Goal: Task Accomplishment & Management: Use online tool/utility

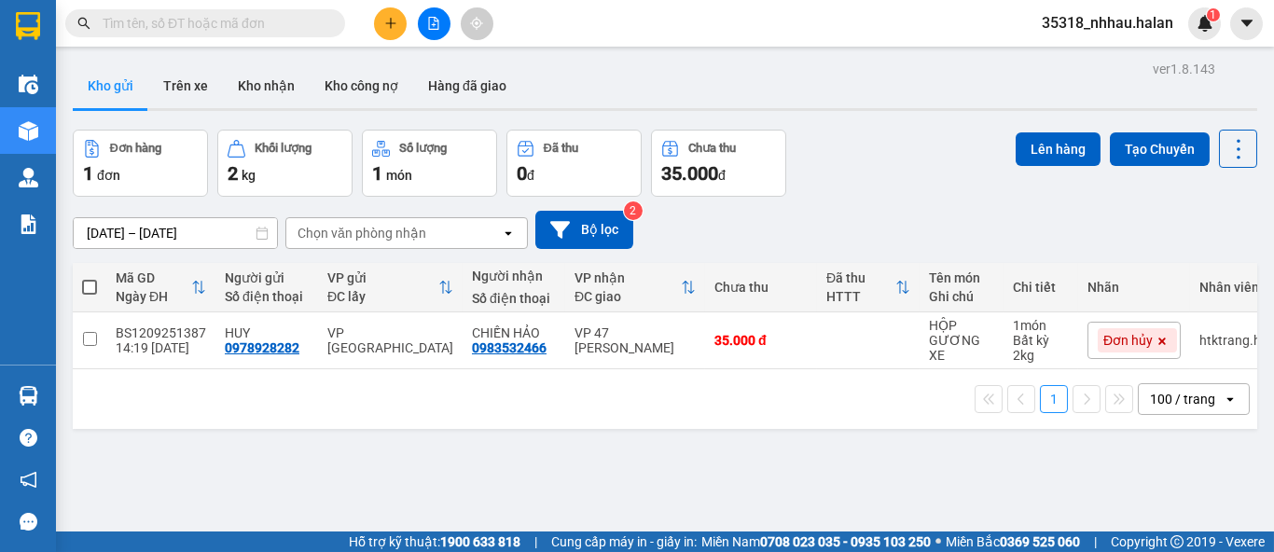
click at [406, 233] on div "Chọn văn phòng nhận" at bounding box center [362, 233] width 129 height 19
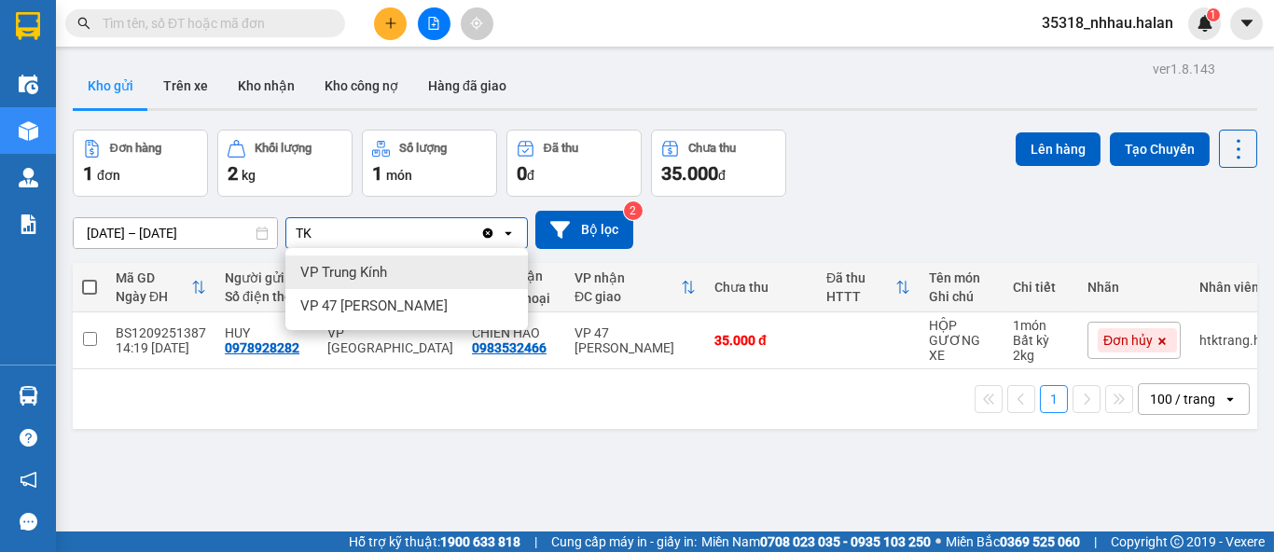
type input "TK"
click at [385, 267] on span "VP Trung Kính" at bounding box center [343, 272] width 87 height 19
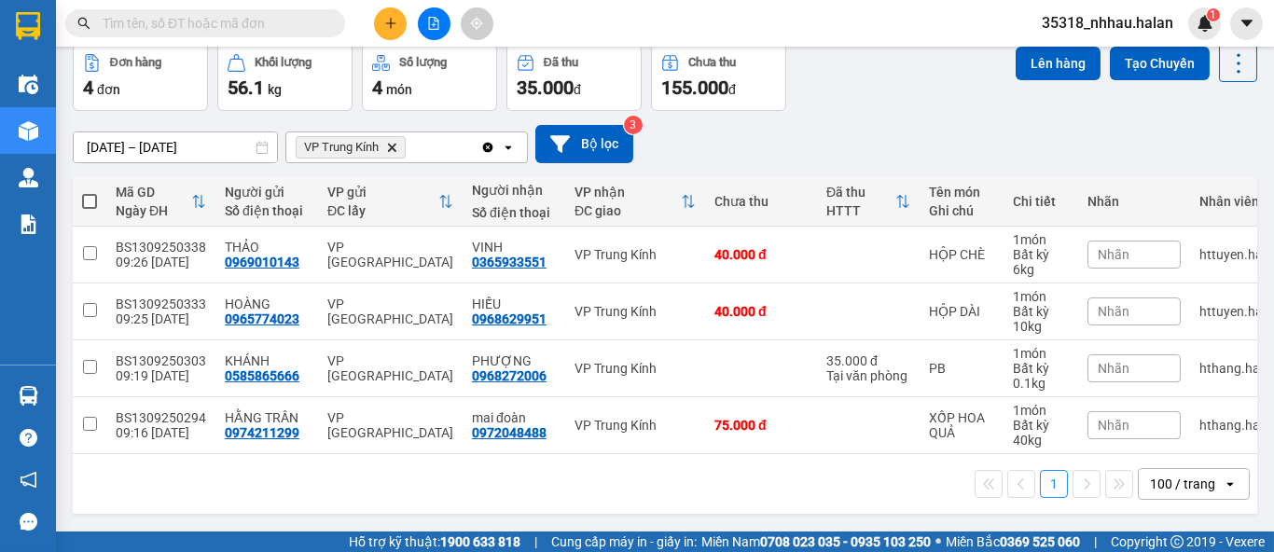
scroll to position [93, 0]
click at [526, 240] on div "VINH" at bounding box center [514, 247] width 84 height 15
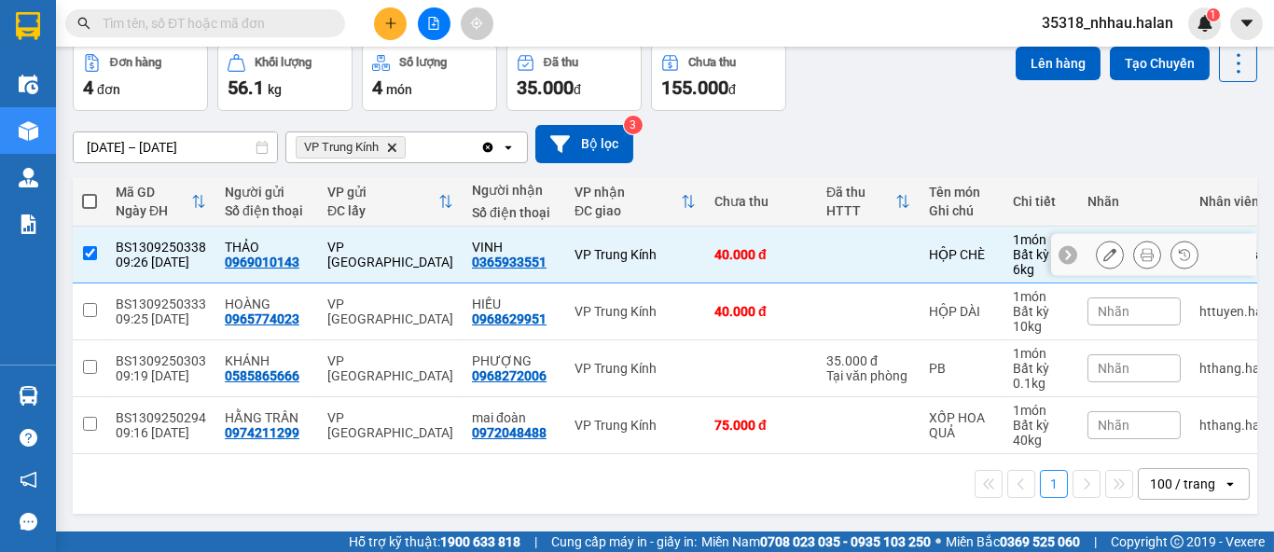
checkbox input "true"
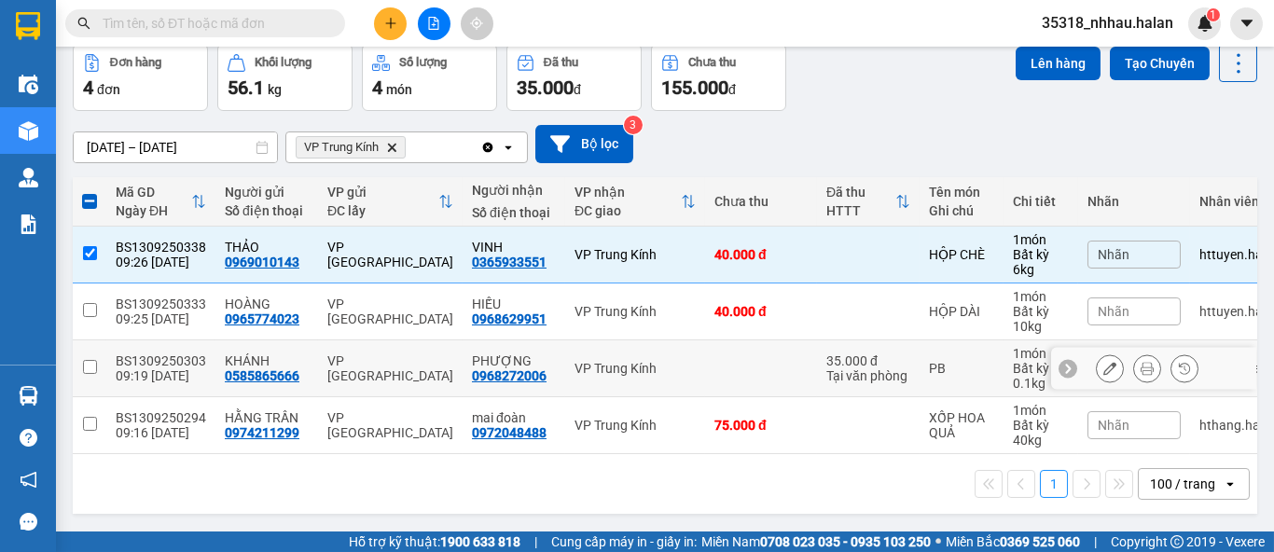
click at [540, 362] on div "PHƯỢNG 0968272006" at bounding box center [514, 368] width 84 height 30
checkbox input "true"
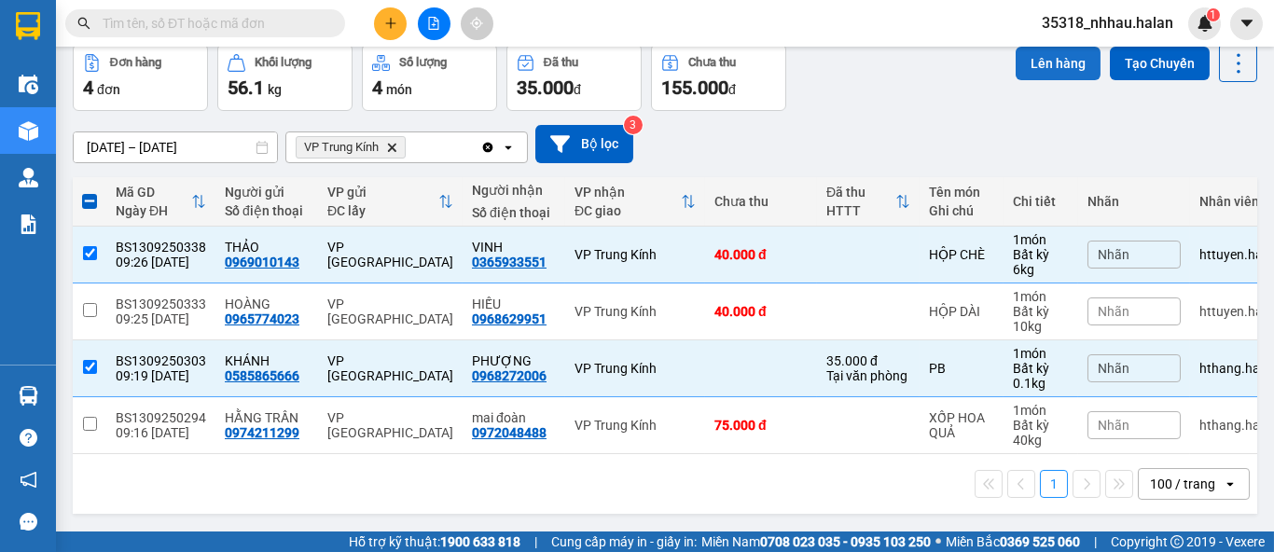
click at [1021, 57] on button "Lên hàng" at bounding box center [1058, 64] width 85 height 34
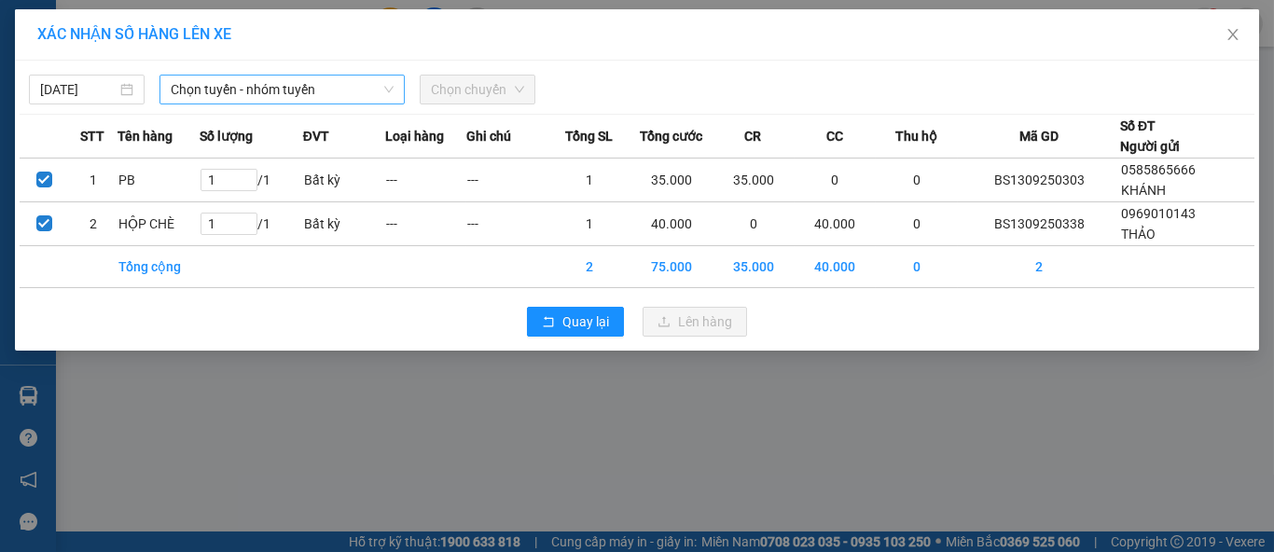
click at [272, 101] on span "Chọn tuyến - nhóm tuyến" at bounding box center [282, 90] width 223 height 28
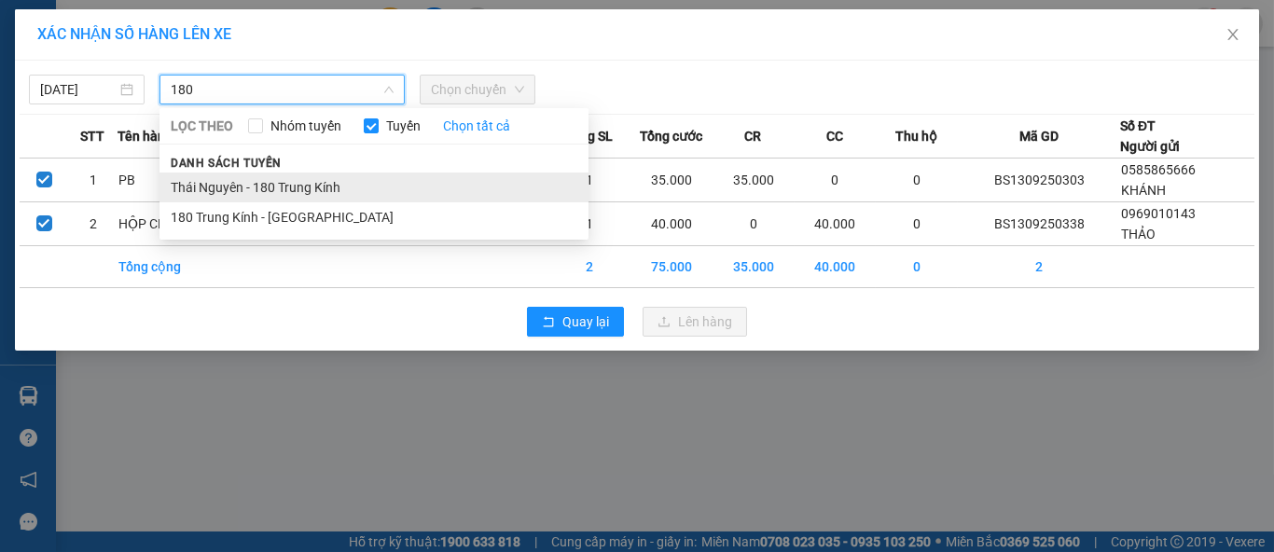
type input "180"
click at [284, 189] on li "Thái Nguyên - 180 Trung Kính" at bounding box center [373, 188] width 429 height 30
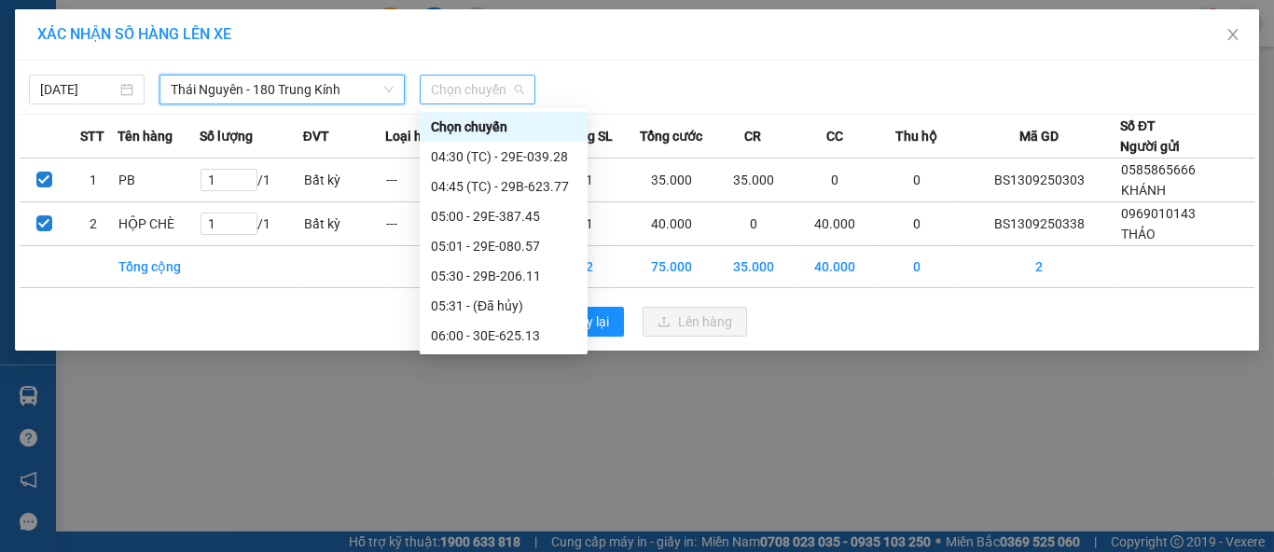
click at [477, 98] on span "Chọn chuyến" at bounding box center [477, 90] width 93 height 28
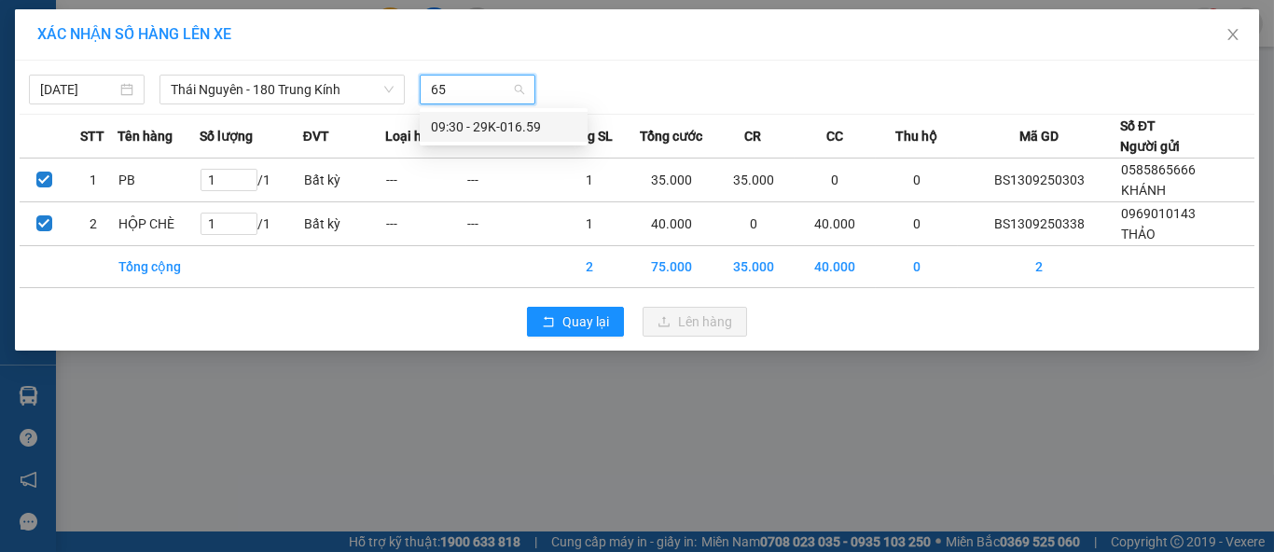
type input "659"
click at [515, 125] on div "09:30 - 29K-016.59" at bounding box center [503, 127] width 145 height 21
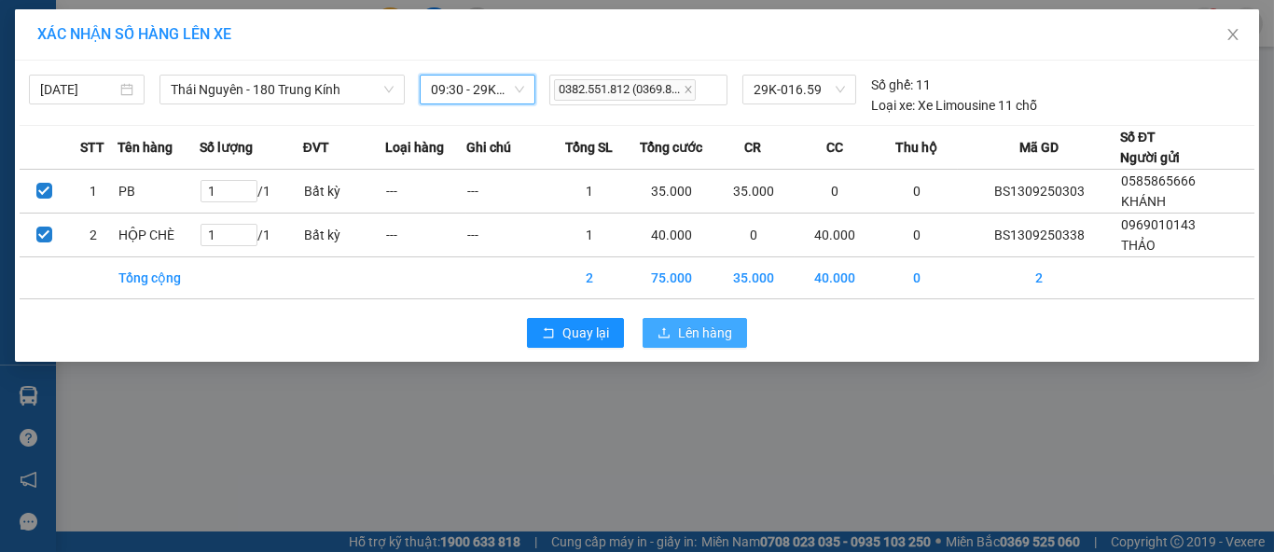
click at [712, 325] on span "Lên hàng" at bounding box center [705, 333] width 54 height 21
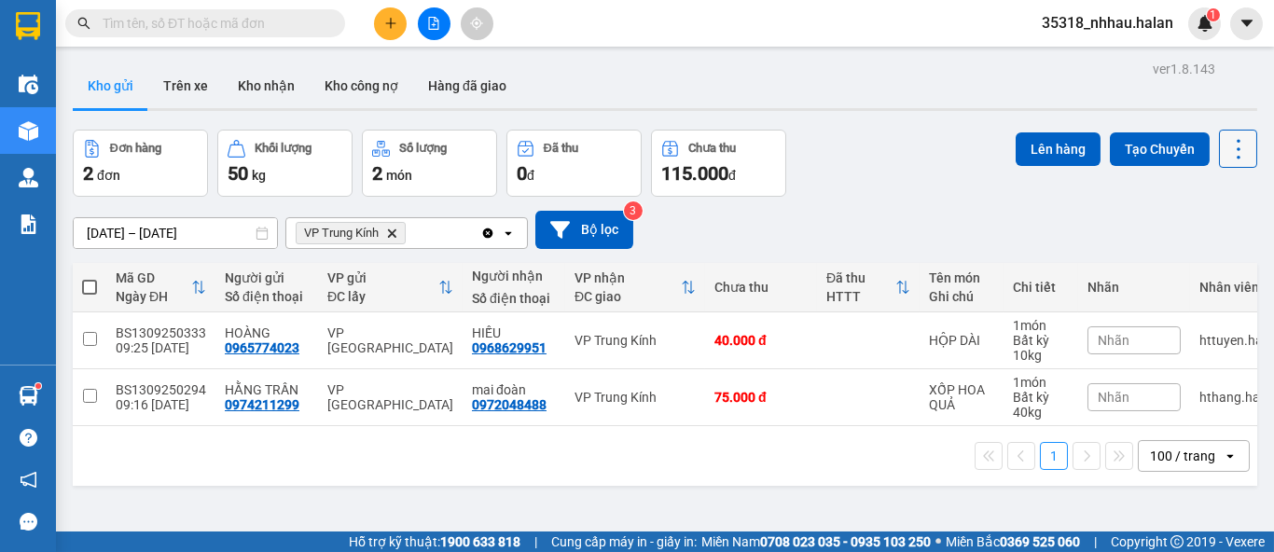
click at [1226, 153] on icon at bounding box center [1239, 149] width 26 height 26
click at [1205, 259] on span "Làm mới" at bounding box center [1196, 266] width 51 height 19
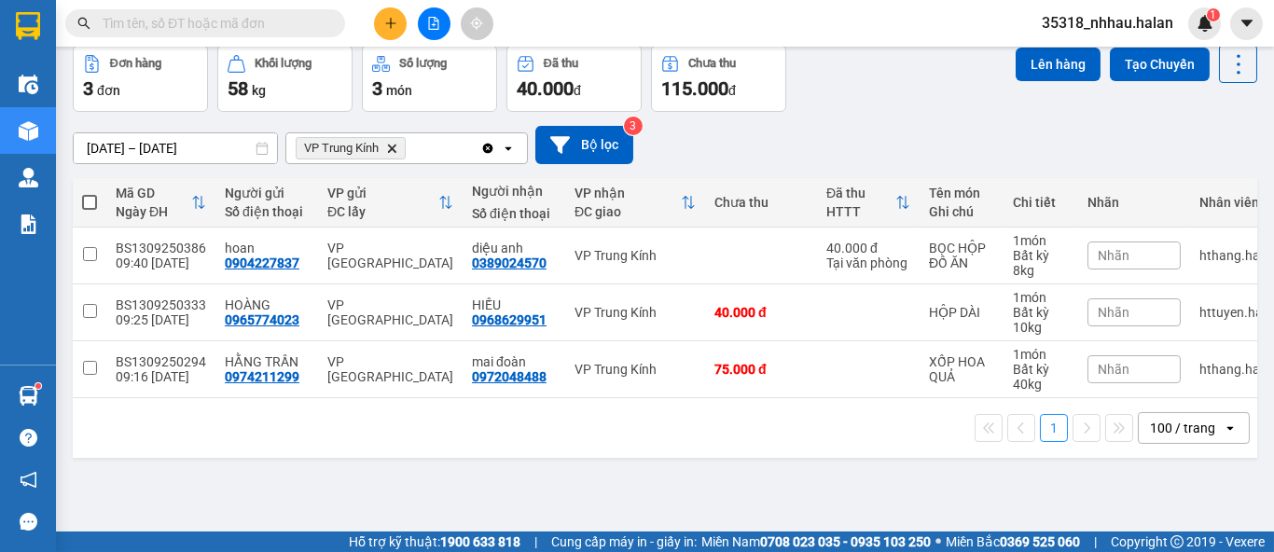
scroll to position [85, 0]
click at [672, 261] on td "VP Trung Kính" at bounding box center [635, 256] width 140 height 57
checkbox input "true"
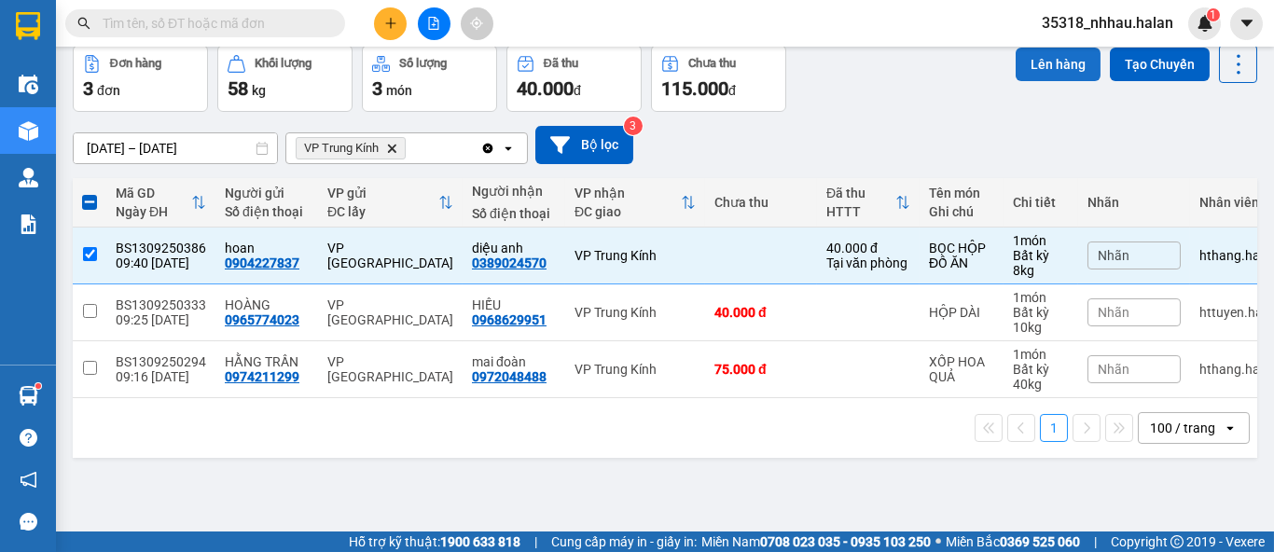
click at [1033, 64] on button "Lên hàng" at bounding box center [1058, 65] width 85 height 34
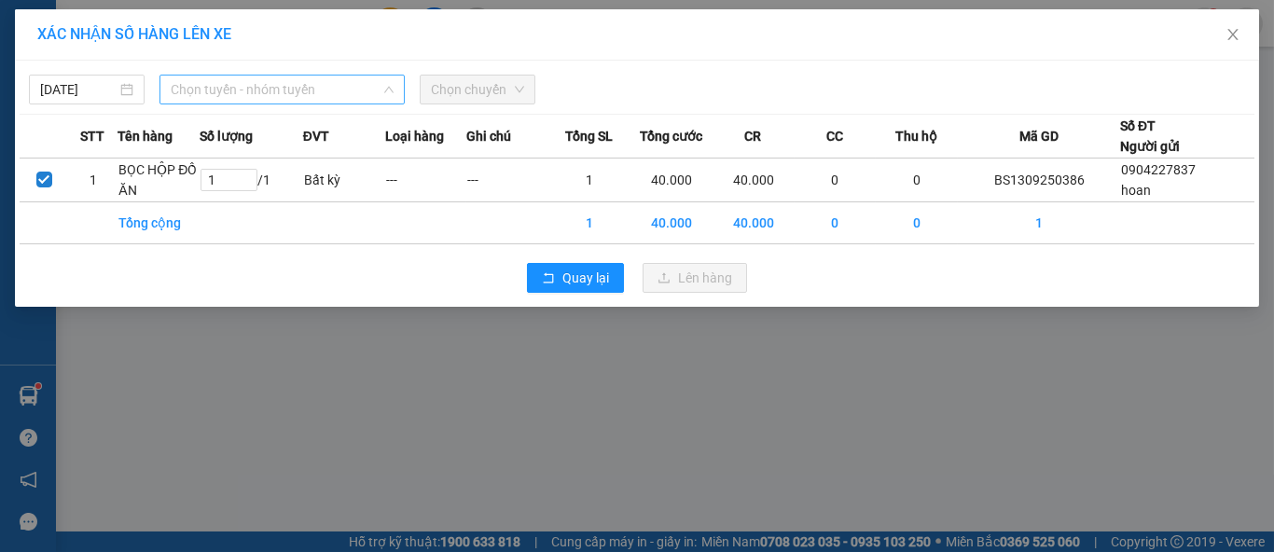
click at [304, 89] on span "Chọn tuyến - nhóm tuyến" at bounding box center [282, 90] width 223 height 28
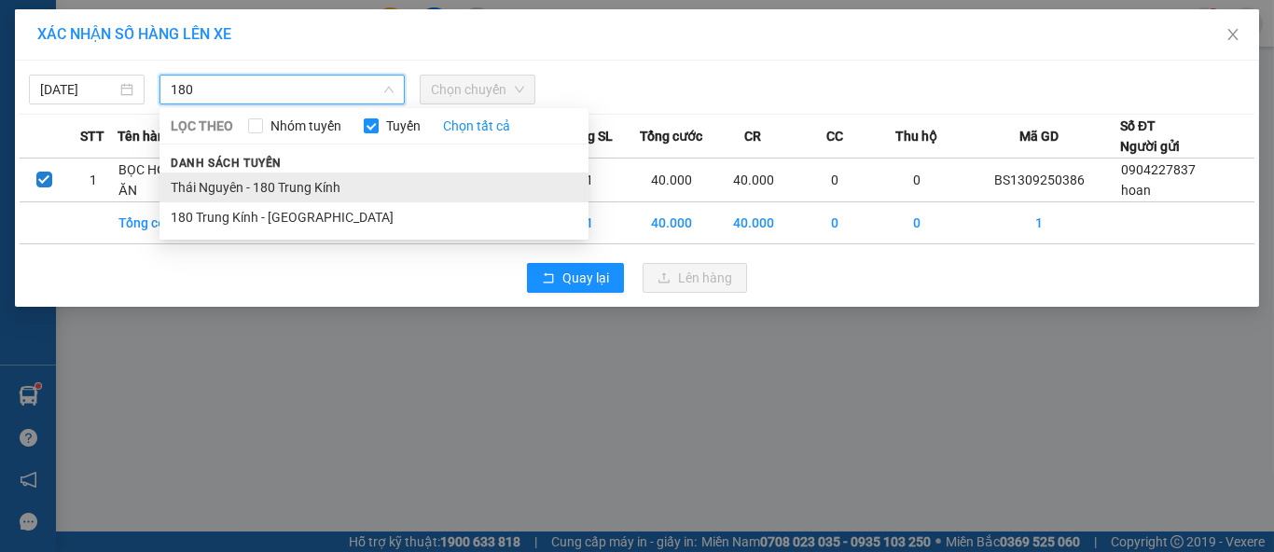
type input "180"
click at [317, 185] on li "Thái Nguyên - 180 Trung Kính" at bounding box center [373, 188] width 429 height 30
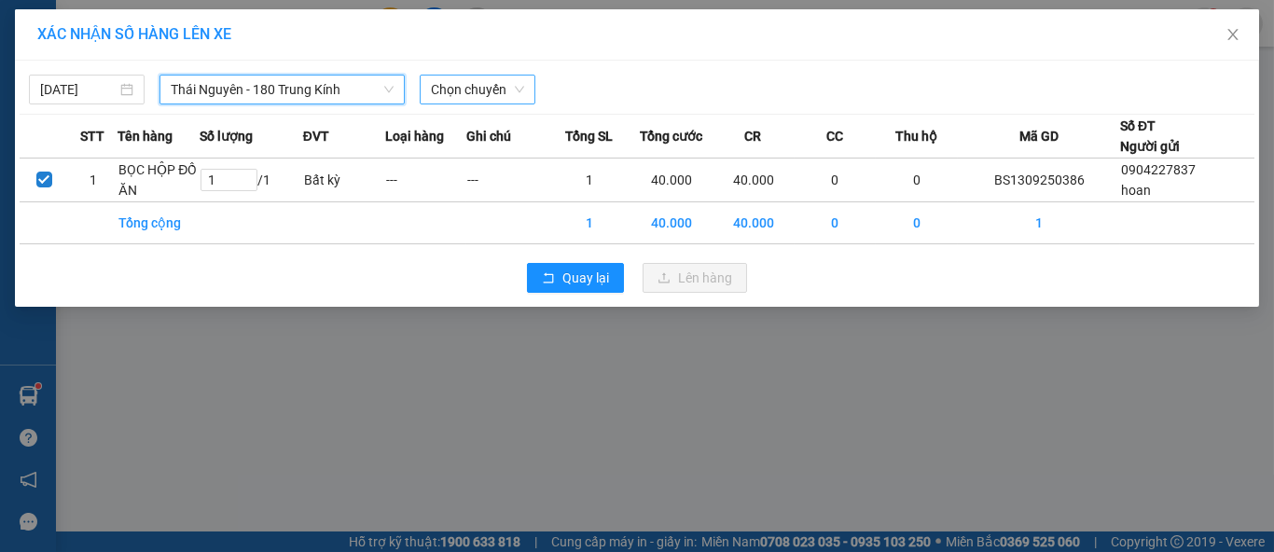
click at [464, 98] on span "Chọn chuyến" at bounding box center [477, 90] width 93 height 28
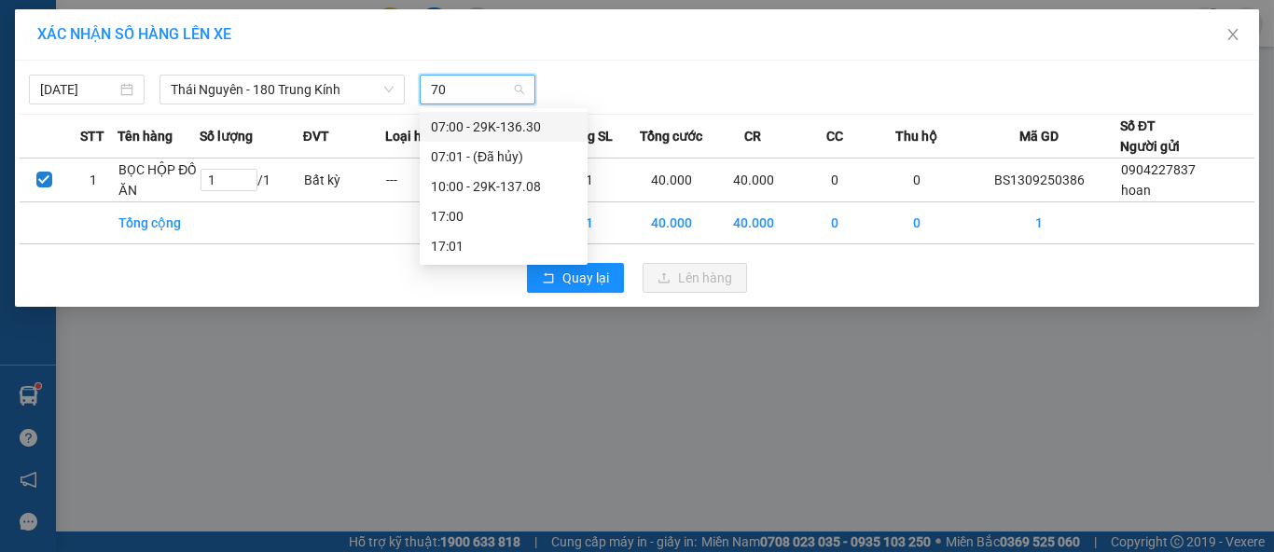
type input "708"
click at [503, 129] on div "10:00 - 29K-137.08" at bounding box center [503, 127] width 145 height 21
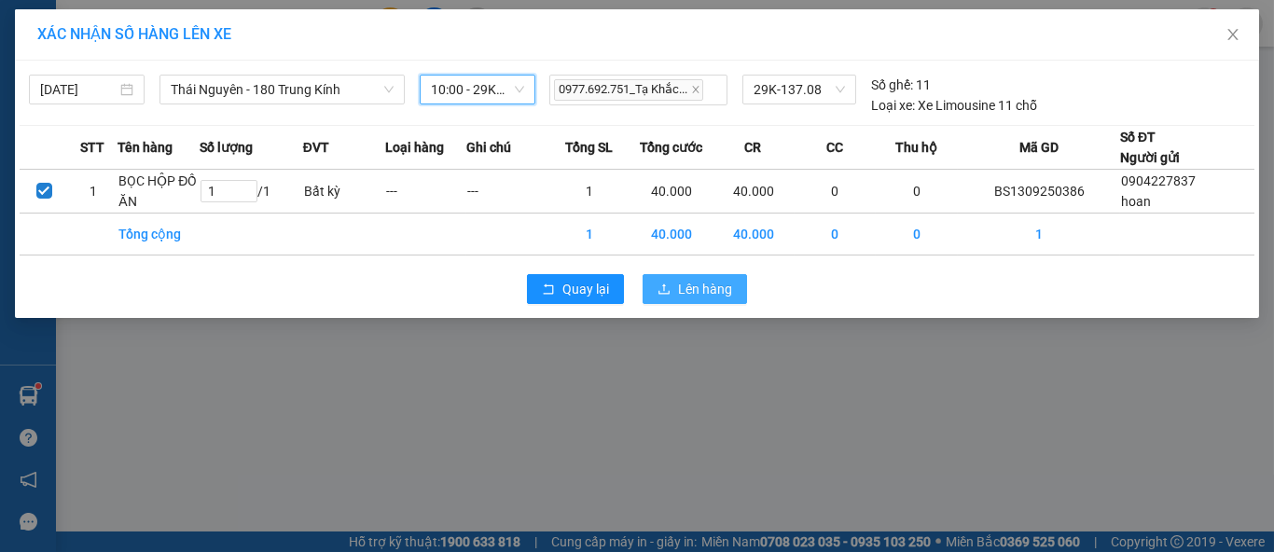
click at [690, 291] on span "Lên hàng" at bounding box center [705, 289] width 54 height 21
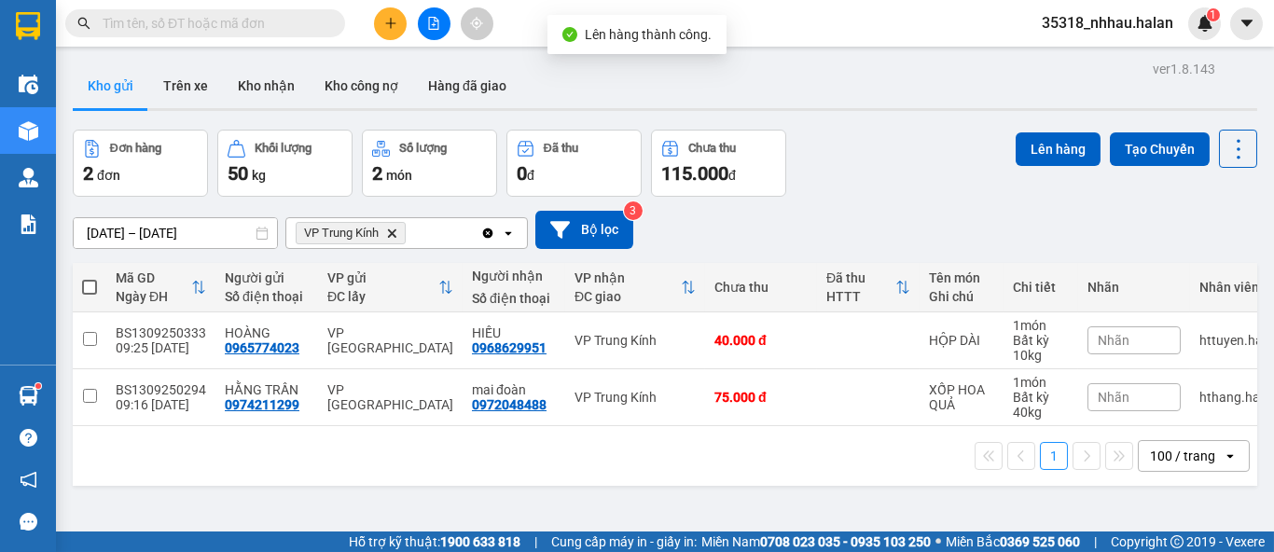
click at [483, 231] on icon "Clear all" at bounding box center [488, 233] width 10 height 10
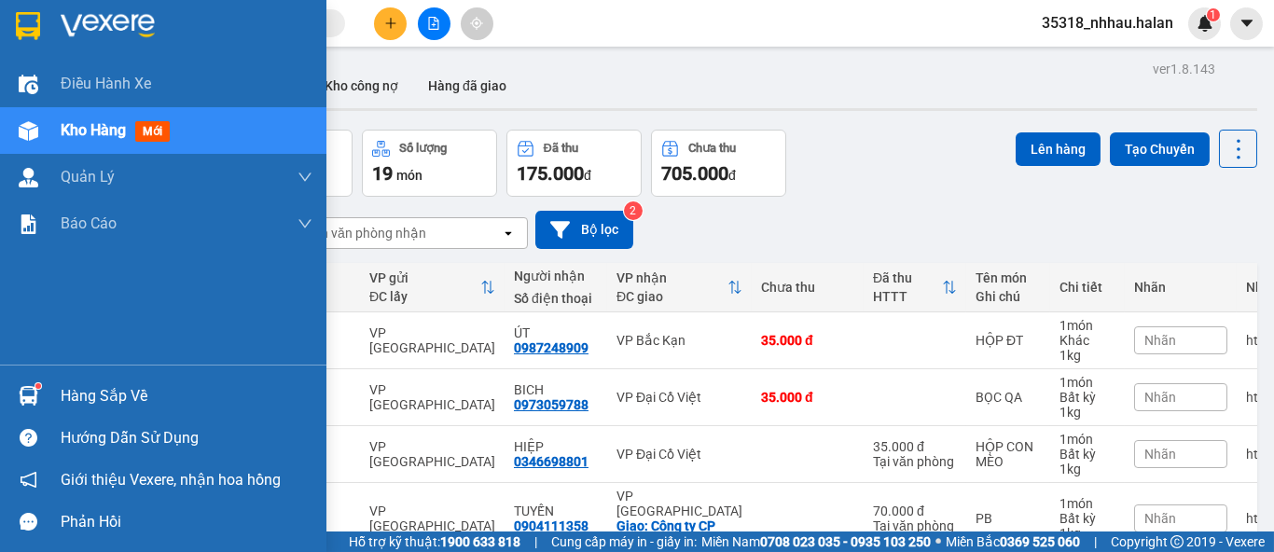
drag, startPoint x: 87, startPoint y: 397, endPoint x: 311, endPoint y: 325, distance: 235.4
click at [90, 393] on div "Hàng sắp về" at bounding box center [187, 396] width 252 height 28
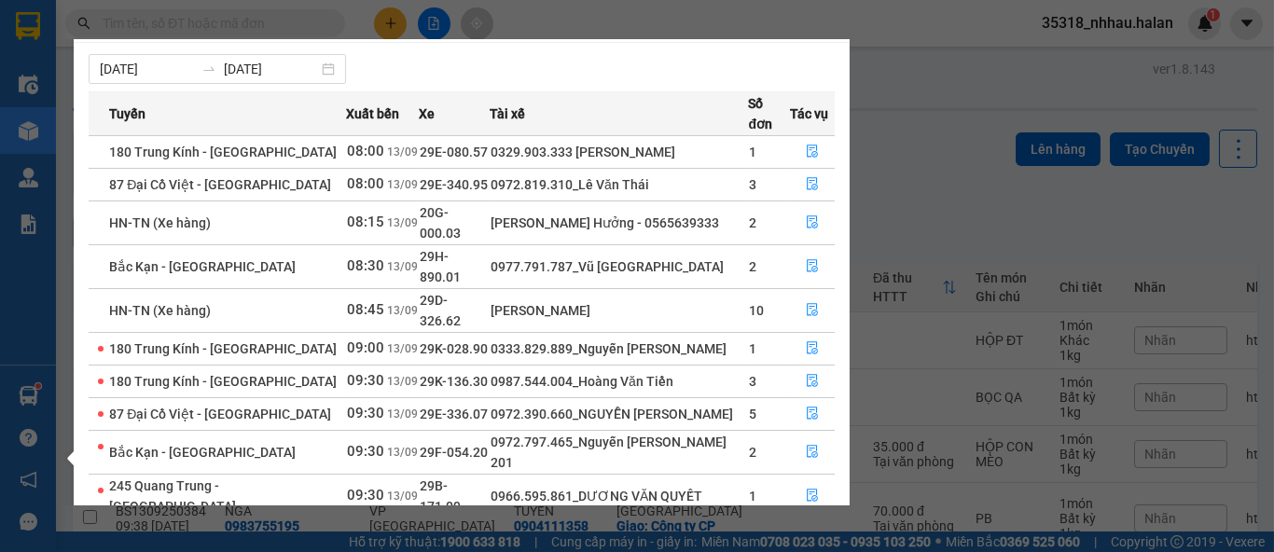
scroll to position [29, 0]
click at [771, 16] on section "Kết quả tìm kiếm ( 0 ) Bộ lọc No Data 35318_nhhau.halan 1 Điều hành xe Kho hàng…" at bounding box center [637, 276] width 1274 height 552
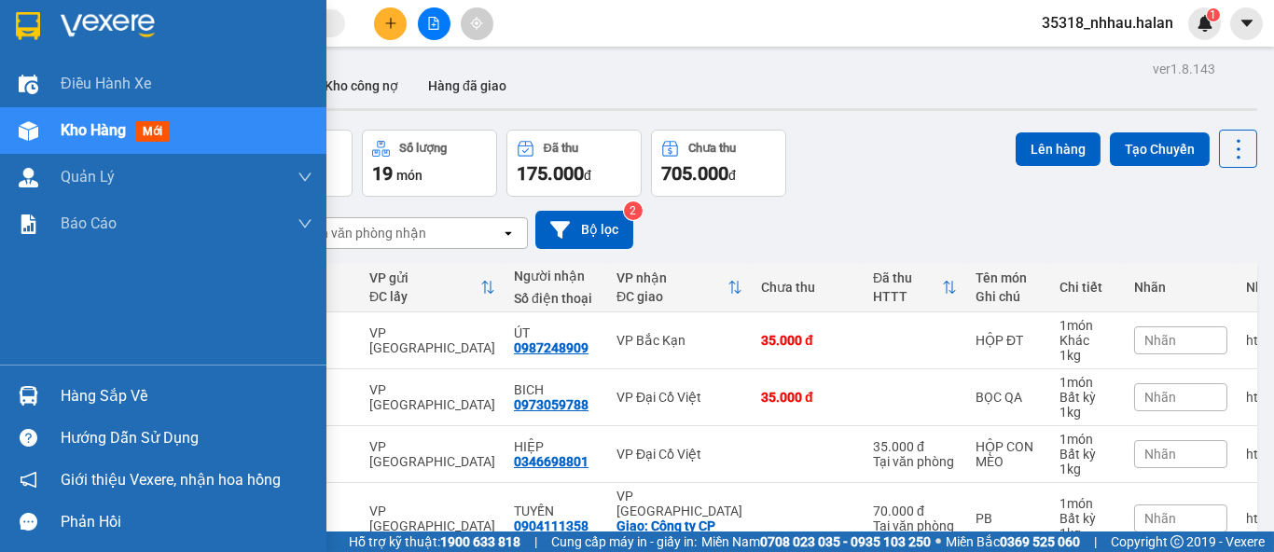
drag, startPoint x: 69, startPoint y: 392, endPoint x: 278, endPoint y: 341, distance: 214.9
click at [73, 390] on div "Hàng sắp về" at bounding box center [187, 396] width 252 height 28
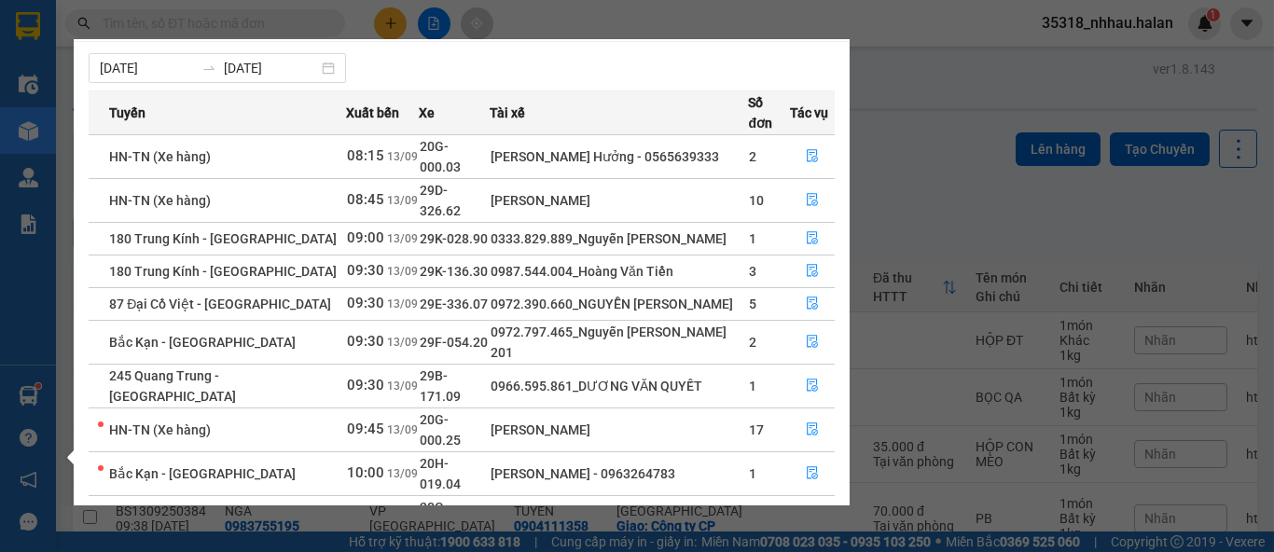
click at [941, 155] on section "Kết quả tìm kiếm ( 0 ) Bộ lọc No Data 35318_nhhau.halan 1 Điều hành xe Kho hàng…" at bounding box center [637, 276] width 1274 height 552
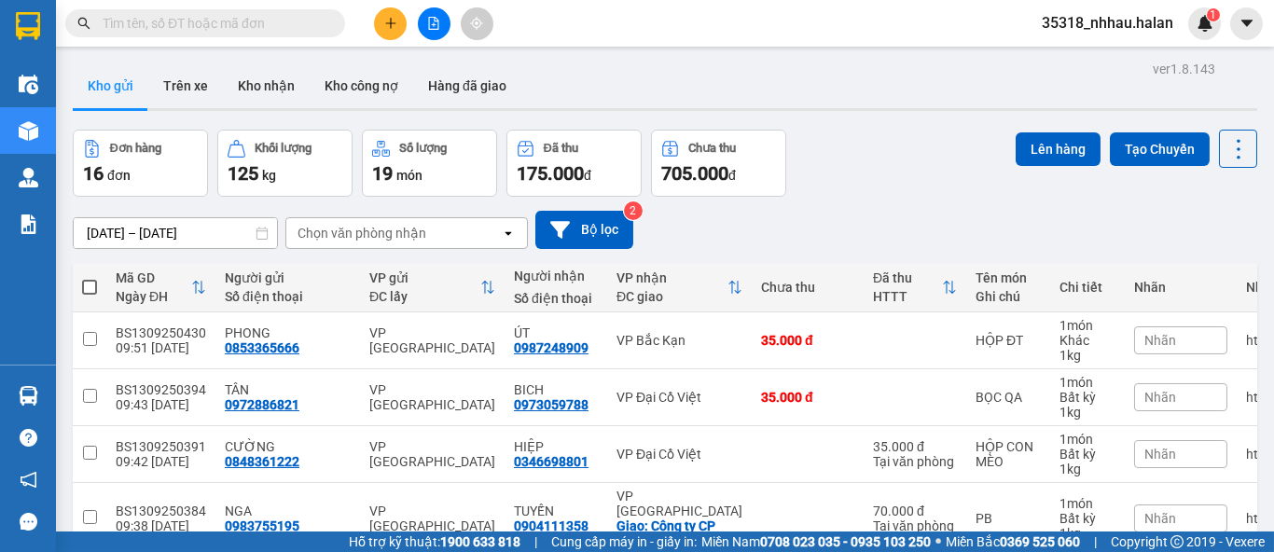
click at [454, 236] on div "Chọn văn phòng nhận" at bounding box center [393, 233] width 215 height 30
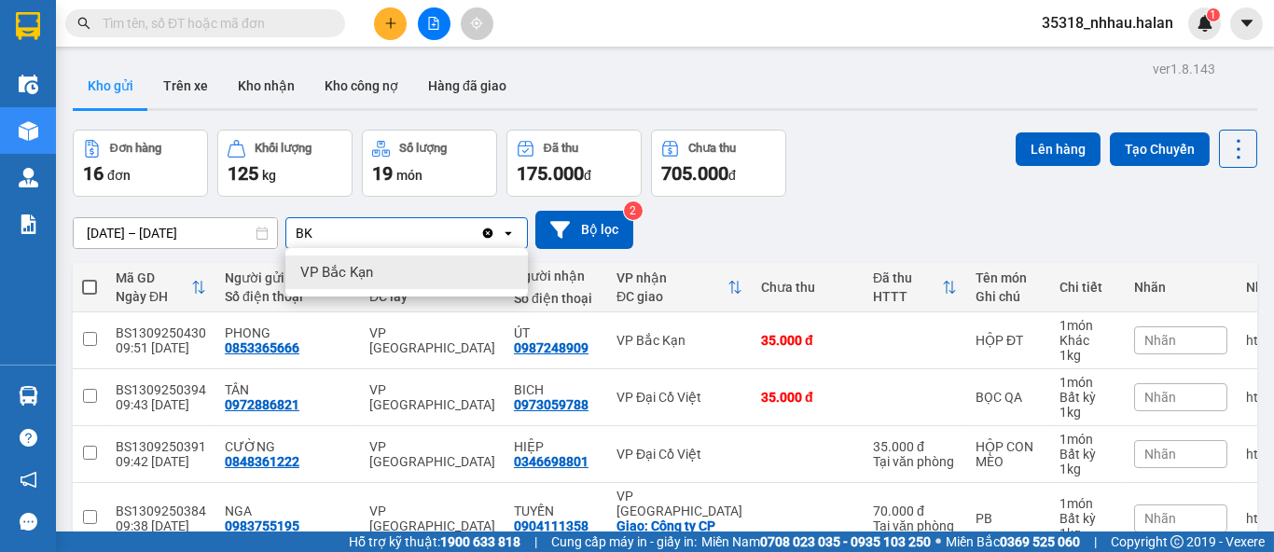
type input "BK"
click at [448, 284] on div "VP Bắc Kạn" at bounding box center [406, 273] width 242 height 34
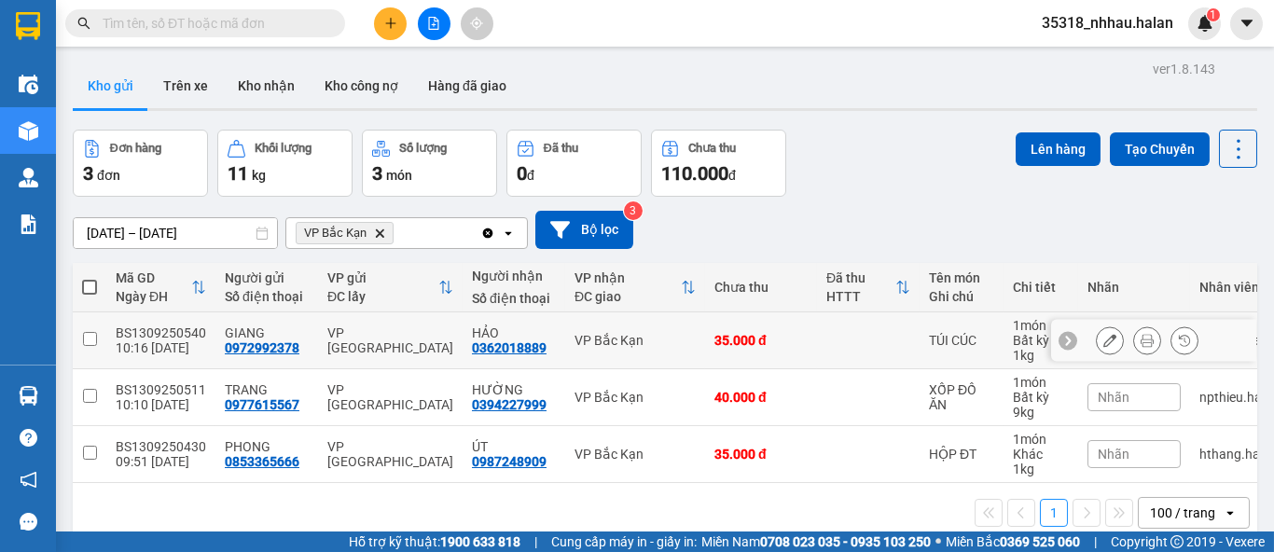
click at [636, 346] on div "VP Bắc Kạn" at bounding box center [635, 340] width 121 height 15
checkbox input "true"
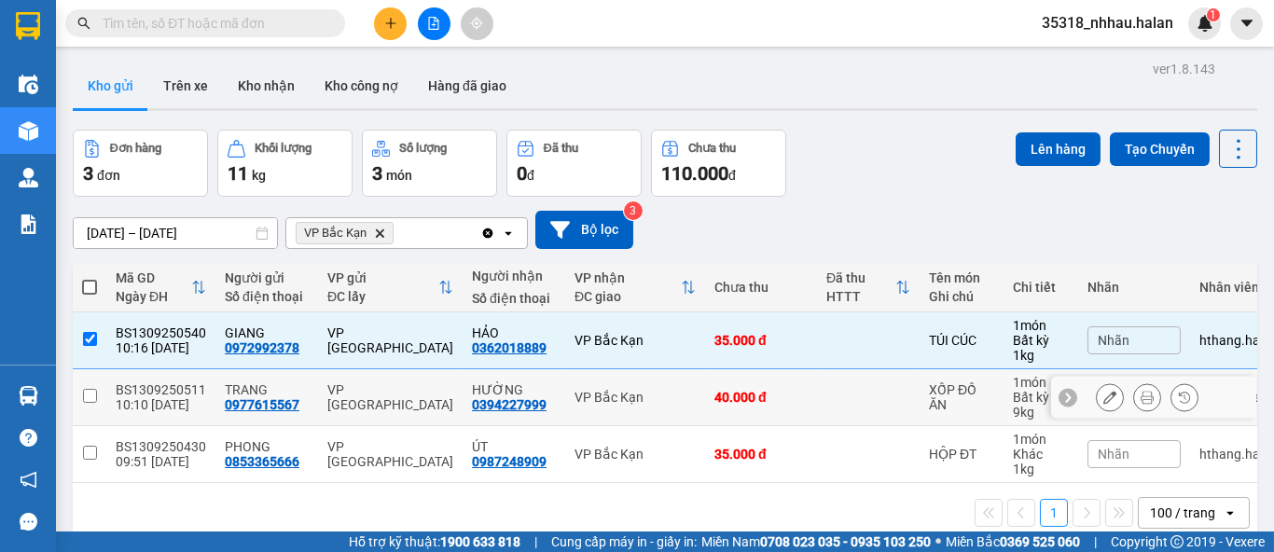
click at [654, 395] on div "VP Bắc Kạn" at bounding box center [635, 397] width 121 height 15
checkbox input "true"
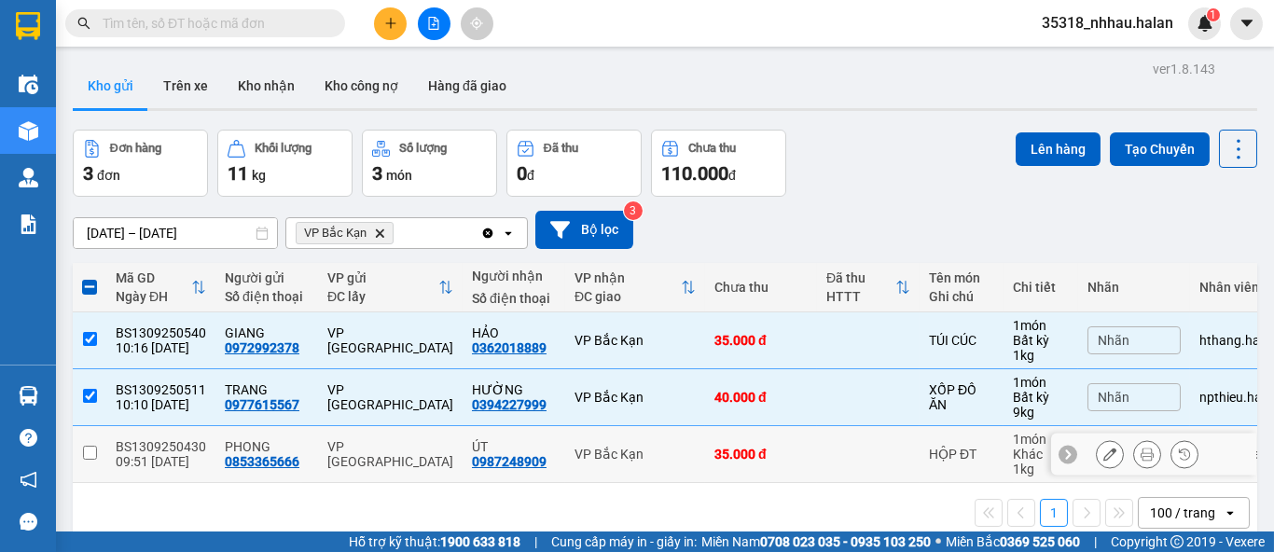
click at [658, 453] on div "VP Bắc Kạn" at bounding box center [635, 454] width 121 height 15
checkbox input "true"
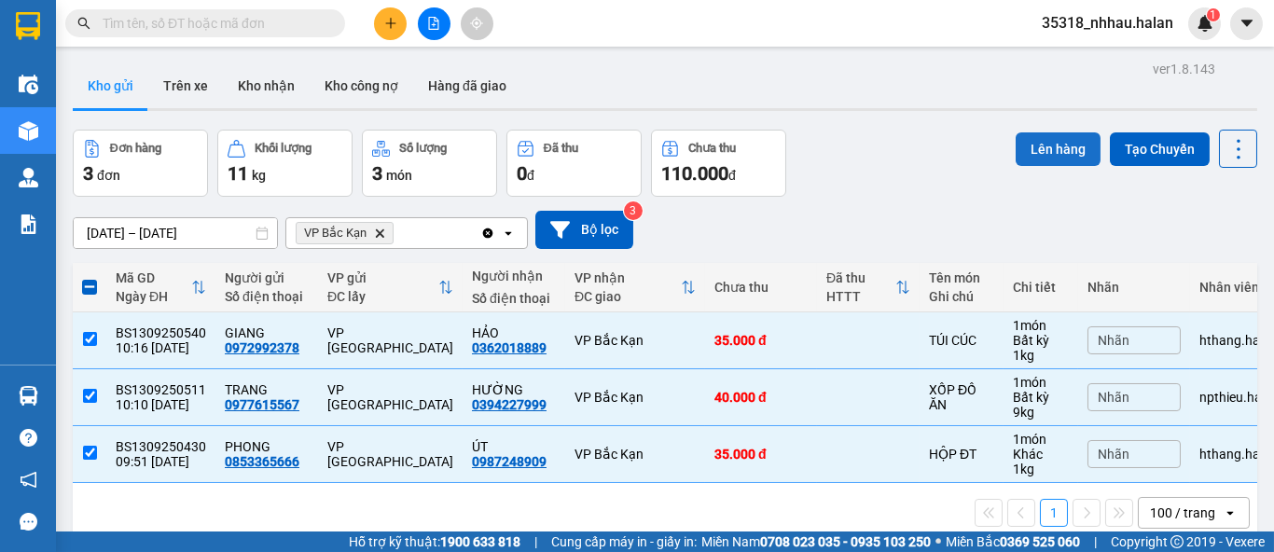
click at [1058, 151] on button "Lên hàng" at bounding box center [1058, 149] width 85 height 34
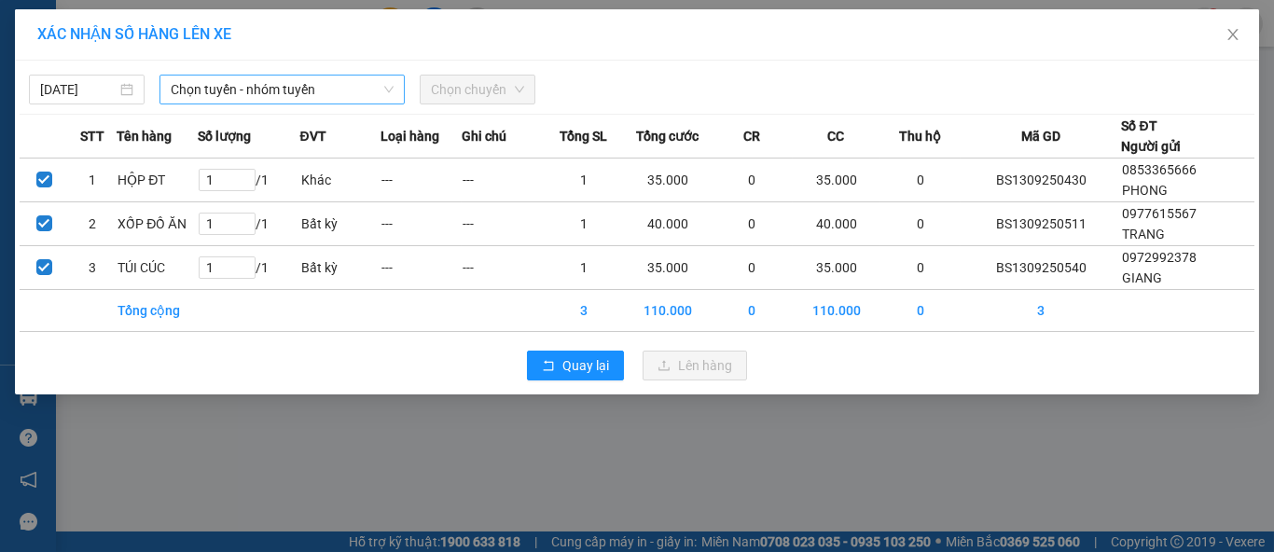
click at [324, 89] on span "Chọn tuyến - nhóm tuyến" at bounding box center [282, 90] width 223 height 28
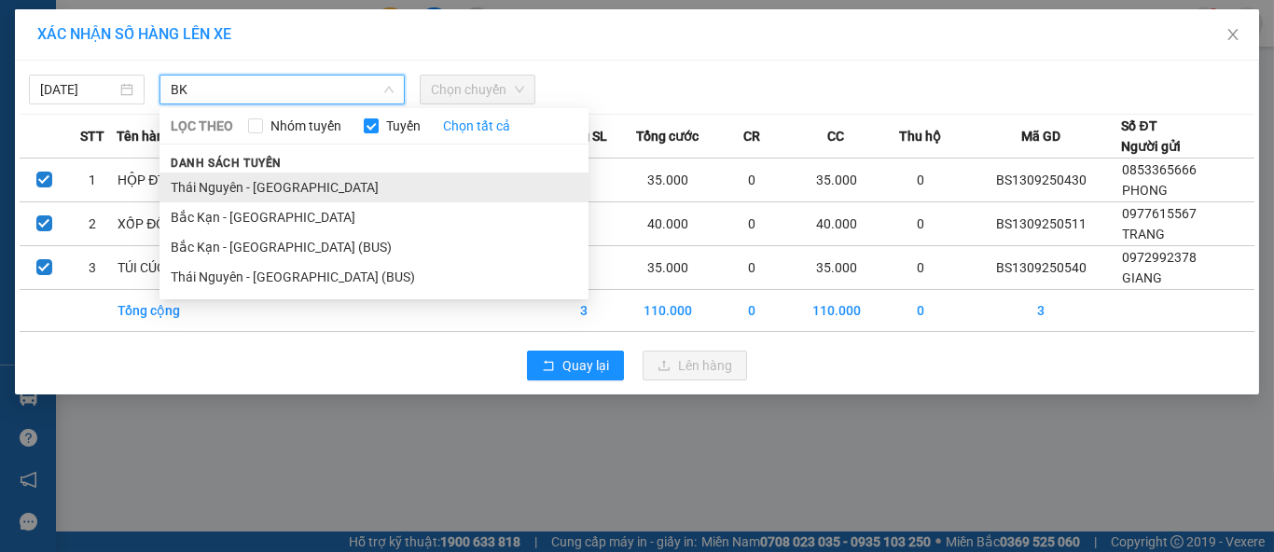
type input "BK"
click at [319, 187] on li "Thái Nguyên - [GEOGRAPHIC_DATA]" at bounding box center [373, 188] width 429 height 30
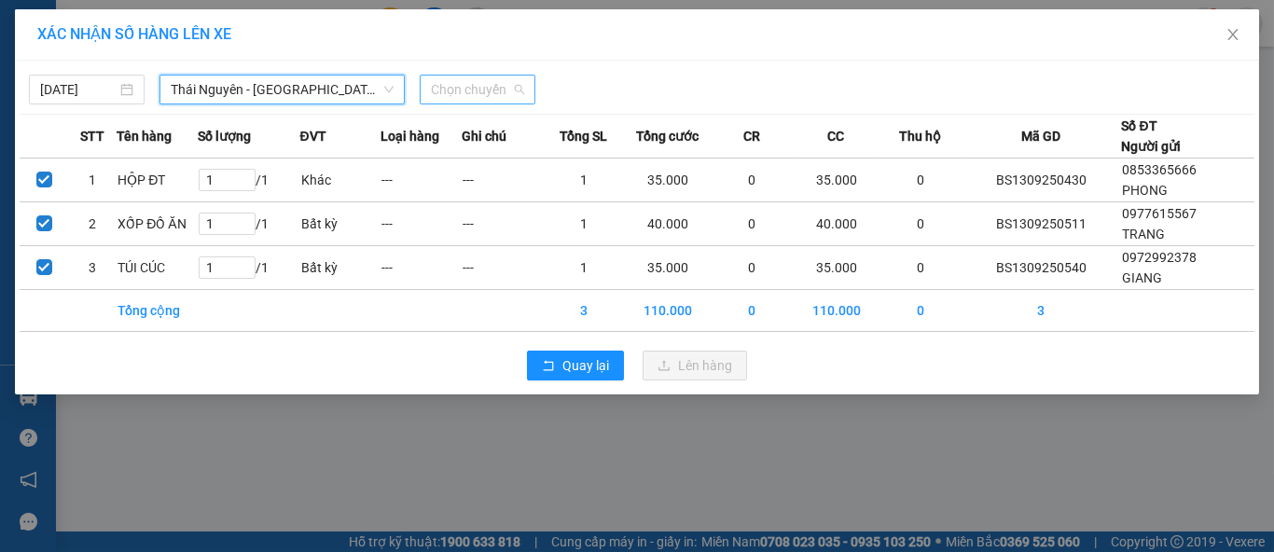
click at [481, 93] on span "Chọn chuyến" at bounding box center [477, 90] width 93 height 28
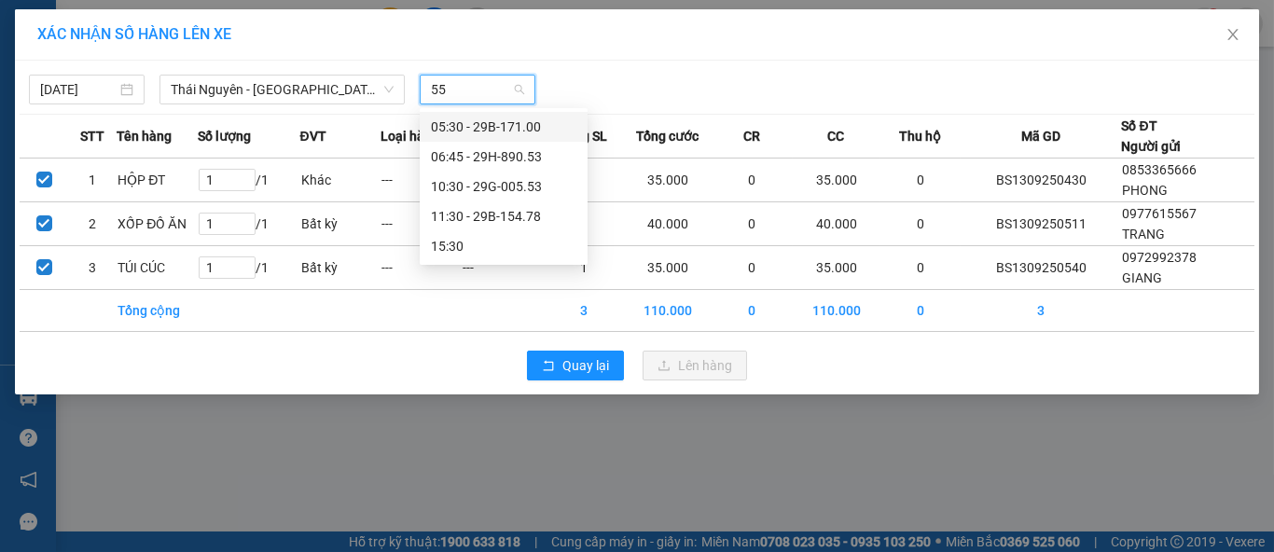
type input "553"
click at [507, 126] on div "10:30 - 29G-005.53" at bounding box center [503, 127] width 145 height 21
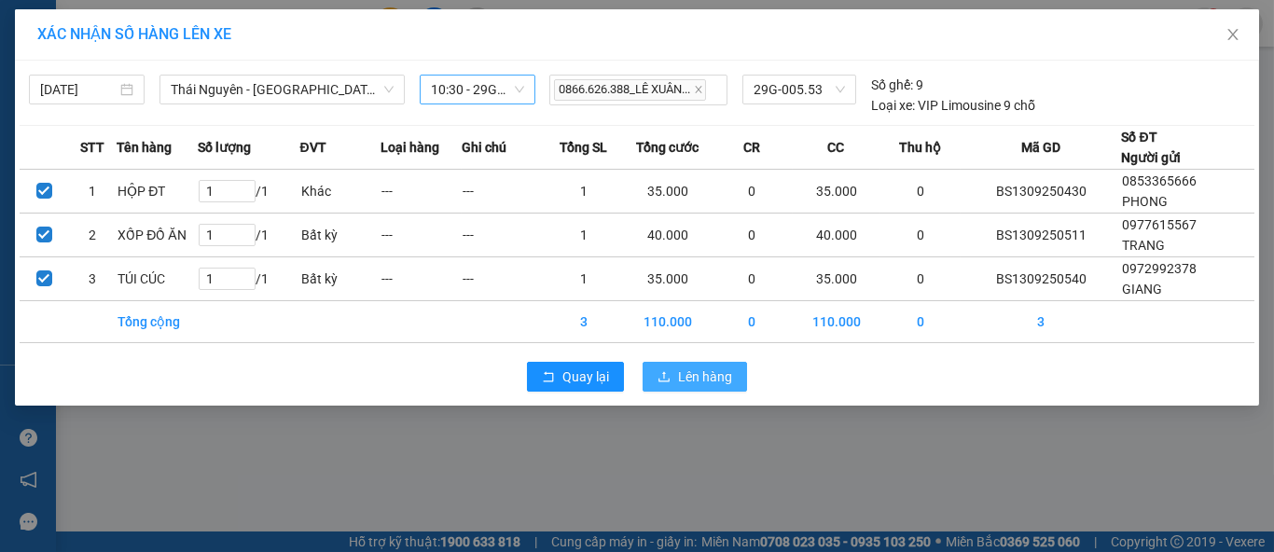
click at [713, 376] on span "Lên hàng" at bounding box center [705, 377] width 54 height 21
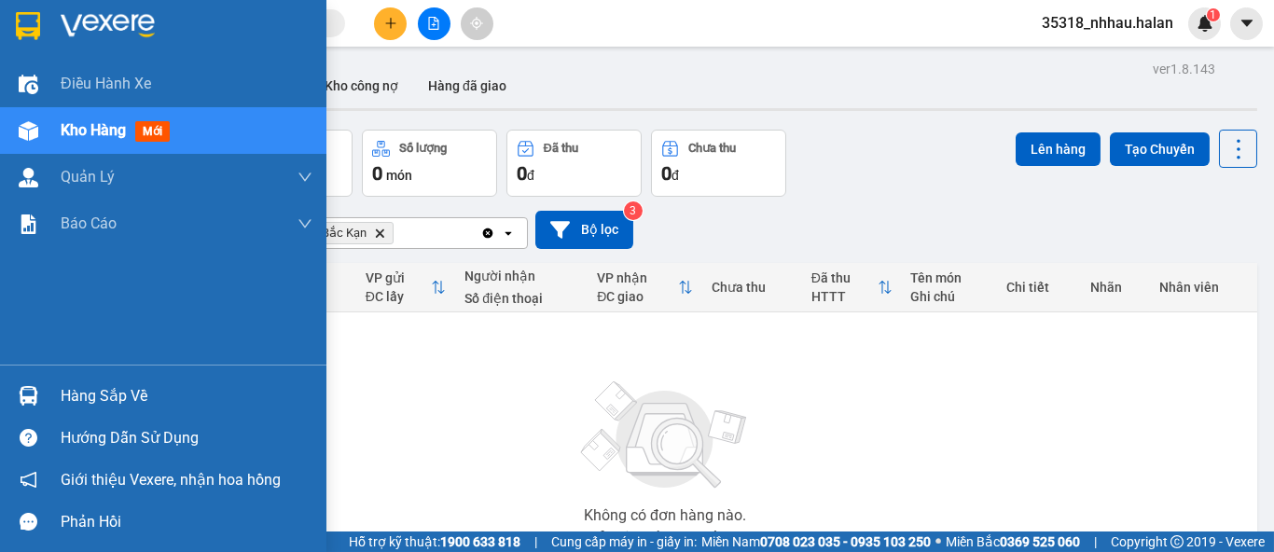
click at [76, 396] on div "Hàng sắp về" at bounding box center [187, 396] width 252 height 28
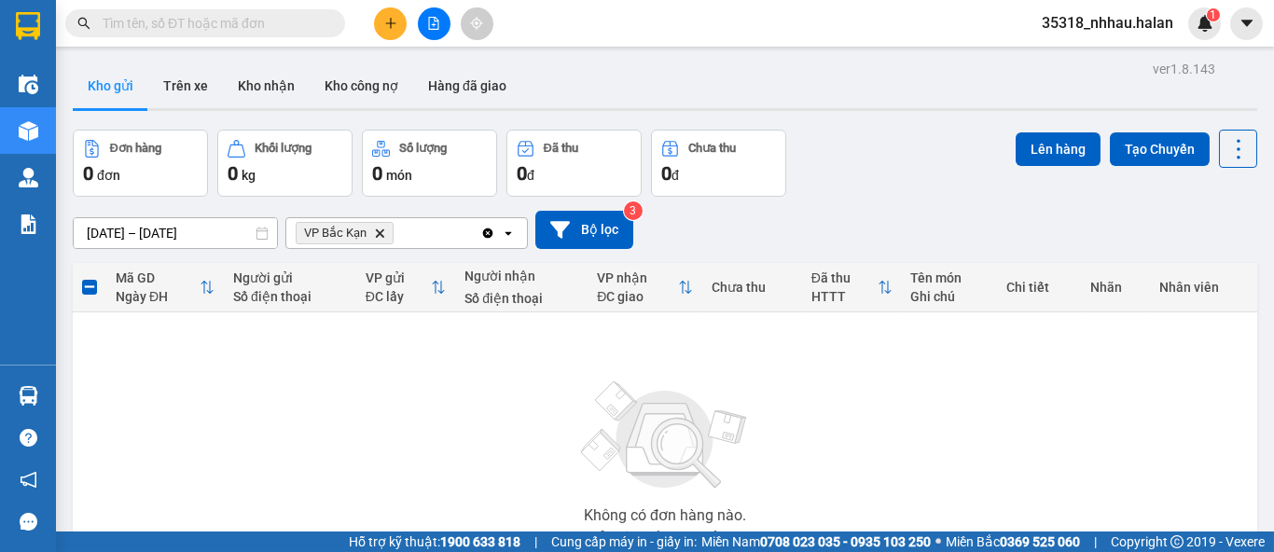
click at [933, 106] on section "Kết quả tìm kiếm ( 0 ) Bộ lọc No Data 35318_nhhau.halan 1 Điều hành xe Kho hàng…" at bounding box center [637, 276] width 1274 height 552
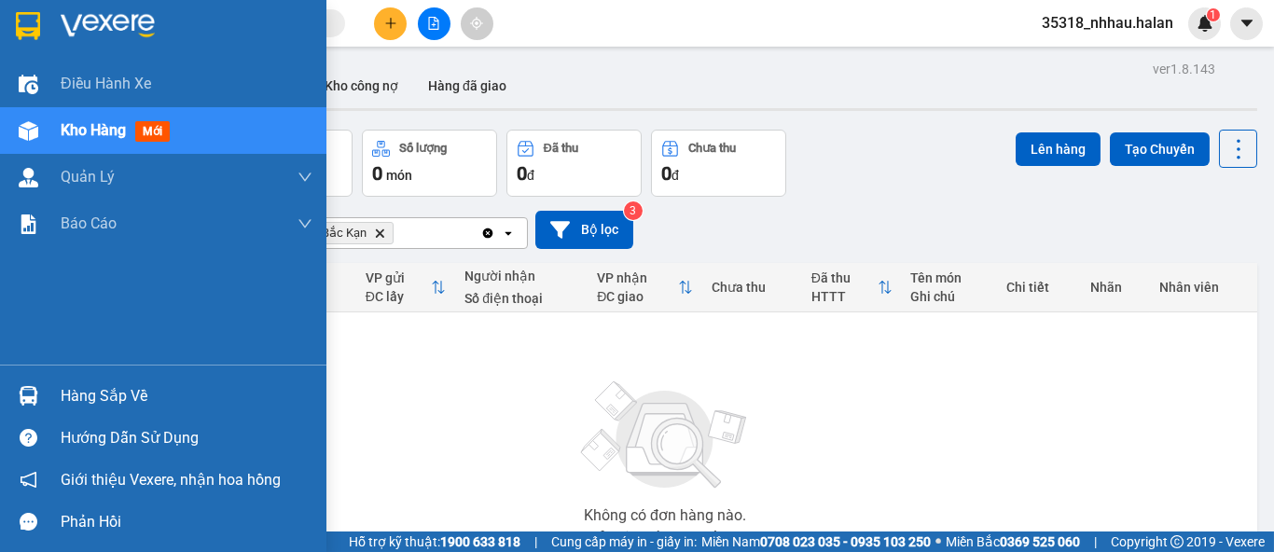
drag, startPoint x: 90, startPoint y: 126, endPoint x: 492, endPoint y: 158, distance: 404.2
click at [112, 126] on span "Kho hàng" at bounding box center [93, 130] width 65 height 18
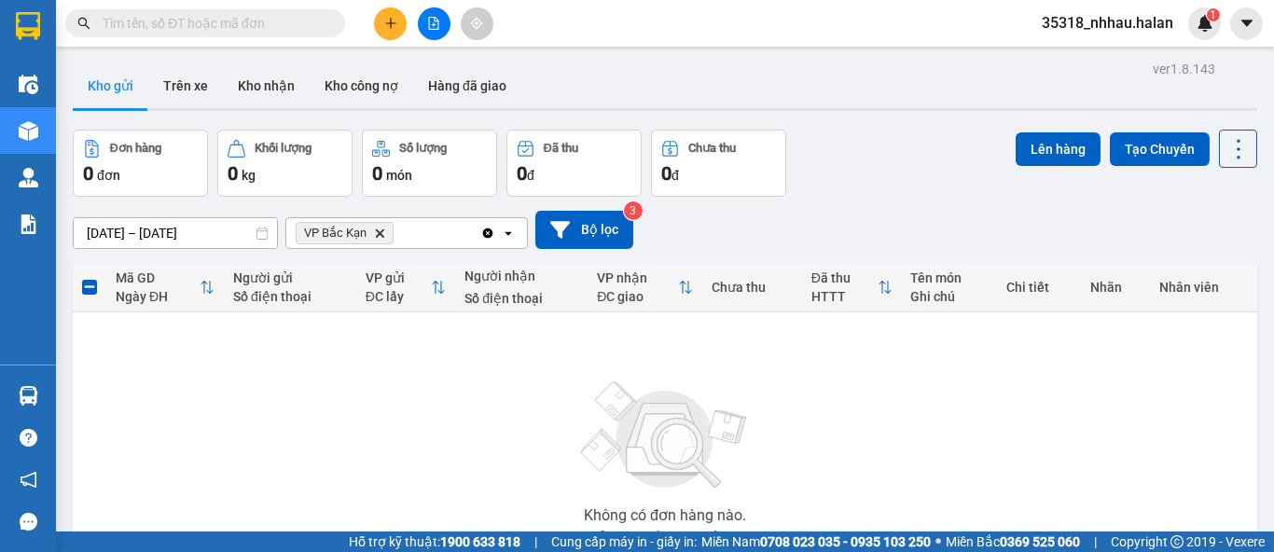
click at [384, 234] on icon "Delete" at bounding box center [379, 233] width 11 height 11
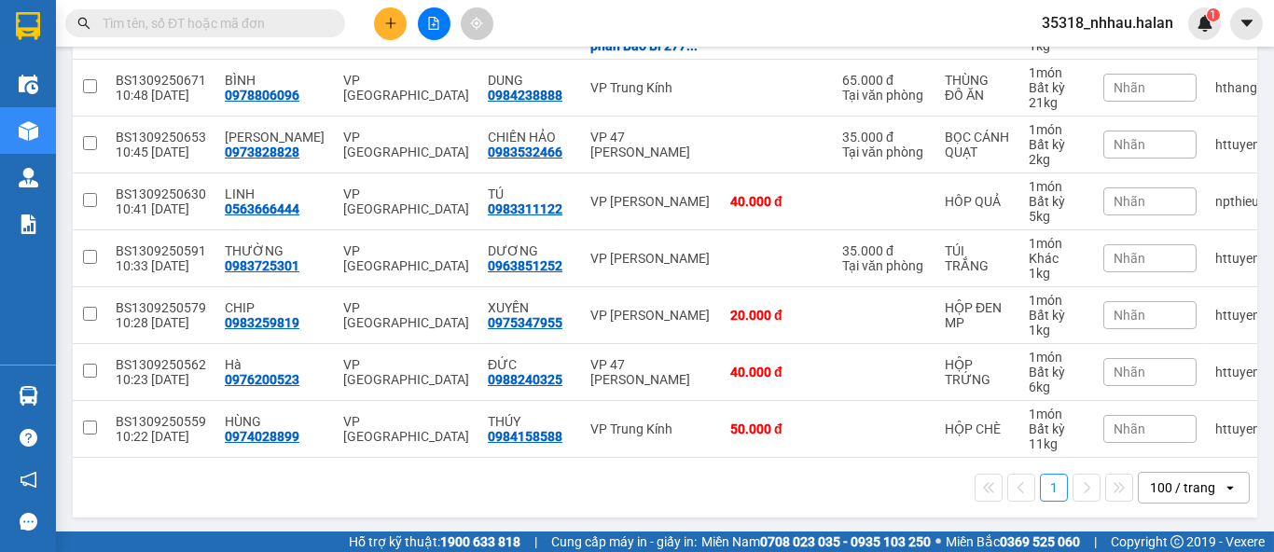
scroll to position [311, 0]
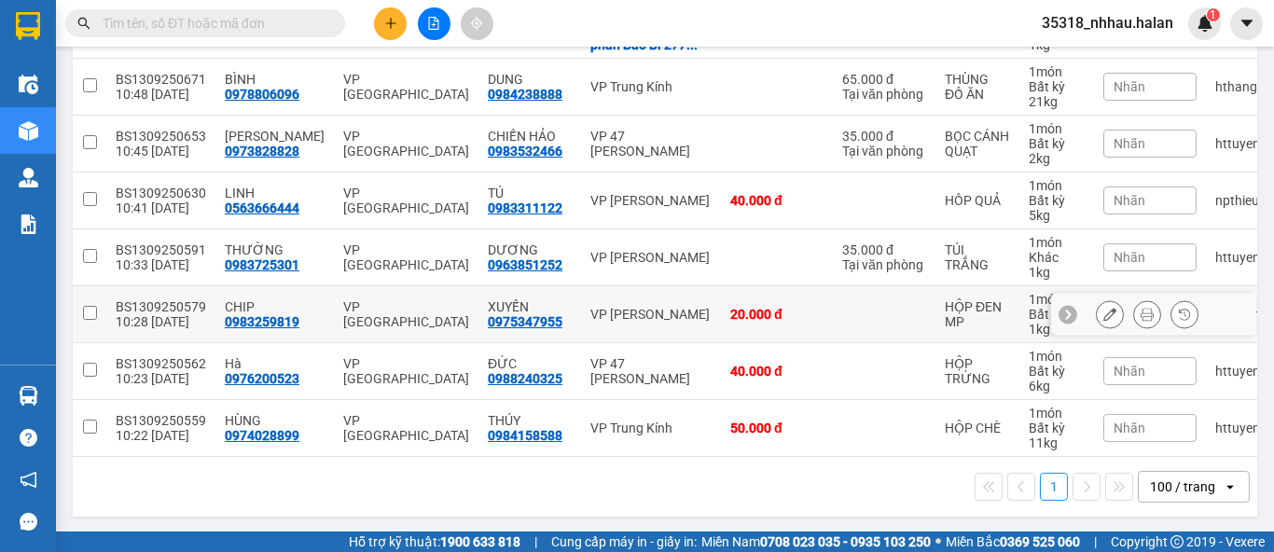
click at [630, 314] on div "VP [PERSON_NAME]" at bounding box center [650, 314] width 121 height 15
checkbox input "true"
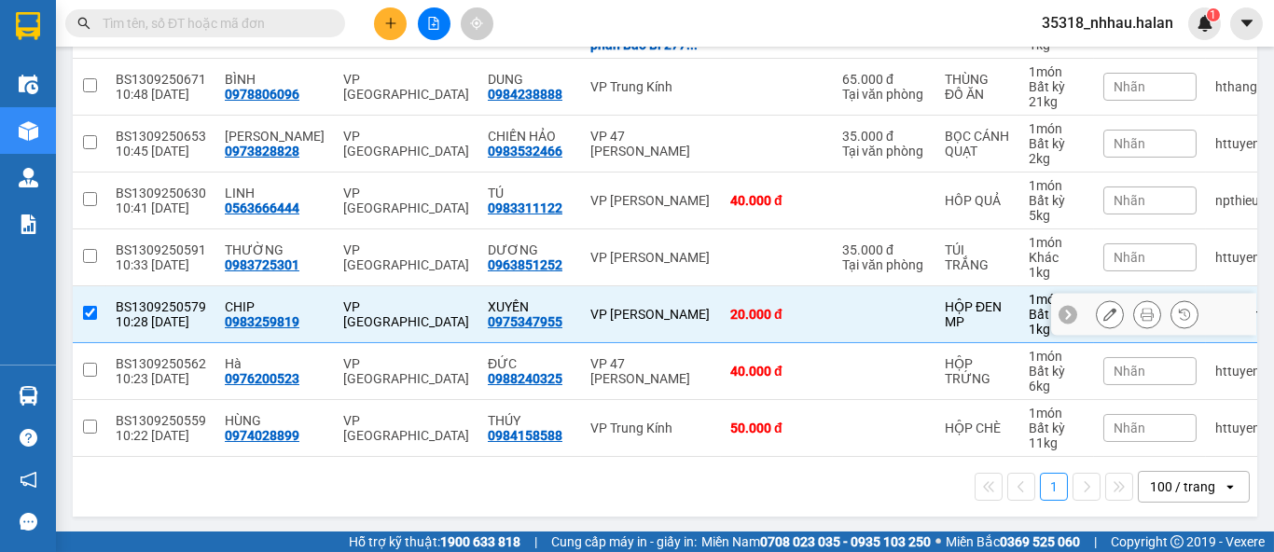
scroll to position [0, 0]
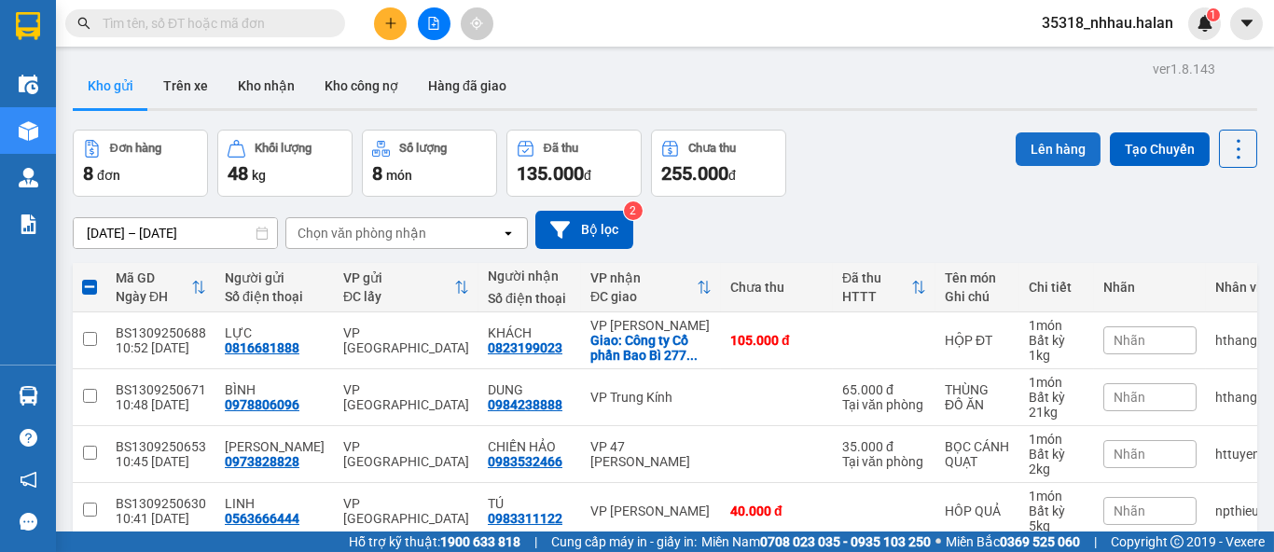
click at [1051, 143] on button "Lên hàng" at bounding box center [1058, 149] width 85 height 34
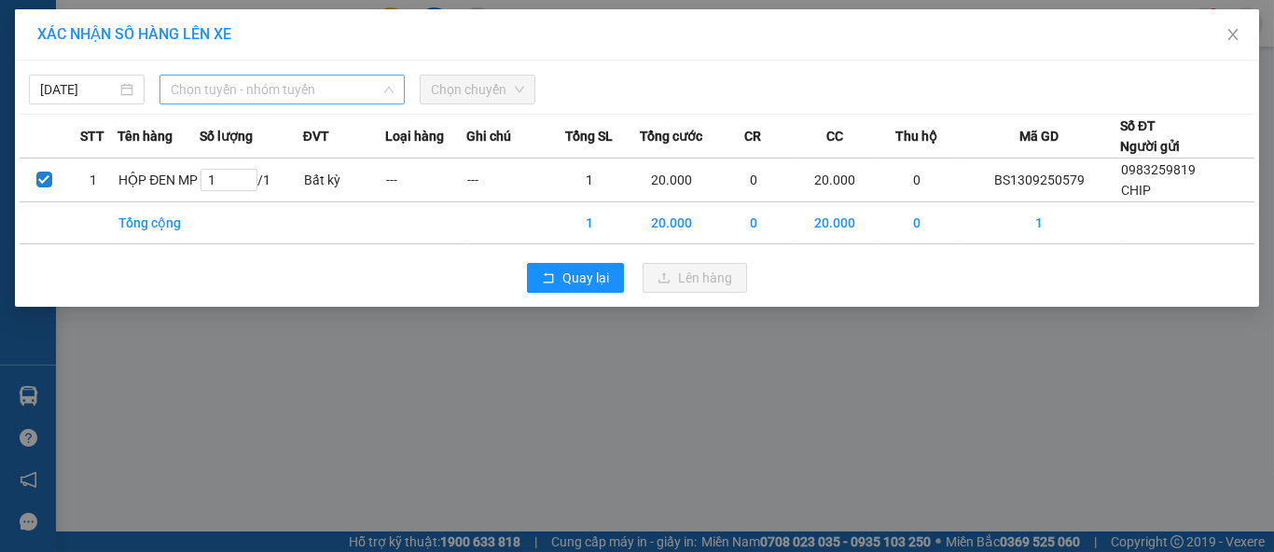
click at [256, 92] on span "Chọn tuyến - nhóm tuyến" at bounding box center [282, 90] width 223 height 28
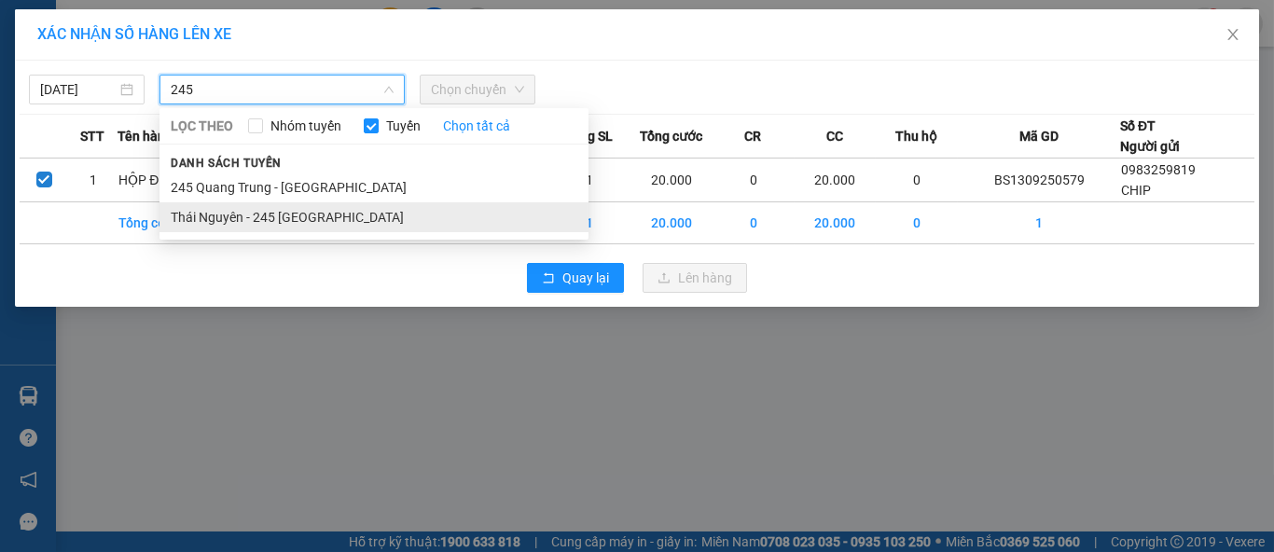
type input "245"
click at [305, 222] on li "Thái Nguyên - 245 [GEOGRAPHIC_DATA]" at bounding box center [373, 217] width 429 height 30
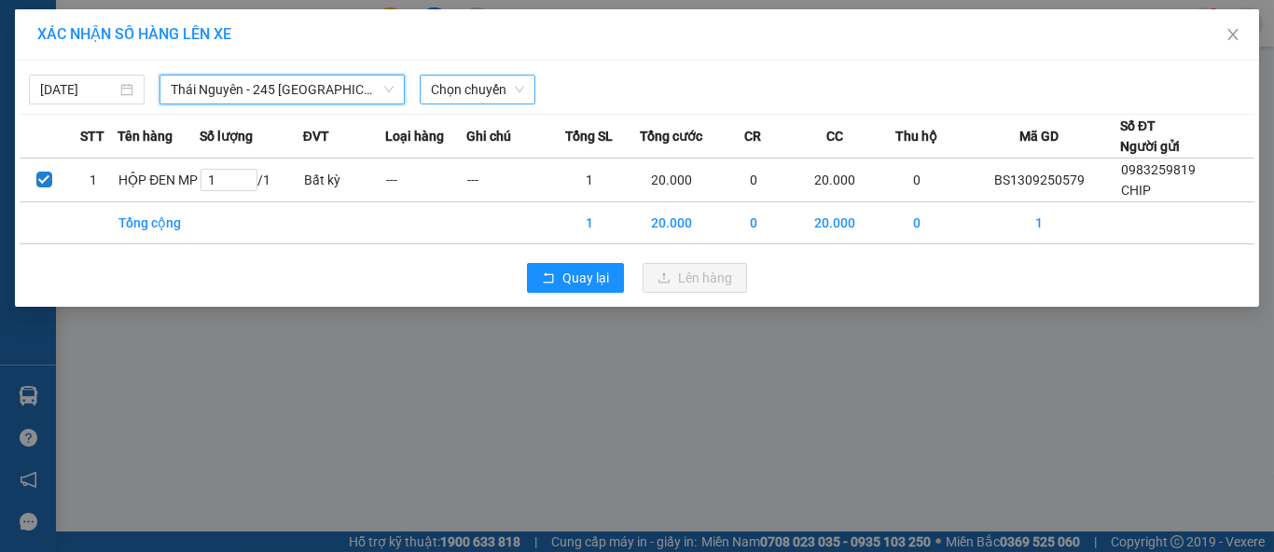
click at [465, 88] on span "Chọn chuyến" at bounding box center [477, 90] width 93 height 28
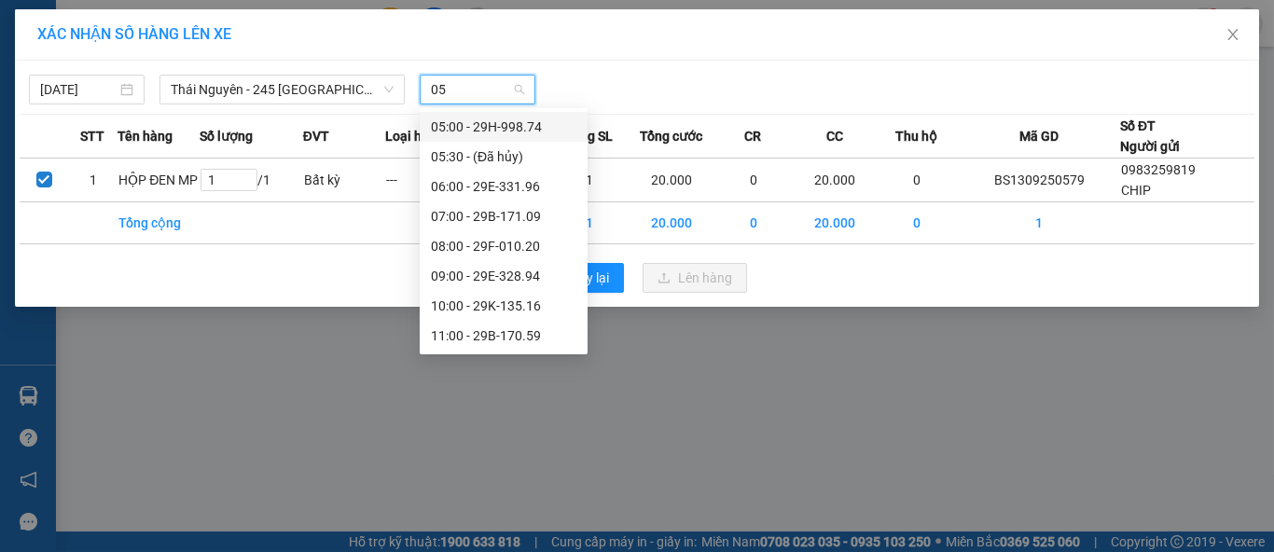
type input "059"
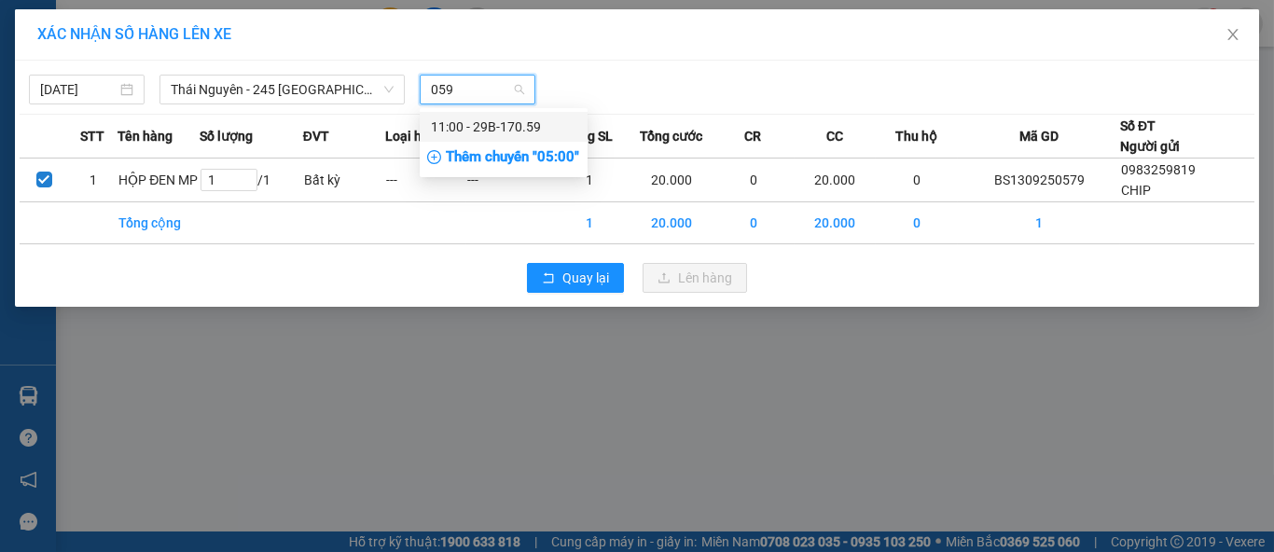
click at [495, 123] on div "11:00 - 29B-170.59" at bounding box center [503, 127] width 145 height 21
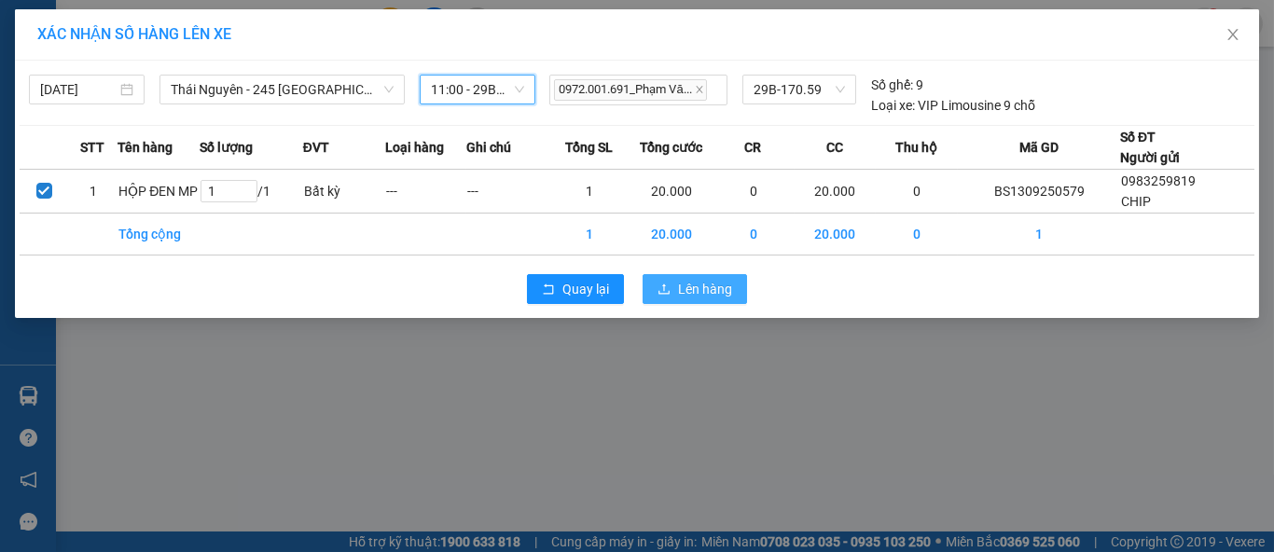
click at [670, 291] on icon "upload" at bounding box center [664, 289] width 13 height 13
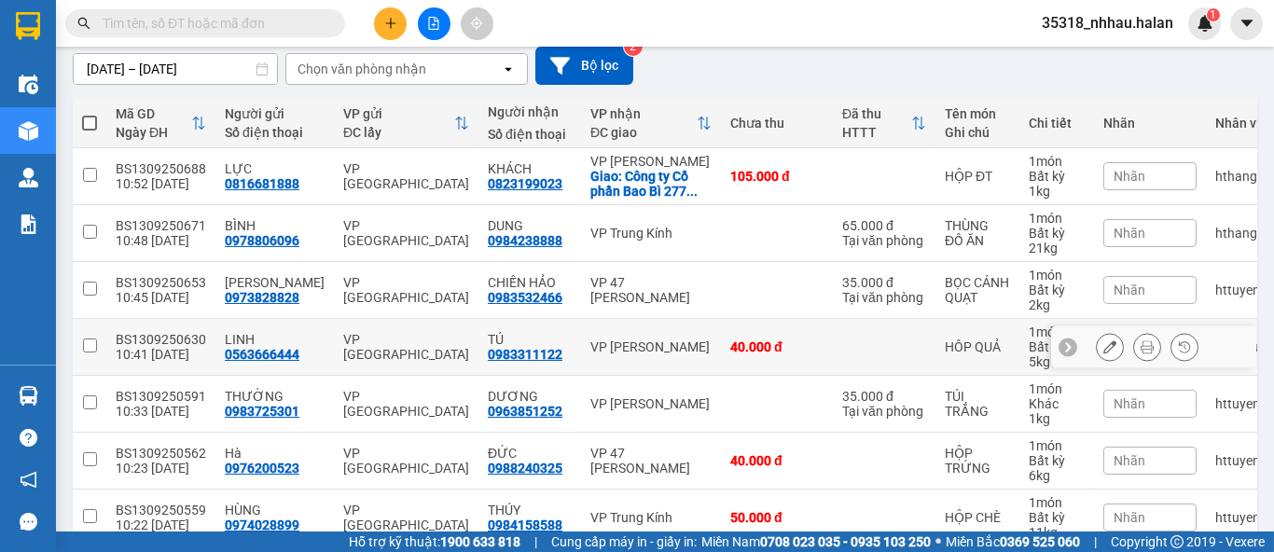
scroll to position [161, 0]
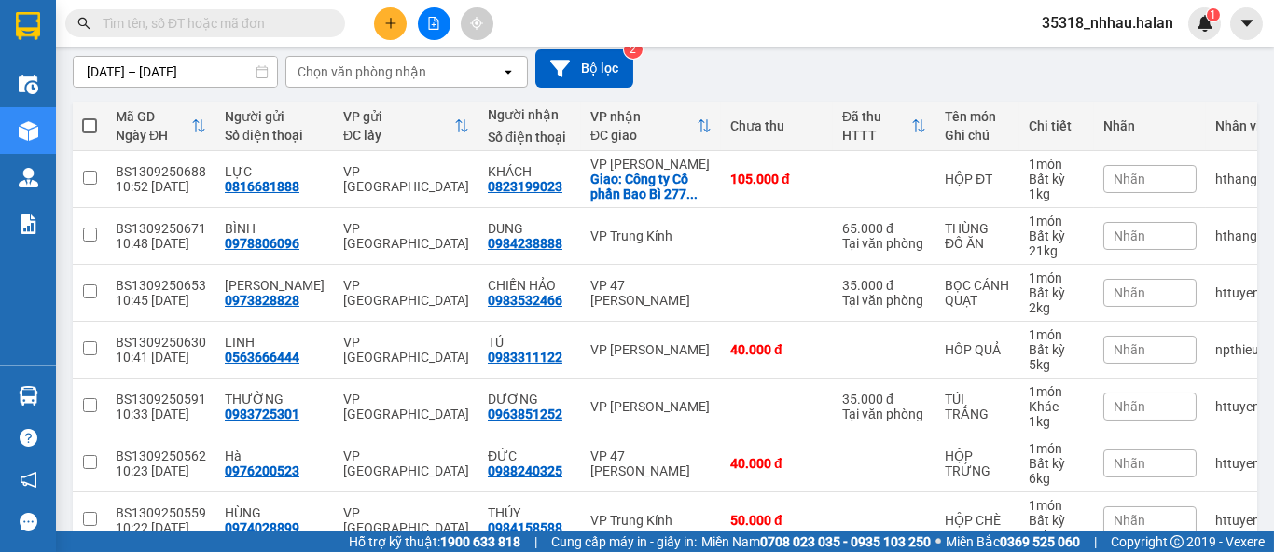
click at [413, 76] on div "Chọn văn phòng nhận" at bounding box center [362, 71] width 129 height 19
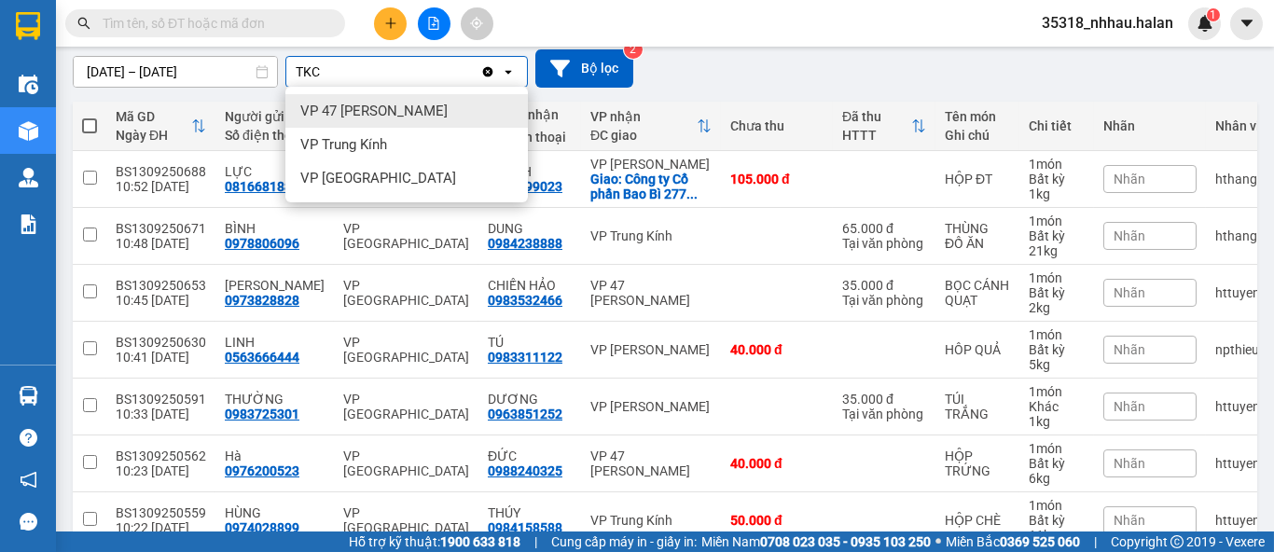
type input "TKC"
click at [395, 111] on span "VP 47 [PERSON_NAME]" at bounding box center [373, 111] width 147 height 19
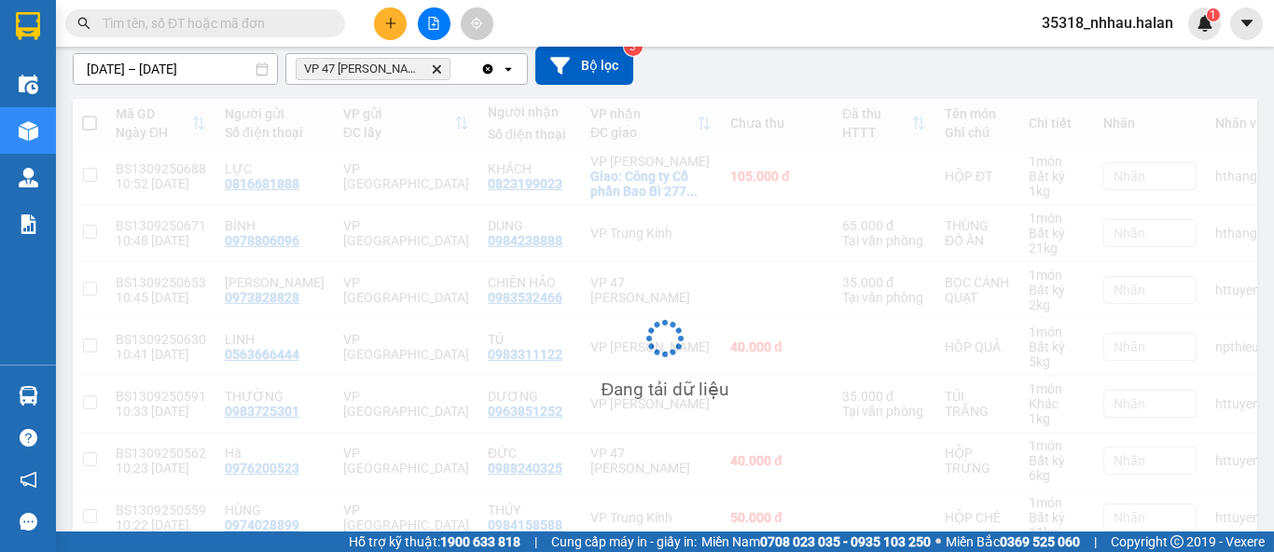
scroll to position [85, 0]
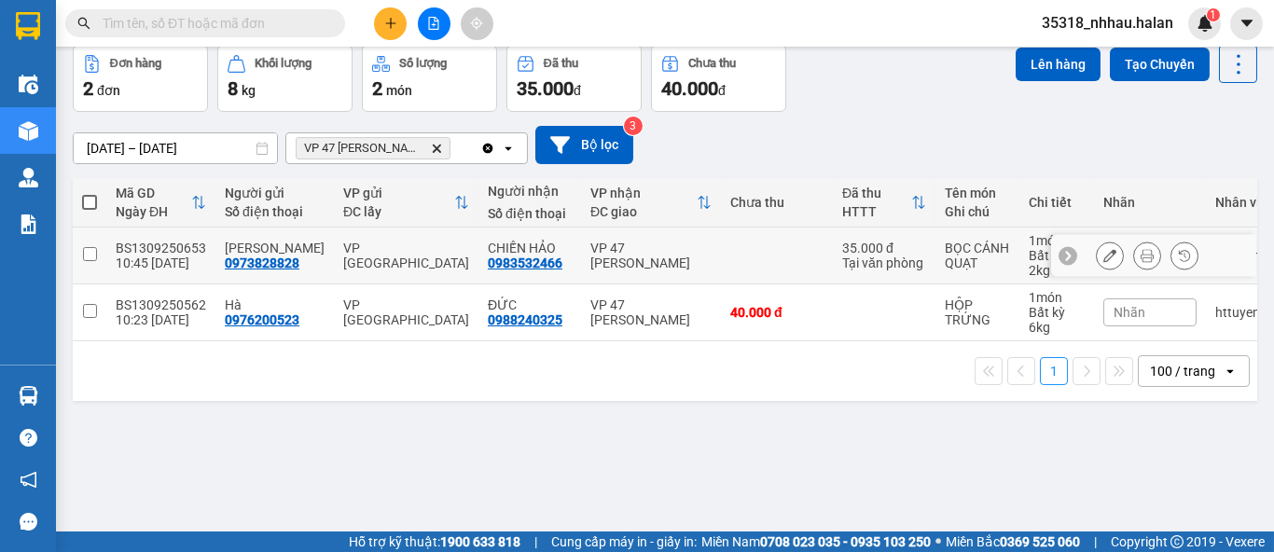
click at [658, 256] on div "VP 47 [PERSON_NAME]" at bounding box center [650, 256] width 121 height 30
checkbox input "true"
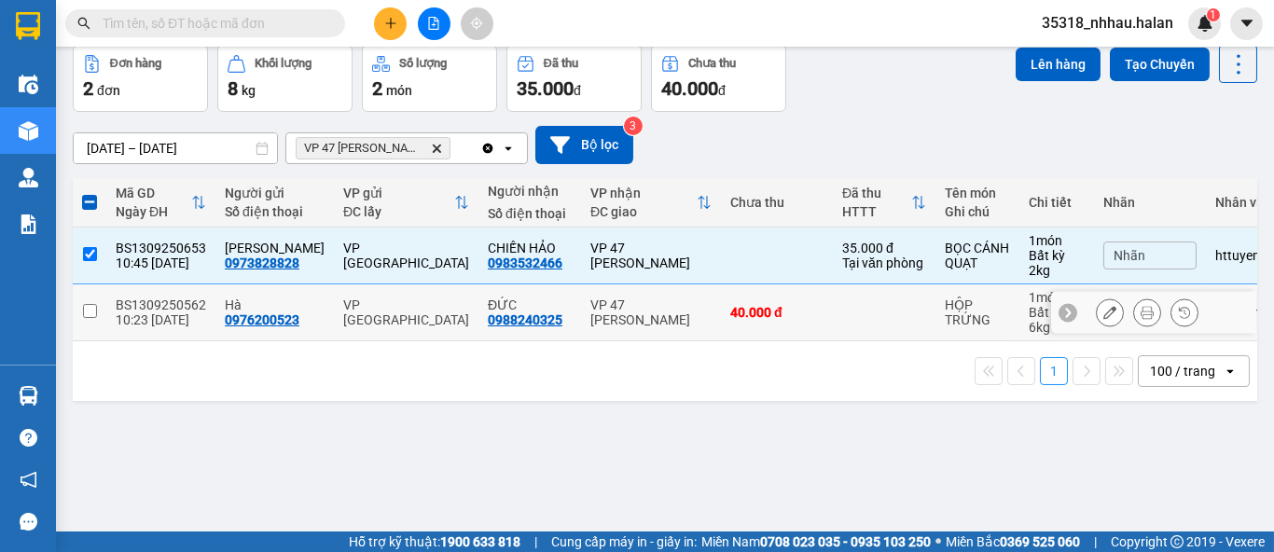
click at [801, 312] on td "40.000 đ" at bounding box center [777, 312] width 112 height 57
checkbox input "true"
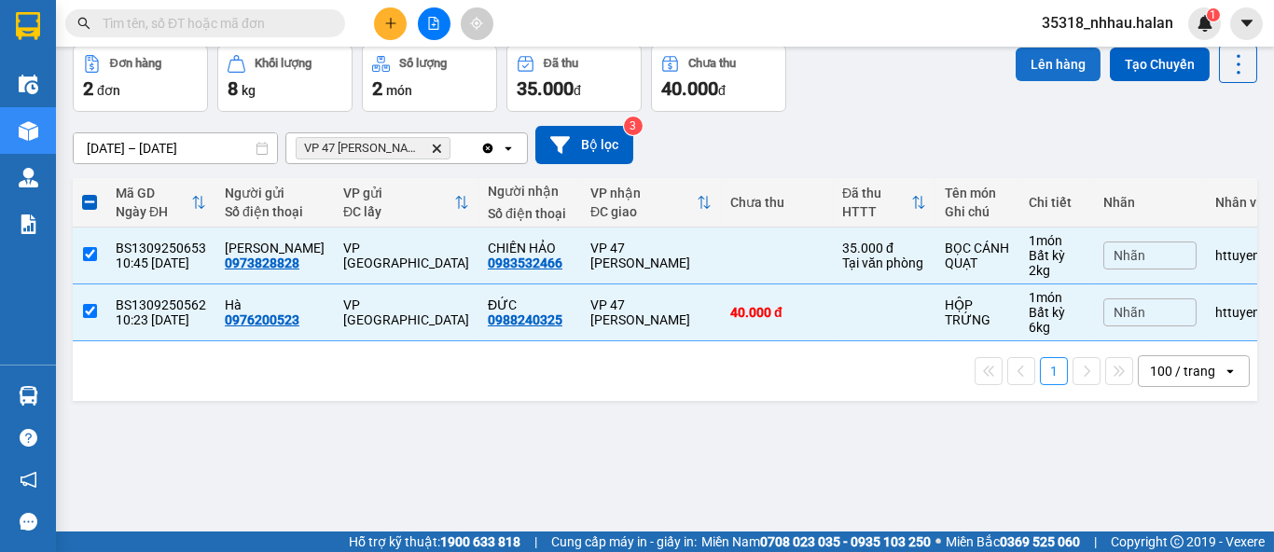
click at [1042, 68] on button "Lên hàng" at bounding box center [1058, 65] width 85 height 34
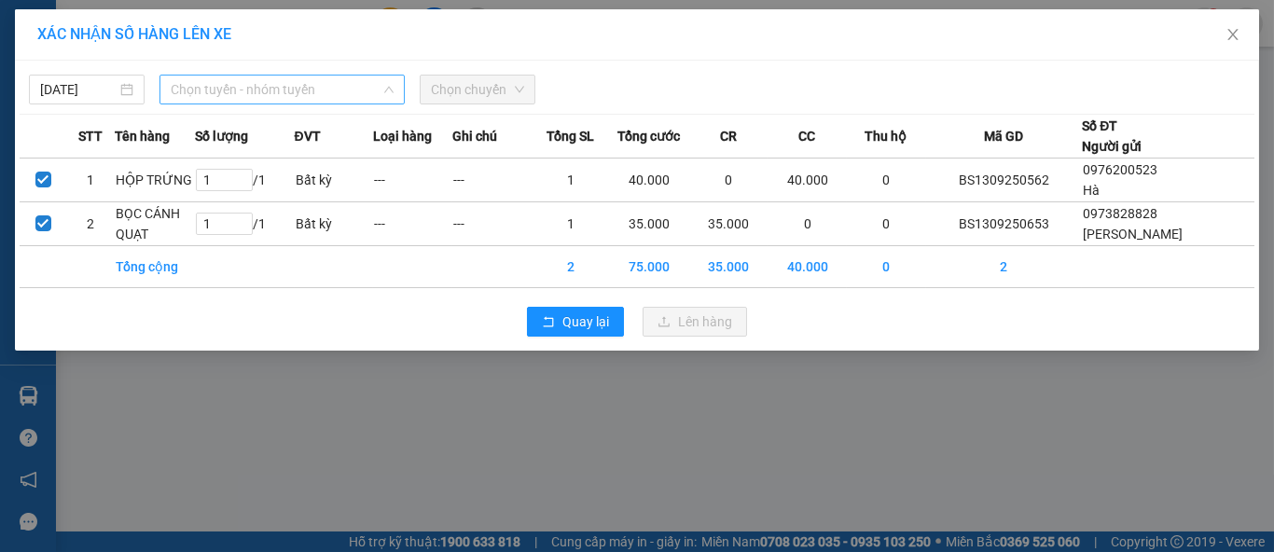
click at [286, 92] on span "Chọn tuyến - nhóm tuyến" at bounding box center [282, 90] width 223 height 28
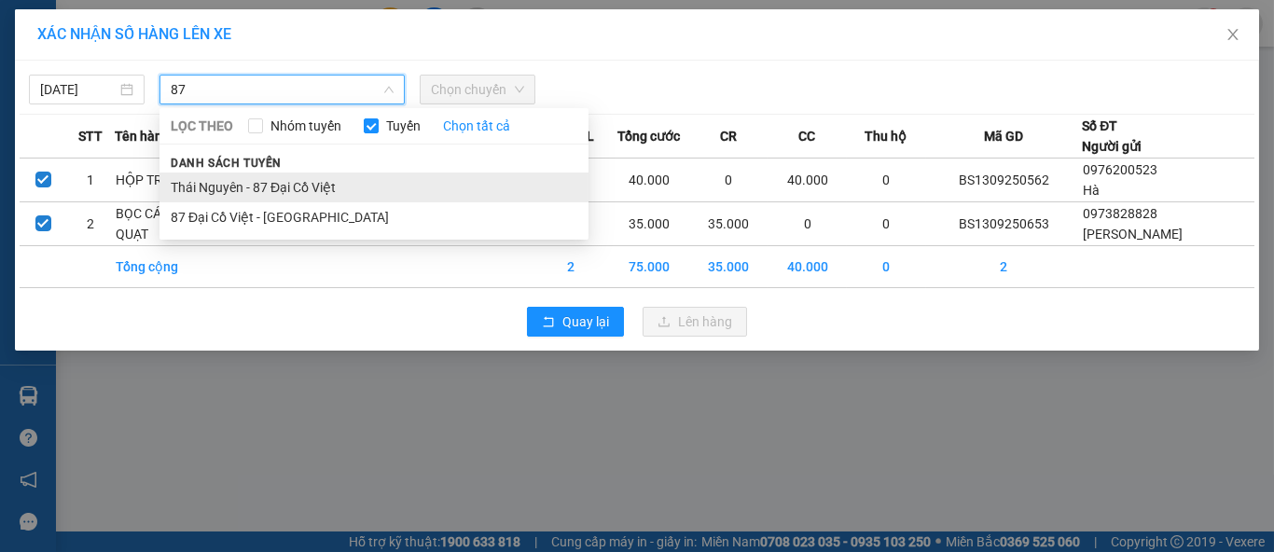
type input "87"
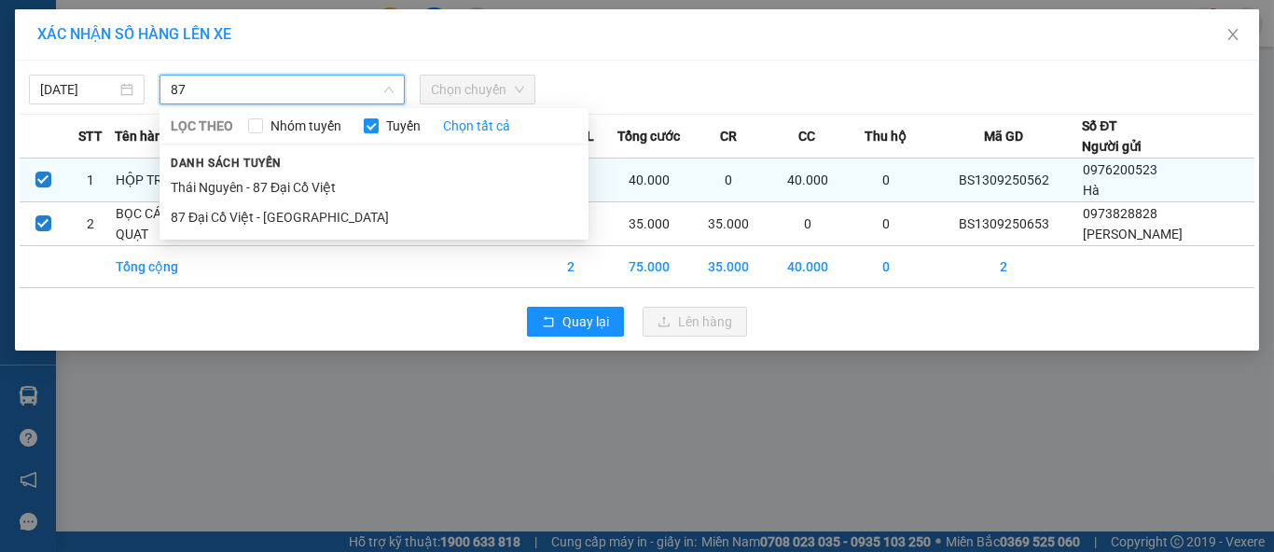
drag, startPoint x: 331, startPoint y: 189, endPoint x: 375, endPoint y: 165, distance: 50.1
click at [332, 190] on li "Thái Nguyên - 87 Đại Cồ Việt" at bounding box center [373, 188] width 429 height 30
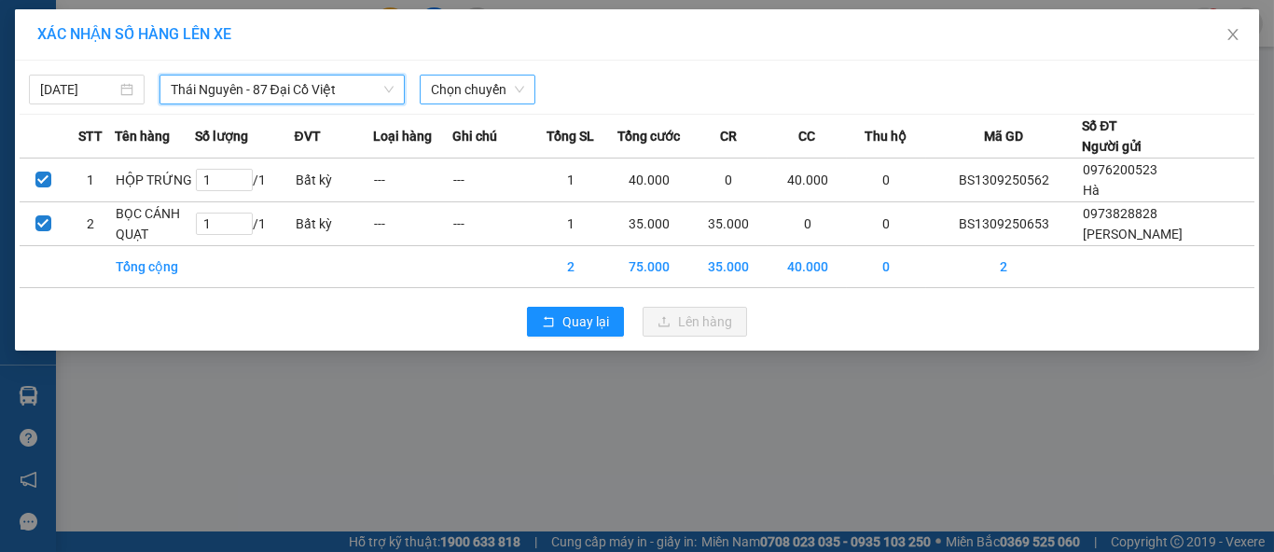
click at [471, 90] on span "Chọn chuyến" at bounding box center [477, 90] width 93 height 28
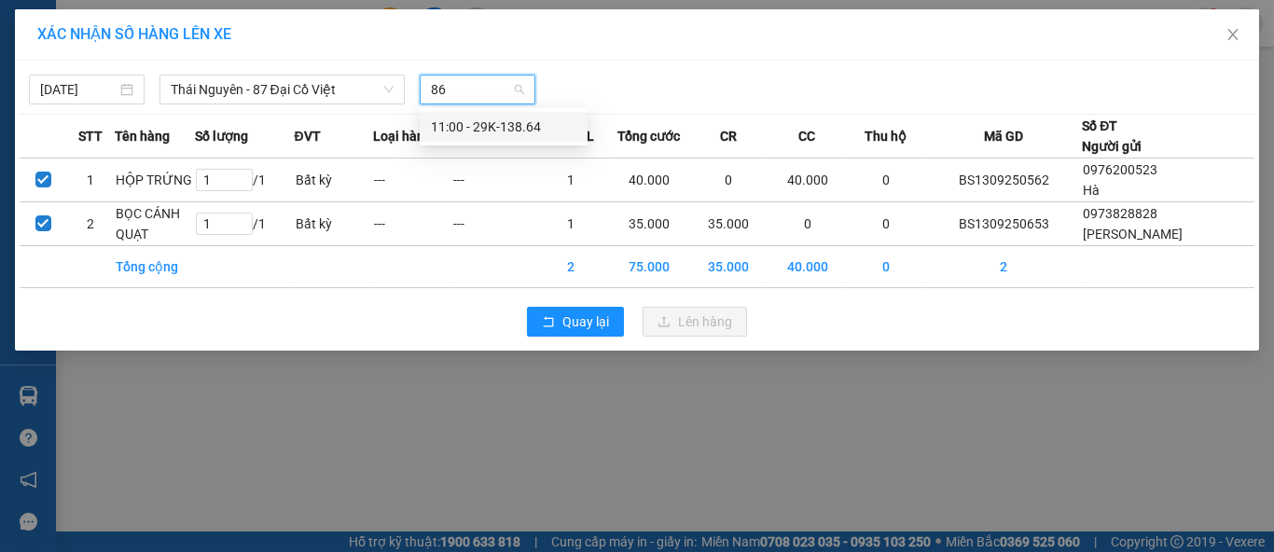
type input "864"
click at [507, 126] on div "11:00 - 29K-138.64" at bounding box center [503, 127] width 145 height 21
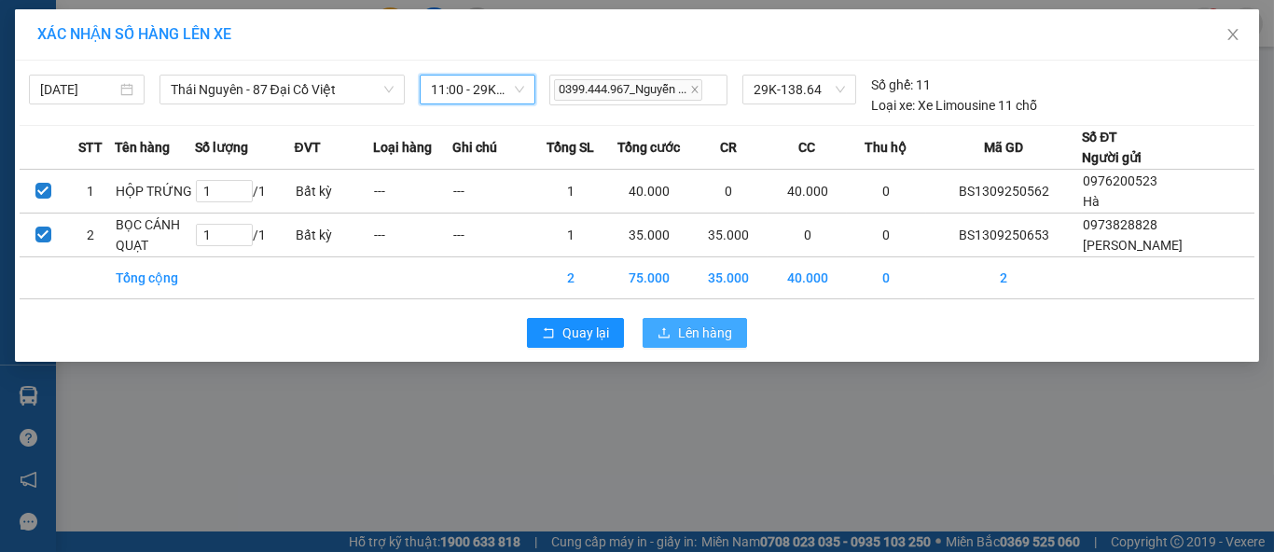
click at [668, 336] on icon "upload" at bounding box center [663, 332] width 11 height 10
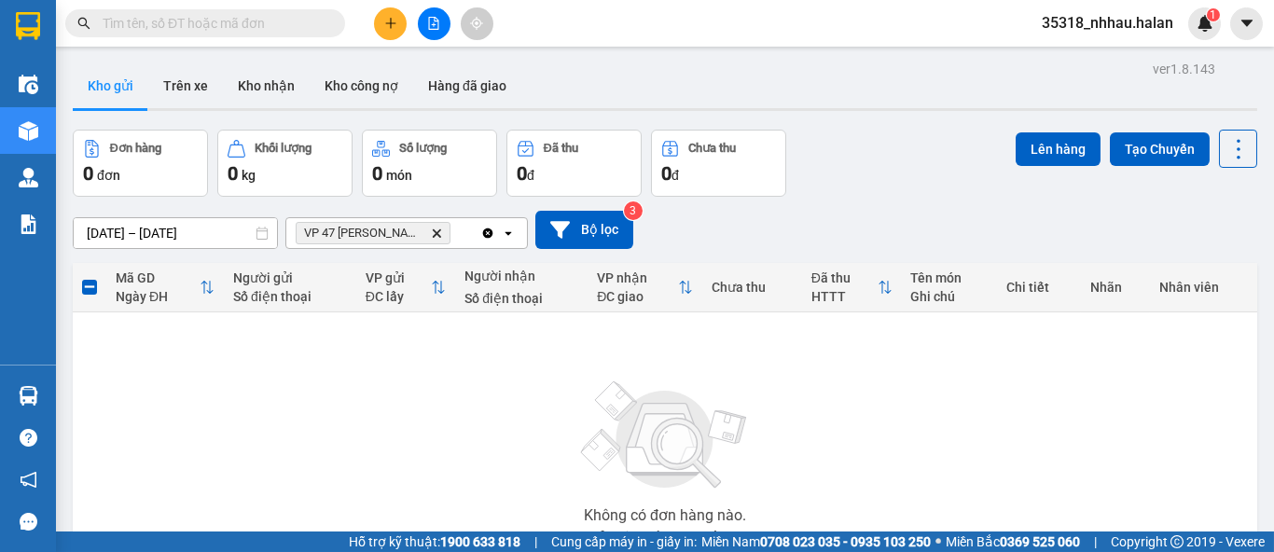
click at [489, 233] on icon "Clear all" at bounding box center [487, 233] width 15 height 15
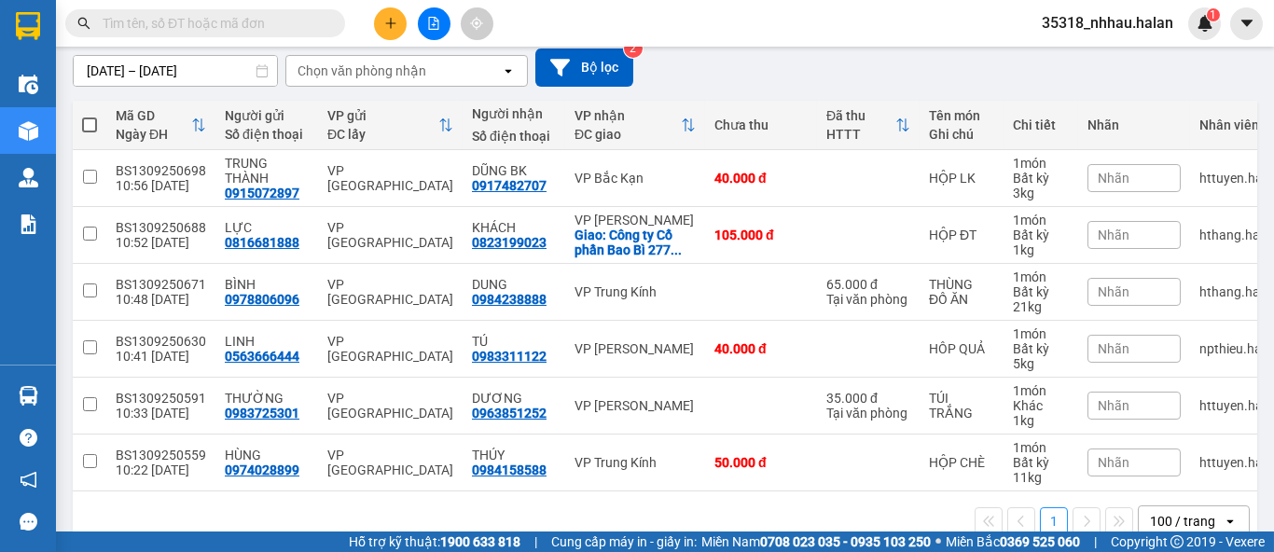
scroll to position [207, 0]
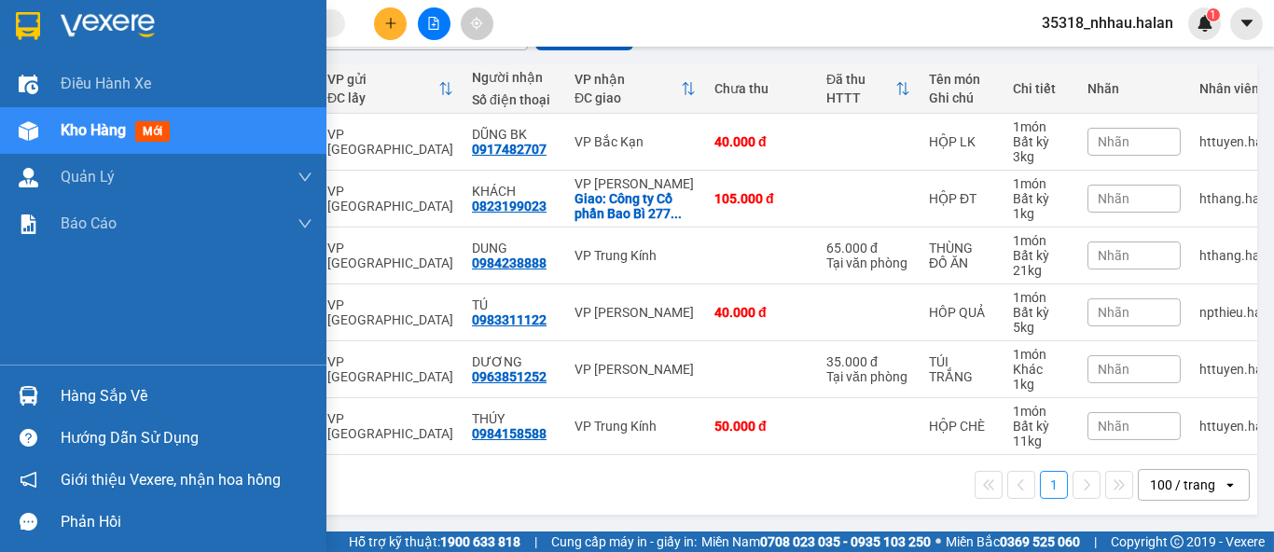
click at [80, 409] on div "Hàng sắp về" at bounding box center [163, 396] width 326 height 42
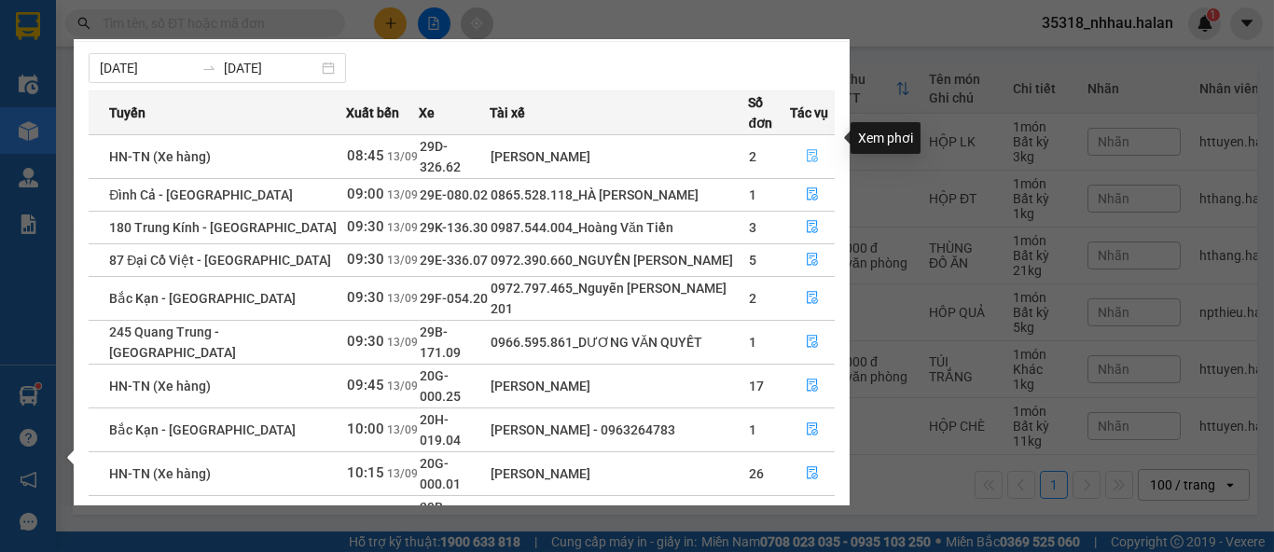
click at [807, 149] on icon "file-done" at bounding box center [812, 155] width 13 height 13
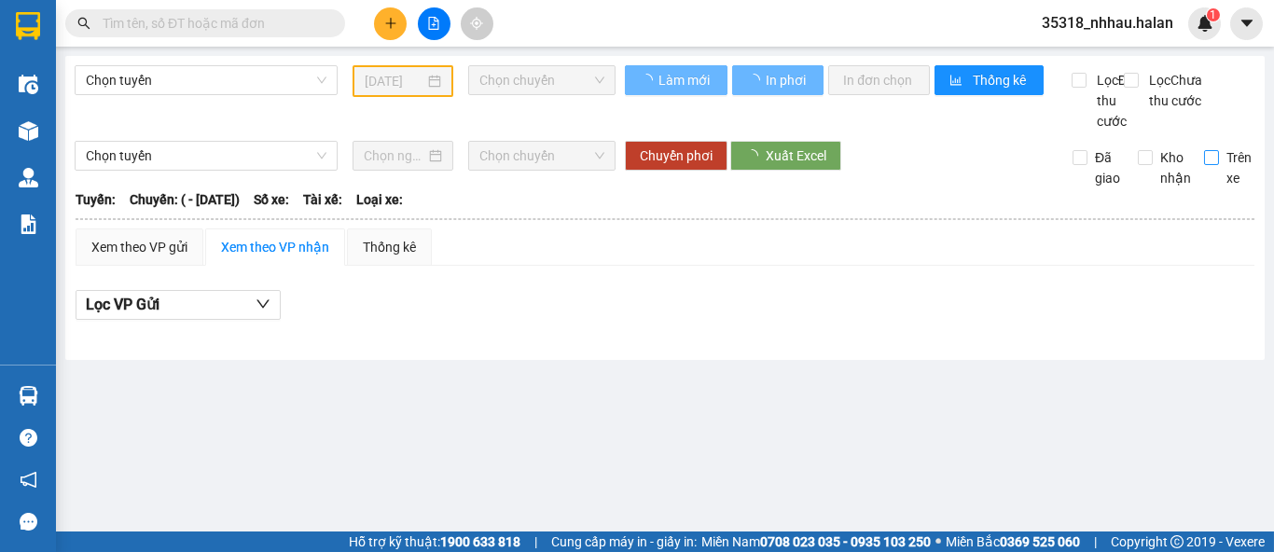
click at [1209, 165] on input "Trên xe" at bounding box center [1211, 157] width 15 height 15
checkbox input "true"
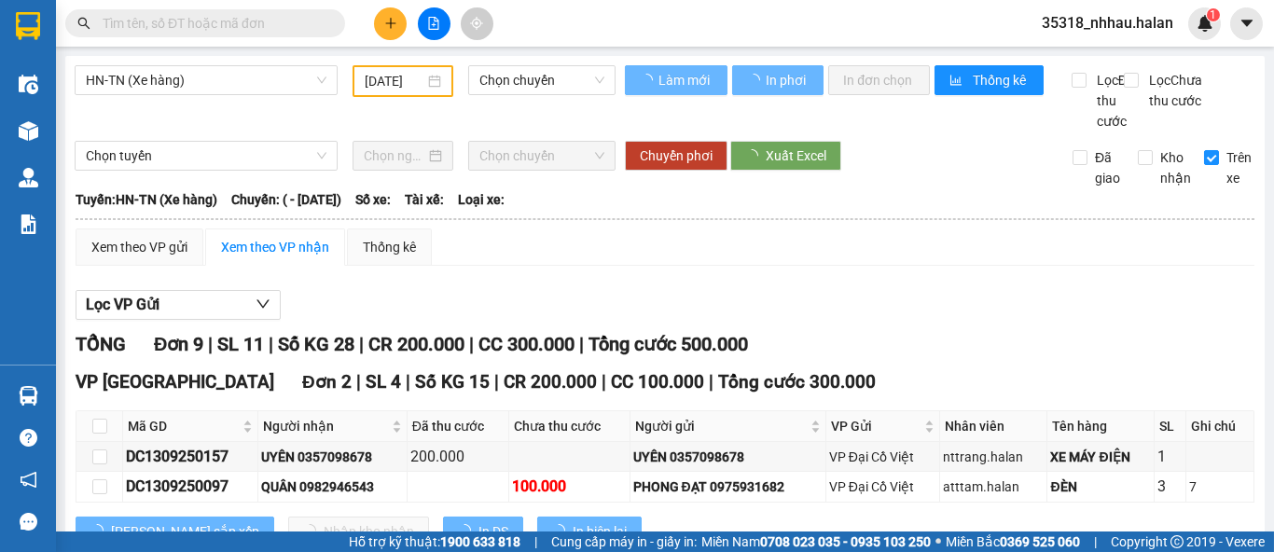
type input "[DATE]"
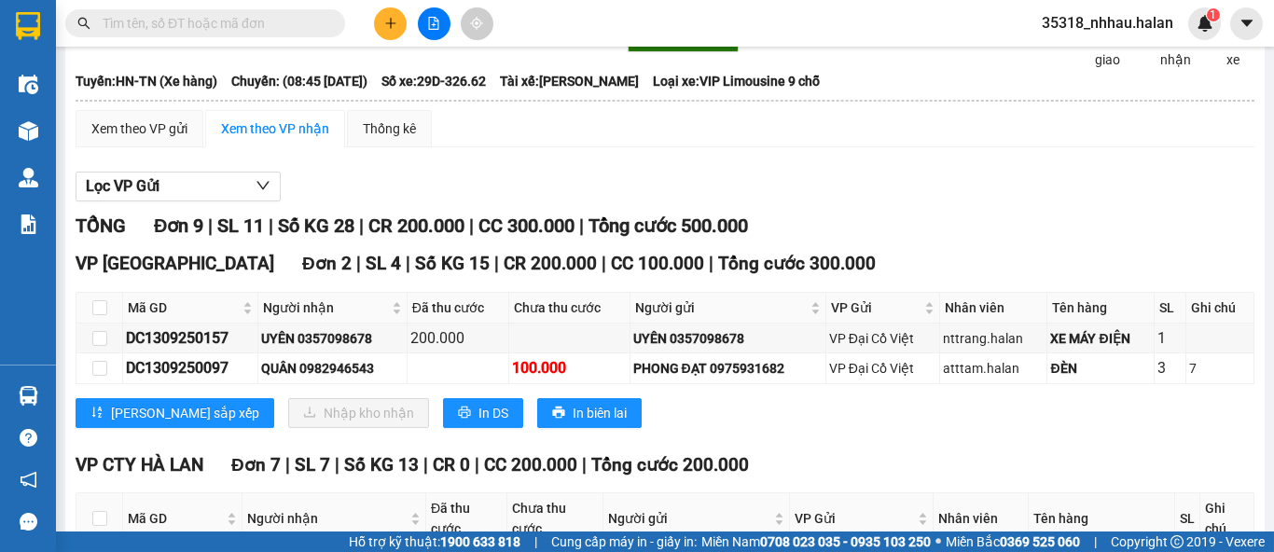
scroll to position [311, 0]
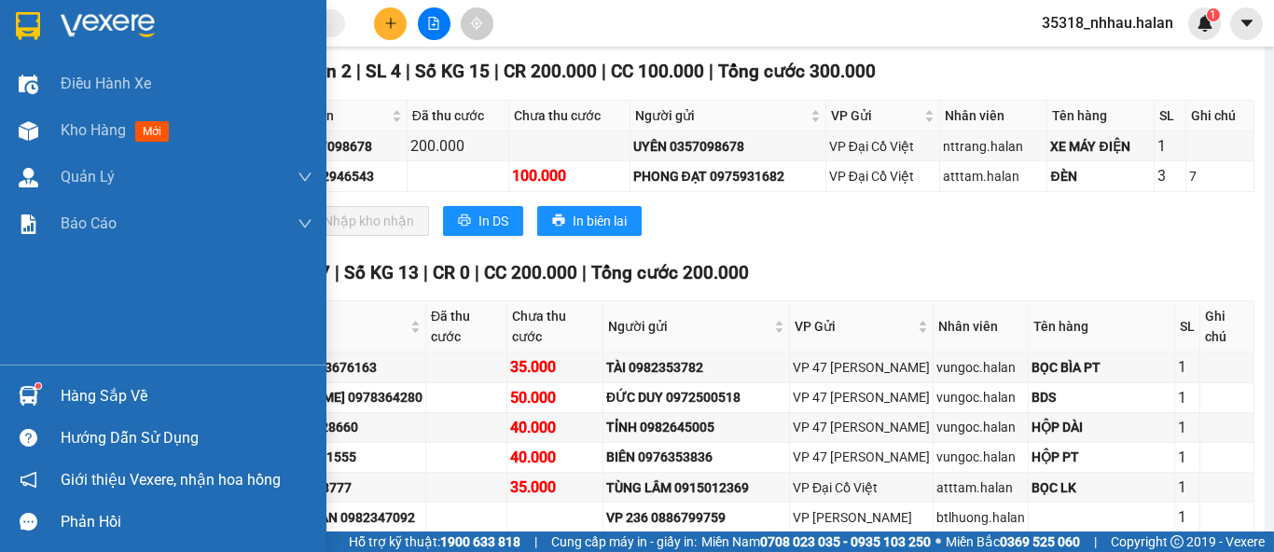
drag, startPoint x: 101, startPoint y: 410, endPoint x: 124, endPoint y: 401, distance: 25.1
click at [104, 407] on div "Hàng sắp về" at bounding box center [163, 396] width 326 height 42
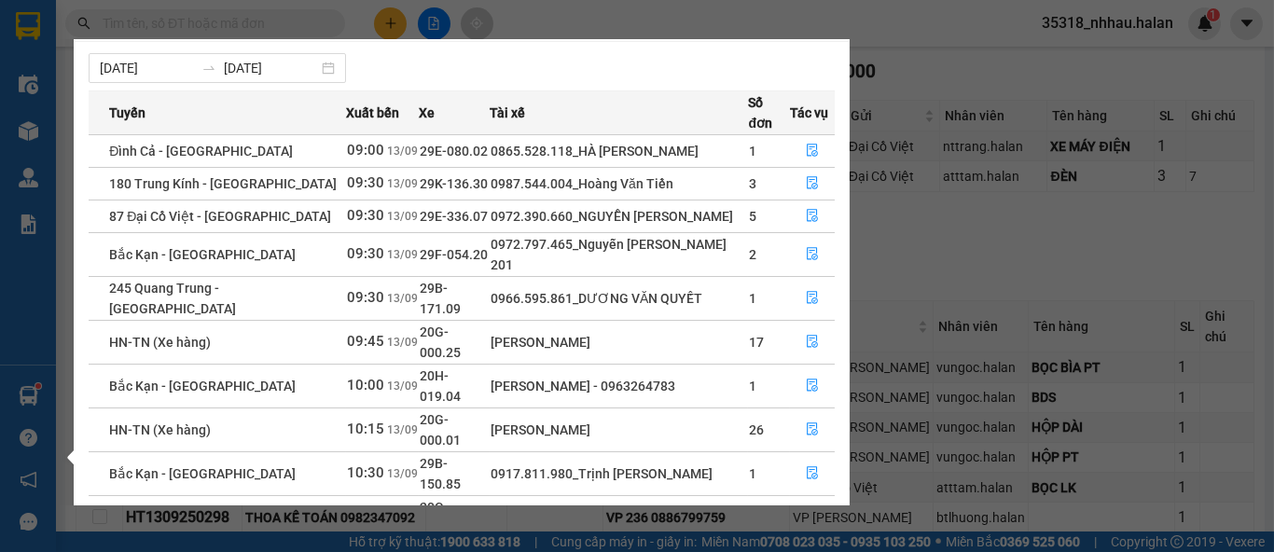
click at [979, 79] on section "Kết quả tìm kiếm ( 0 ) Bộ lọc No Data 35318_nhhau.halan 1 Điều hành xe Kho hàng…" at bounding box center [637, 276] width 1274 height 552
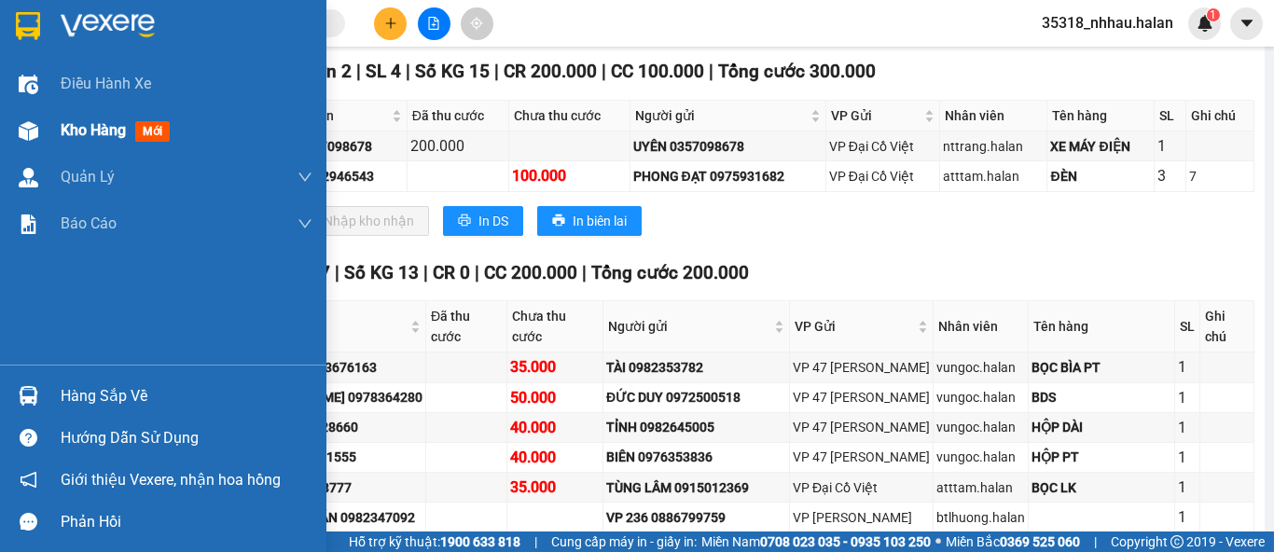
click at [145, 132] on span "mới" at bounding box center [152, 131] width 35 height 21
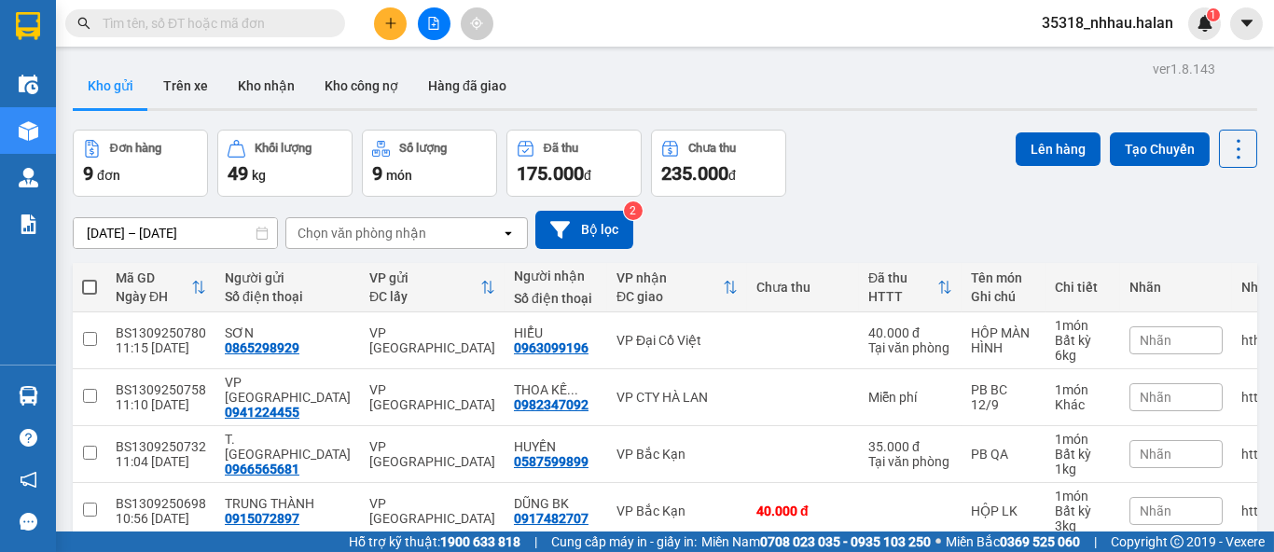
click at [434, 234] on div "Chọn văn phòng nhận" at bounding box center [393, 233] width 215 height 30
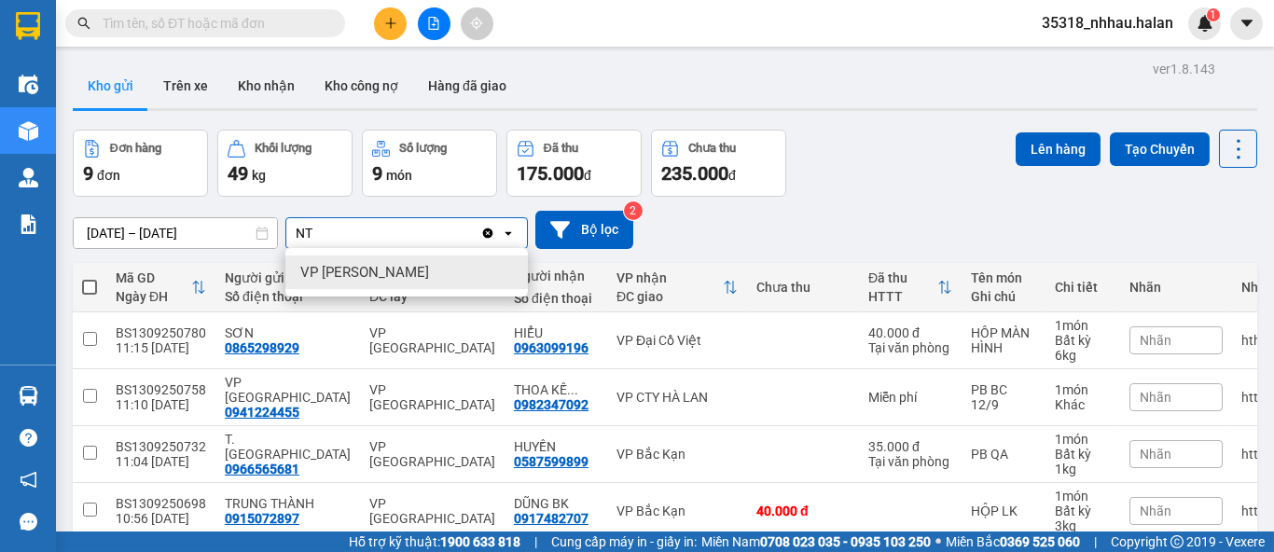
type input "NT"
click at [424, 274] on div "VP [PERSON_NAME]" at bounding box center [406, 273] width 242 height 34
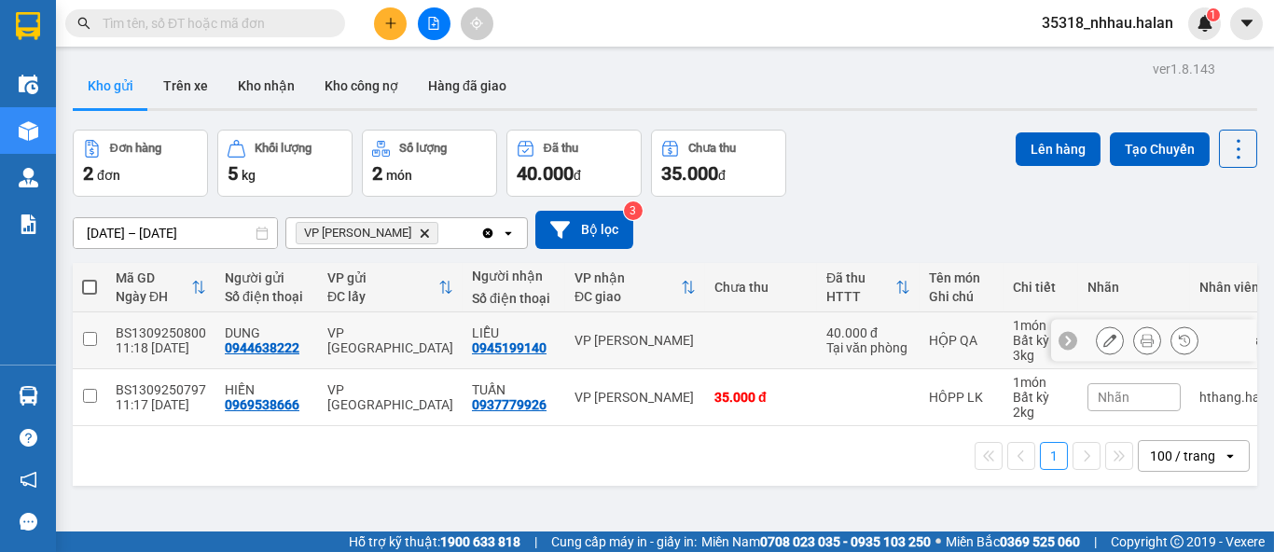
click at [817, 347] on td "40.000 đ Tại văn phòng" at bounding box center [868, 340] width 103 height 57
checkbox input "true"
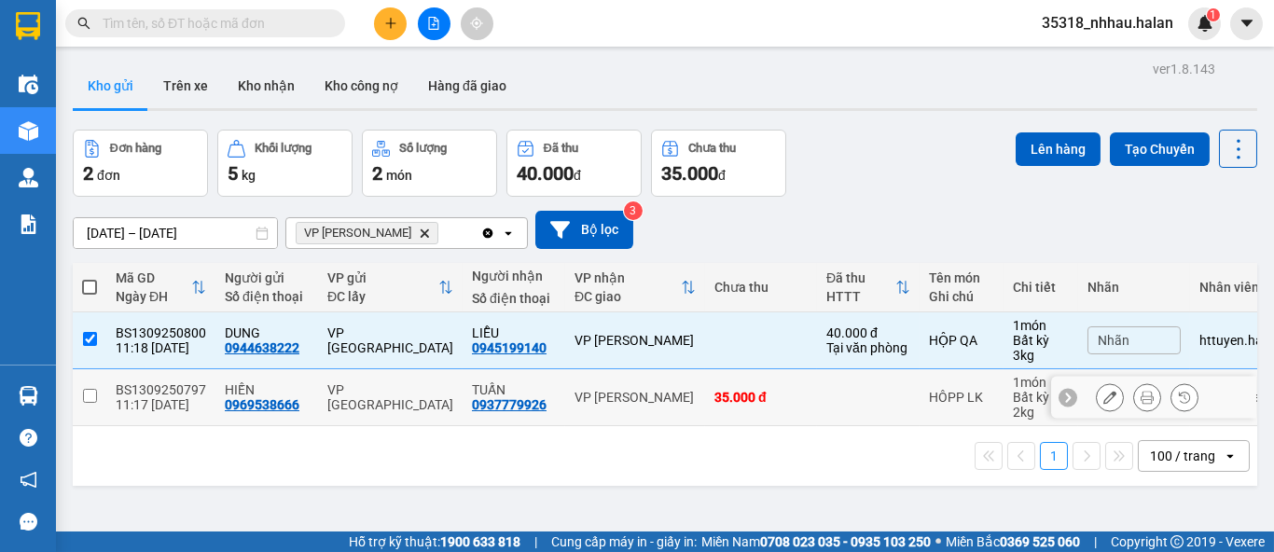
click at [817, 395] on td at bounding box center [868, 397] width 103 height 57
checkbox input "true"
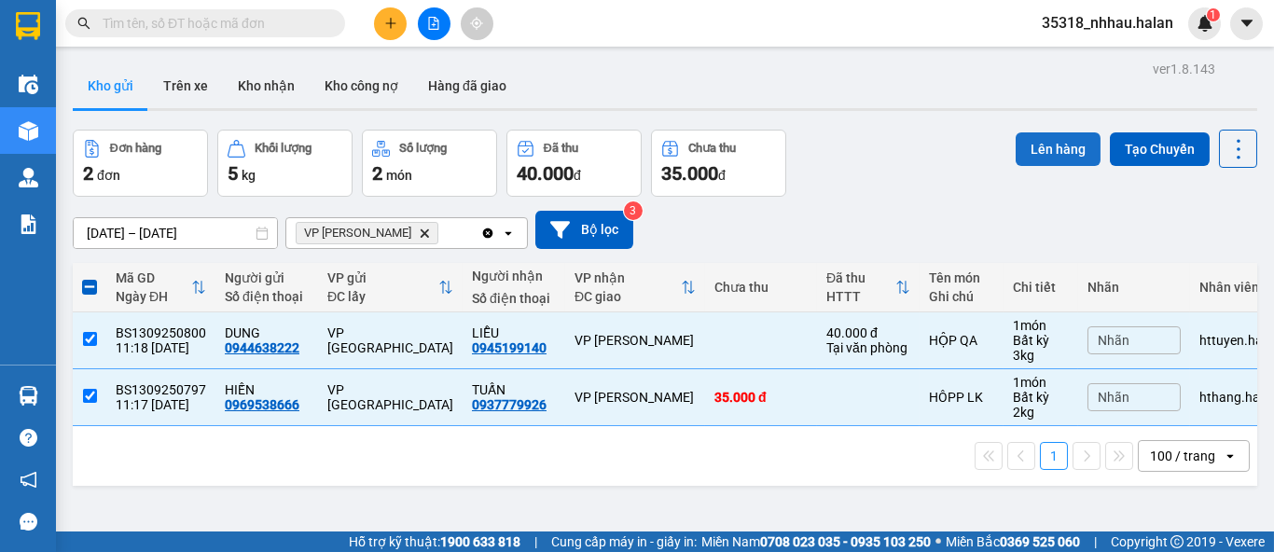
click at [1032, 154] on button "Lên hàng" at bounding box center [1058, 149] width 85 height 34
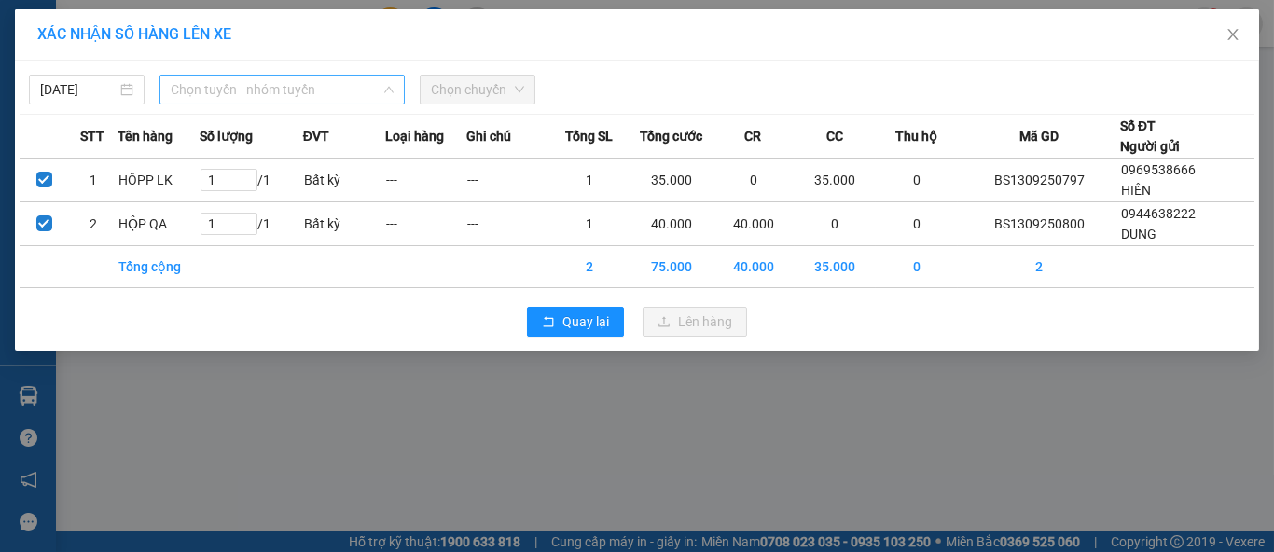
click at [241, 94] on span "Chọn tuyến - nhóm tuyến" at bounding box center [282, 90] width 223 height 28
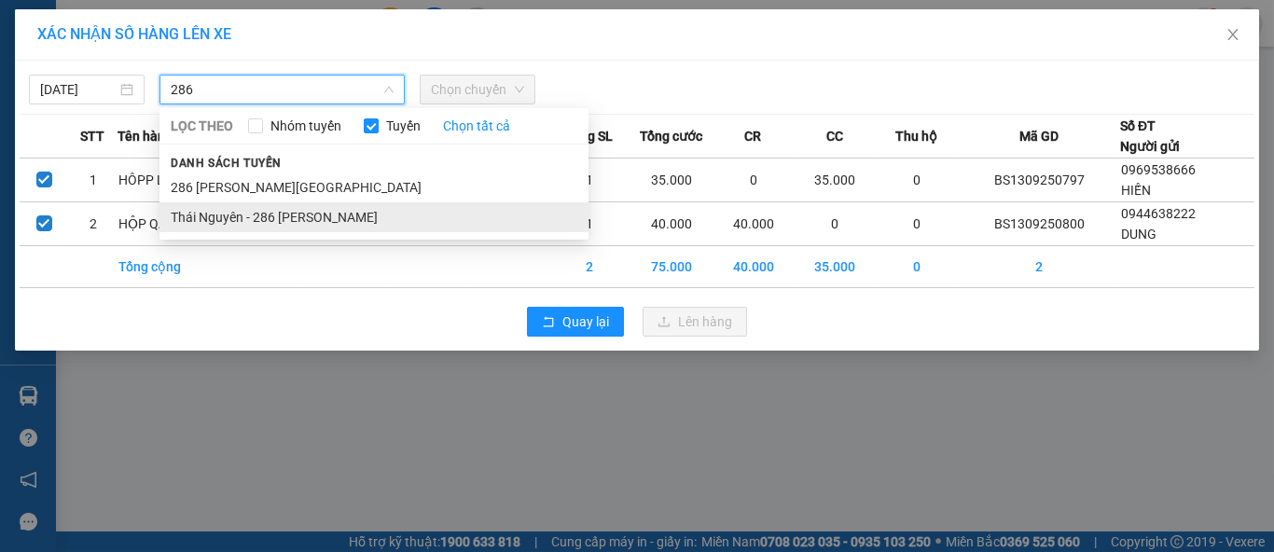
type input "286"
click at [270, 219] on li "Thái Nguyên - 286 [PERSON_NAME]" at bounding box center [373, 217] width 429 height 30
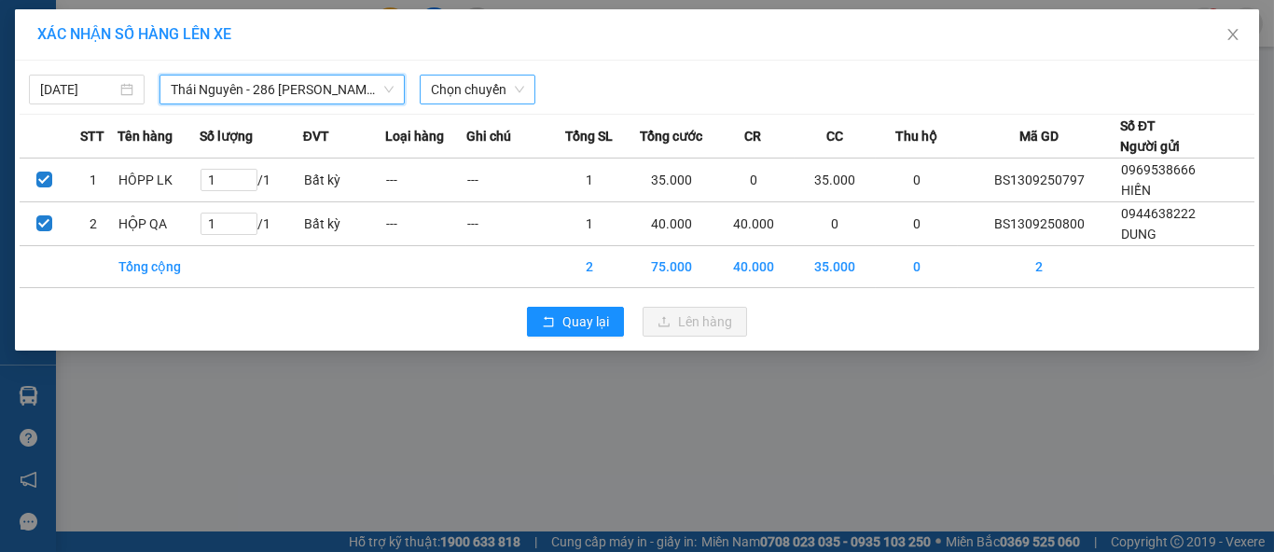
click at [475, 89] on span "Chọn chuyến" at bounding box center [477, 90] width 93 height 28
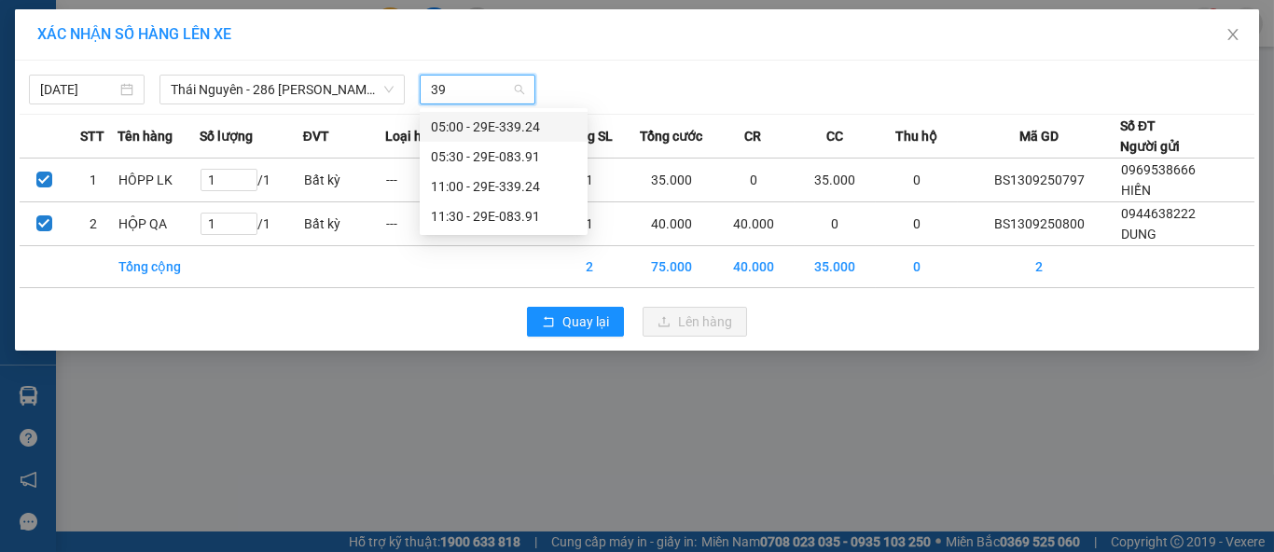
type input "391"
click at [530, 158] on div "11:30 - 29E-083.91" at bounding box center [503, 156] width 145 height 21
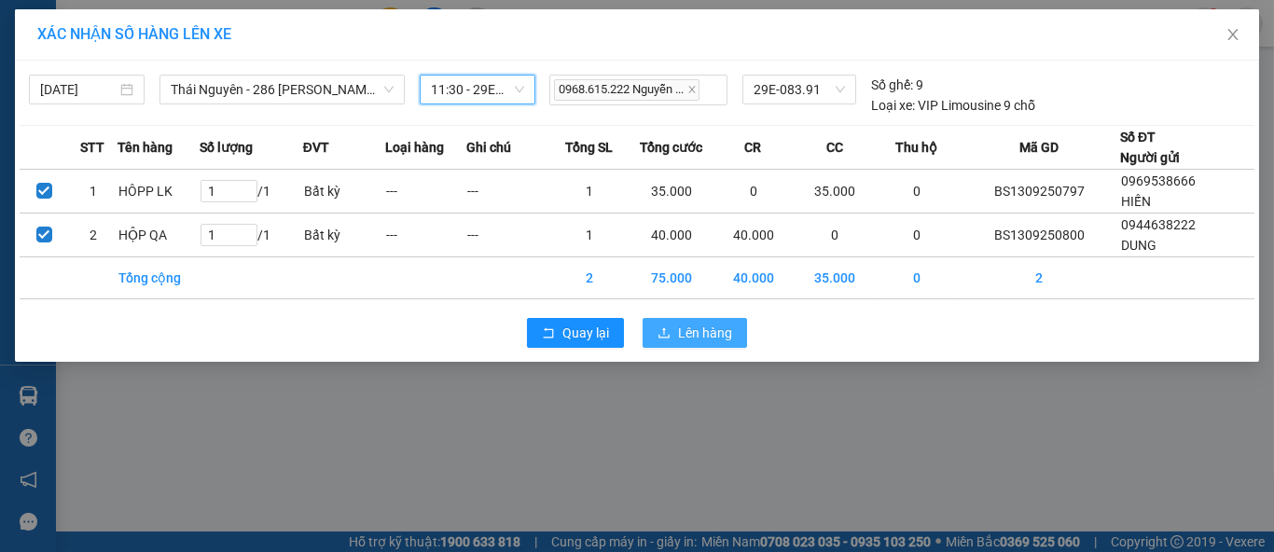
click at [716, 332] on span "Lên hàng" at bounding box center [705, 333] width 54 height 21
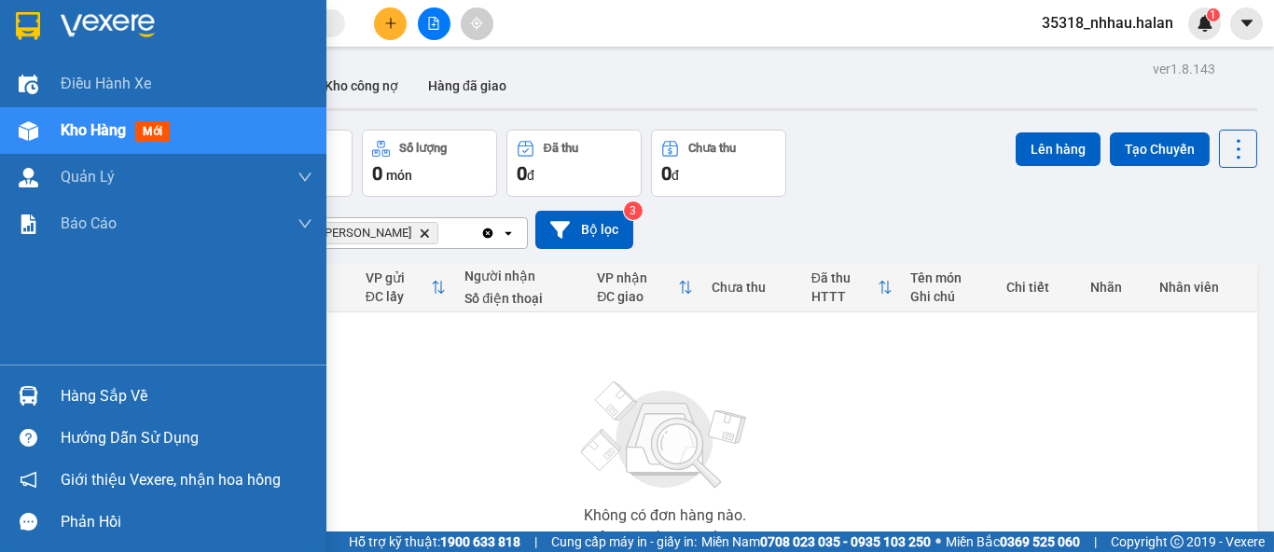
click at [71, 393] on div "Hàng sắp về" at bounding box center [187, 396] width 252 height 28
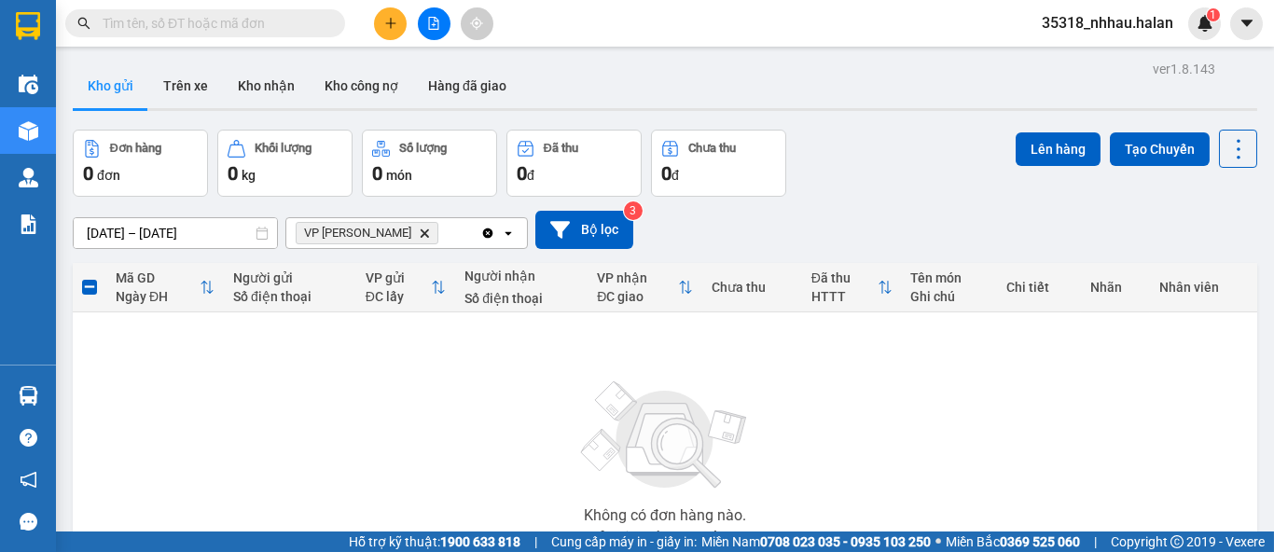
click at [943, 186] on section "Kết quả tìm kiếm ( 0 ) Bộ lọc No Data 35318_nhhau.halan 1 Điều hành xe Kho hàng…" at bounding box center [637, 276] width 1274 height 552
click at [488, 234] on icon "Clear all" at bounding box center [488, 233] width 10 height 10
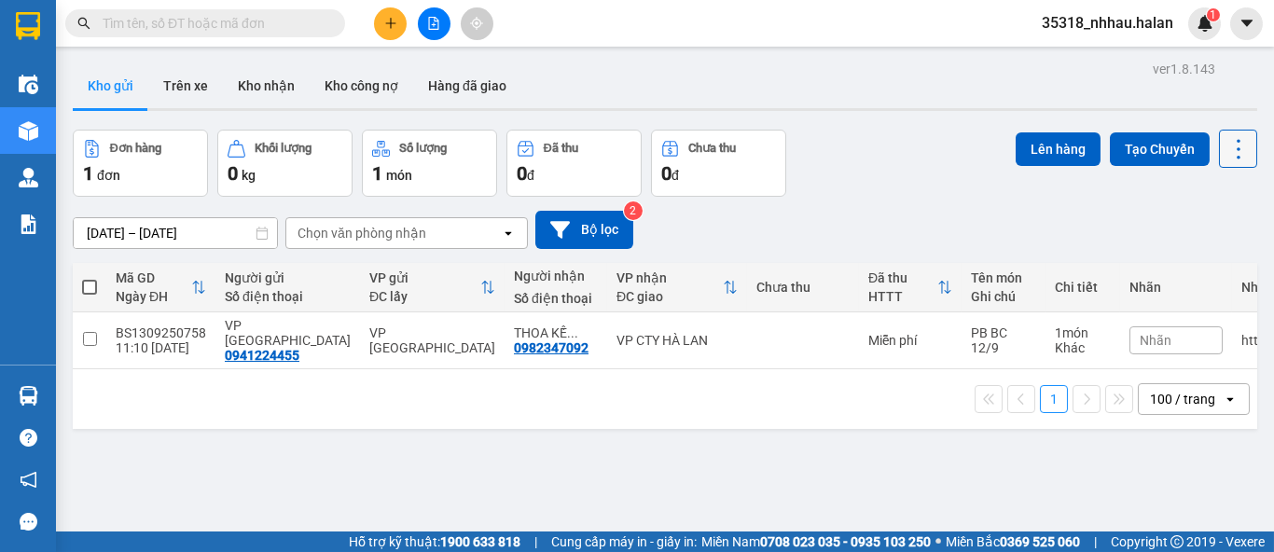
click at [1226, 148] on icon at bounding box center [1239, 149] width 26 height 26
click at [1216, 261] on span "Làm mới" at bounding box center [1196, 266] width 51 height 19
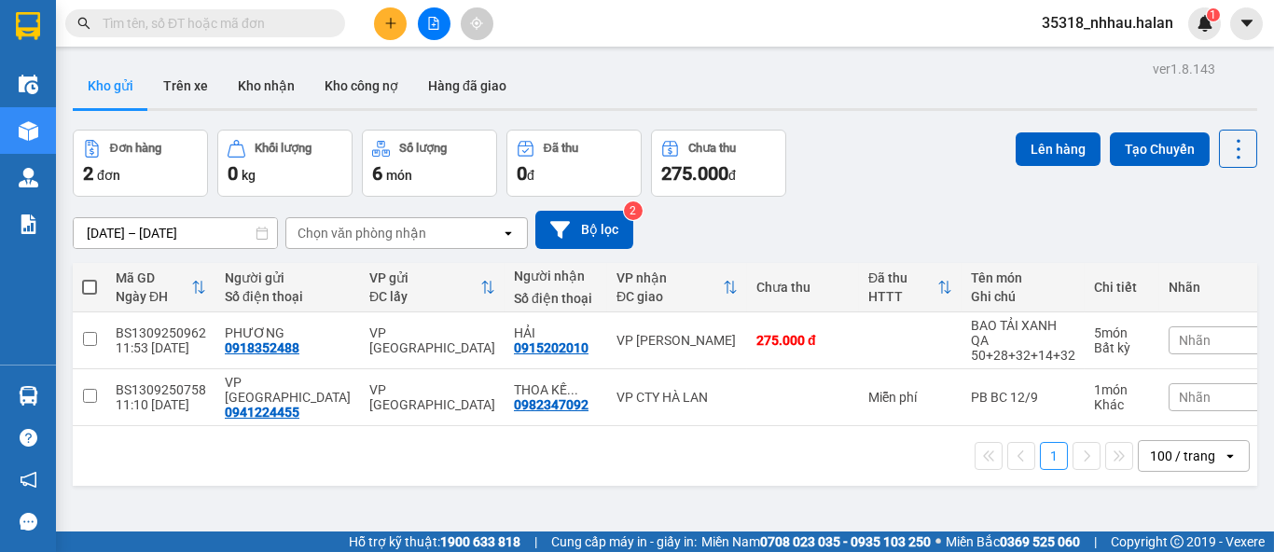
click at [875, 183] on div "Đơn hàng 2 đơn Khối lượng 0 kg Số lượng 6 món Đã thu 0 đ Chưa thu 275.000 đ Lên…" at bounding box center [665, 163] width 1185 height 67
click at [1226, 146] on icon at bounding box center [1239, 149] width 26 height 26
click at [1197, 270] on span "Làm mới" at bounding box center [1196, 266] width 51 height 19
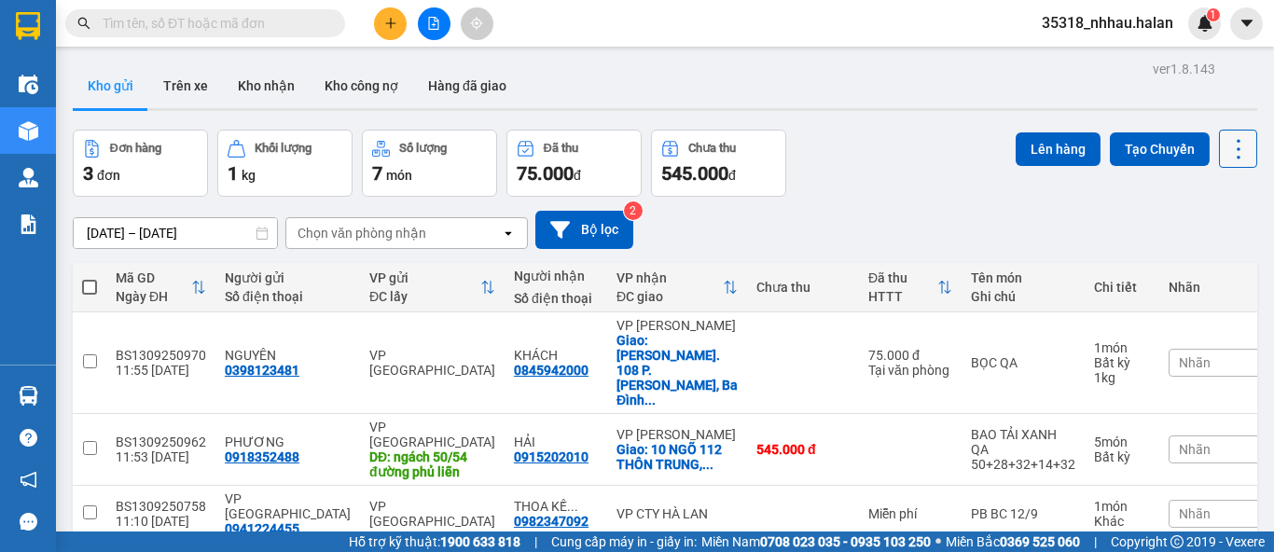
click at [1226, 154] on icon at bounding box center [1239, 149] width 26 height 26
click at [1212, 265] on span "Làm mới" at bounding box center [1196, 266] width 51 height 19
click at [913, 179] on div "Đơn hàng 3 đơn Khối lượng 1 kg Số lượng 7 món Đã thu 75.000 đ Chưa thu 545.000 …" at bounding box center [665, 163] width 1185 height 67
click at [1226, 156] on icon at bounding box center [1239, 149] width 26 height 26
click at [1200, 259] on span "Làm mới" at bounding box center [1196, 266] width 51 height 19
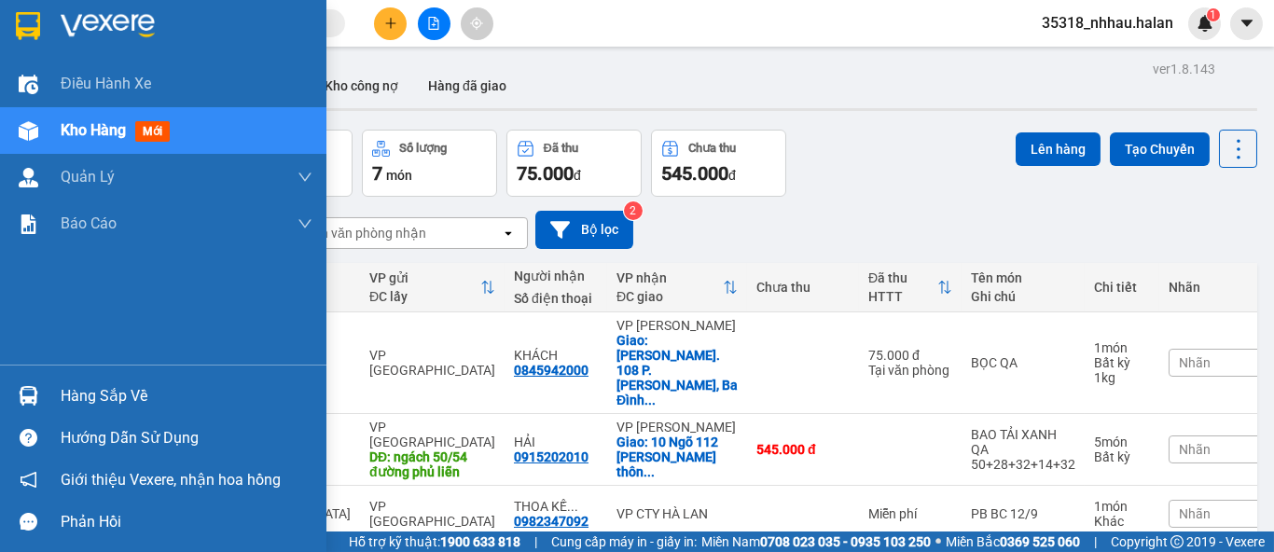
click at [85, 400] on div "Hàng sắp về" at bounding box center [187, 396] width 252 height 28
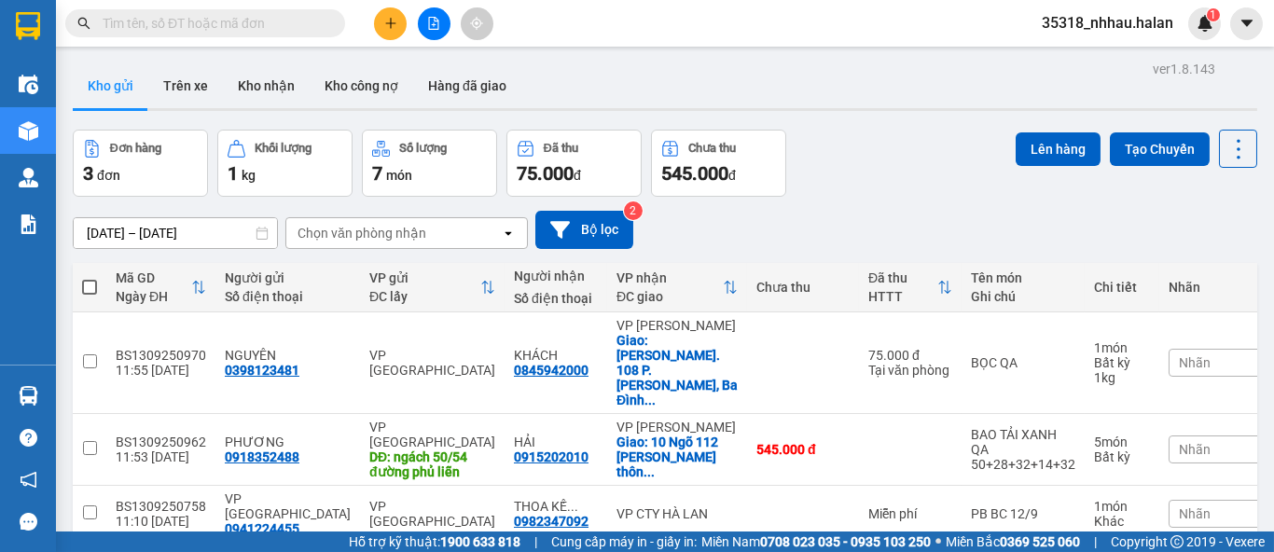
click at [899, 123] on section "Kết quả tìm kiếm ( 0 ) Bộ lọc No Data 35318_nhhau.halan 1 Điều hành xe Kho hàng…" at bounding box center [637, 276] width 1274 height 552
click at [1227, 162] on button at bounding box center [1238, 149] width 38 height 38
click at [1203, 262] on span "Làm mới" at bounding box center [1196, 266] width 51 height 19
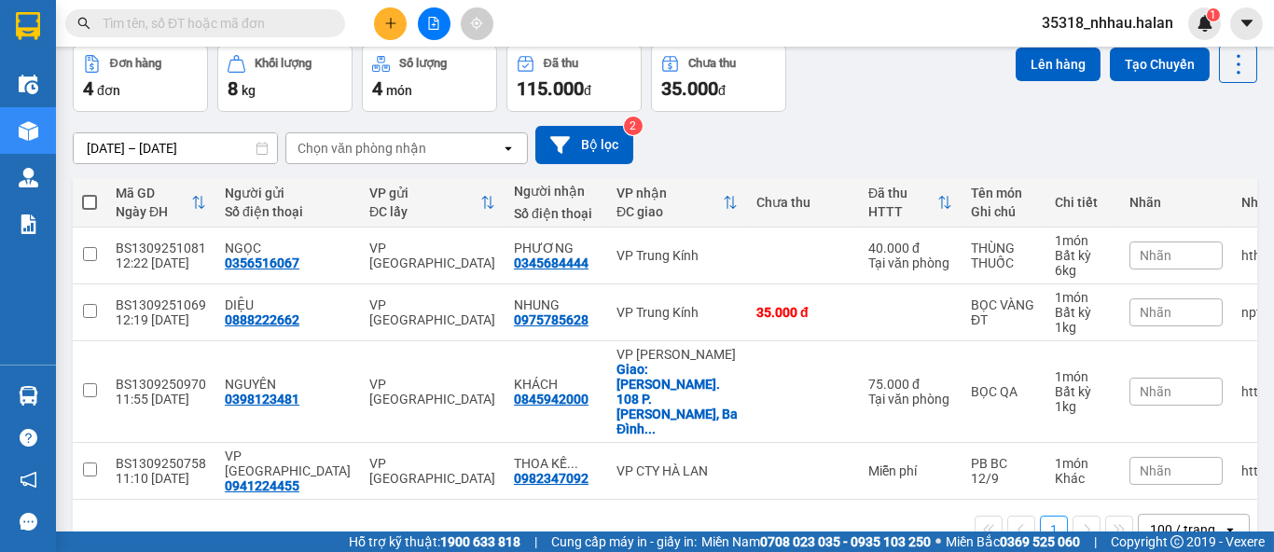
scroll to position [85, 0]
click at [1226, 66] on icon at bounding box center [1239, 64] width 26 height 26
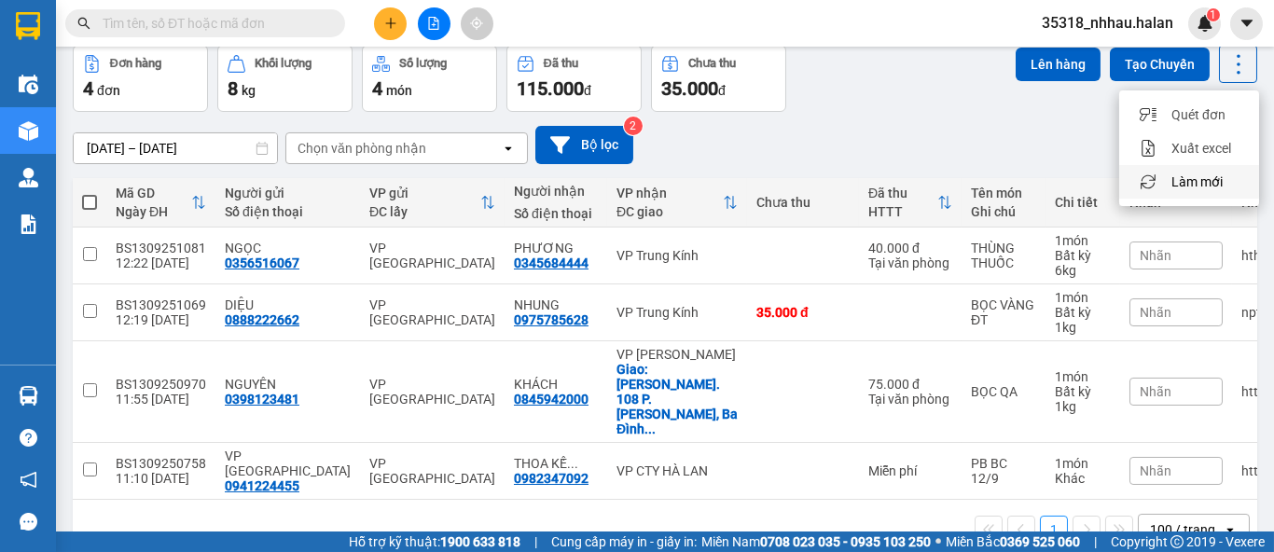
click at [1212, 177] on span "Làm mới" at bounding box center [1196, 182] width 51 height 19
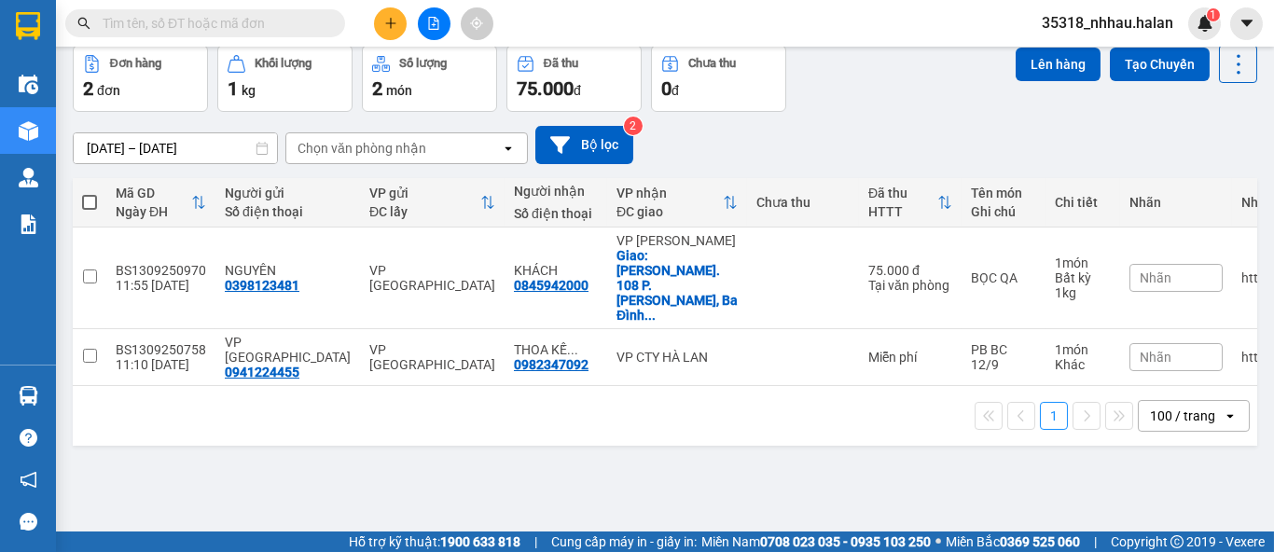
click at [865, 128] on div "[DATE] – [DATE] Press the down arrow key to interact with the calendar and sele…" at bounding box center [665, 145] width 1185 height 38
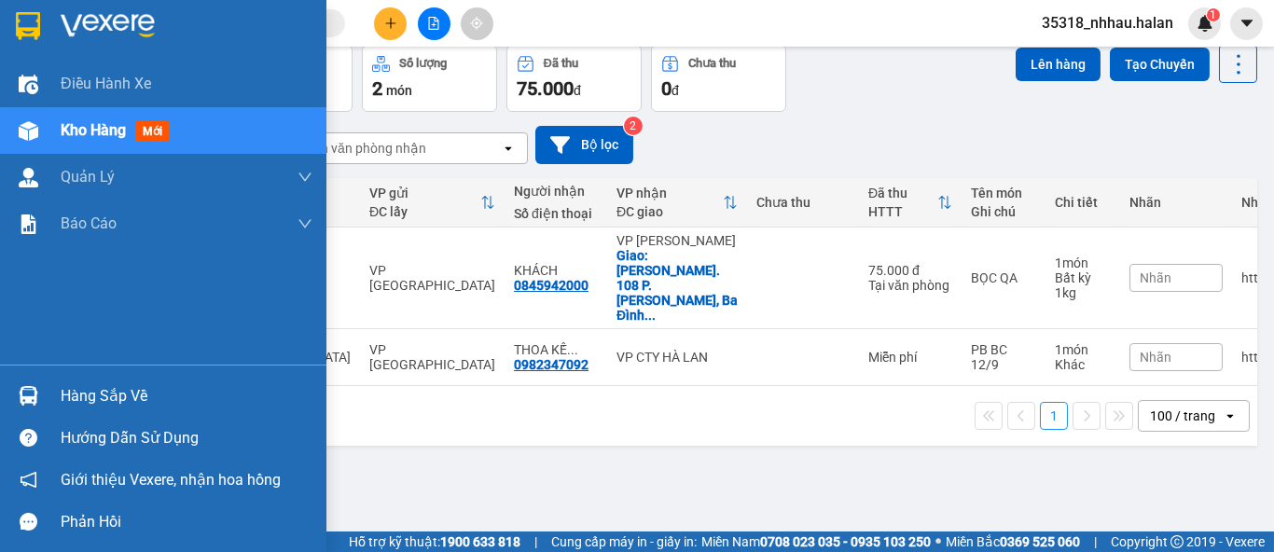
click at [98, 388] on div "Hàng sắp về" at bounding box center [187, 396] width 252 height 28
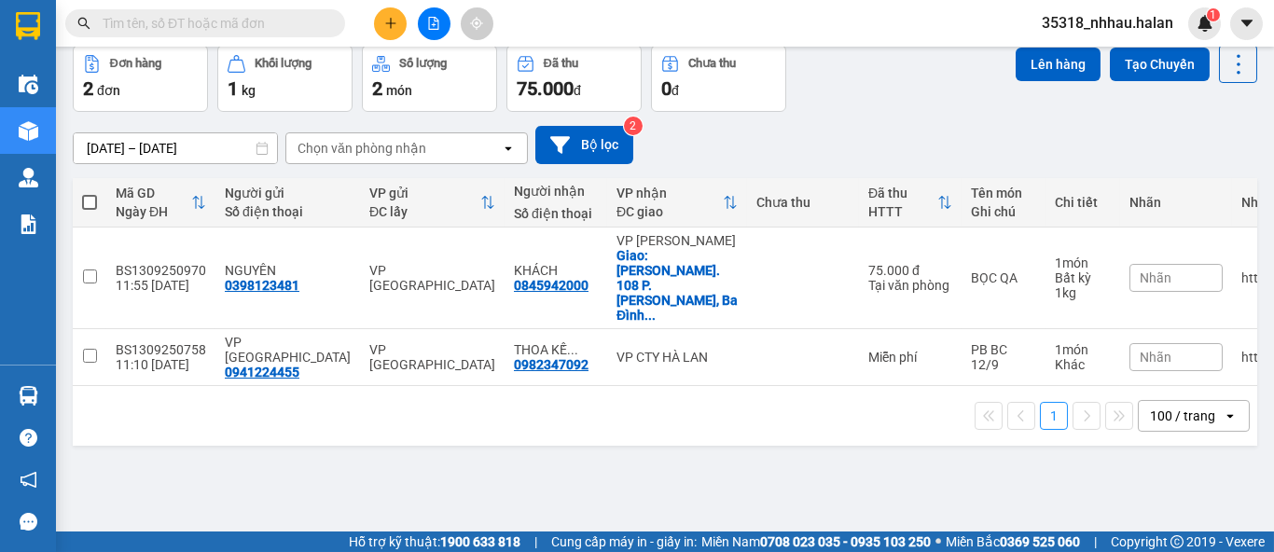
click at [961, 91] on section "Kết quả tìm kiếm ( 0 ) Bộ lọc No Data 35318_nhhau.halan 1 Điều hành xe Kho hàng…" at bounding box center [637, 276] width 1274 height 552
click at [1226, 73] on icon at bounding box center [1239, 64] width 26 height 26
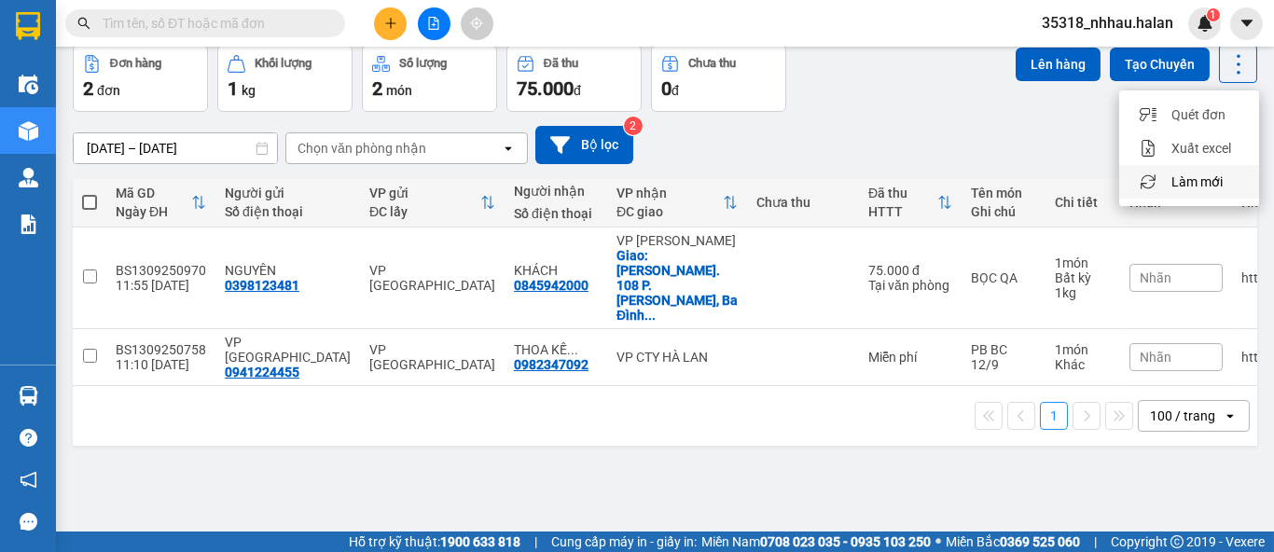
click at [1203, 181] on span "Làm mới" at bounding box center [1196, 182] width 51 height 19
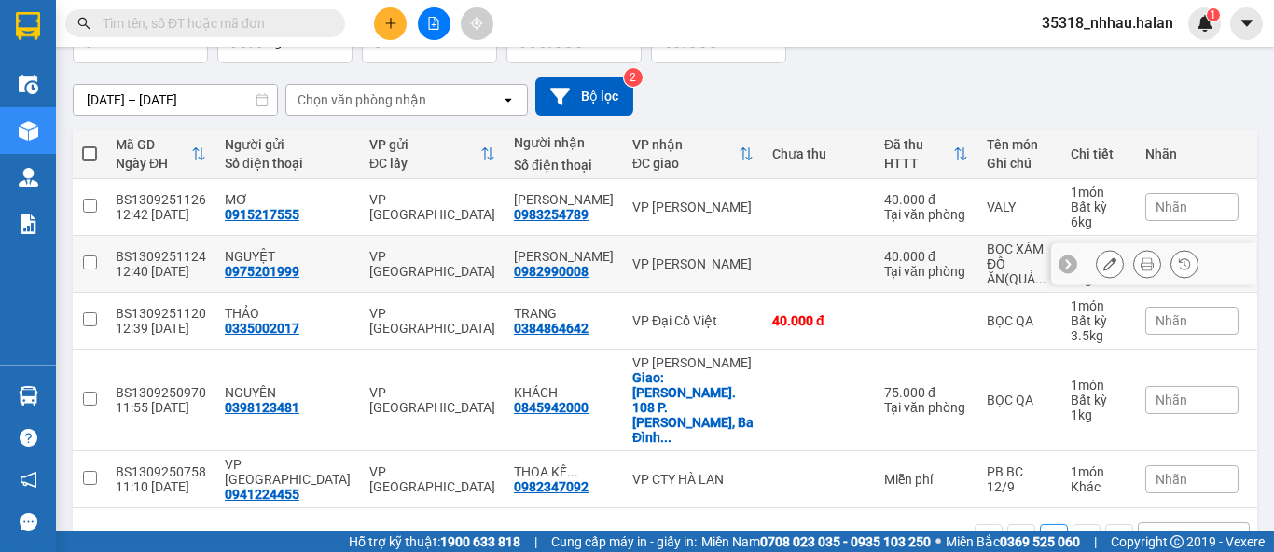
scroll to position [135, 0]
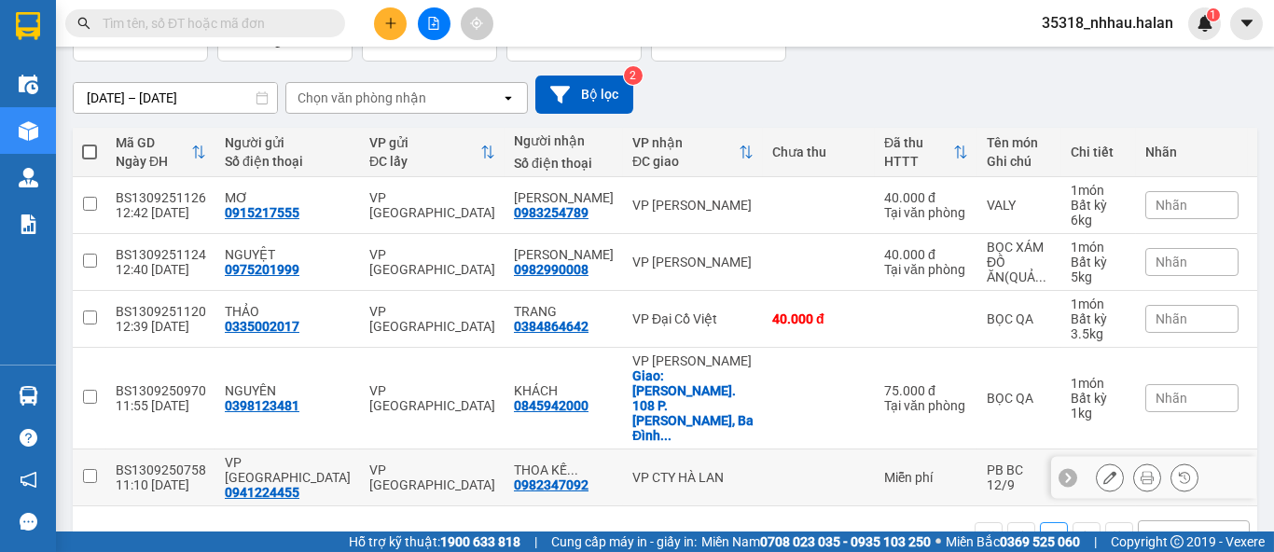
click at [763, 450] on td at bounding box center [819, 478] width 112 height 57
checkbox input "true"
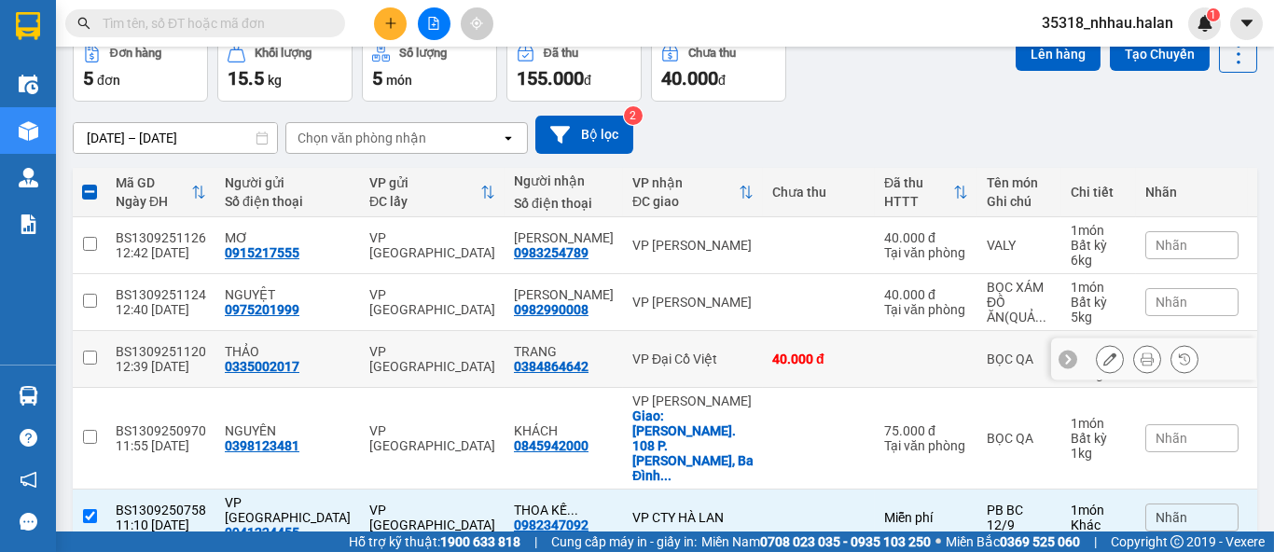
scroll to position [0, 0]
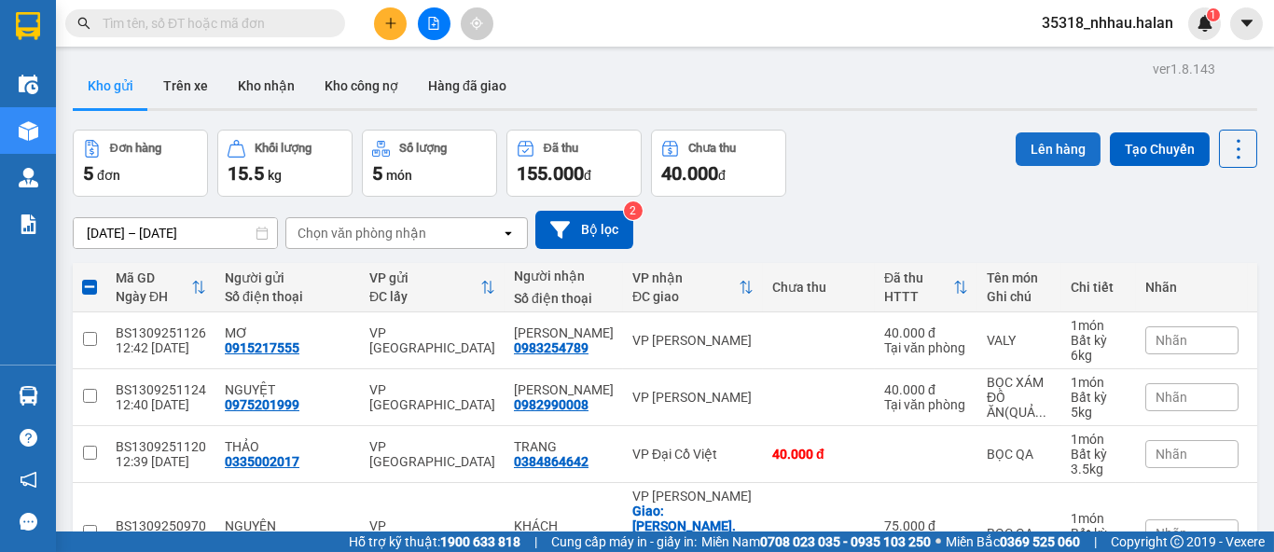
click at [1046, 156] on button "Lên hàng" at bounding box center [1058, 149] width 85 height 34
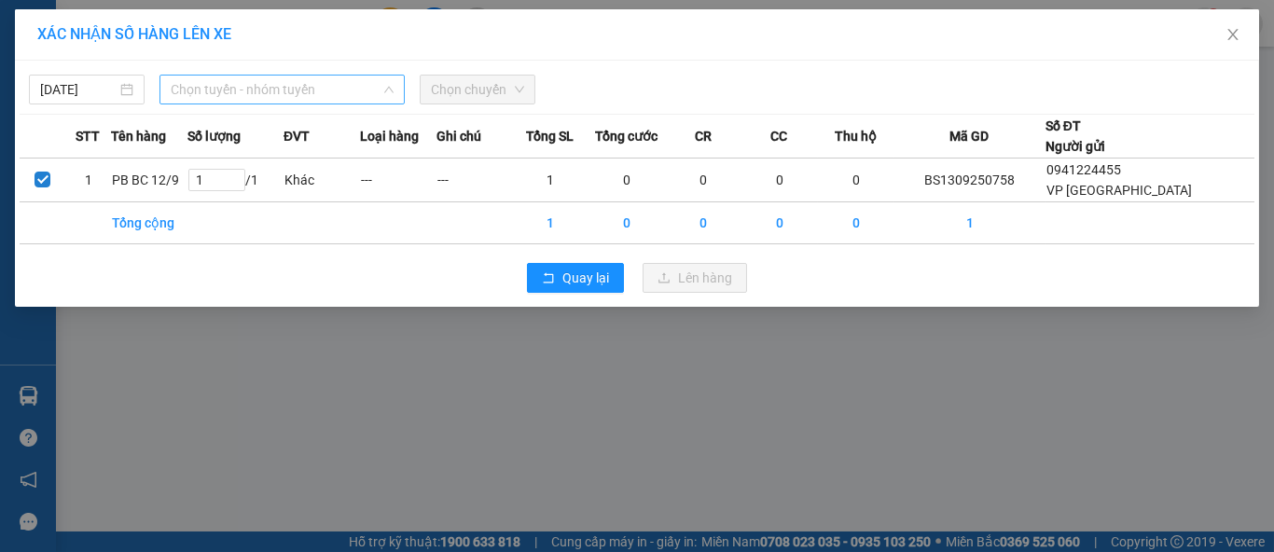
click at [250, 93] on span "Chọn tuyến - nhóm tuyến" at bounding box center [282, 90] width 223 height 28
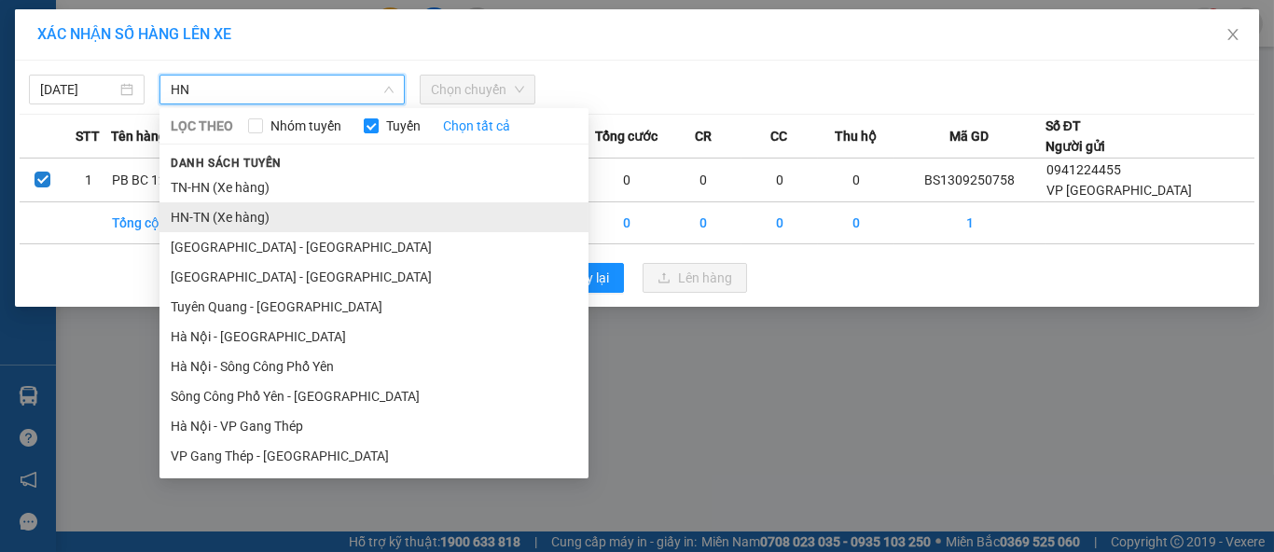
type input "HN"
click at [232, 220] on li "HN-TN (Xe hàng)" at bounding box center [373, 217] width 429 height 30
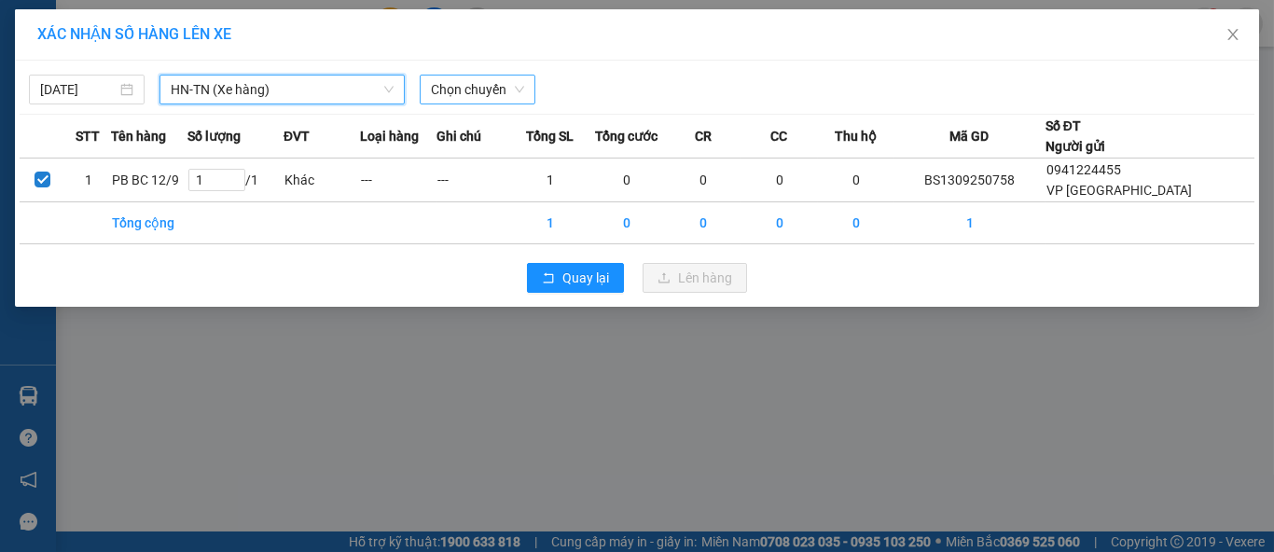
click at [450, 89] on span "Chọn chuyến" at bounding box center [477, 90] width 93 height 28
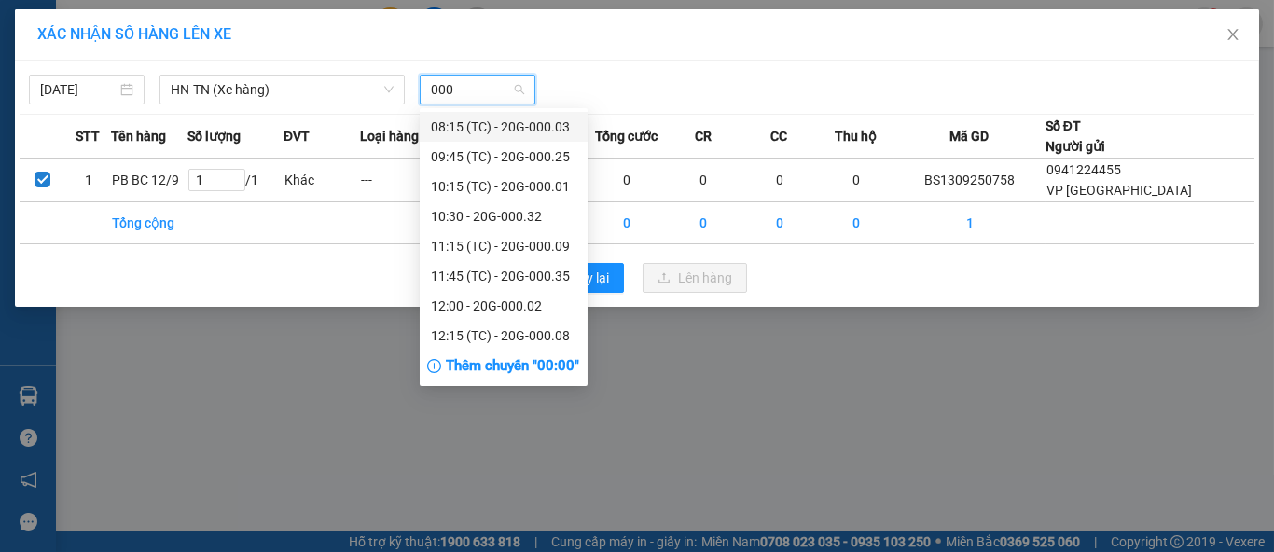
type input "0001"
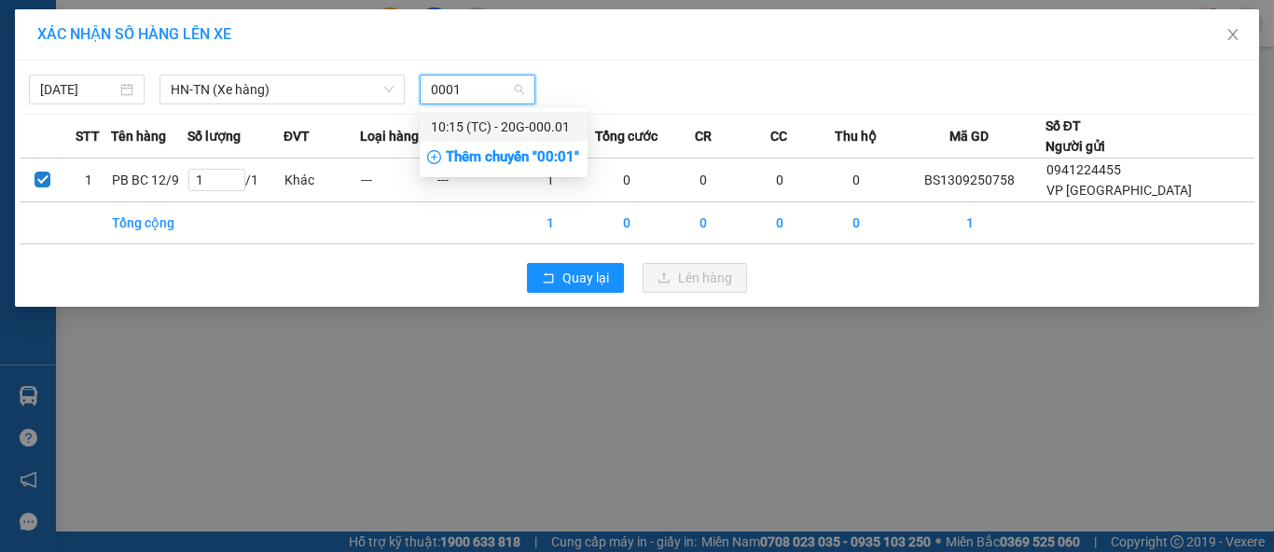
click at [523, 124] on div "10:15 (TC) - 20G-000.01" at bounding box center [503, 127] width 145 height 21
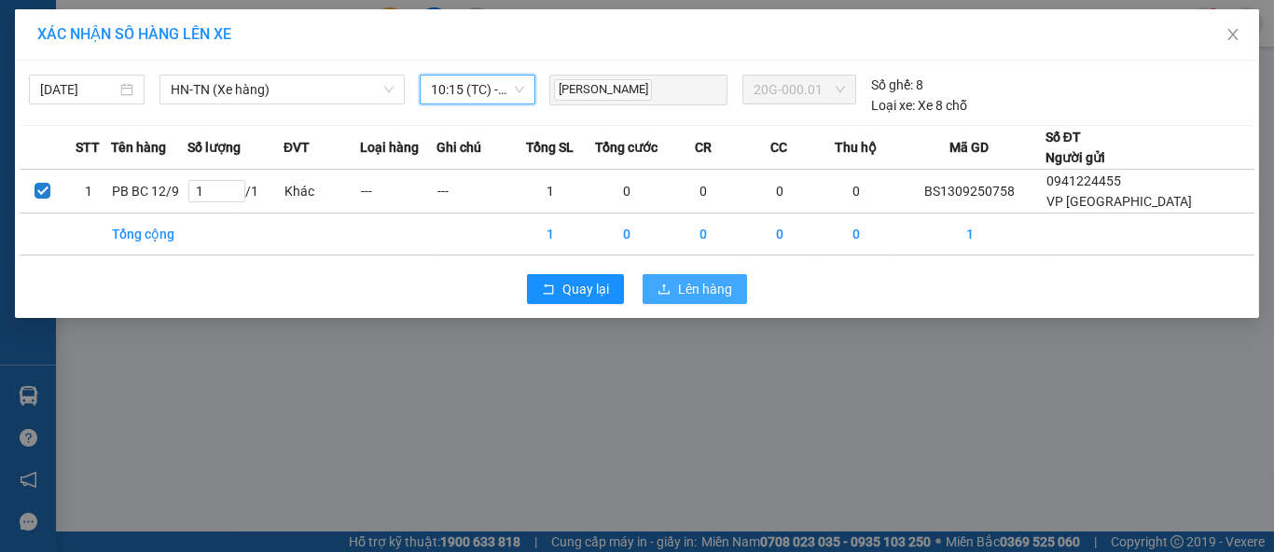
click at [717, 288] on span "Lên hàng" at bounding box center [705, 289] width 54 height 21
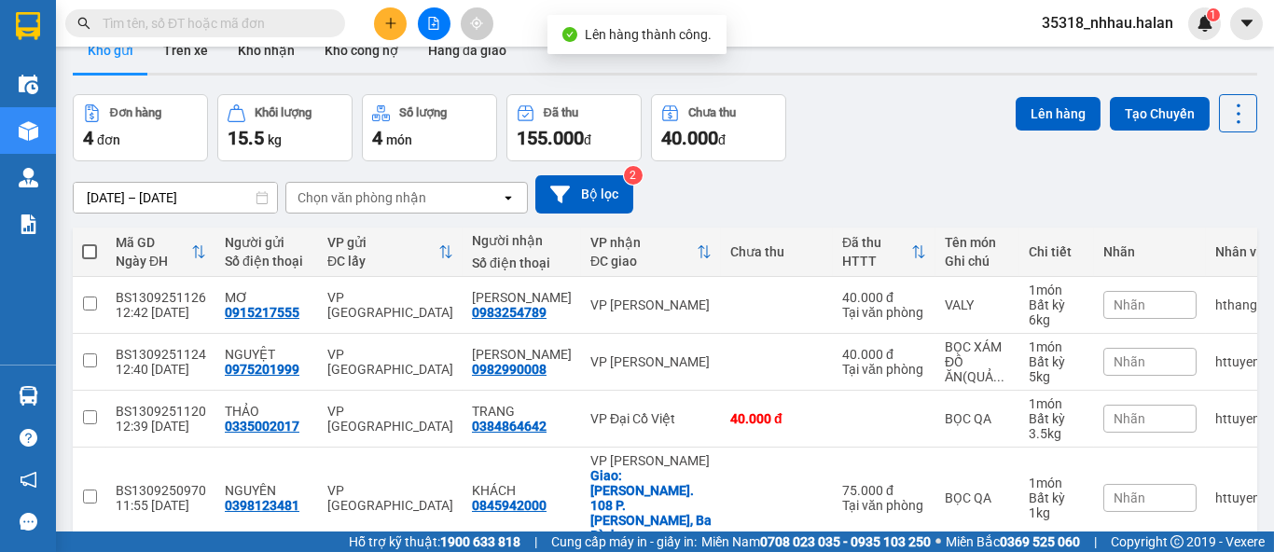
scroll to position [93, 0]
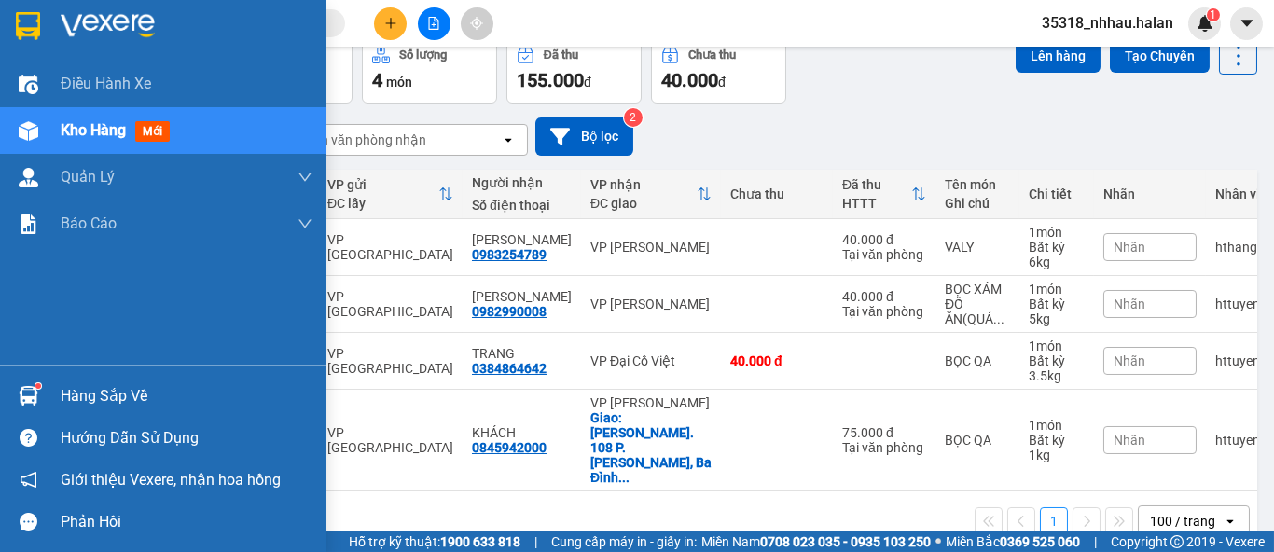
click at [98, 388] on div "Hàng sắp về" at bounding box center [187, 396] width 252 height 28
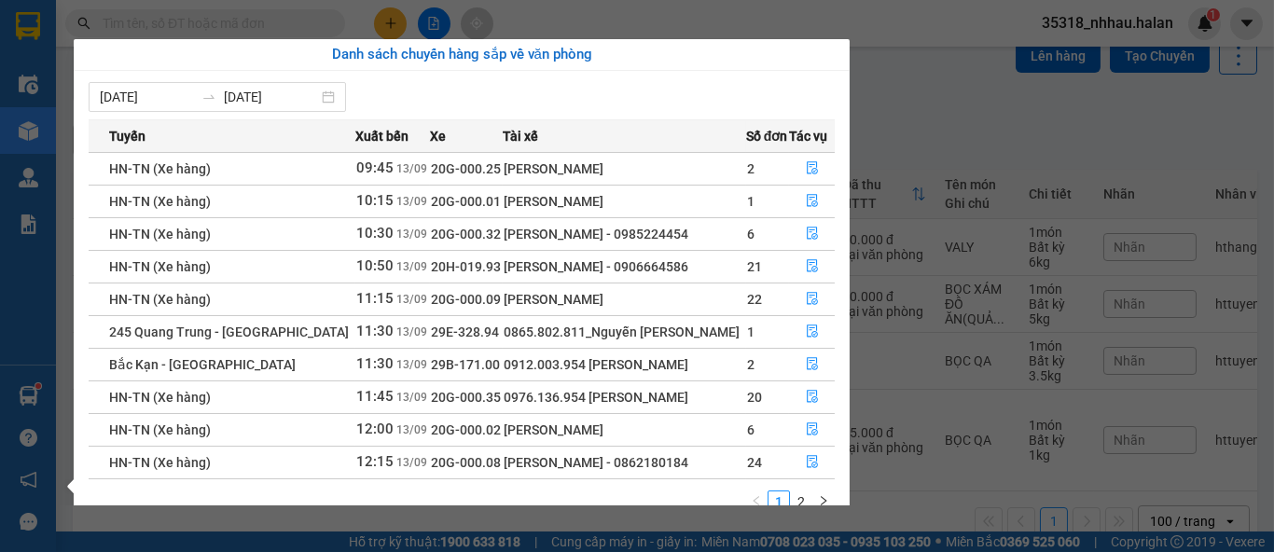
click at [921, 131] on section "Kết quả tìm kiếm ( 0 ) Bộ lọc No Data 35318_nhhau.halan 1 Điều hành xe Kho hàng…" at bounding box center [637, 276] width 1274 height 552
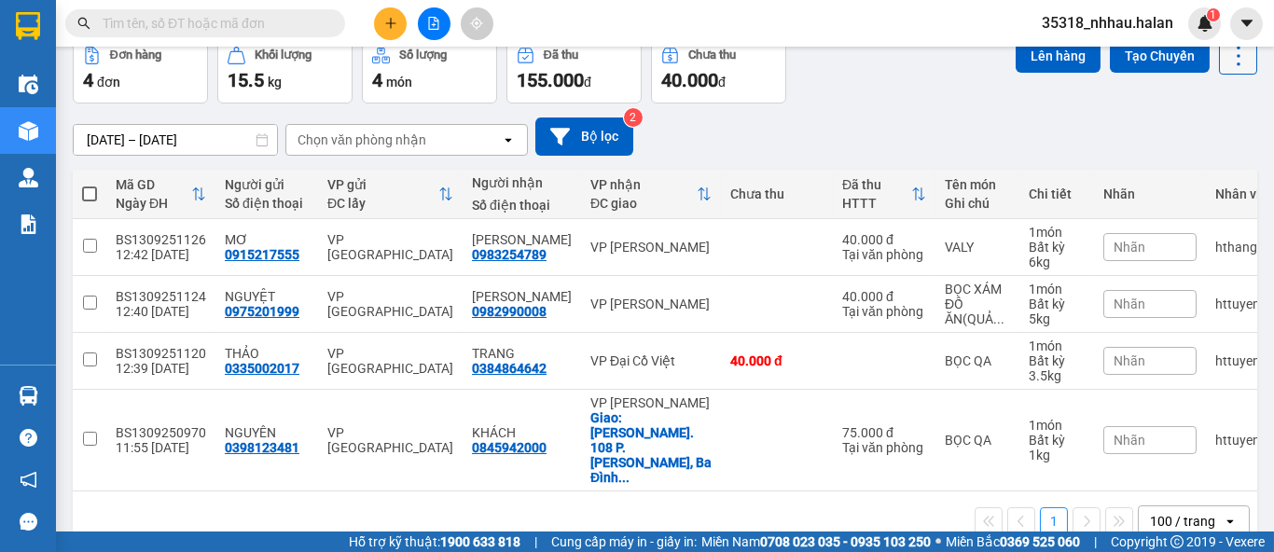
click at [1226, 51] on icon at bounding box center [1239, 56] width 26 height 26
click at [1206, 173] on span "Làm mới" at bounding box center [1196, 173] width 51 height 19
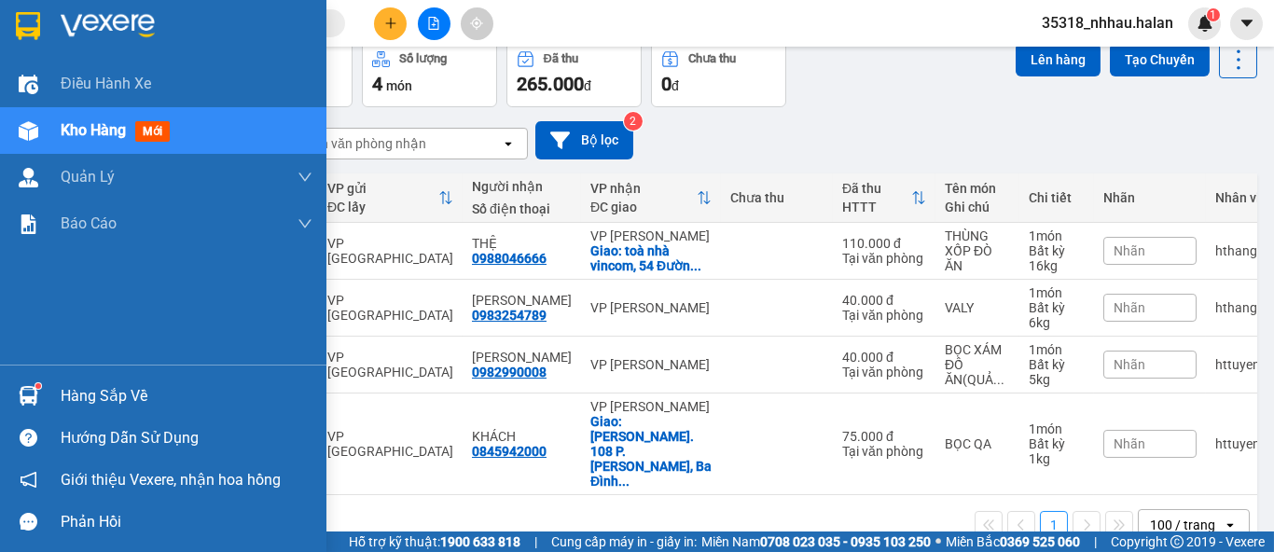
drag, startPoint x: 68, startPoint y: 390, endPoint x: 188, endPoint y: 339, distance: 130.8
click at [87, 376] on div "Hàng sắp về" at bounding box center [163, 396] width 326 height 42
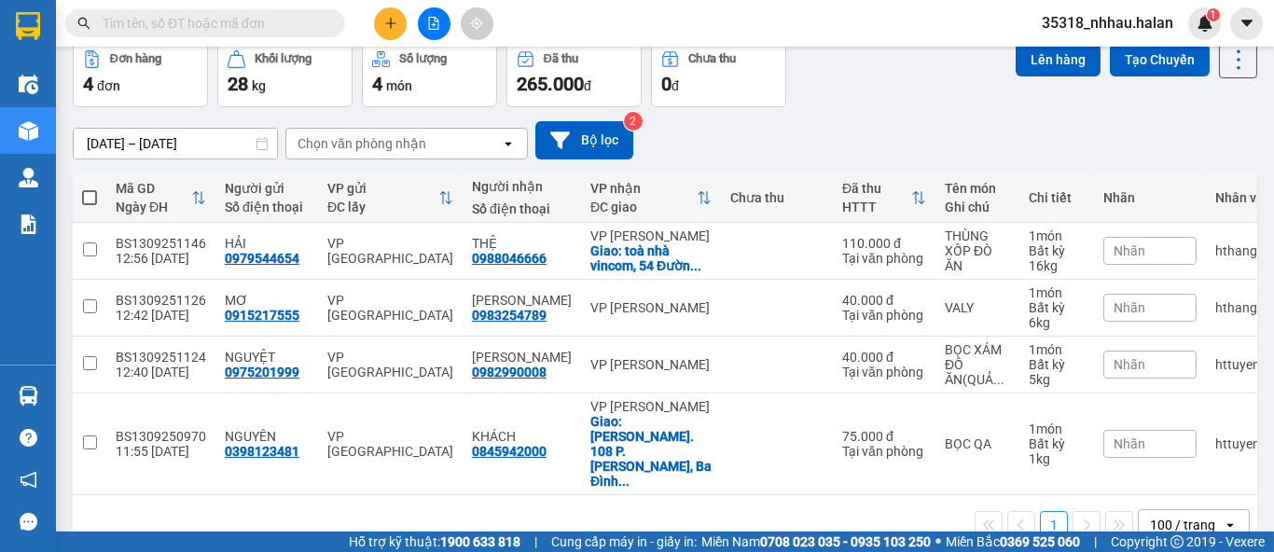
click at [939, 117] on section "Kết quả tìm kiếm ( 0 ) Bộ lọc No Data 35318_nhhau.halan 1 Điều hành xe Kho hàng…" at bounding box center [637, 276] width 1274 height 552
click at [476, 145] on div "Chọn văn phòng nhận" at bounding box center [393, 144] width 215 height 30
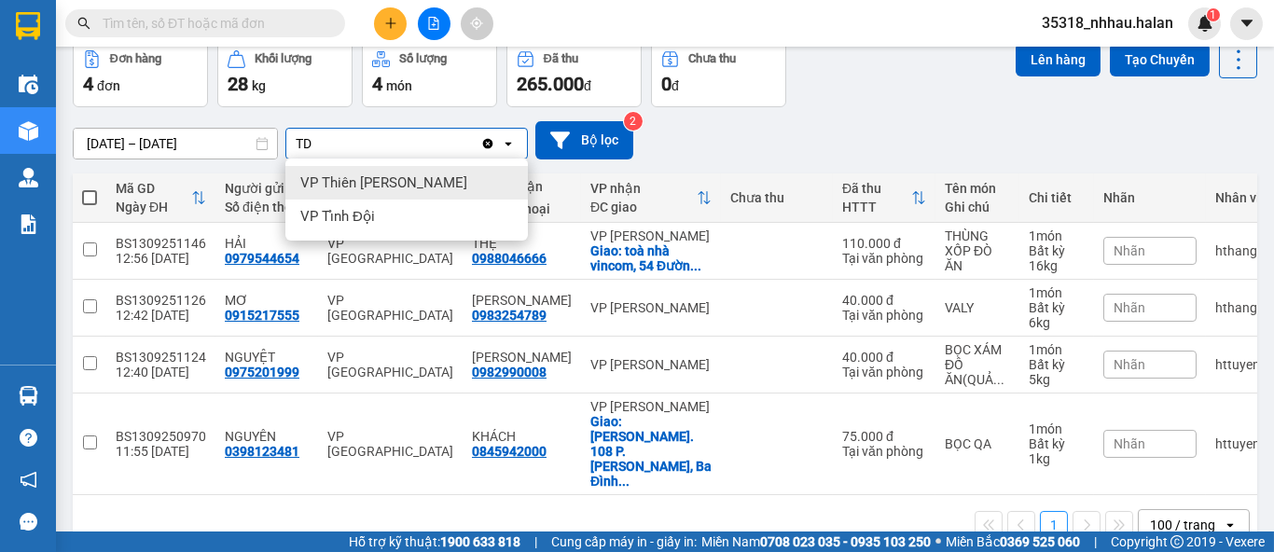
type input "TD"
click at [396, 180] on span "VP Thiên [PERSON_NAME]" at bounding box center [383, 182] width 167 height 19
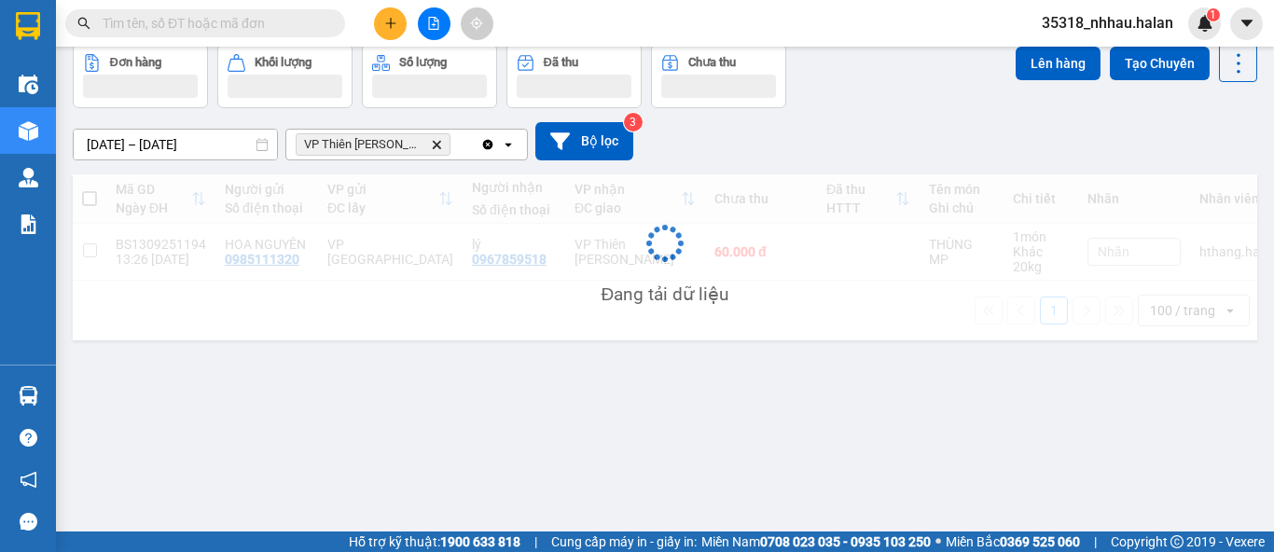
scroll to position [85, 0]
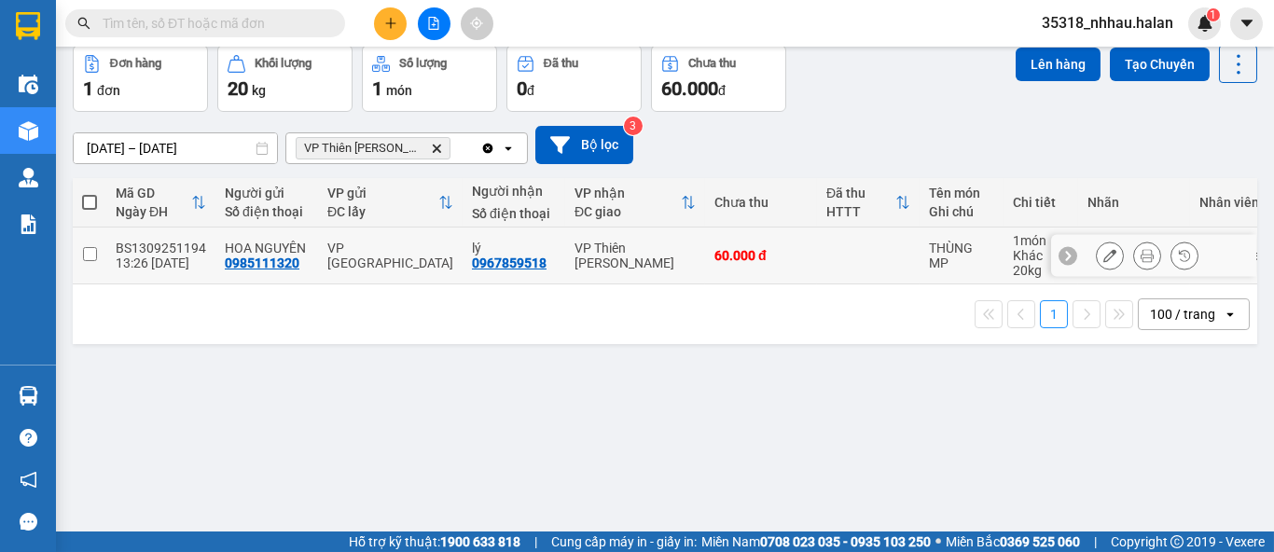
click at [657, 251] on div "VP Thiên [PERSON_NAME]" at bounding box center [635, 256] width 121 height 30
checkbox input "true"
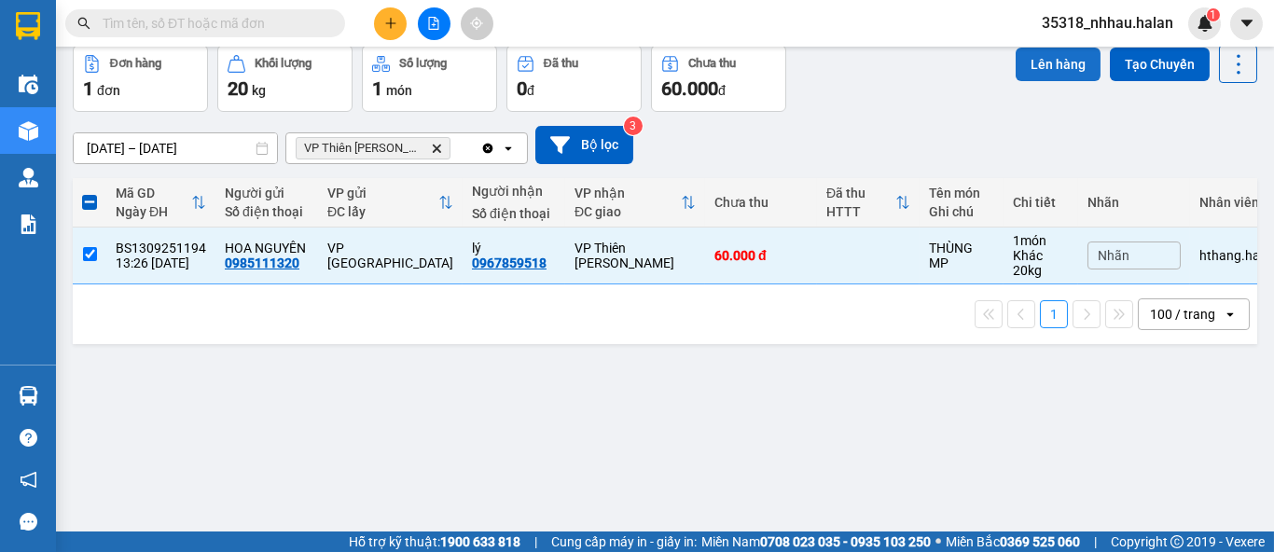
click at [1031, 68] on button "Lên hàng" at bounding box center [1058, 65] width 85 height 34
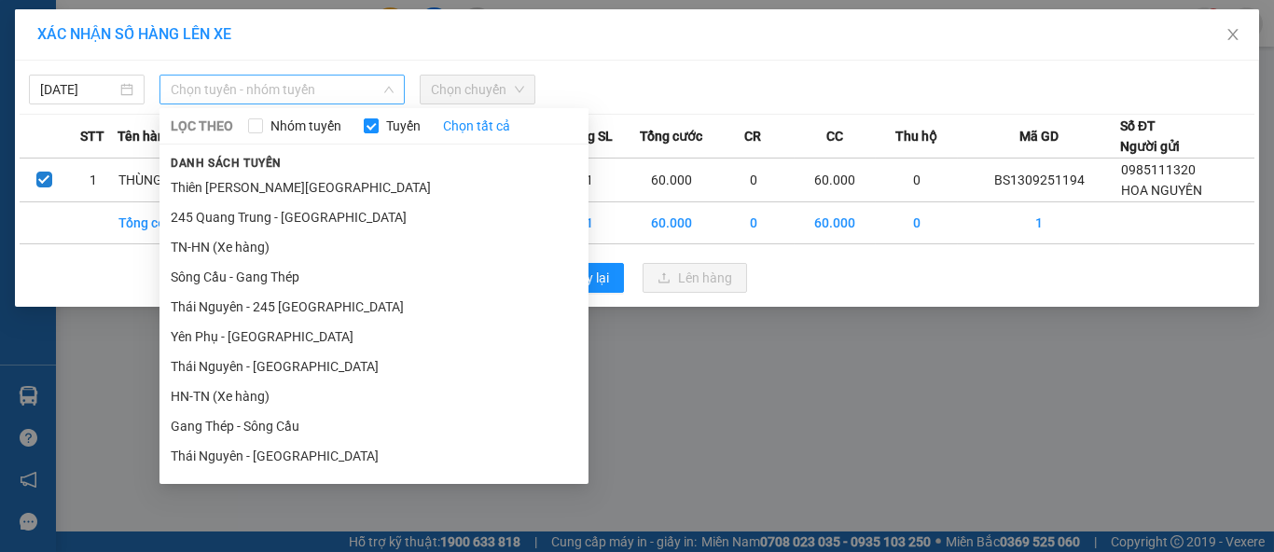
click at [326, 90] on span "Chọn tuyến - nhóm tuyến" at bounding box center [282, 90] width 223 height 28
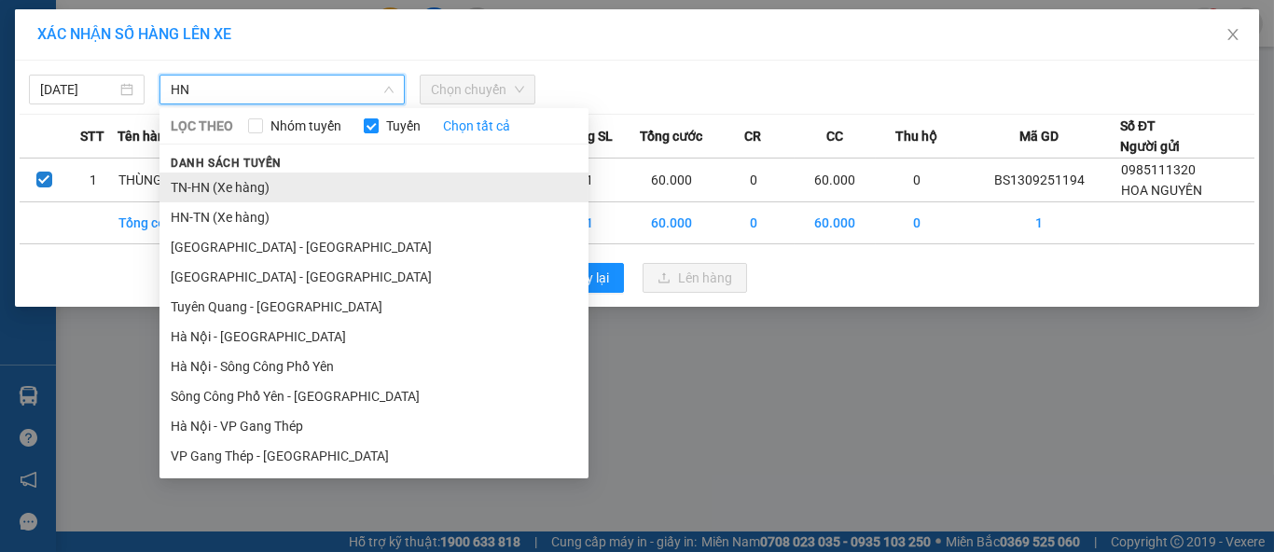
type input "HN"
click at [227, 190] on li "TN-HN (Xe hàng)" at bounding box center [373, 188] width 429 height 30
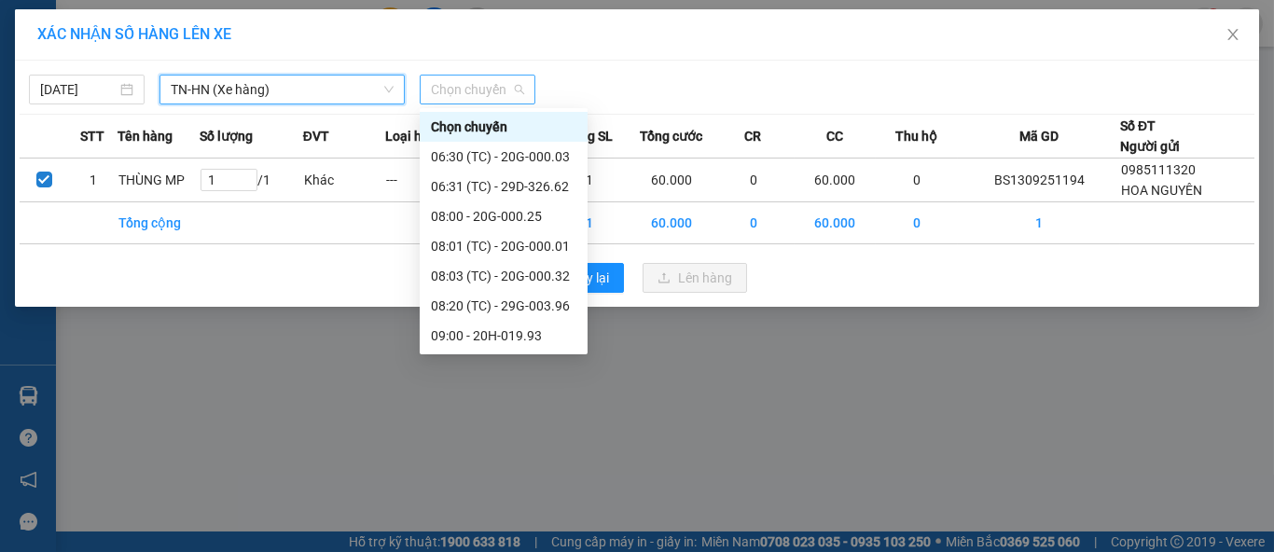
click at [472, 93] on span "Chọn chuyến" at bounding box center [477, 90] width 93 height 28
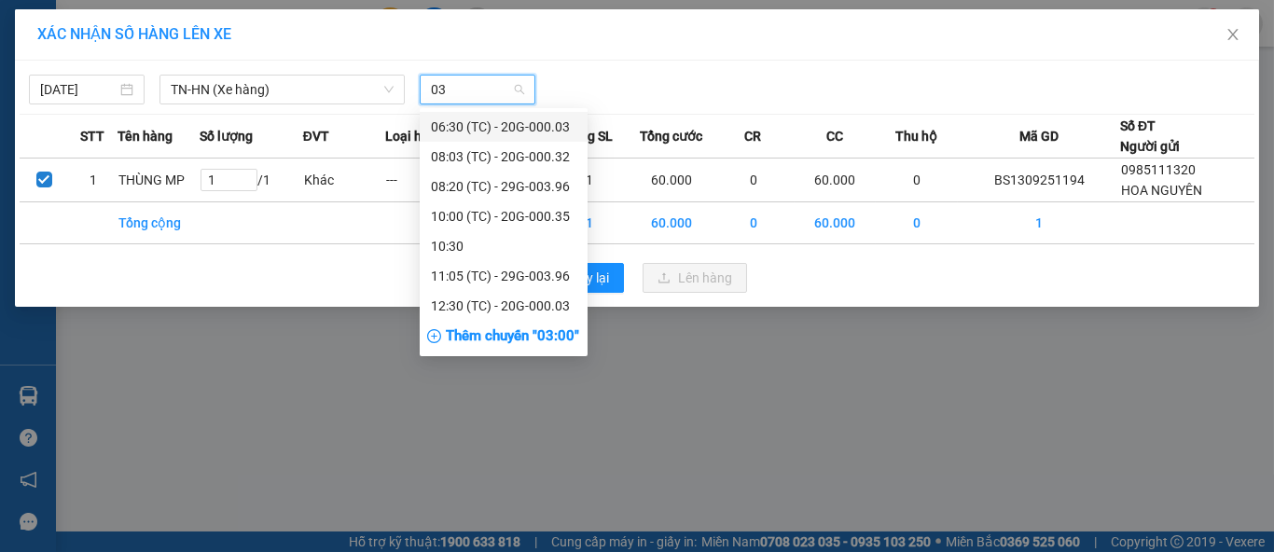
type input "0"
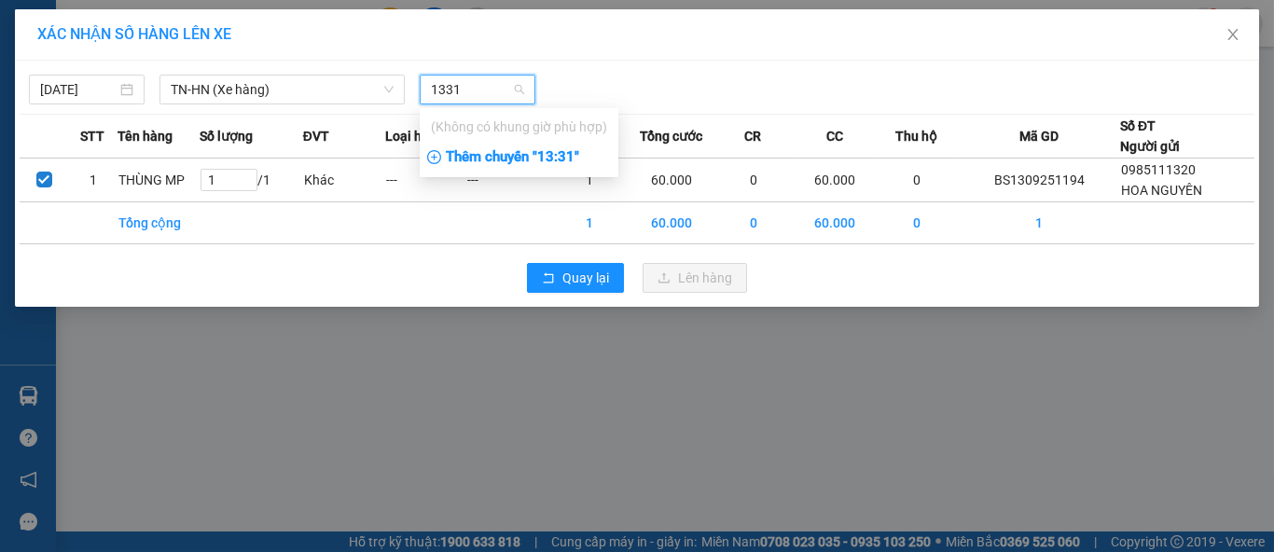
type input "1331"
click at [519, 159] on div "Thêm chuyến " 13:31 "" at bounding box center [519, 158] width 199 height 32
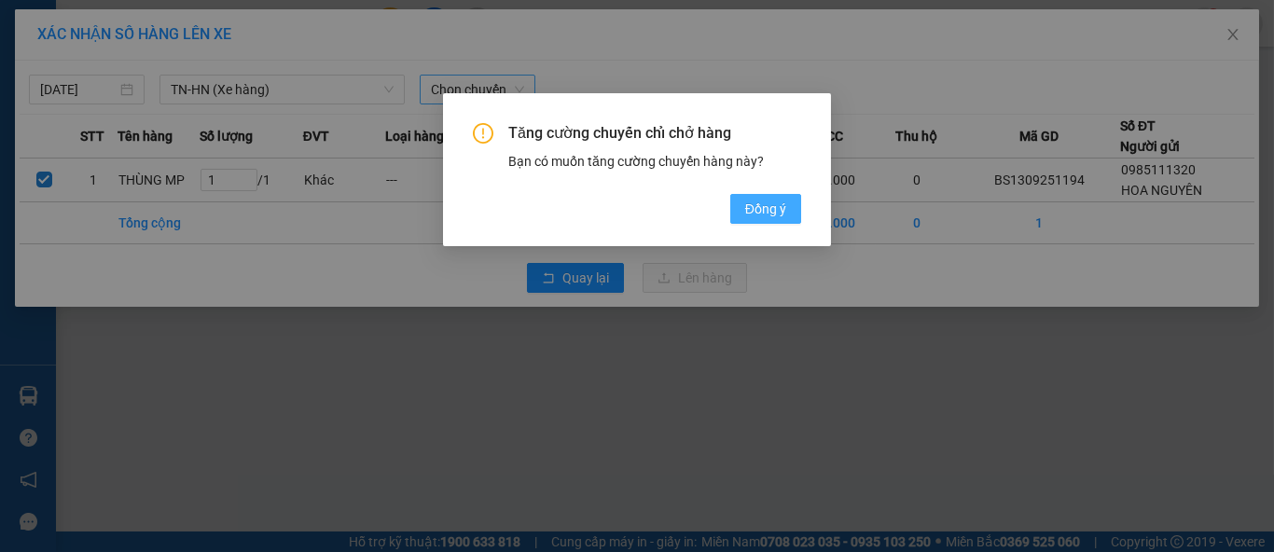
click at [755, 211] on span "Đồng ý" at bounding box center [765, 209] width 41 height 21
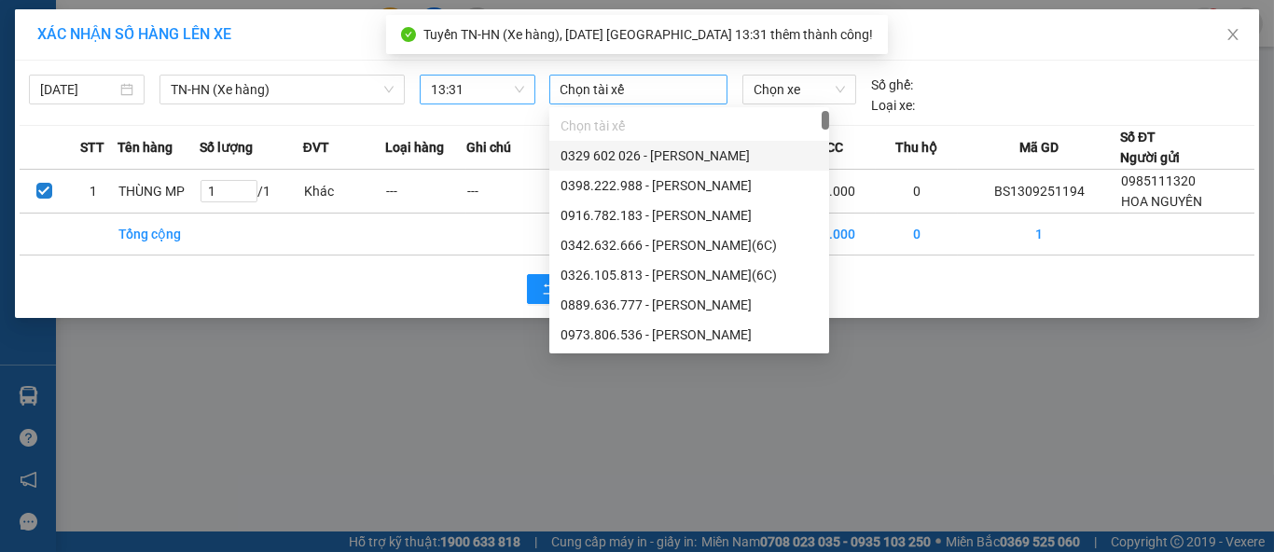
click at [640, 89] on div at bounding box center [639, 89] width 170 height 22
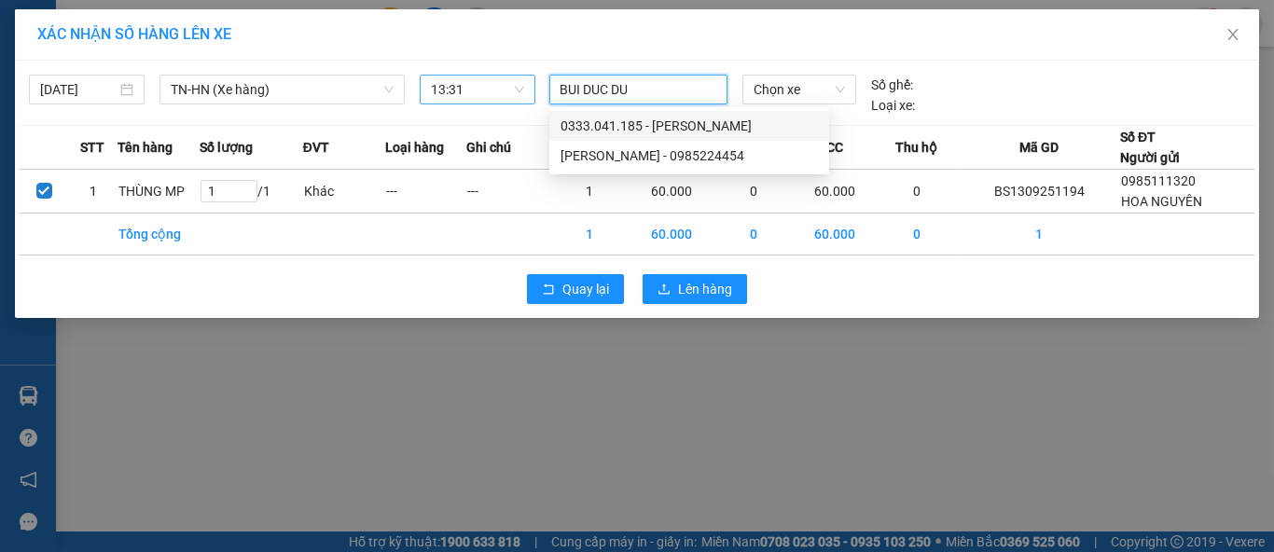
type input "BUI DUC DUY"
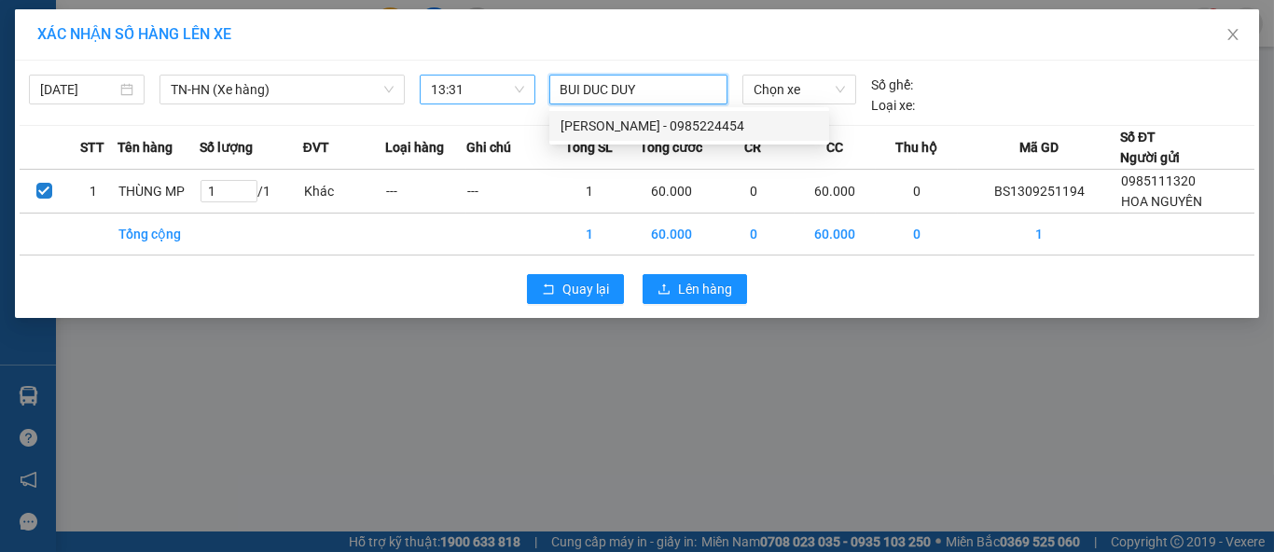
click at [682, 122] on div "[PERSON_NAME] - 0985224454" at bounding box center [689, 126] width 257 height 21
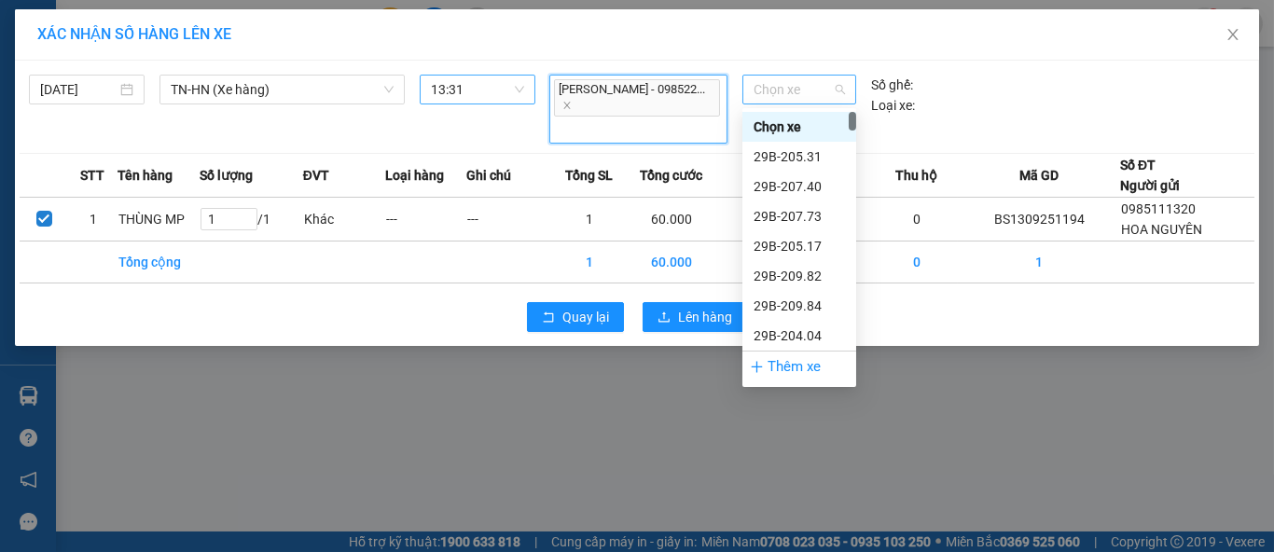
click at [809, 98] on span "Chọn xe" at bounding box center [799, 90] width 91 height 28
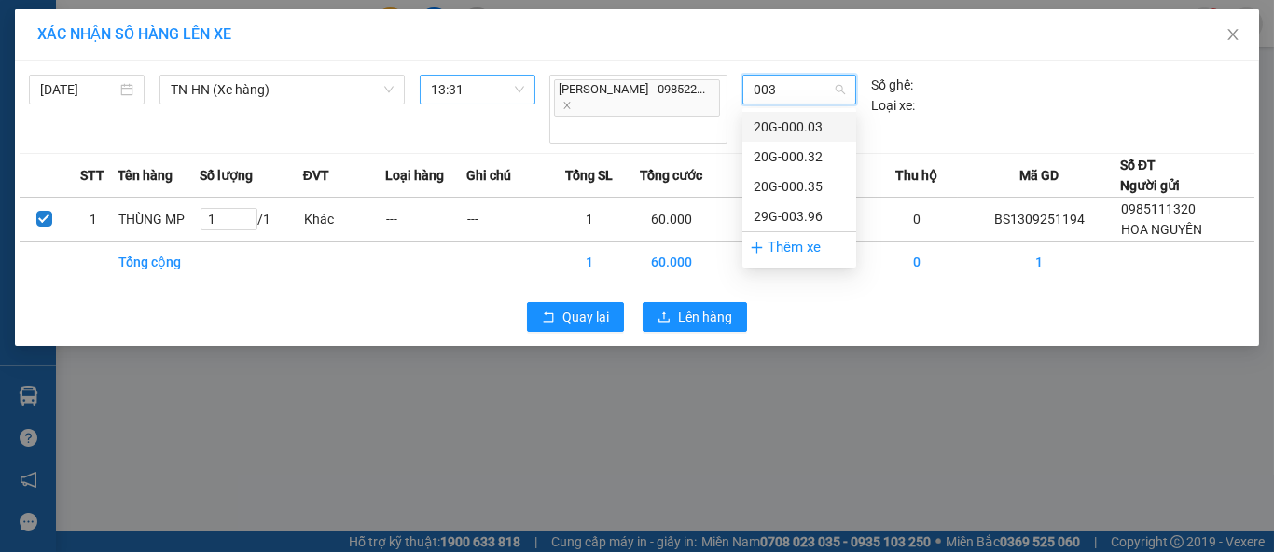
type input "0032"
click at [822, 123] on div "20G-000.32" at bounding box center [799, 127] width 91 height 21
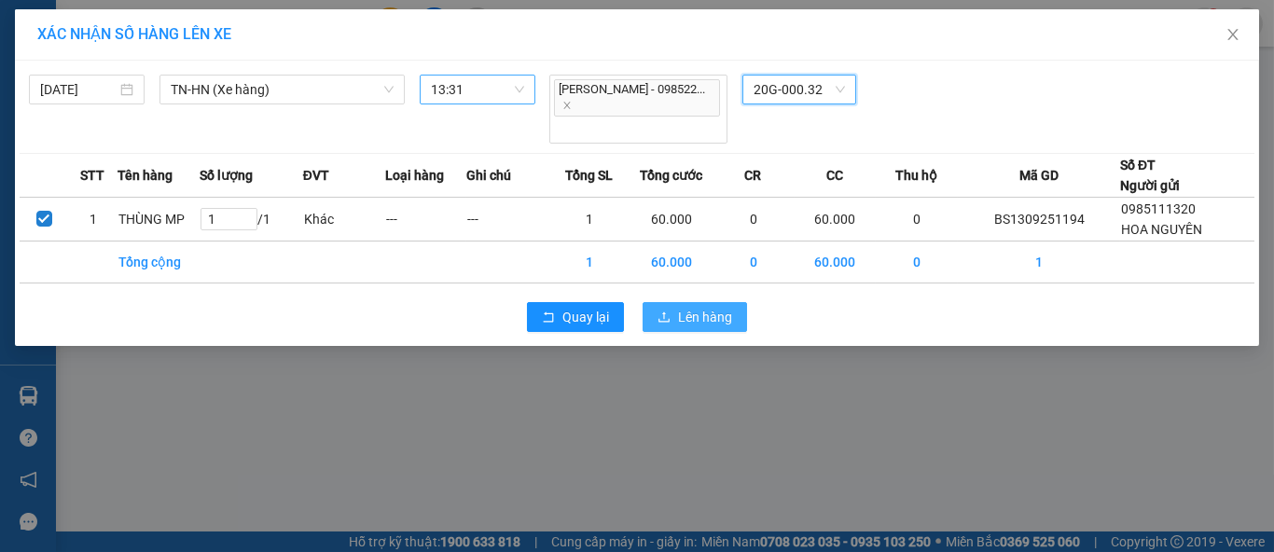
click at [709, 307] on span "Lên hàng" at bounding box center [705, 317] width 54 height 21
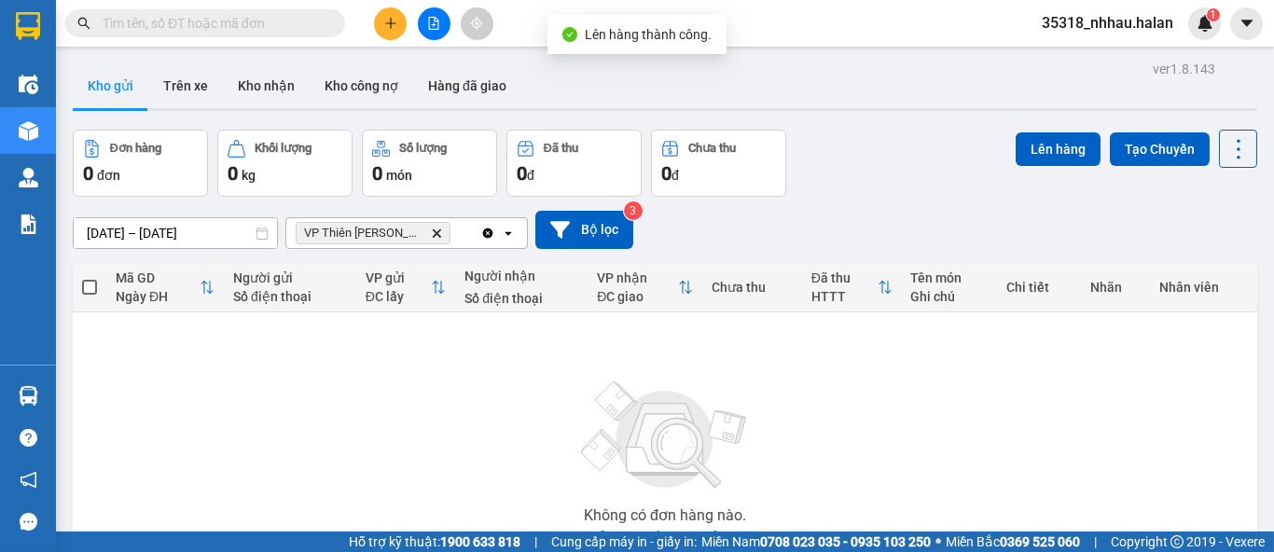
click at [486, 236] on icon "Clear all" at bounding box center [488, 233] width 10 height 10
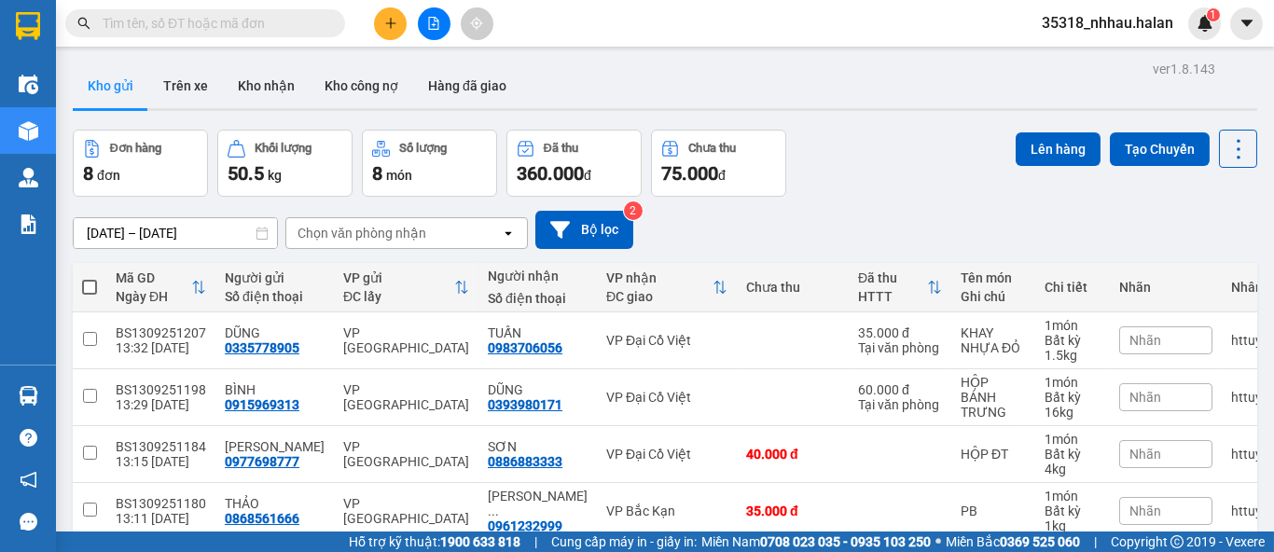
click at [416, 236] on div "Chọn văn phòng nhận" at bounding box center [362, 233] width 129 height 19
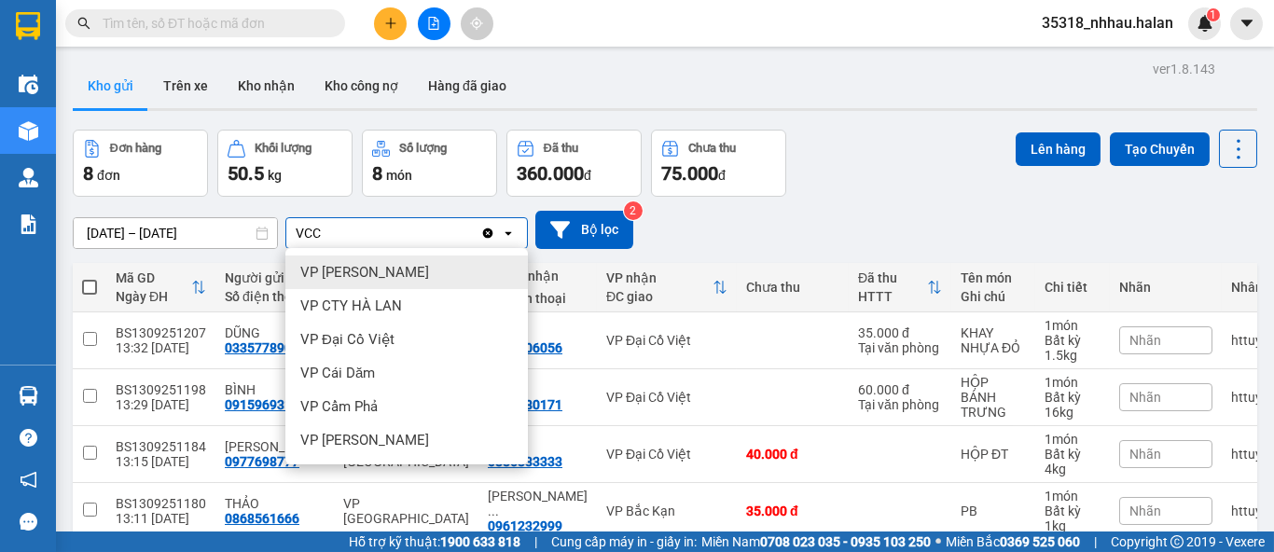
type input "VCC"
click at [406, 268] on div "VP [PERSON_NAME]" at bounding box center [406, 273] width 242 height 34
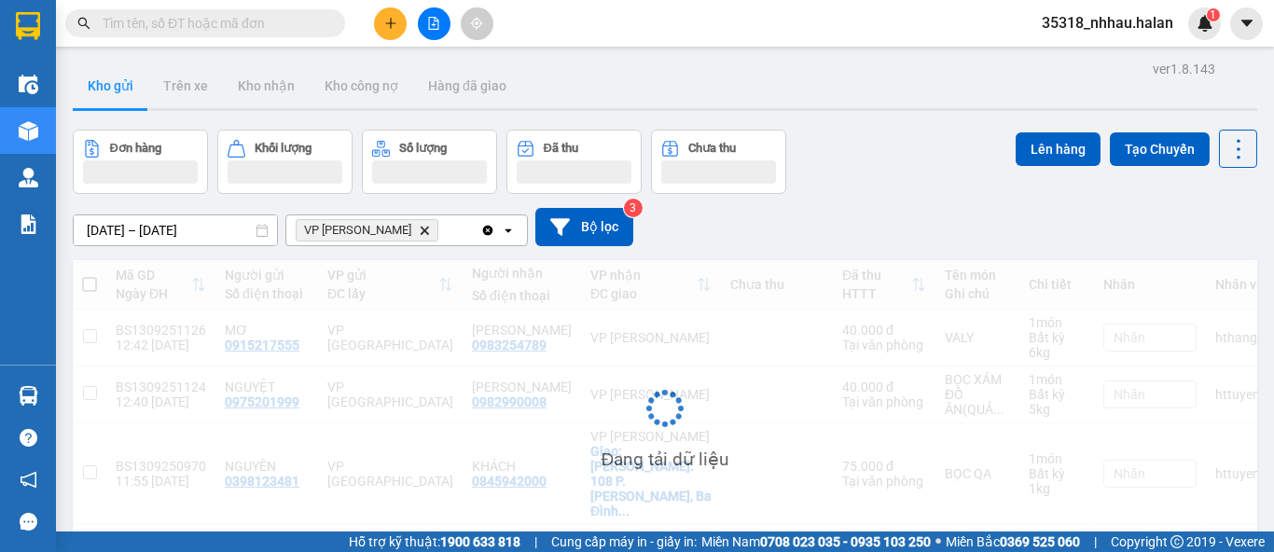
click at [436, 240] on div "VP Võ Chí Công Delete" at bounding box center [383, 230] width 194 height 30
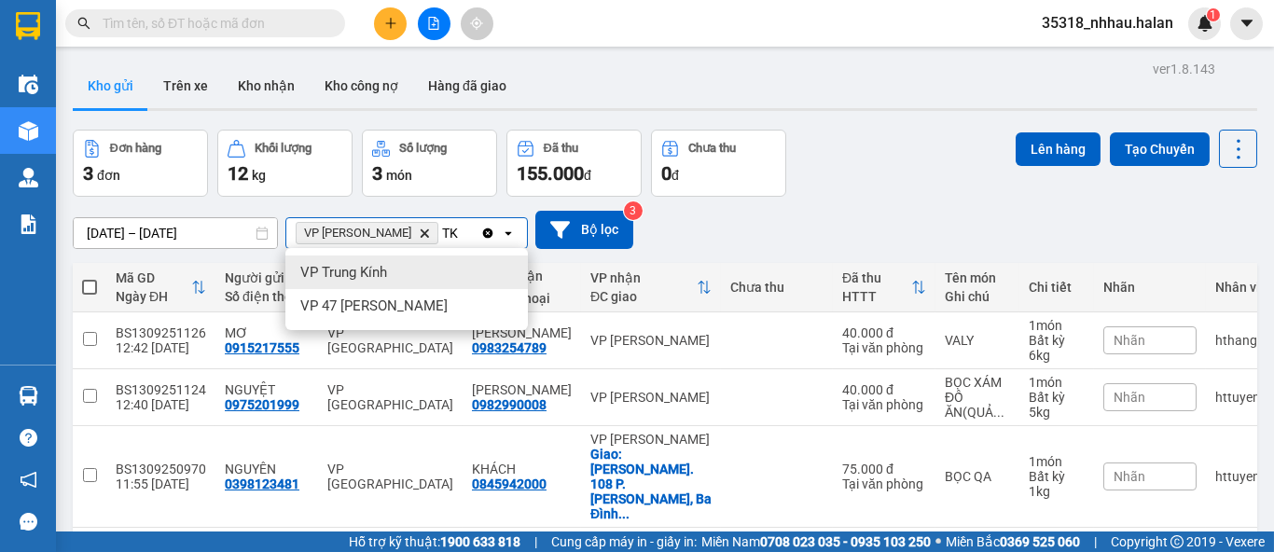
type input "TK"
click at [422, 271] on div "VP Trung Kính" at bounding box center [406, 273] width 242 height 34
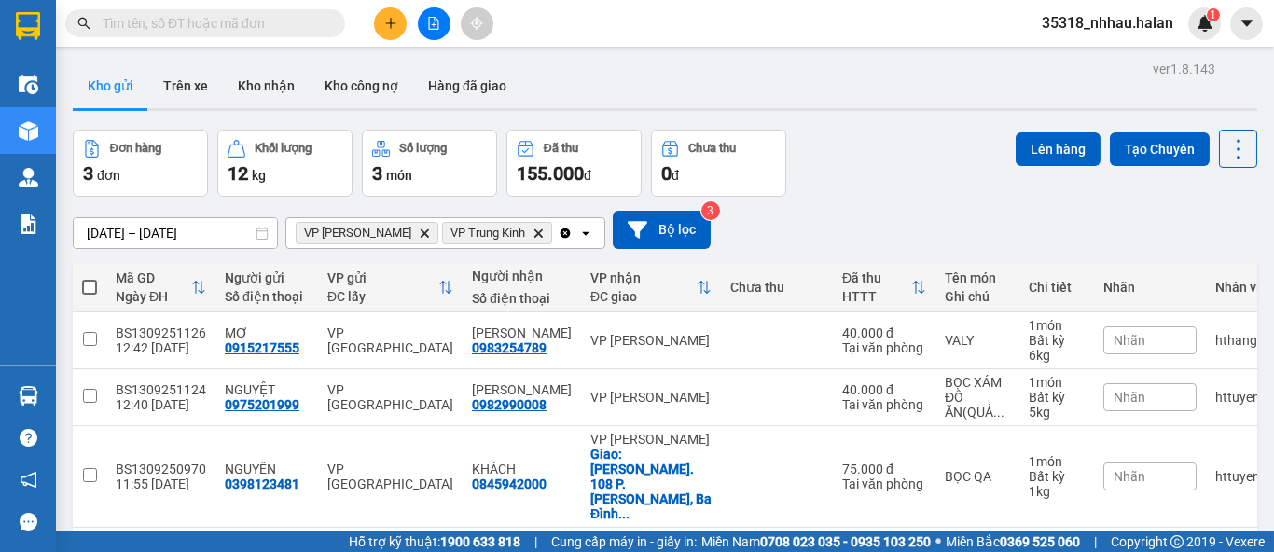
click at [558, 236] on div "Clear all open" at bounding box center [581, 233] width 47 height 30
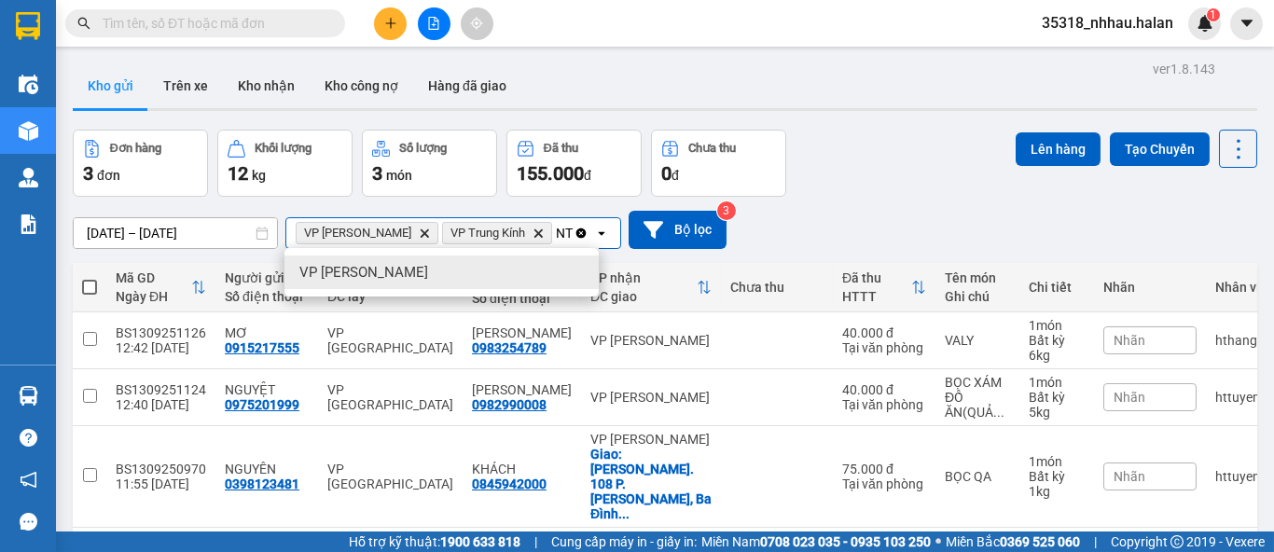
type input "NT"
click at [522, 259] on div "VP [PERSON_NAME]" at bounding box center [441, 273] width 314 height 34
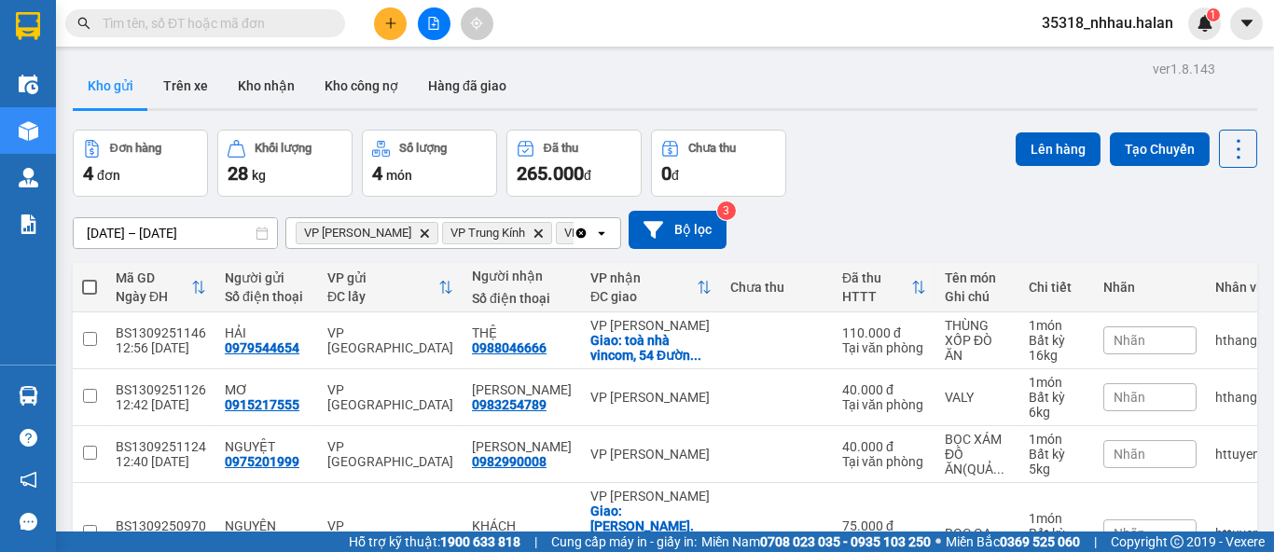
click at [90, 285] on span at bounding box center [89, 287] width 15 height 15
click at [90, 278] on input "checkbox" at bounding box center [90, 278] width 0 height 0
checkbox input "true"
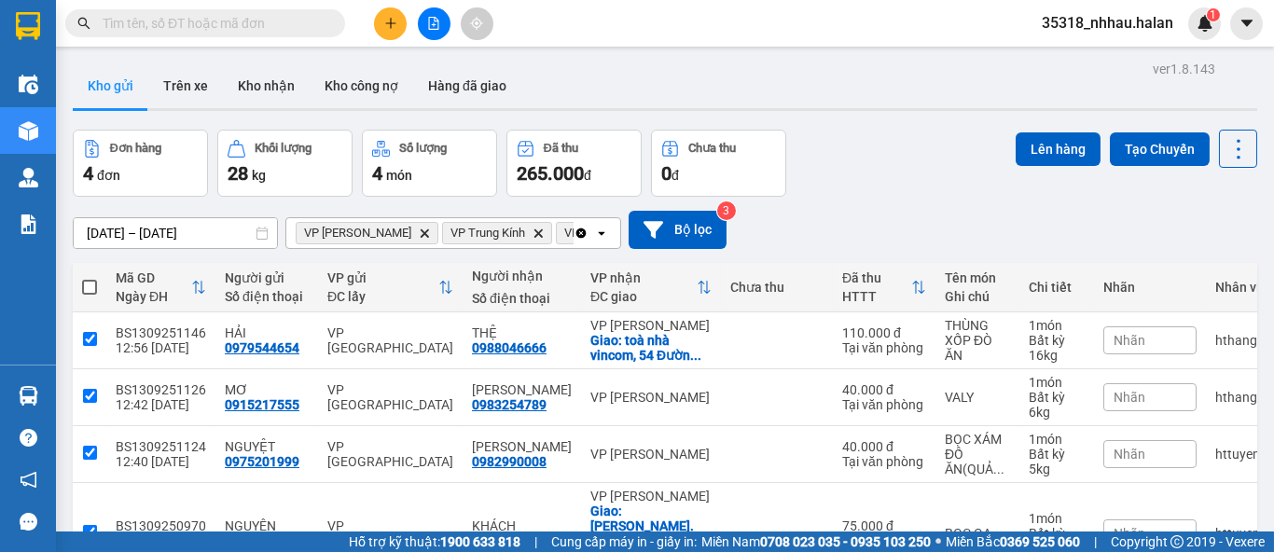
checkbox input "true"
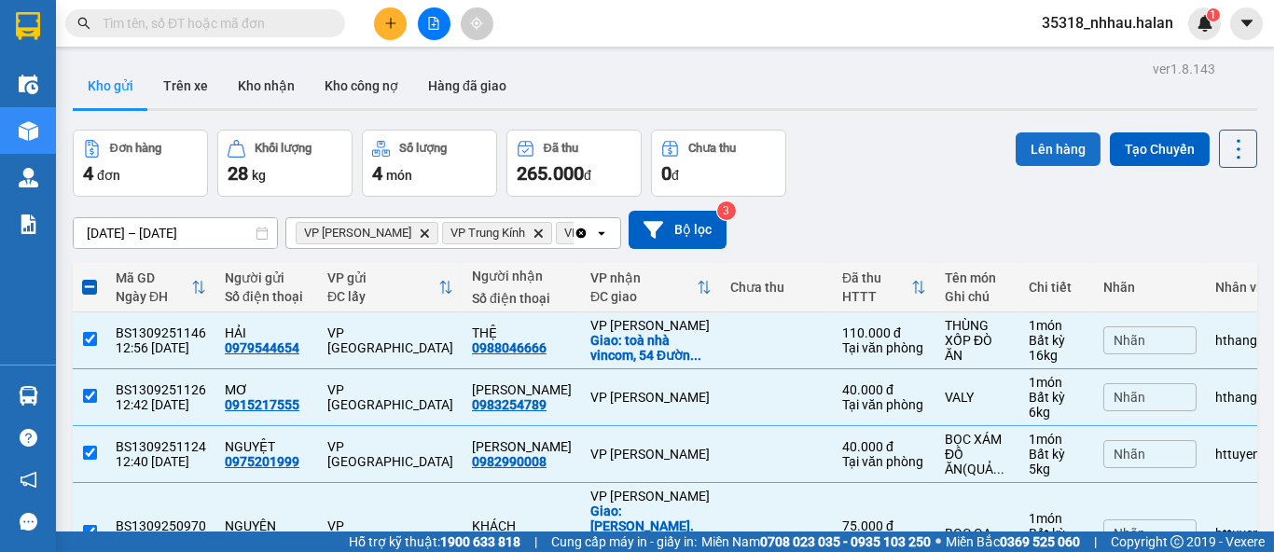
click at [1029, 148] on button "Lên hàng" at bounding box center [1058, 149] width 85 height 34
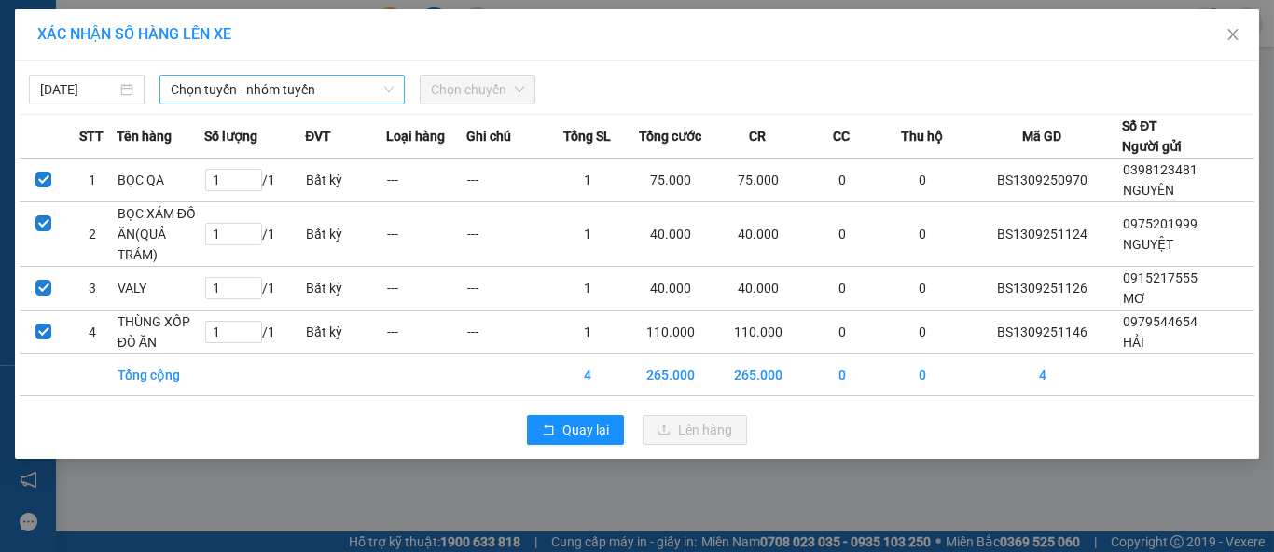
click at [266, 86] on span "Chọn tuyến - nhóm tuyến" at bounding box center [282, 90] width 223 height 28
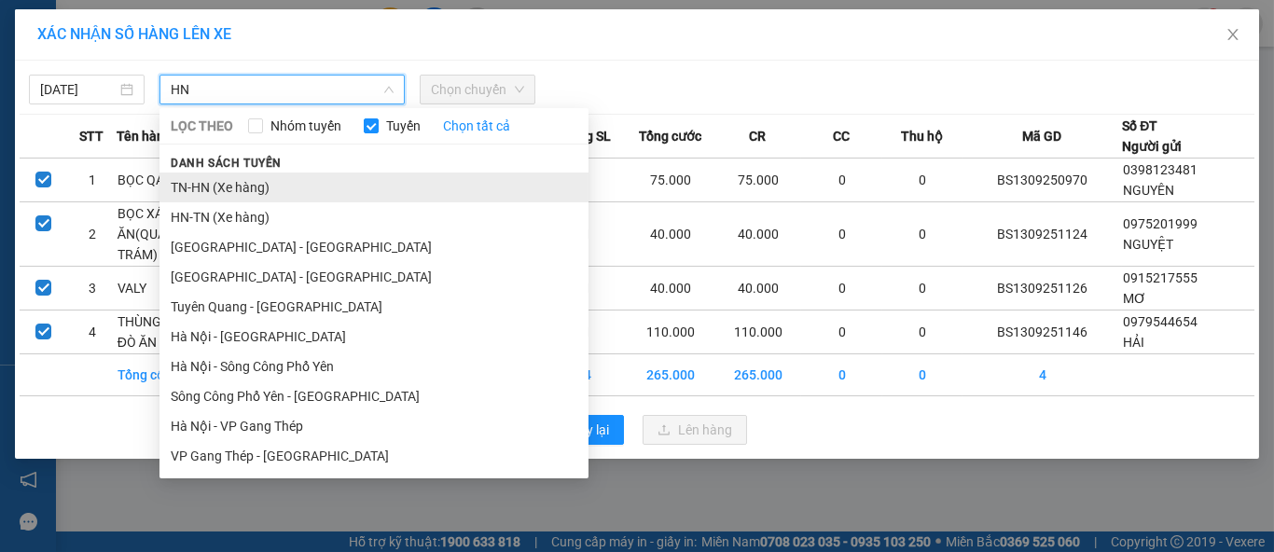
type input "HN"
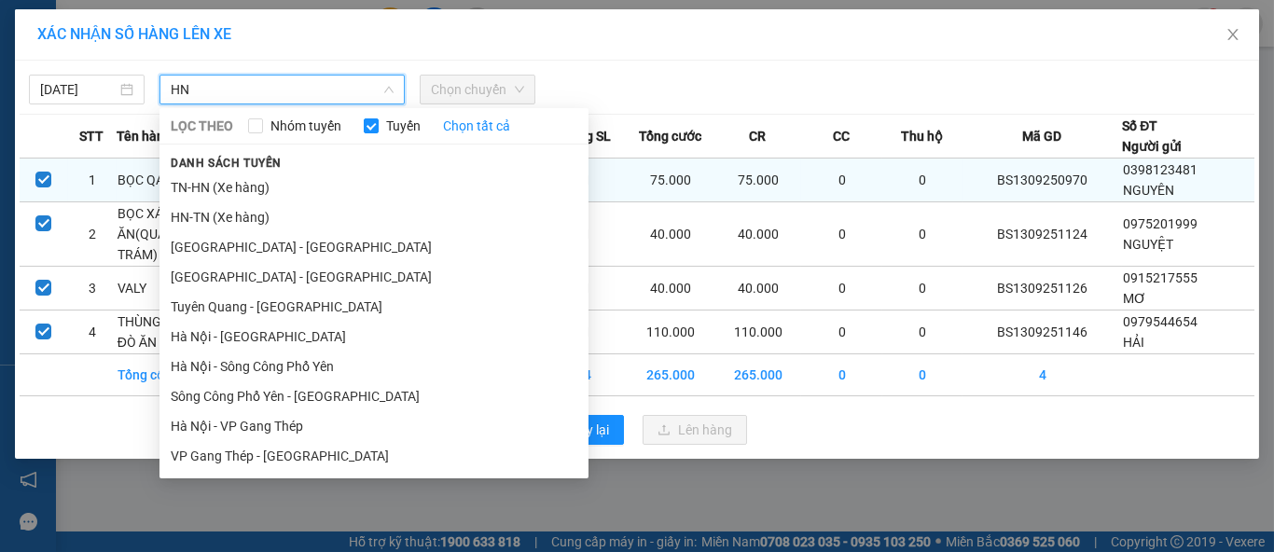
drag, startPoint x: 216, startPoint y: 188, endPoint x: 229, endPoint y: 181, distance: 14.2
click at [216, 187] on li "TN-HN (Xe hàng)" at bounding box center [373, 188] width 429 height 30
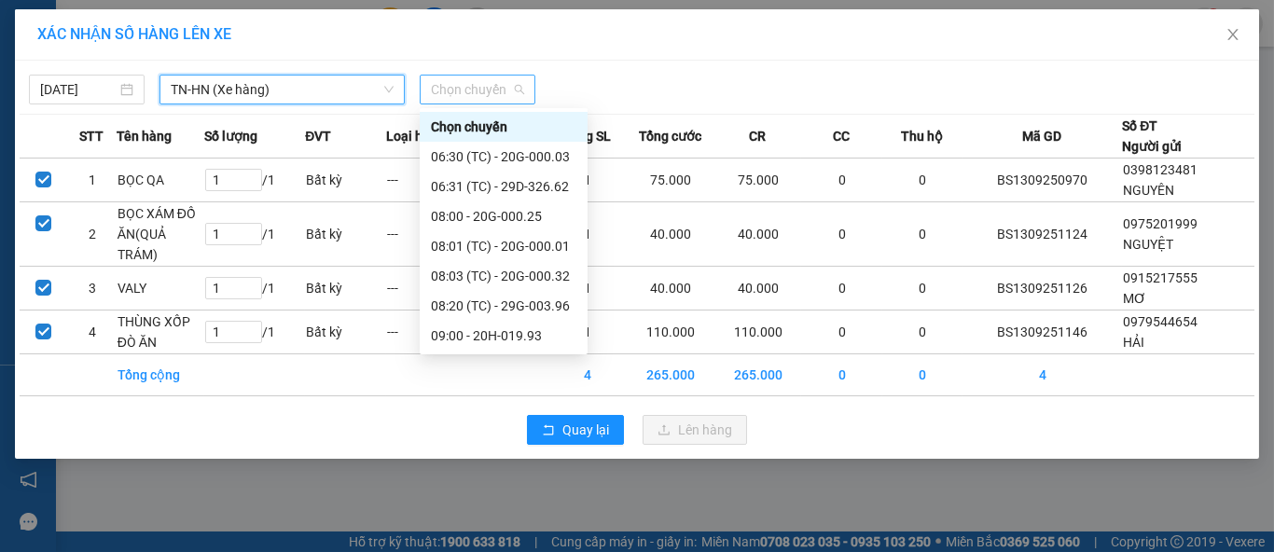
click at [438, 96] on span "Chọn chuyến" at bounding box center [477, 90] width 93 height 28
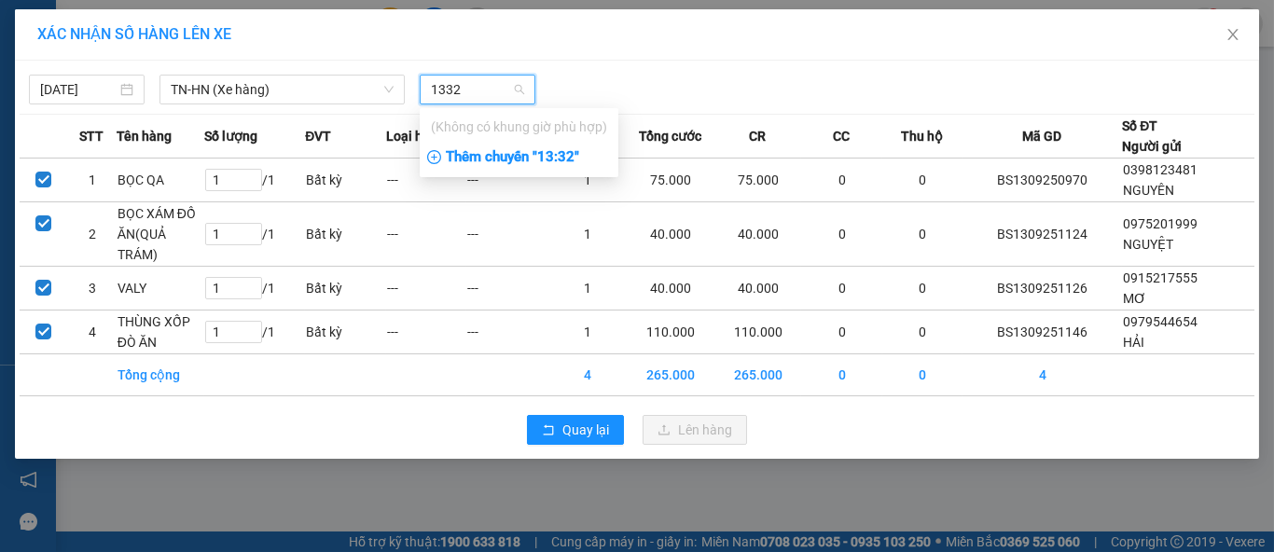
type input "1332"
click at [526, 158] on div "Thêm chuyến " 13:32 "" at bounding box center [519, 158] width 199 height 32
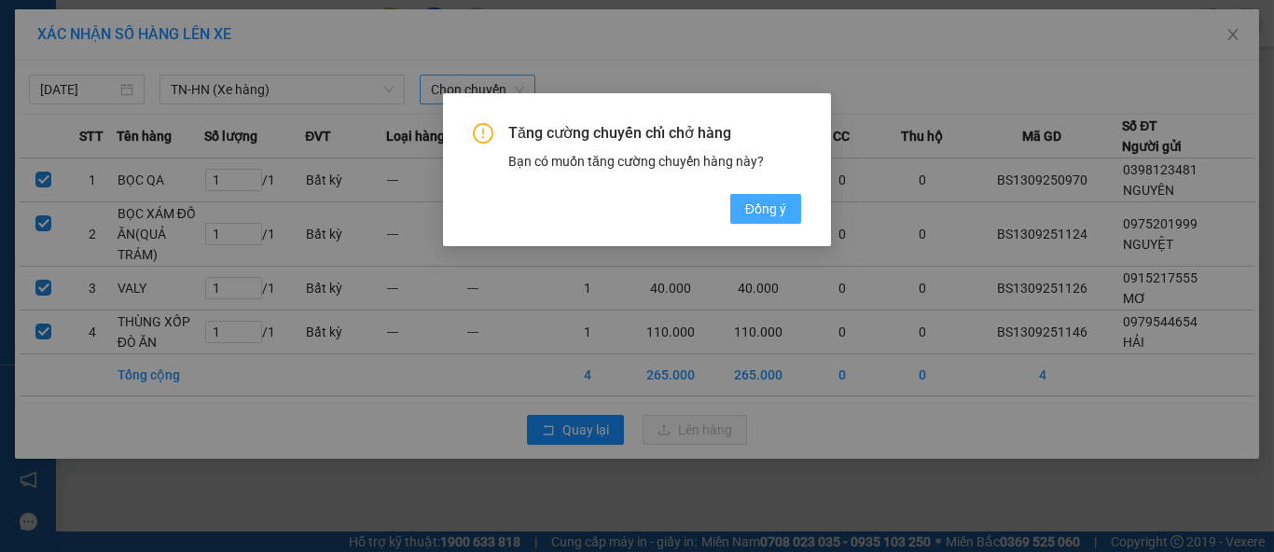
click at [753, 211] on span "Đồng ý" at bounding box center [765, 209] width 41 height 21
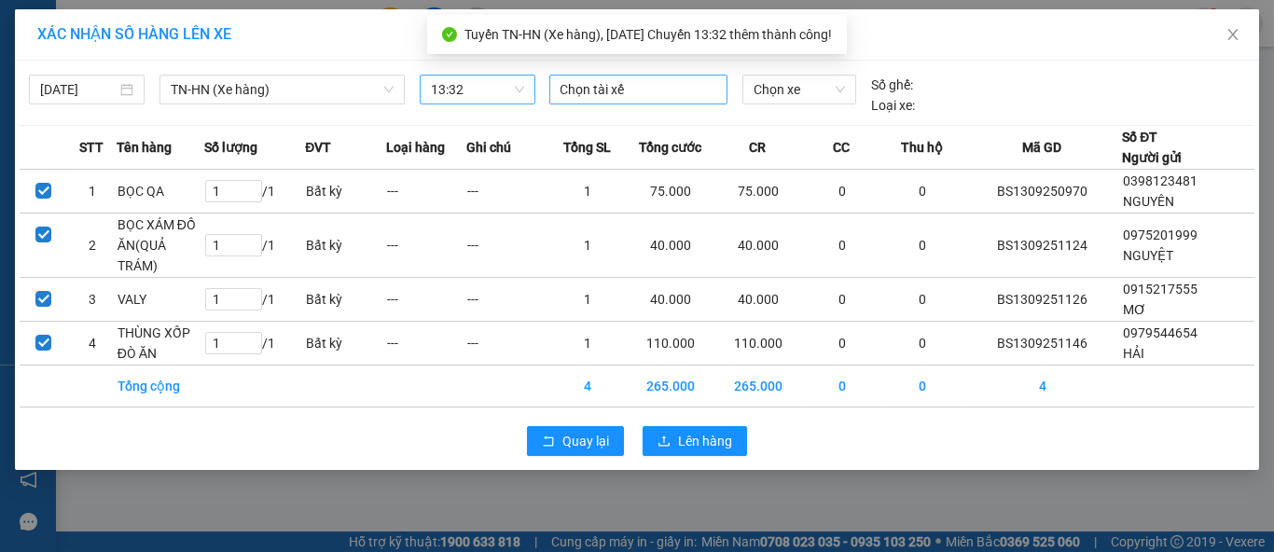
click at [617, 93] on div at bounding box center [639, 89] width 170 height 22
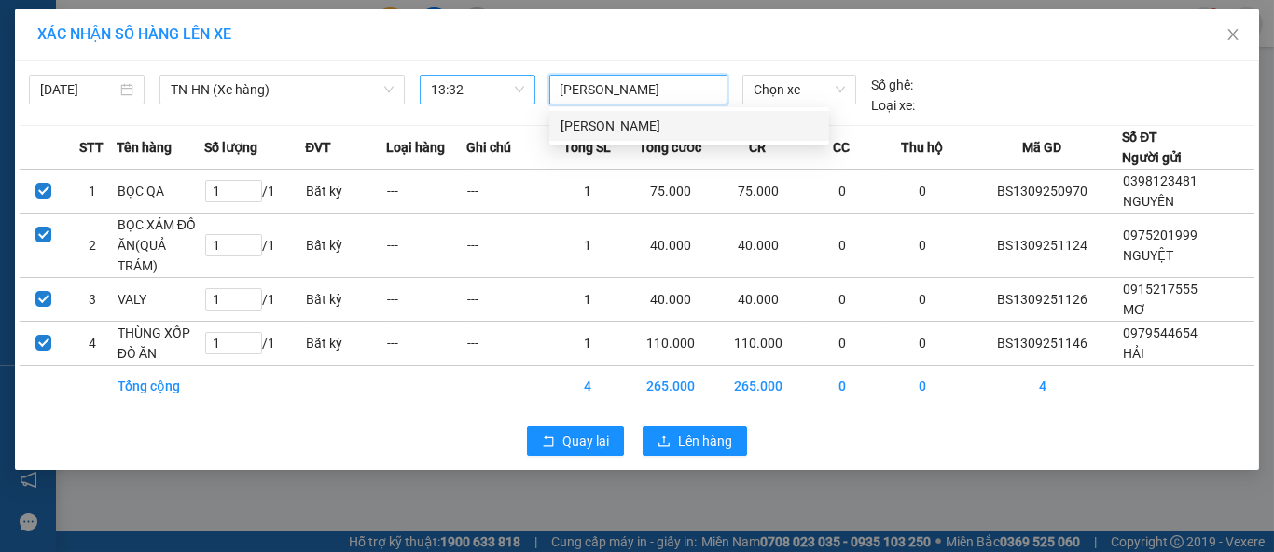
type input "[PERSON_NAME]"
click at [627, 124] on div "[PERSON_NAME]" at bounding box center [689, 126] width 257 height 21
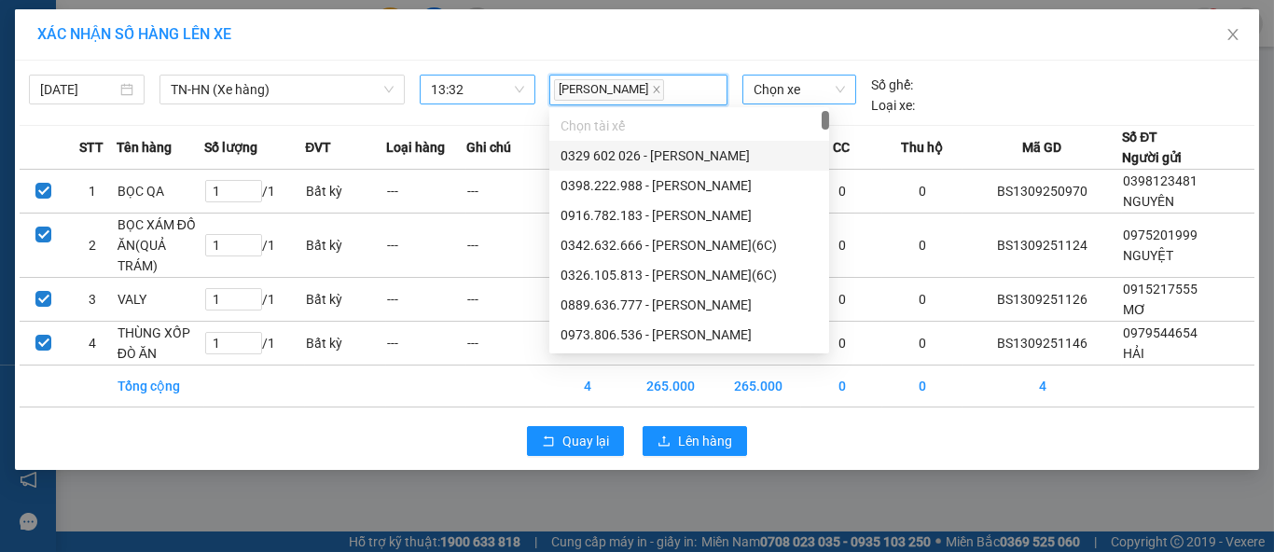
click at [792, 88] on span "Chọn xe" at bounding box center [799, 90] width 91 height 28
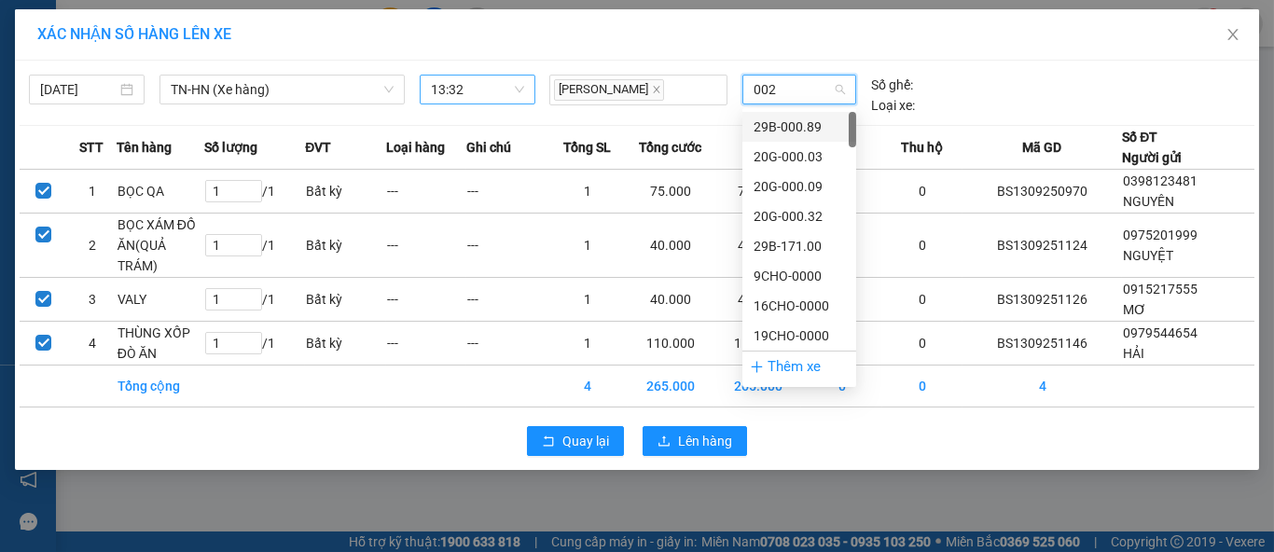
type input "0025"
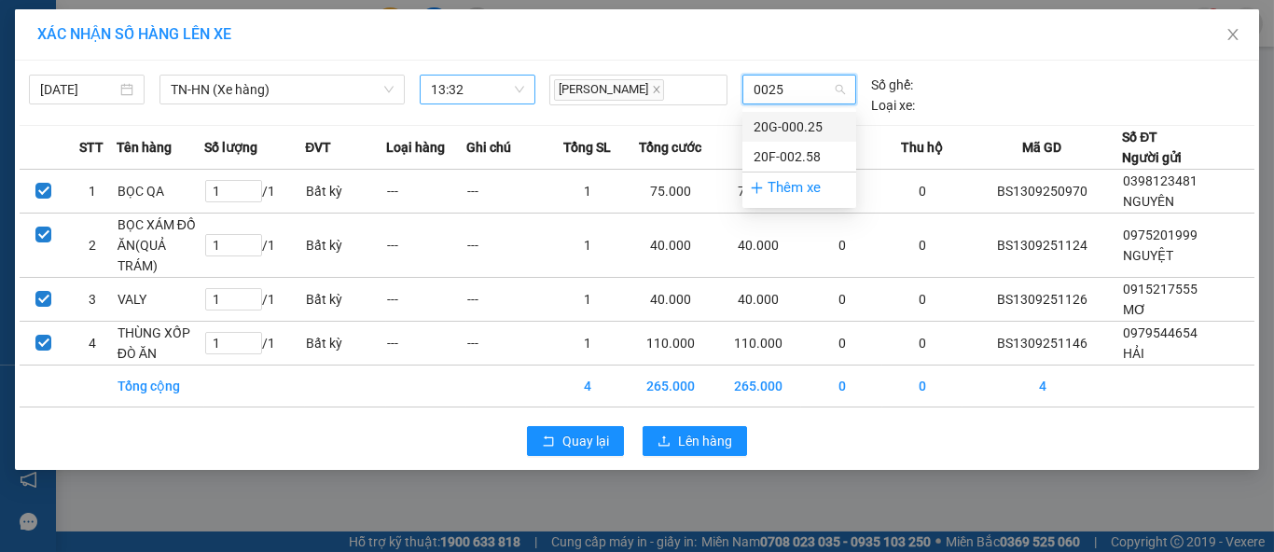
click at [810, 123] on div "20G-000.25" at bounding box center [799, 127] width 91 height 21
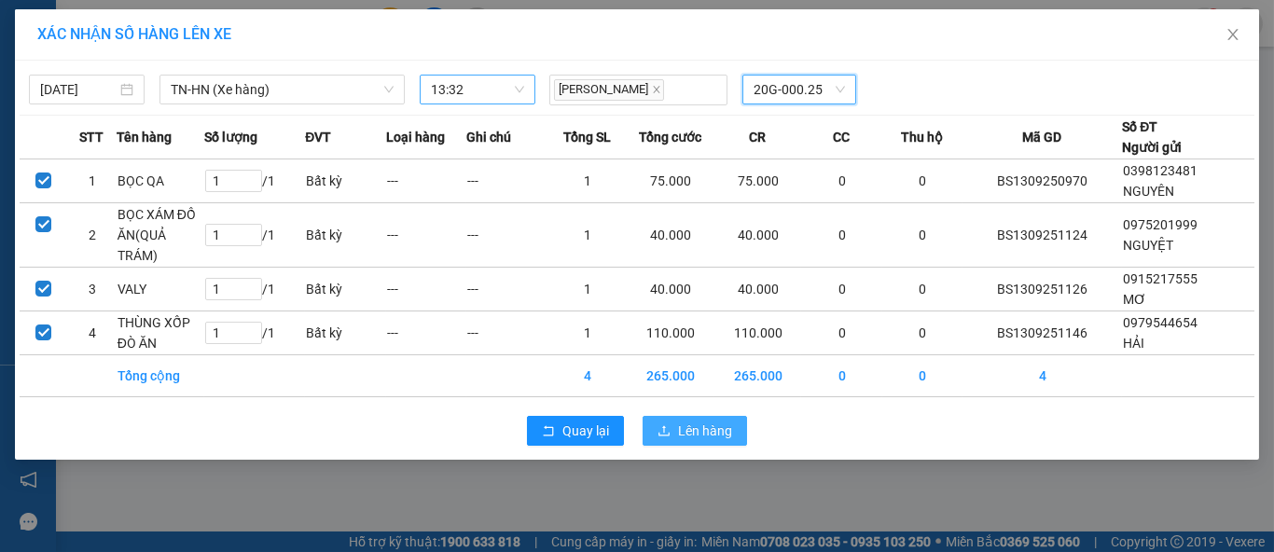
click at [718, 424] on span "Lên hàng" at bounding box center [705, 431] width 54 height 21
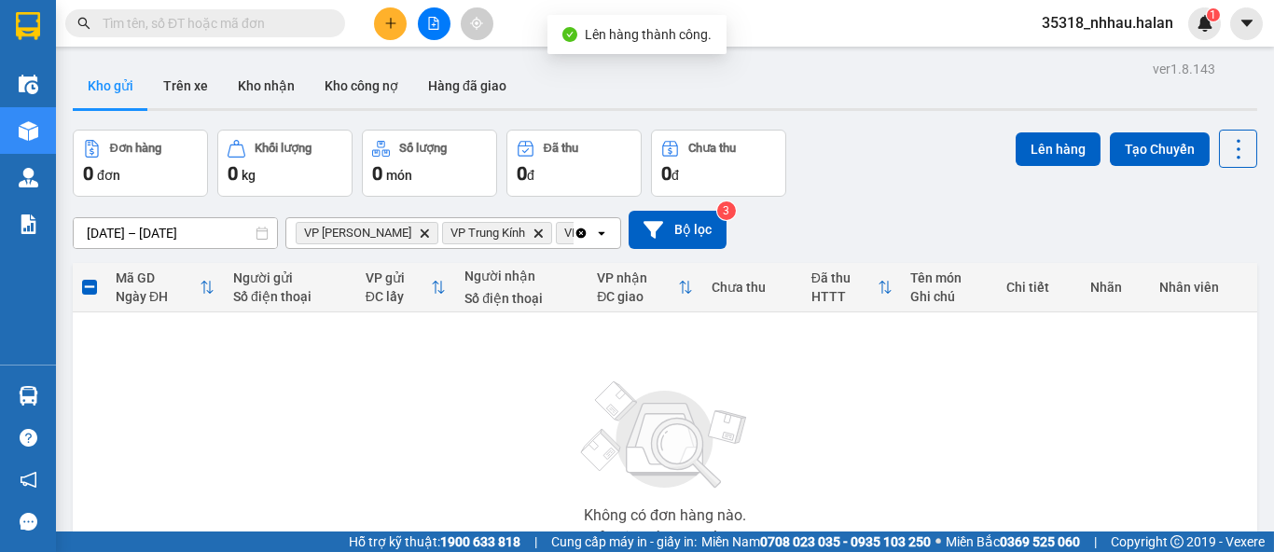
click at [583, 233] on icon "Clear all" at bounding box center [581, 233] width 15 height 15
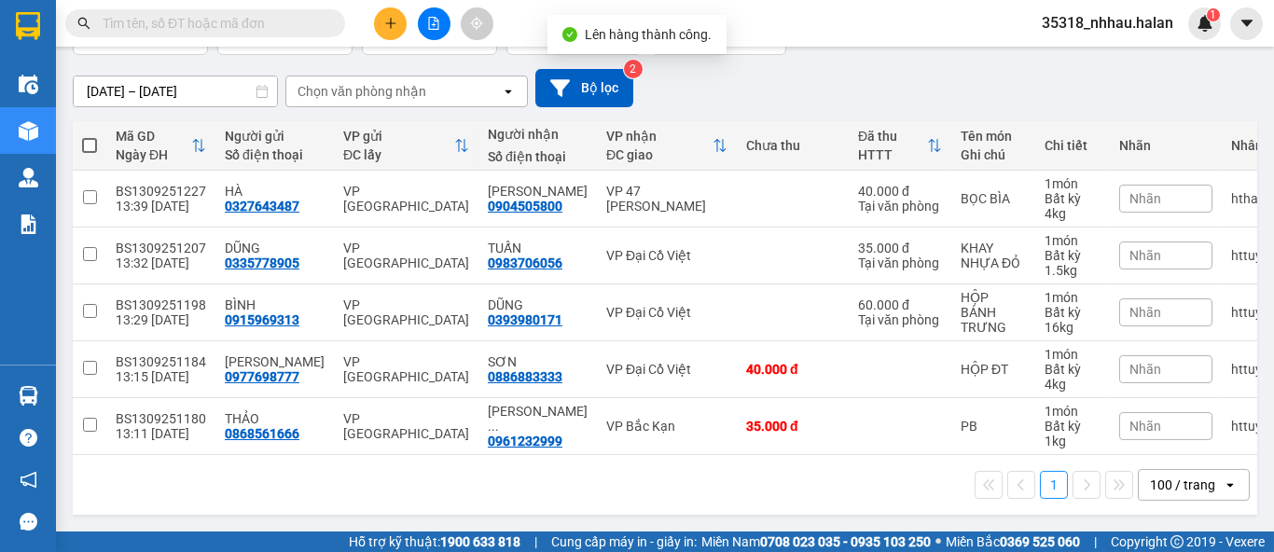
scroll to position [150, 0]
click at [90, 138] on span at bounding box center [89, 145] width 15 height 15
click at [90, 136] on input "checkbox" at bounding box center [90, 136] width 0 height 0
checkbox input "true"
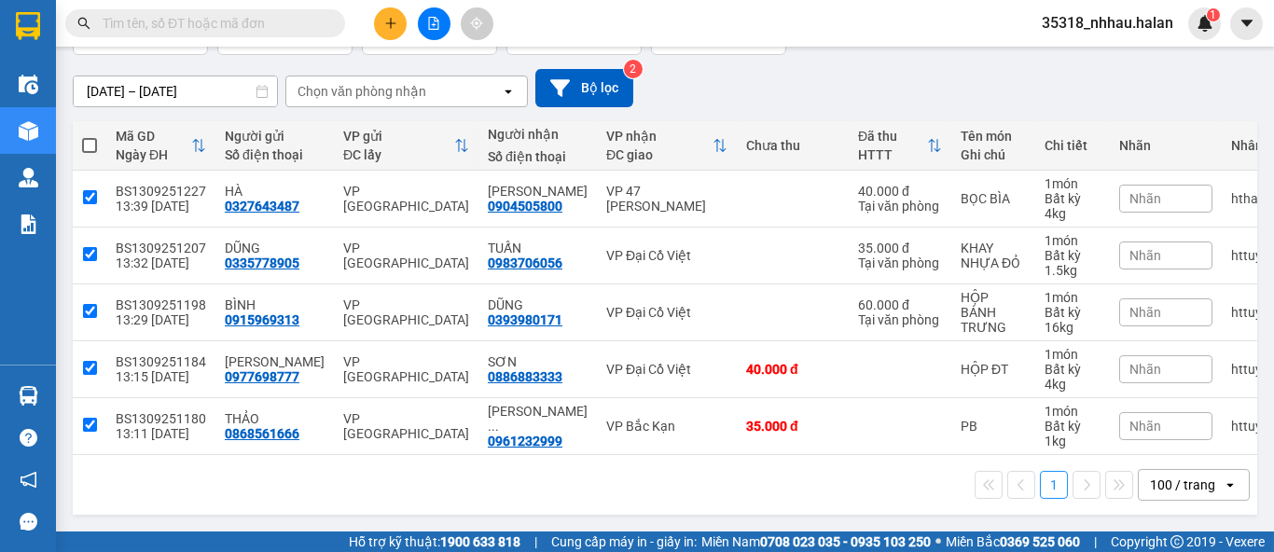
checkbox input "true"
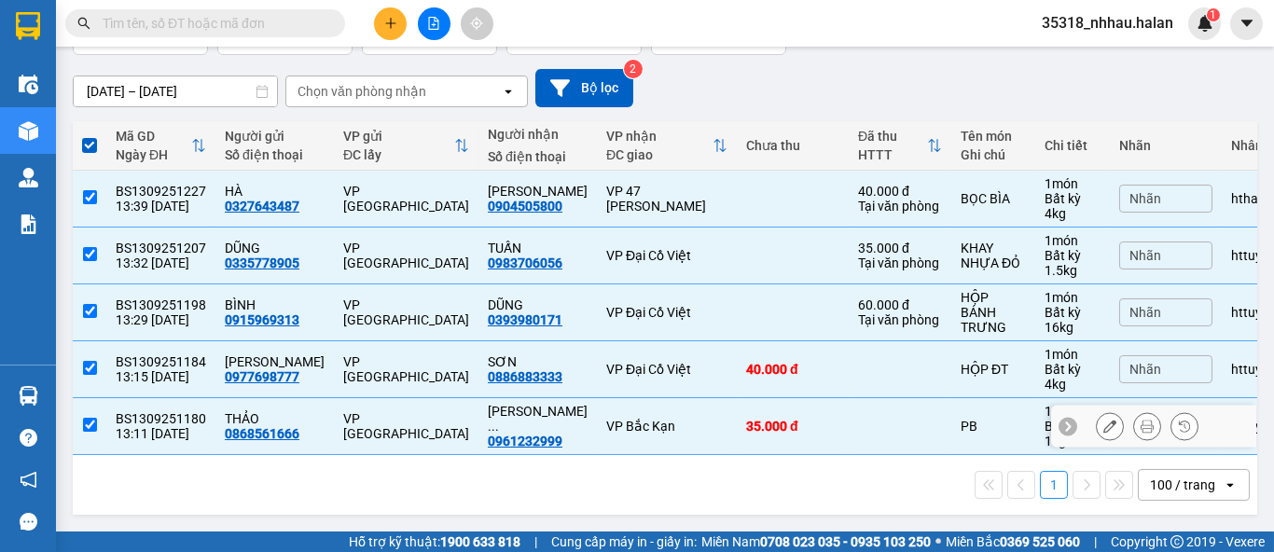
click at [93, 418] on input "checkbox" at bounding box center [90, 425] width 14 height 14
checkbox input "false"
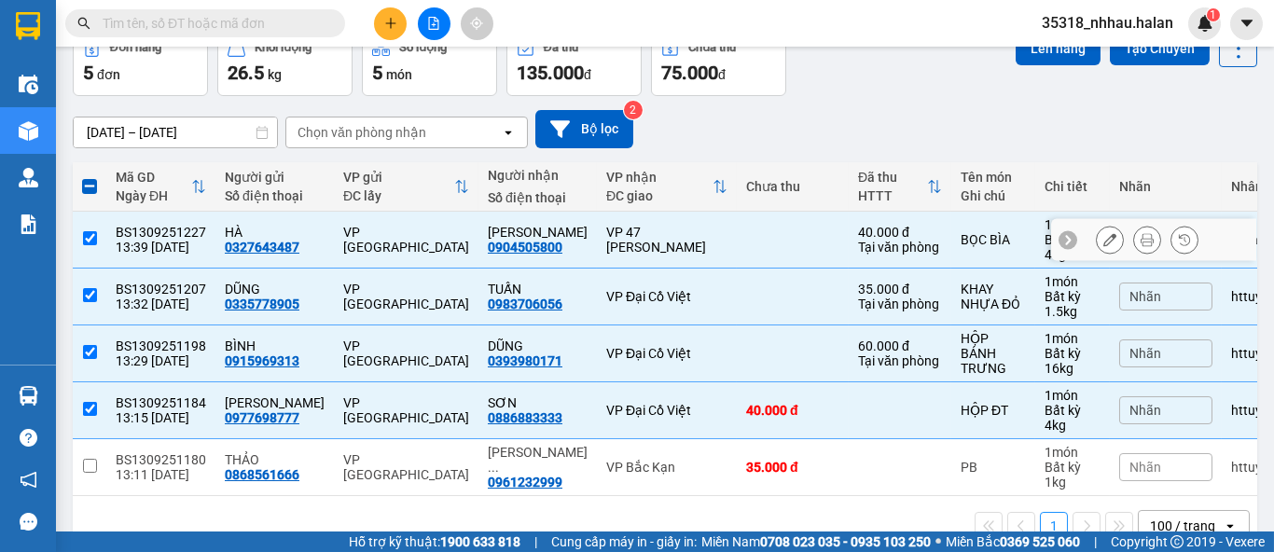
scroll to position [0, 0]
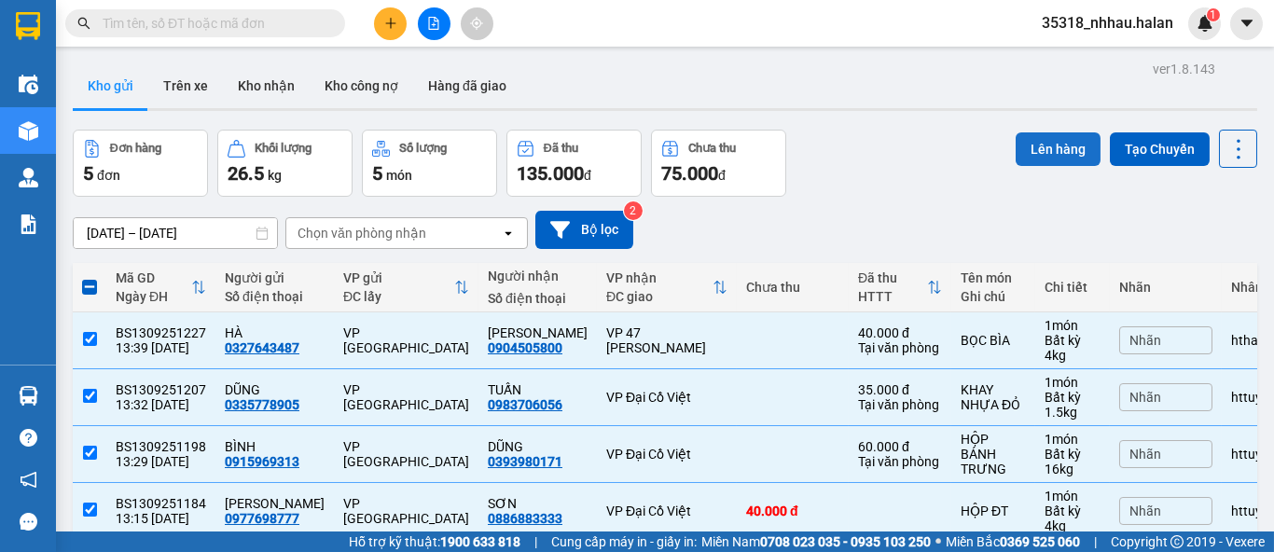
click at [1046, 152] on button "Lên hàng" at bounding box center [1058, 149] width 85 height 34
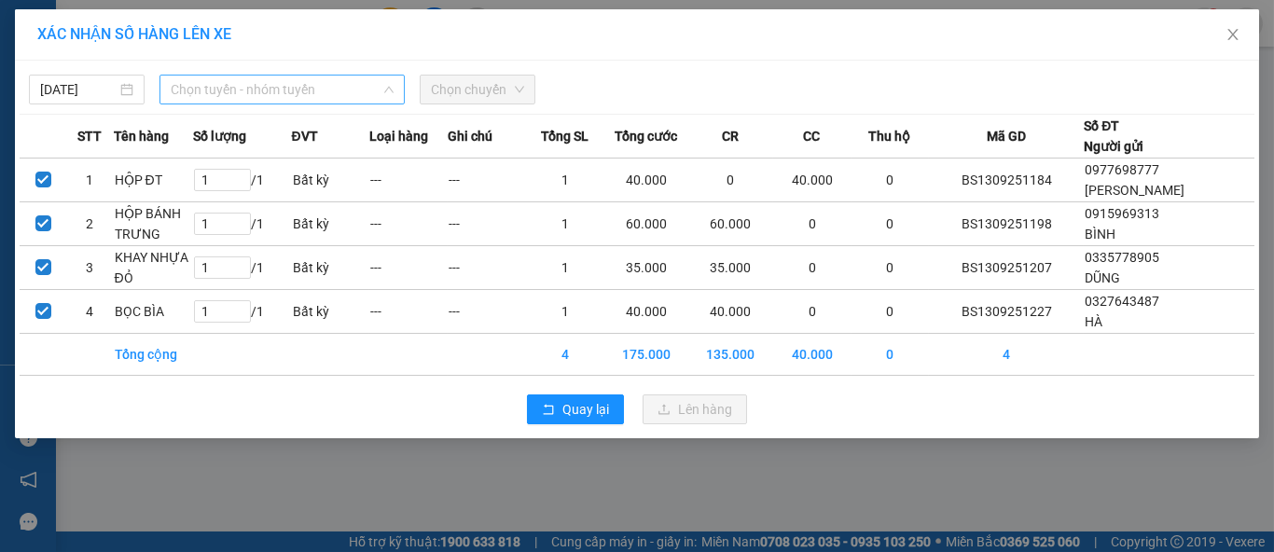
click at [324, 84] on span "Chọn tuyến - nhóm tuyến" at bounding box center [282, 90] width 223 height 28
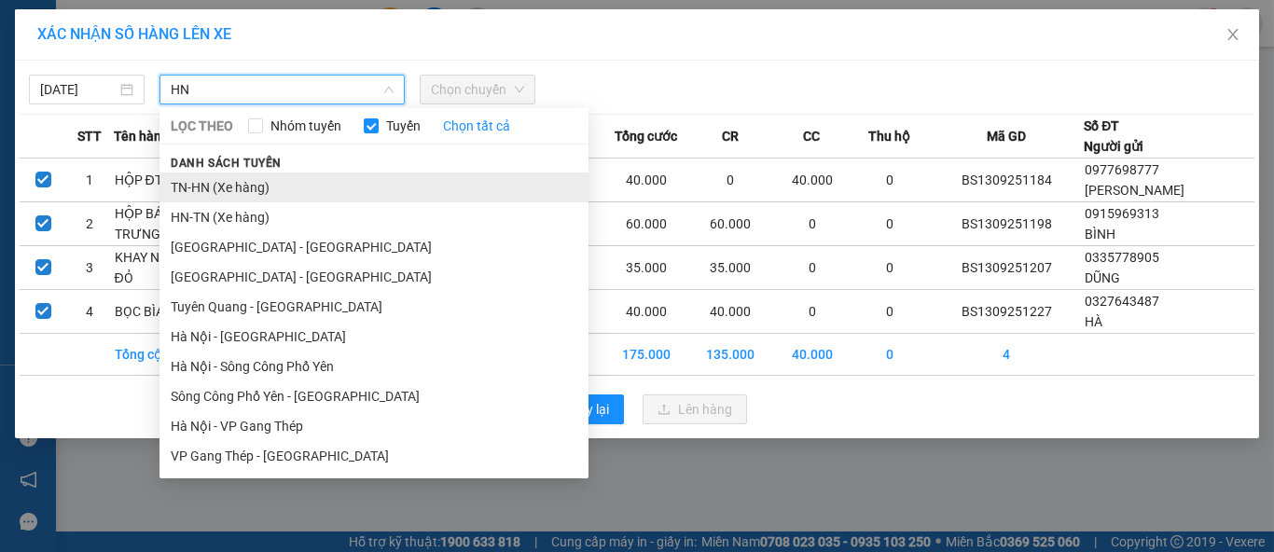
type input "HN"
click at [222, 190] on li "TN-HN (Xe hàng)" at bounding box center [373, 188] width 429 height 30
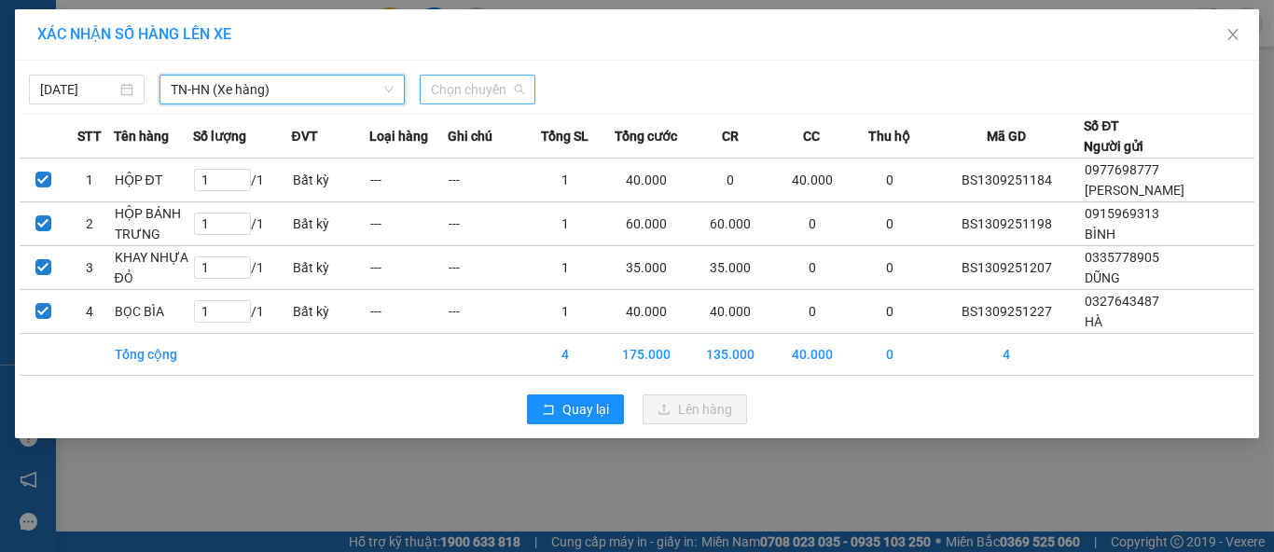
click at [461, 99] on span "Chọn chuyến" at bounding box center [477, 90] width 93 height 28
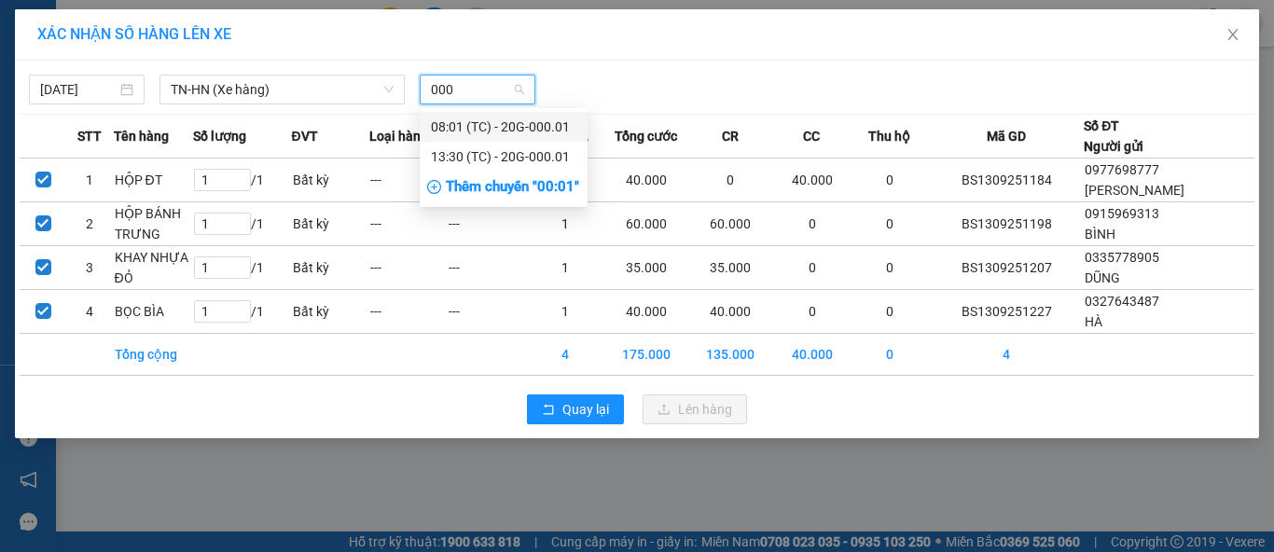
type input "0001"
click at [535, 158] on div "13:30 (TC) - 20G-000.01" at bounding box center [503, 156] width 145 height 21
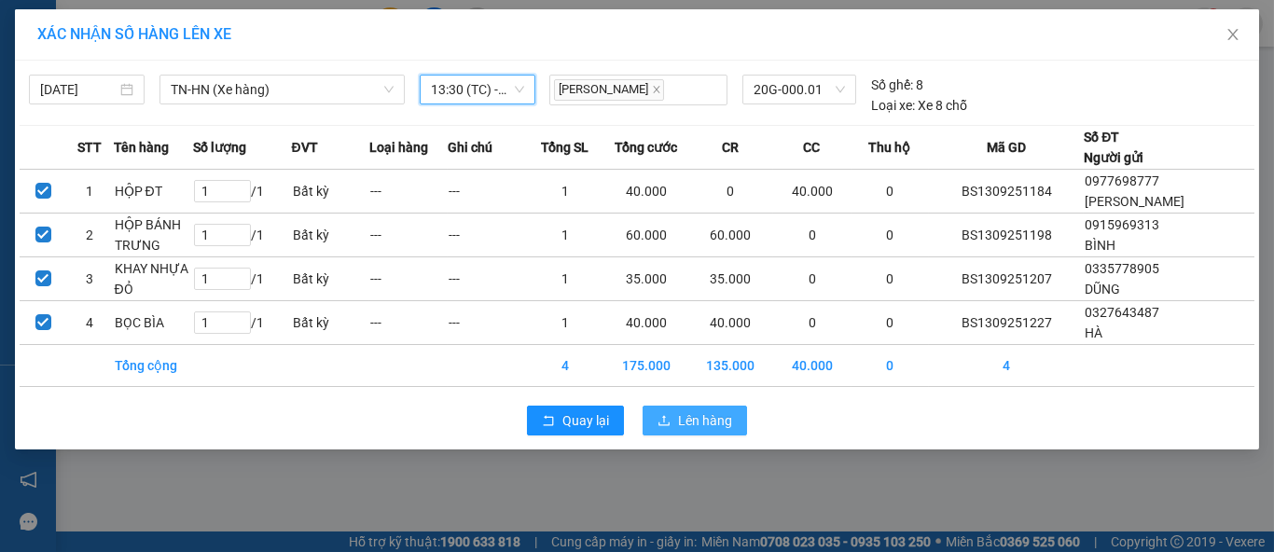
click at [684, 420] on span "Lên hàng" at bounding box center [705, 420] width 54 height 21
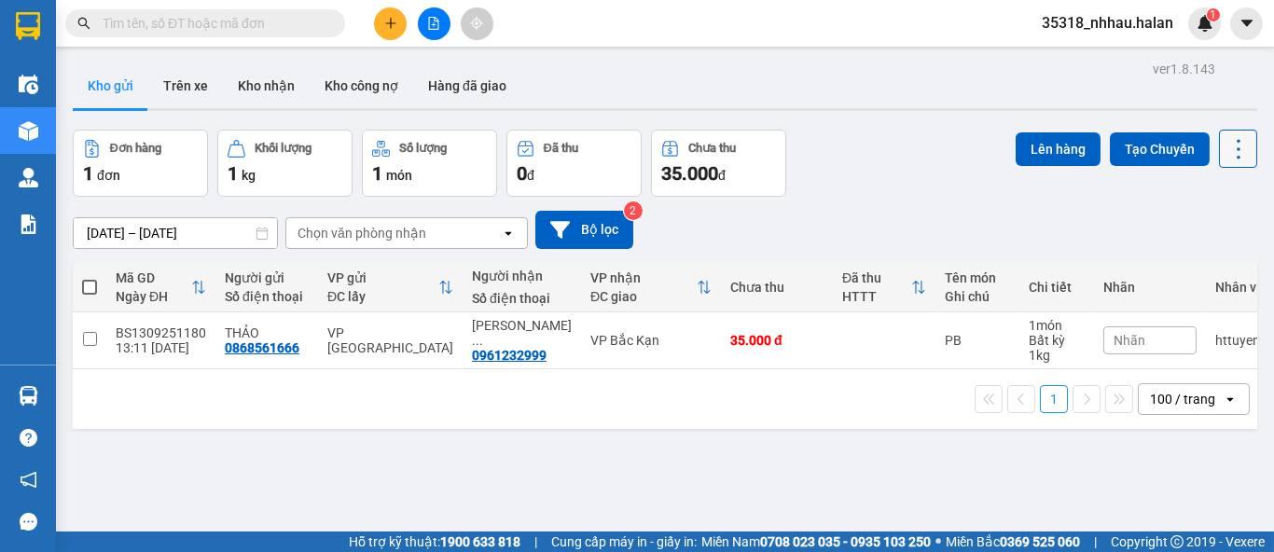
click at [1226, 153] on icon at bounding box center [1239, 149] width 26 height 26
click at [1195, 263] on span "Làm mới" at bounding box center [1196, 266] width 51 height 19
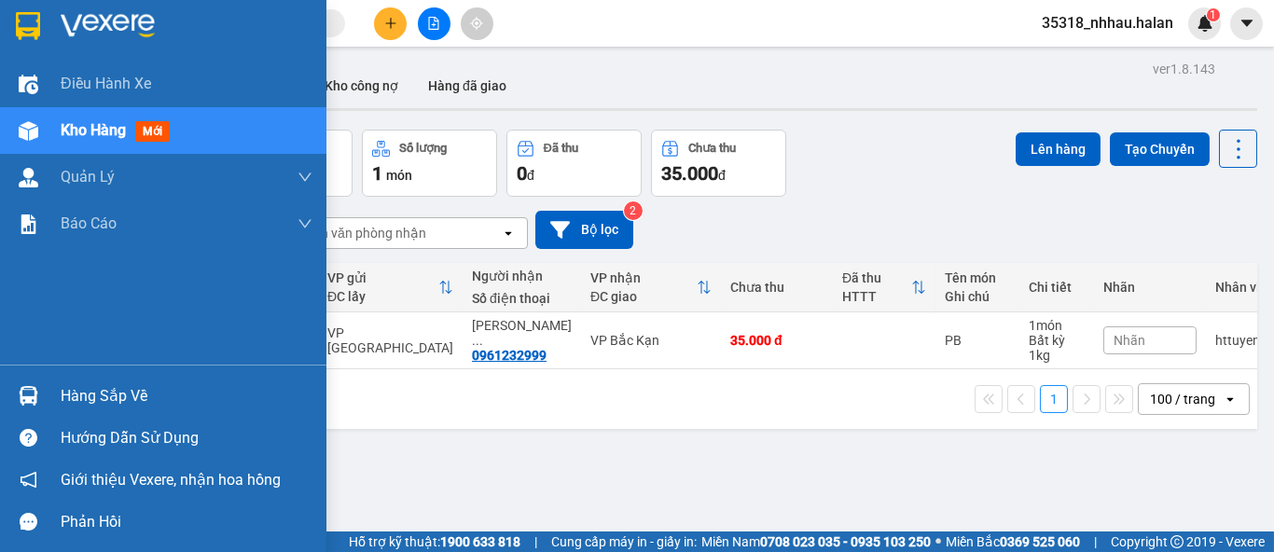
click at [33, 389] on img at bounding box center [29, 396] width 20 height 20
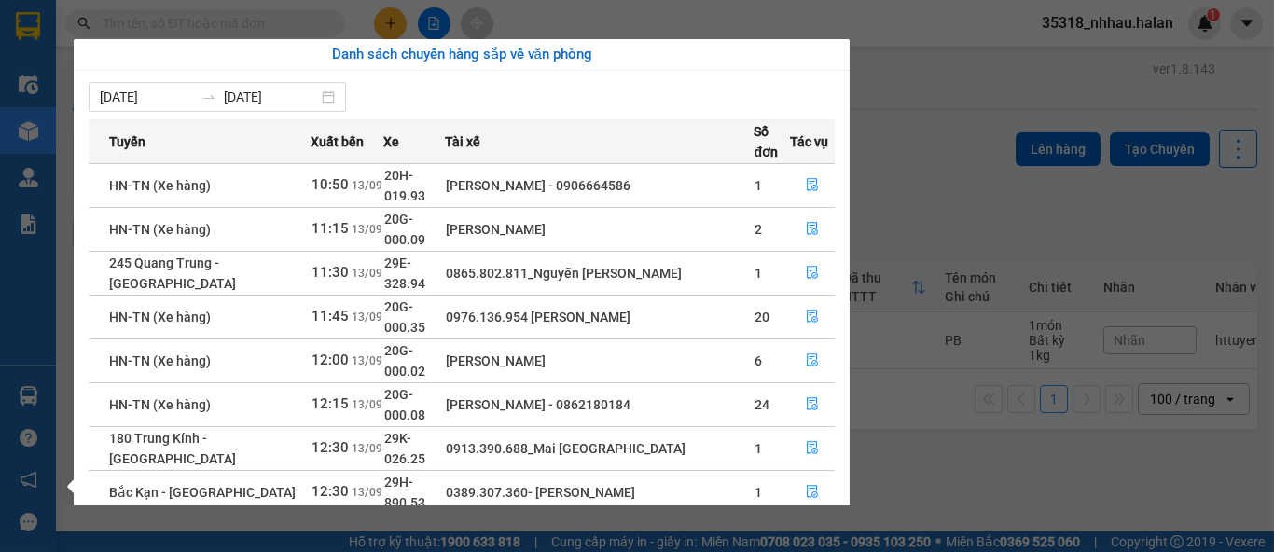
click at [916, 143] on section "Kết quả tìm kiếm ( 0 ) Bộ lọc No Data 35318_nhhau.halan 1 Điều hành xe Kho hàng…" at bounding box center [637, 276] width 1274 height 552
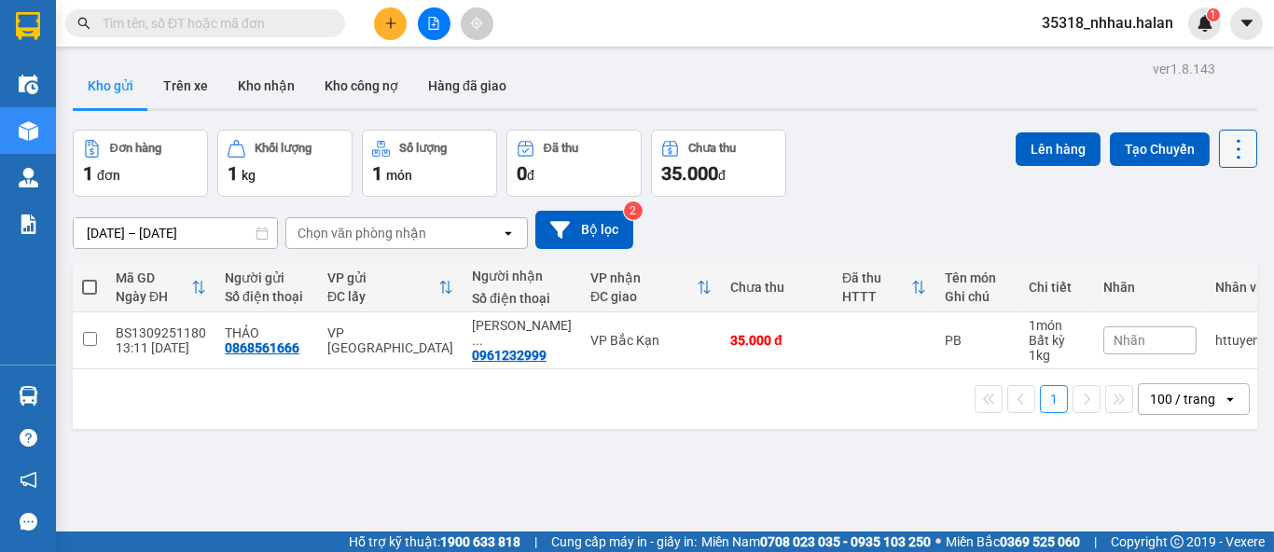
click at [1226, 153] on icon at bounding box center [1239, 149] width 26 height 26
click at [1202, 261] on span "Làm mới" at bounding box center [1196, 266] width 51 height 19
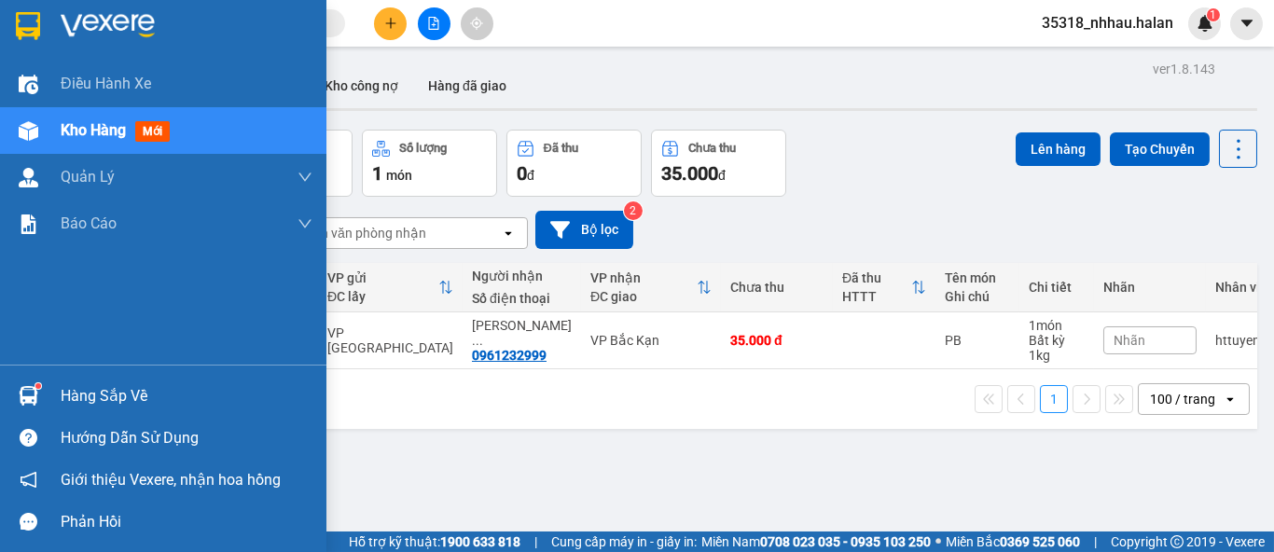
drag, startPoint x: 55, startPoint y: 398, endPoint x: 80, endPoint y: 383, distance: 29.3
click at [57, 397] on div "Hàng sắp về" at bounding box center [163, 396] width 326 height 42
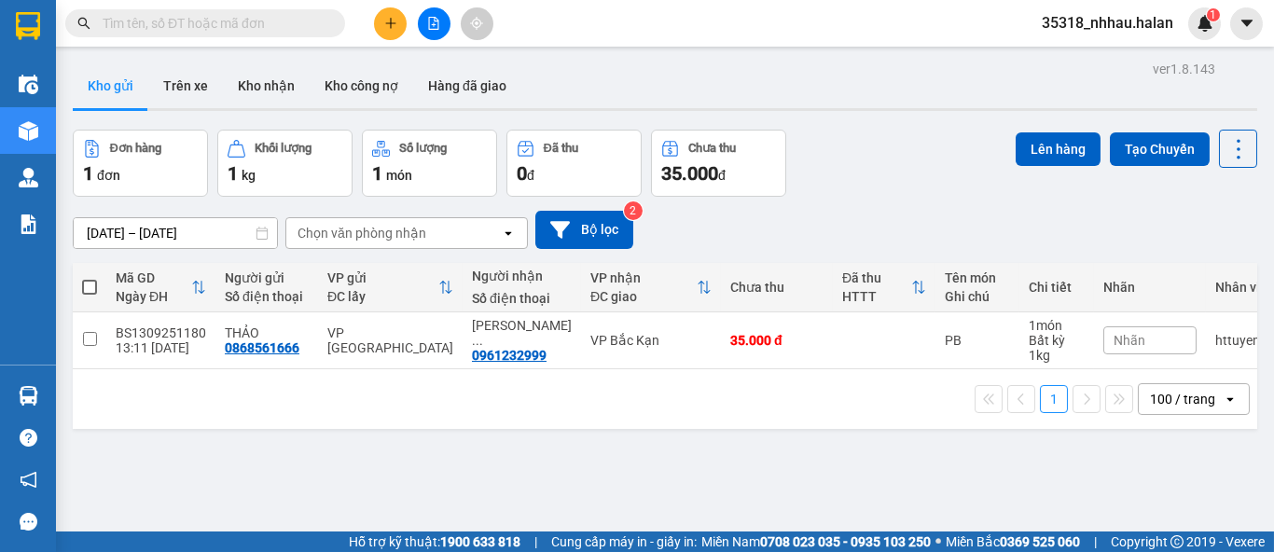
click at [896, 199] on section "Kết quả tìm kiếm ( 0 ) Bộ lọc No Data 35318_nhhau.halan 1 Điều hành xe Kho hàng…" at bounding box center [637, 276] width 1274 height 552
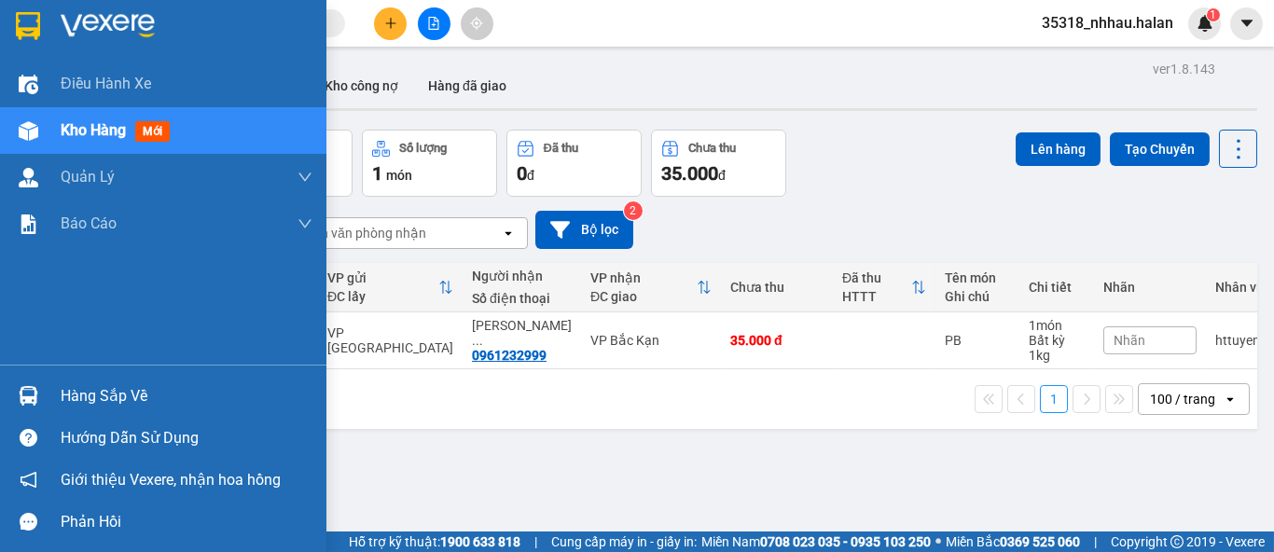
click at [61, 392] on div "Hàng sắp về" at bounding box center [187, 396] width 252 height 28
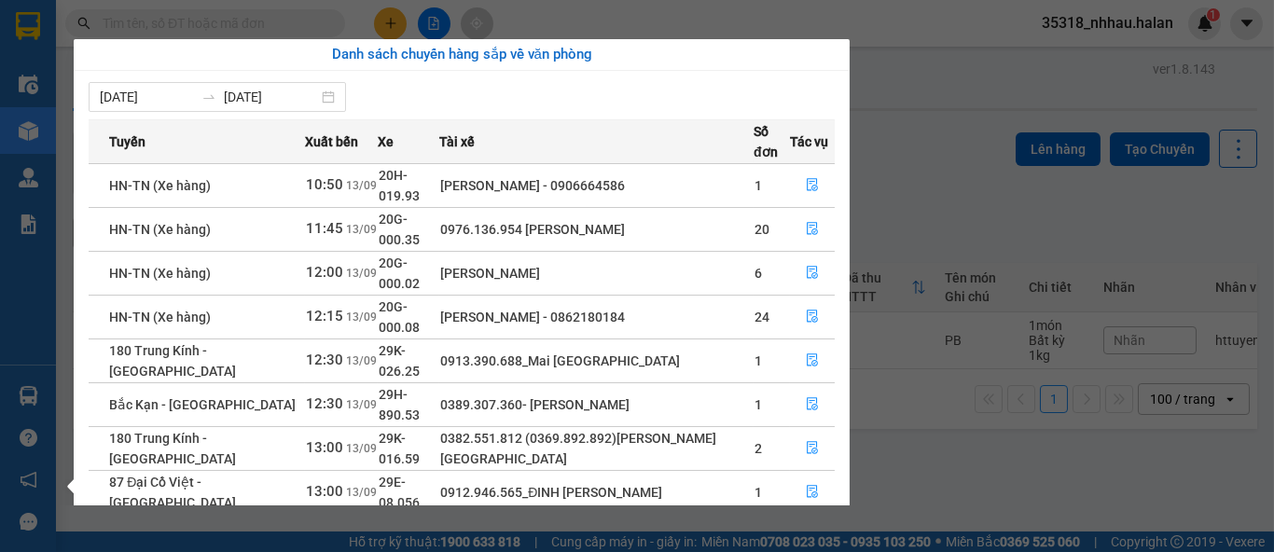
click at [958, 154] on section "Kết quả tìm kiếm ( 0 ) Bộ lọc No Data 35318_nhhau.halan 1 Điều hành xe Kho hàng…" at bounding box center [637, 276] width 1274 height 552
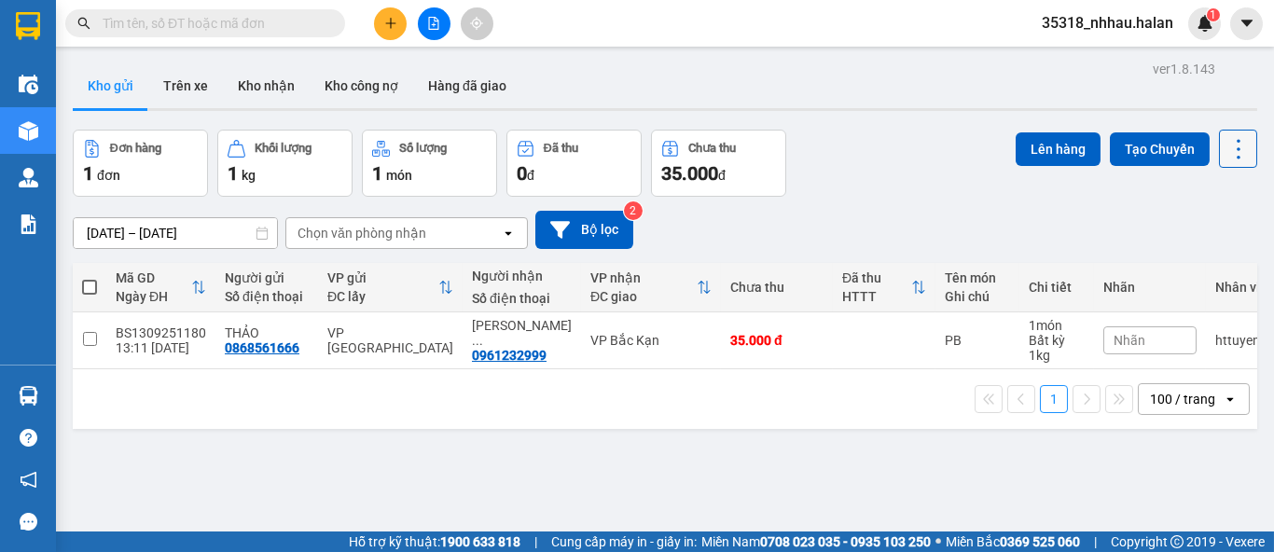
click at [1226, 160] on icon at bounding box center [1239, 149] width 26 height 26
click at [1203, 261] on span "Làm mới" at bounding box center [1196, 266] width 51 height 19
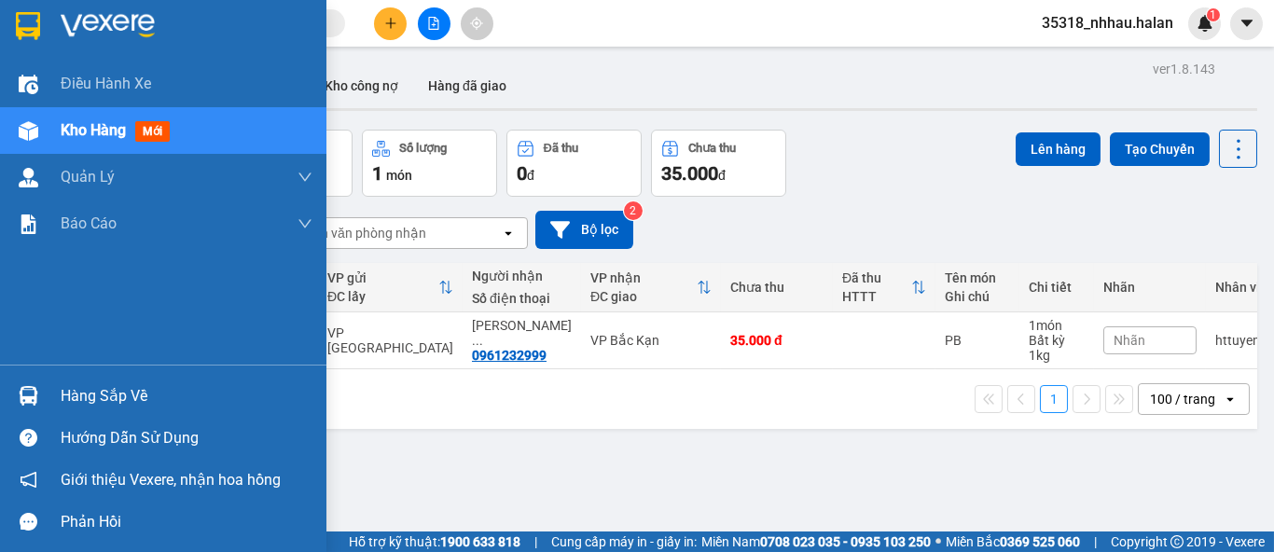
drag, startPoint x: 56, startPoint y: 393, endPoint x: 121, endPoint y: 349, distance: 78.6
click at [69, 384] on div "Hàng sắp về" at bounding box center [163, 396] width 326 height 42
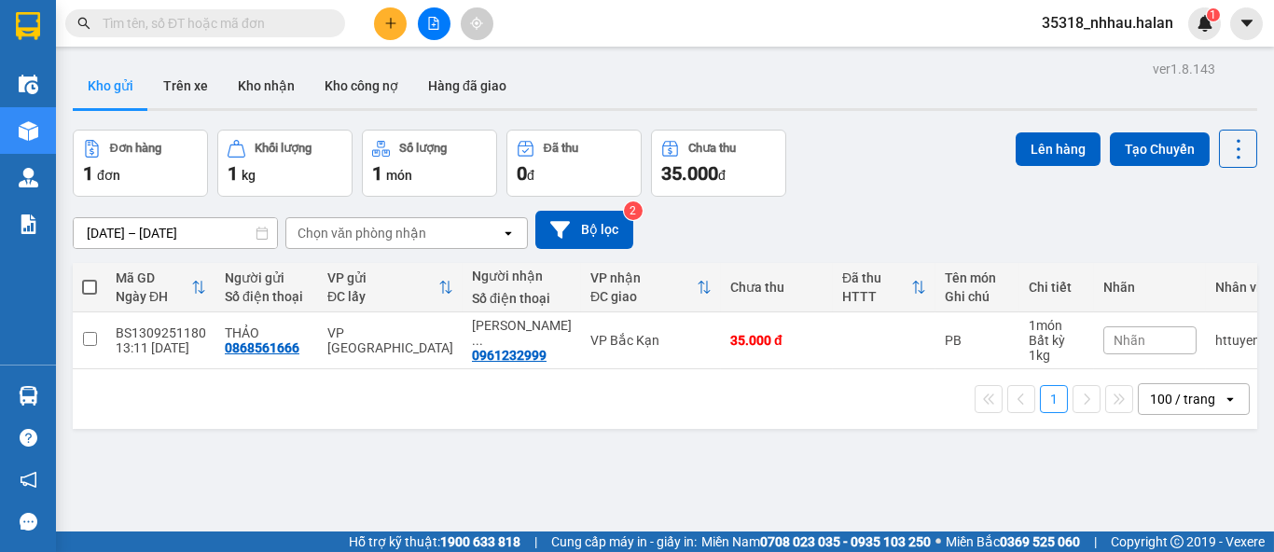
click at [932, 135] on section "Kết quả tìm kiếm ( 0 ) Bộ lọc No Data 35318_nhhau.halan 1 Điều hành xe Kho hàng…" at bounding box center [637, 276] width 1274 height 552
click at [1226, 160] on icon at bounding box center [1239, 149] width 26 height 26
click at [1205, 271] on span "Làm mới" at bounding box center [1196, 266] width 51 height 19
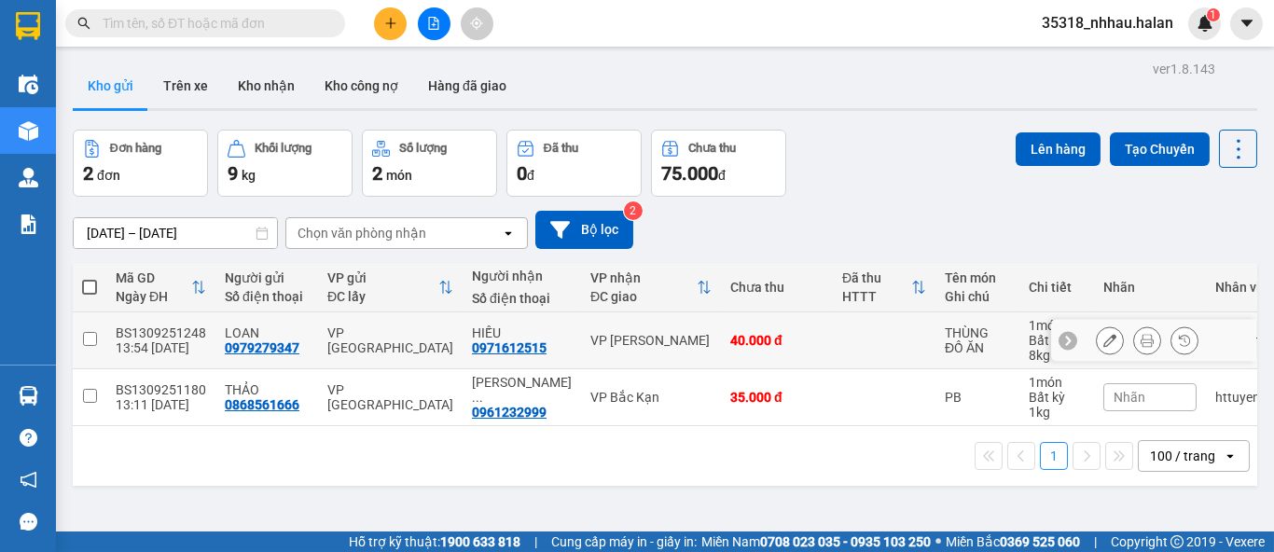
click at [746, 336] on div "40.000 đ" at bounding box center [776, 340] width 93 height 15
checkbox input "true"
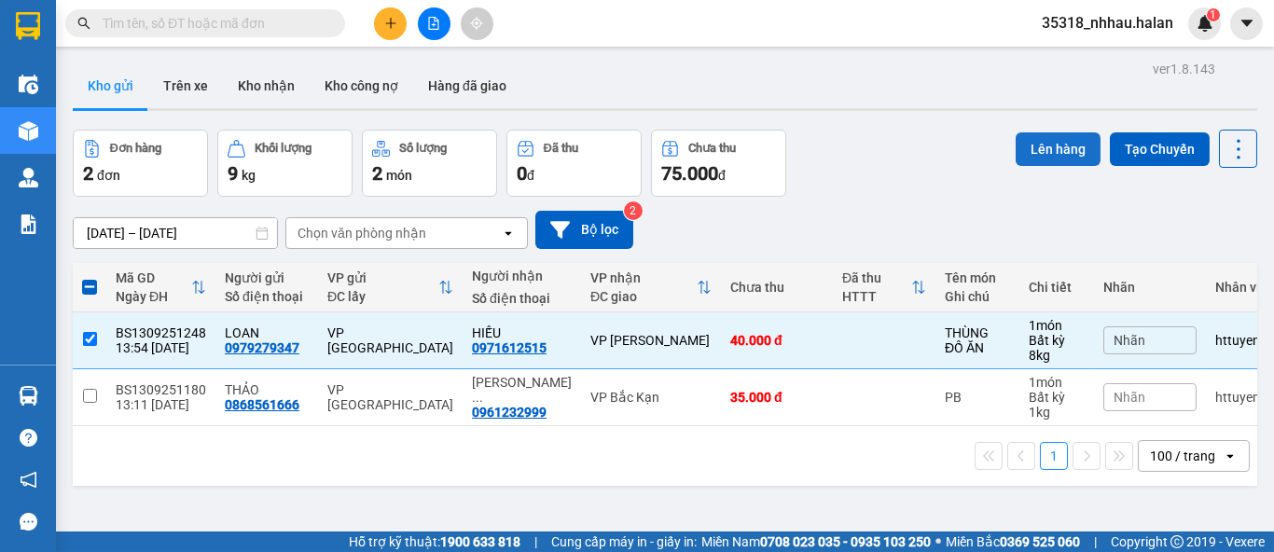
click at [1053, 152] on button "Lên hàng" at bounding box center [1058, 149] width 85 height 34
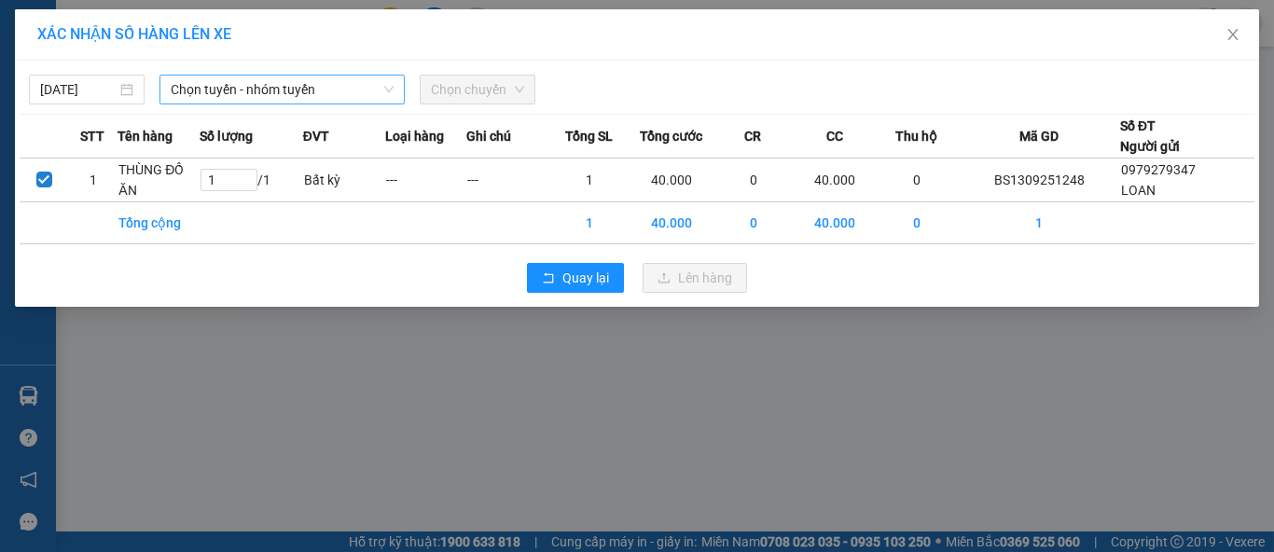
click at [252, 87] on span "Chọn tuyến - nhóm tuyến" at bounding box center [282, 90] width 223 height 28
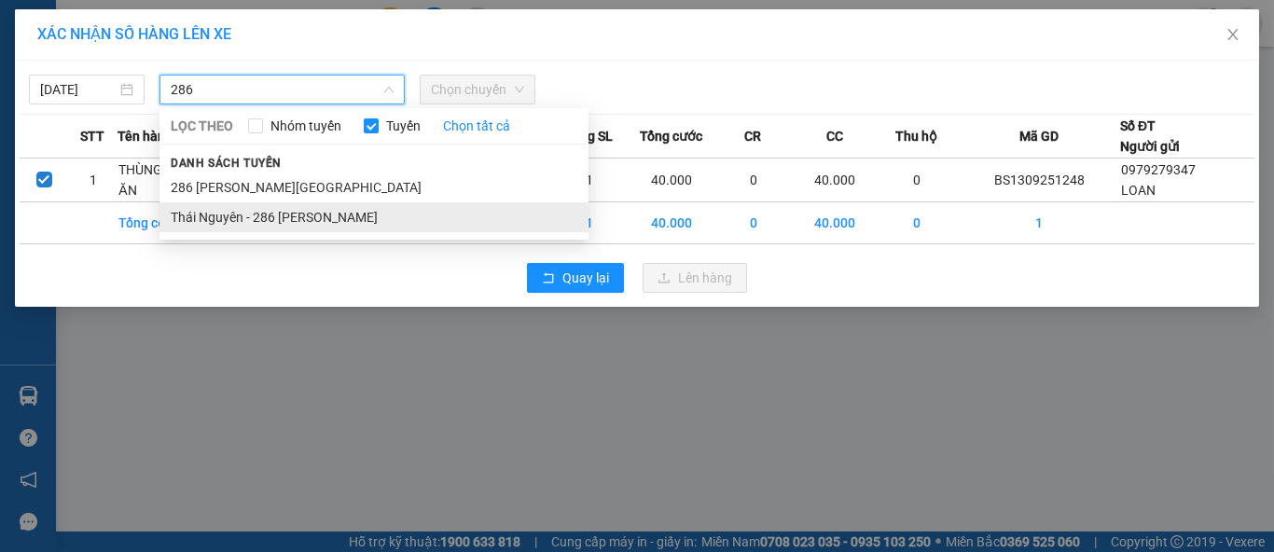
type input "286"
click at [309, 217] on li "Thái Nguyên - 286 [PERSON_NAME]" at bounding box center [373, 217] width 429 height 30
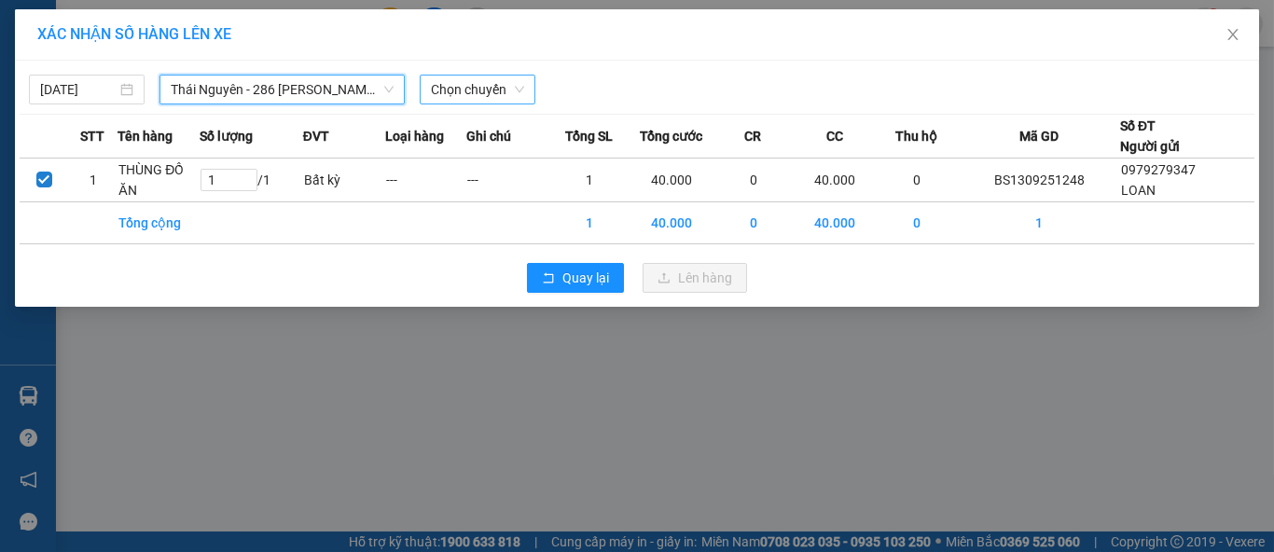
click at [456, 86] on span "Chọn chuyến" at bounding box center [477, 90] width 93 height 28
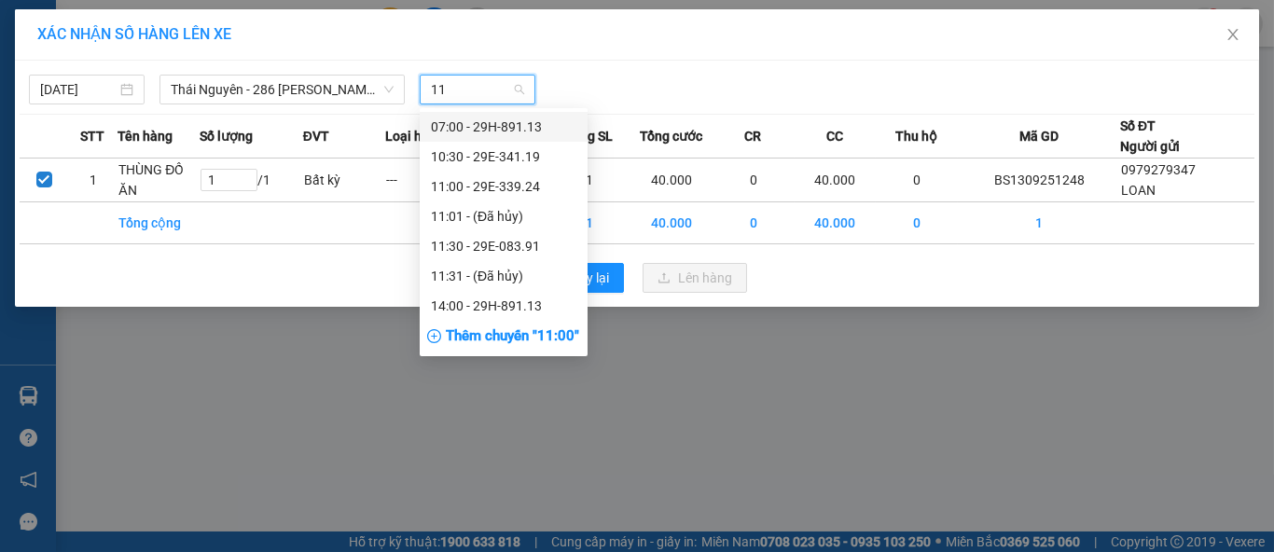
type input "113"
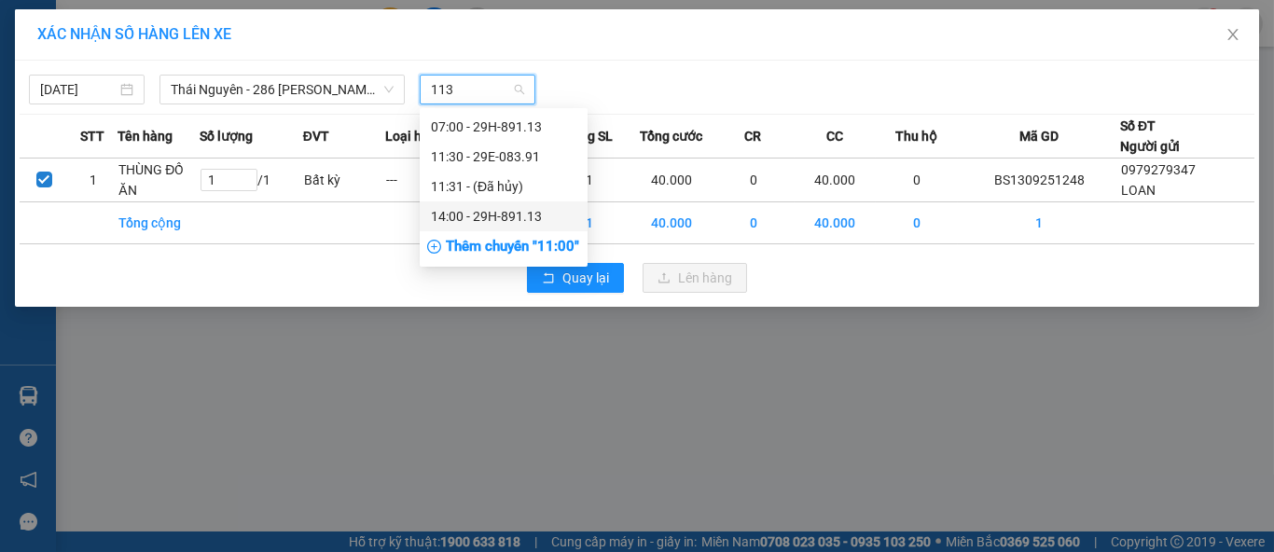
click at [516, 217] on div "14:00 - 29H-891.13" at bounding box center [503, 216] width 145 height 21
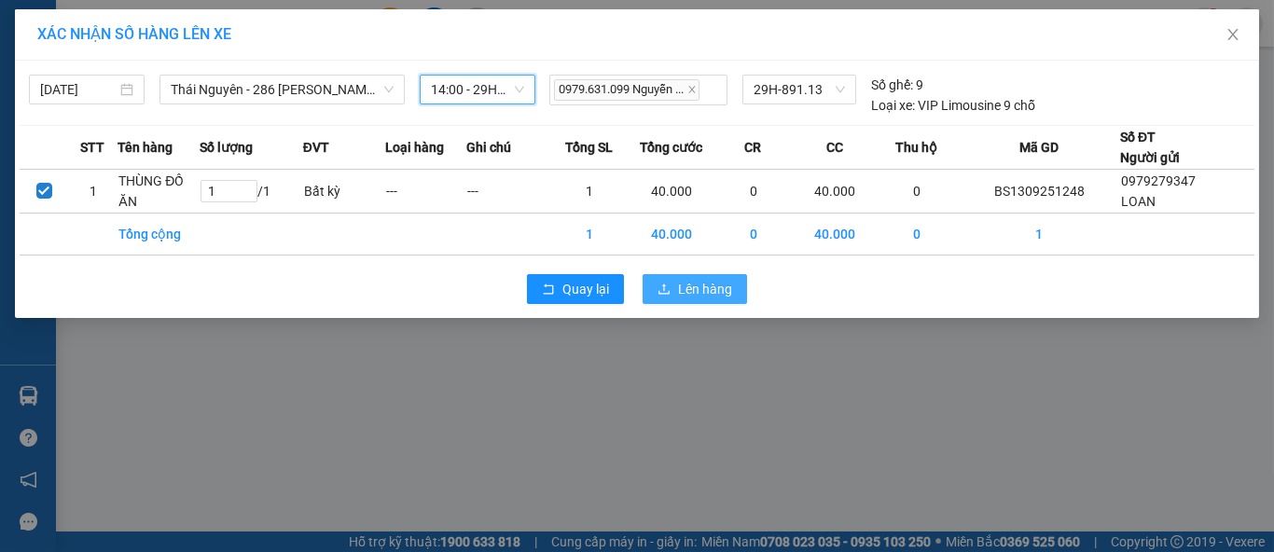
click at [663, 286] on icon "upload" at bounding box center [663, 289] width 11 height 10
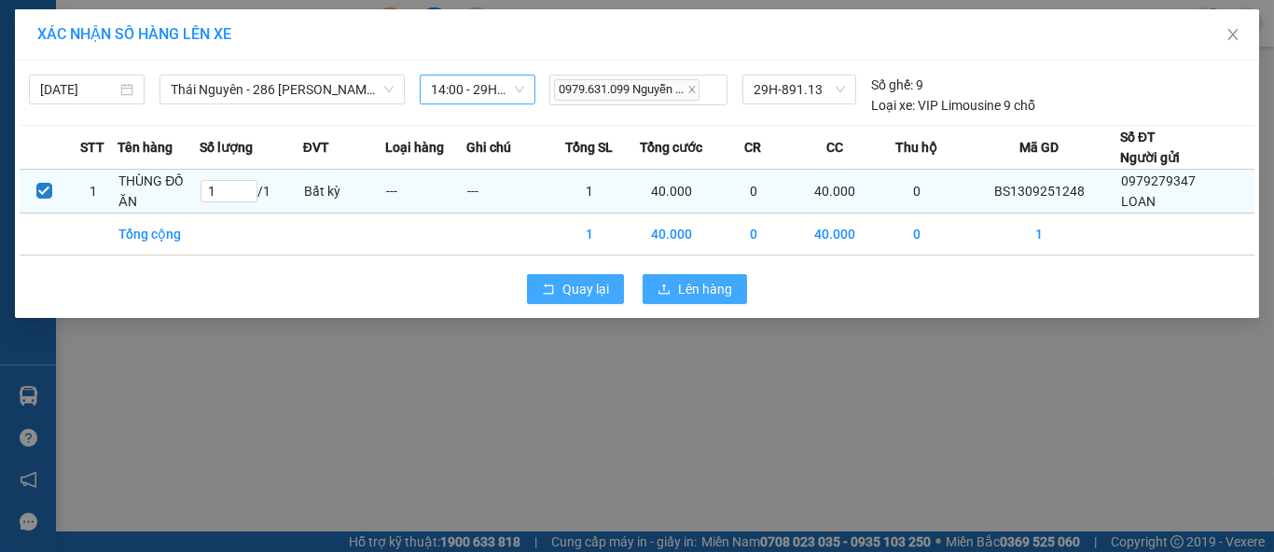
drag, startPoint x: 563, startPoint y: 287, endPoint x: 527, endPoint y: 173, distance: 120.3
click at [532, 195] on div "[DATE] [GEOGRAPHIC_DATA] - 286 [PERSON_NAME] LỌC THEO Nhóm tuyến Tuyến Chọn tất…" at bounding box center [637, 189] width 1244 height 257
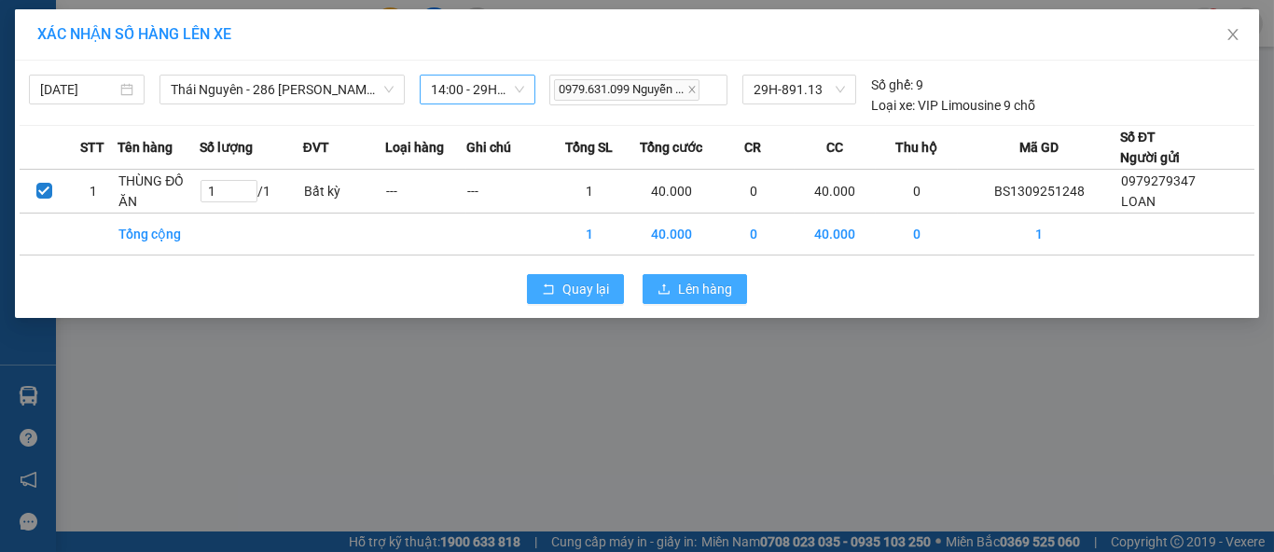
click at [589, 287] on span "Quay lại" at bounding box center [585, 289] width 47 height 21
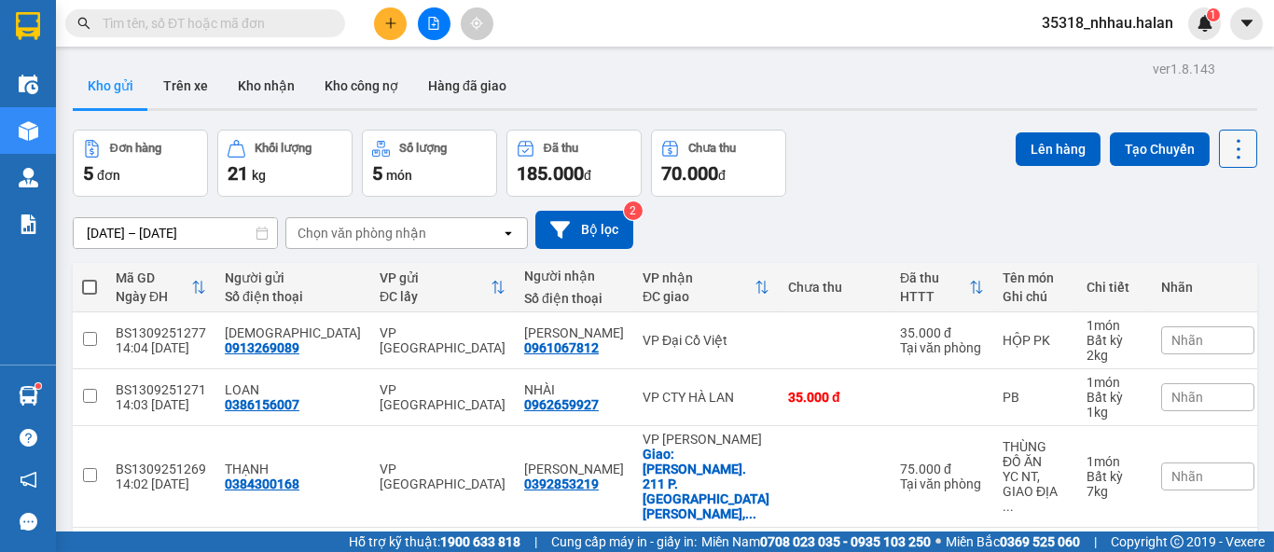
click at [1226, 142] on icon at bounding box center [1239, 149] width 26 height 26
click at [1194, 266] on span "Làm mới" at bounding box center [1196, 266] width 51 height 19
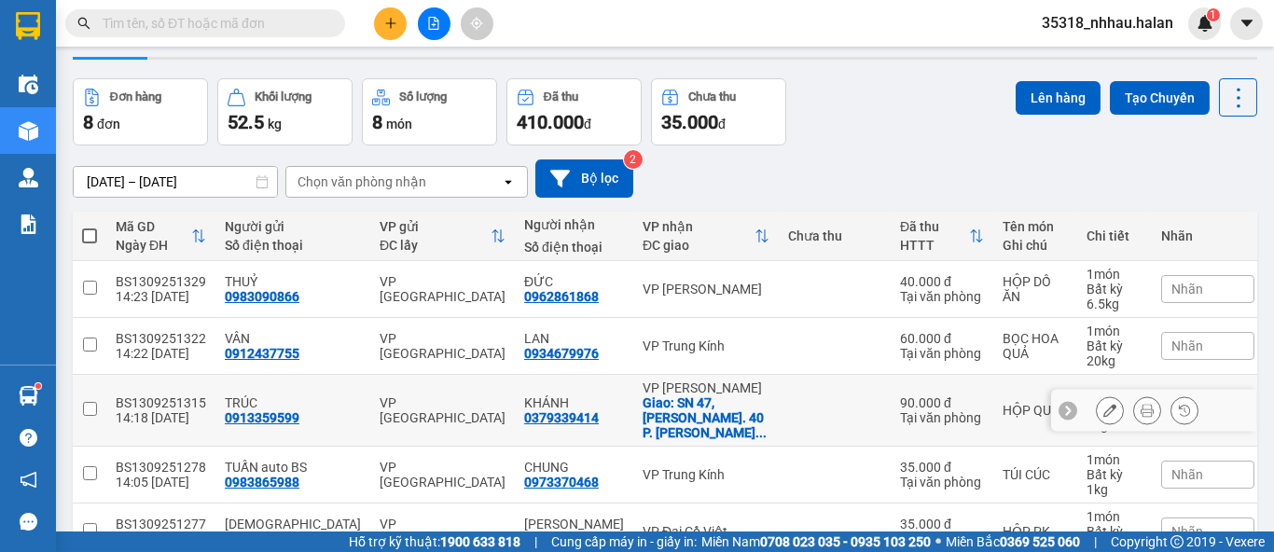
scroll to position [41, 0]
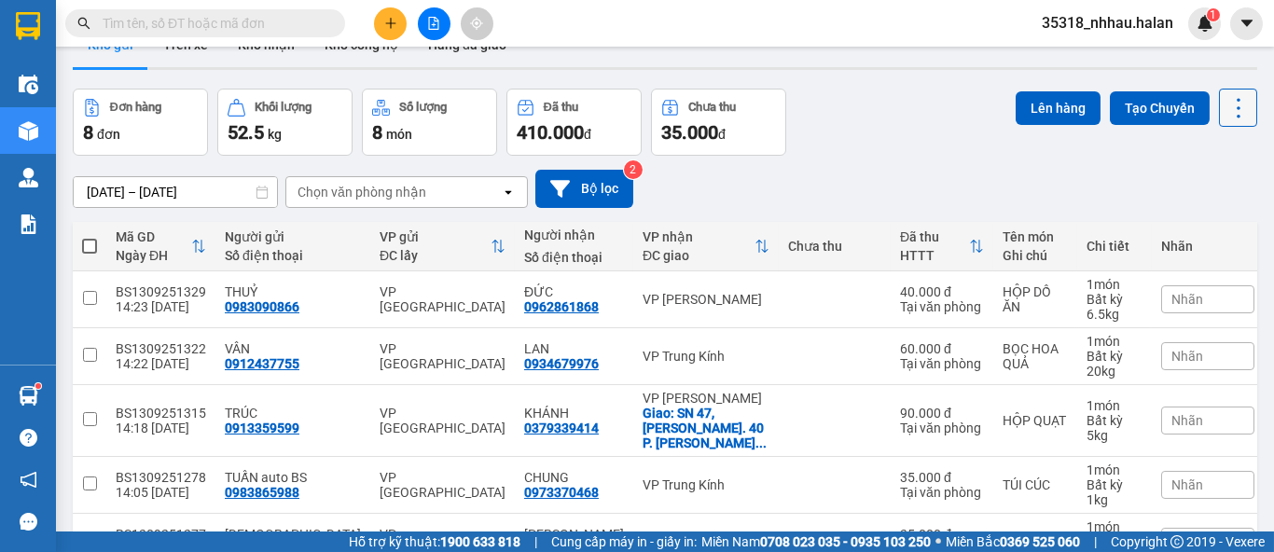
click at [1237, 108] on icon at bounding box center [1239, 108] width 4 height 20
click at [1200, 220] on span "Làm mới" at bounding box center [1196, 225] width 51 height 19
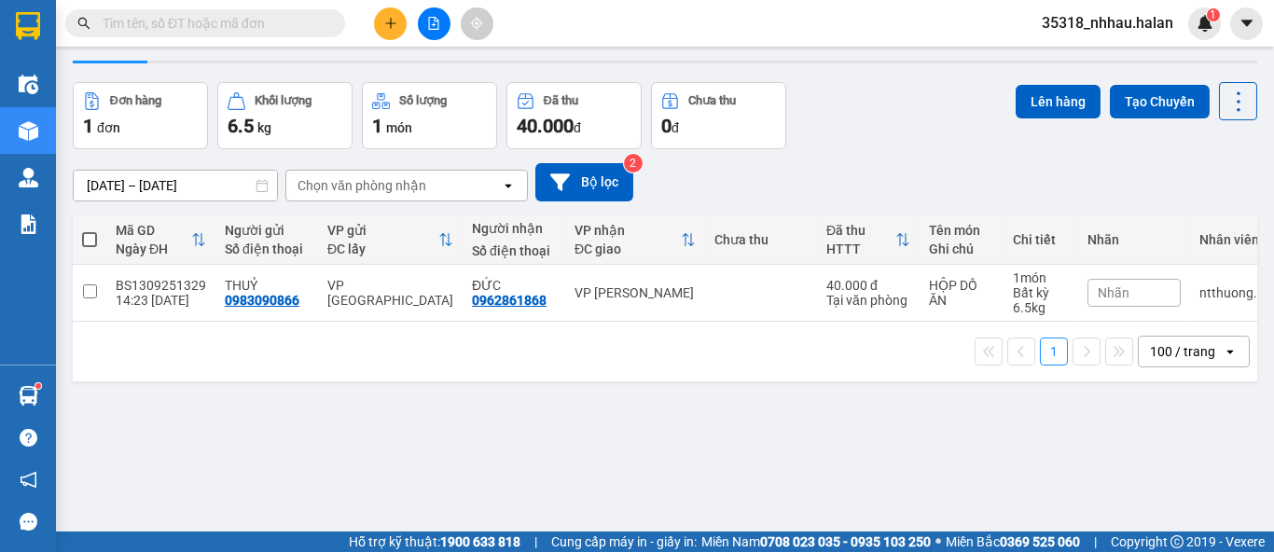
scroll to position [0, 0]
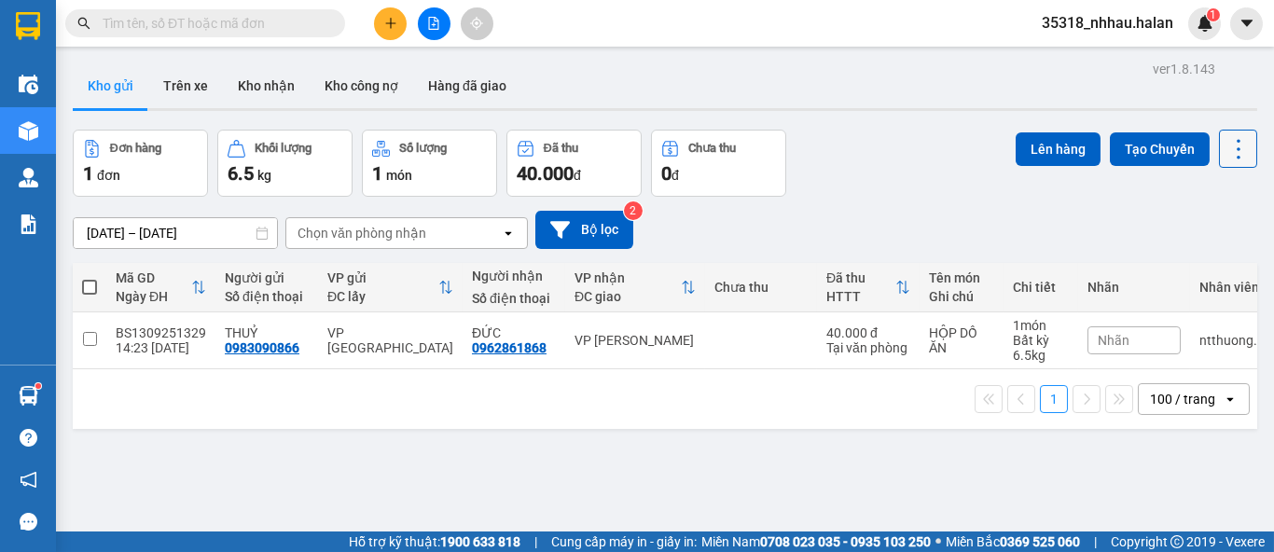
click at [1232, 145] on icon at bounding box center [1239, 149] width 26 height 26
click at [1205, 270] on span "Làm mới" at bounding box center [1196, 266] width 51 height 19
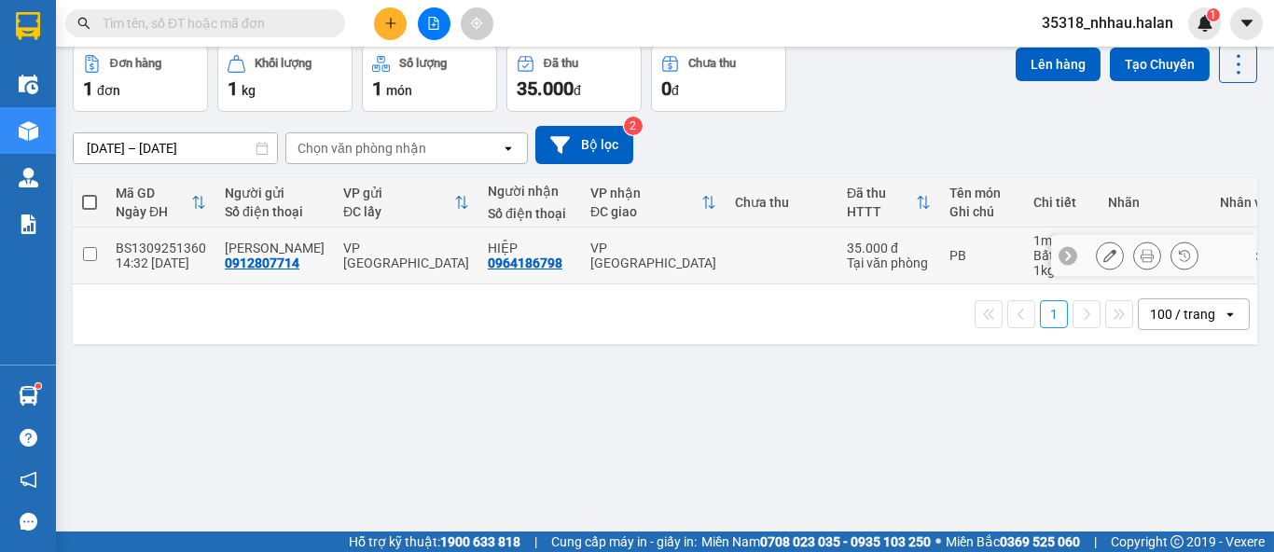
scroll to position [85, 0]
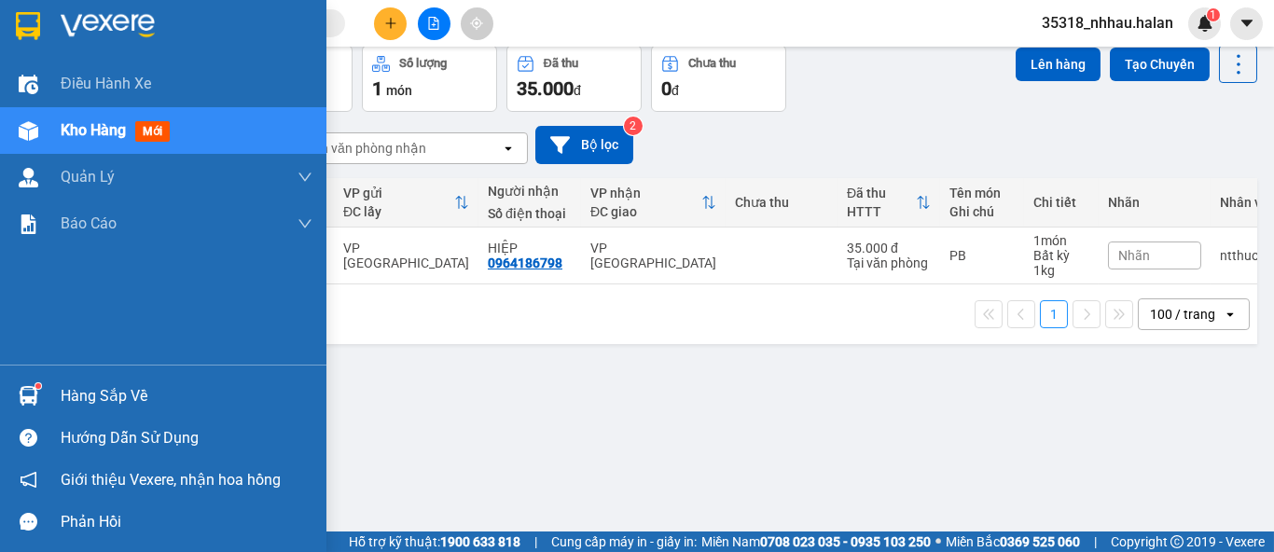
click at [19, 387] on img at bounding box center [29, 396] width 20 height 20
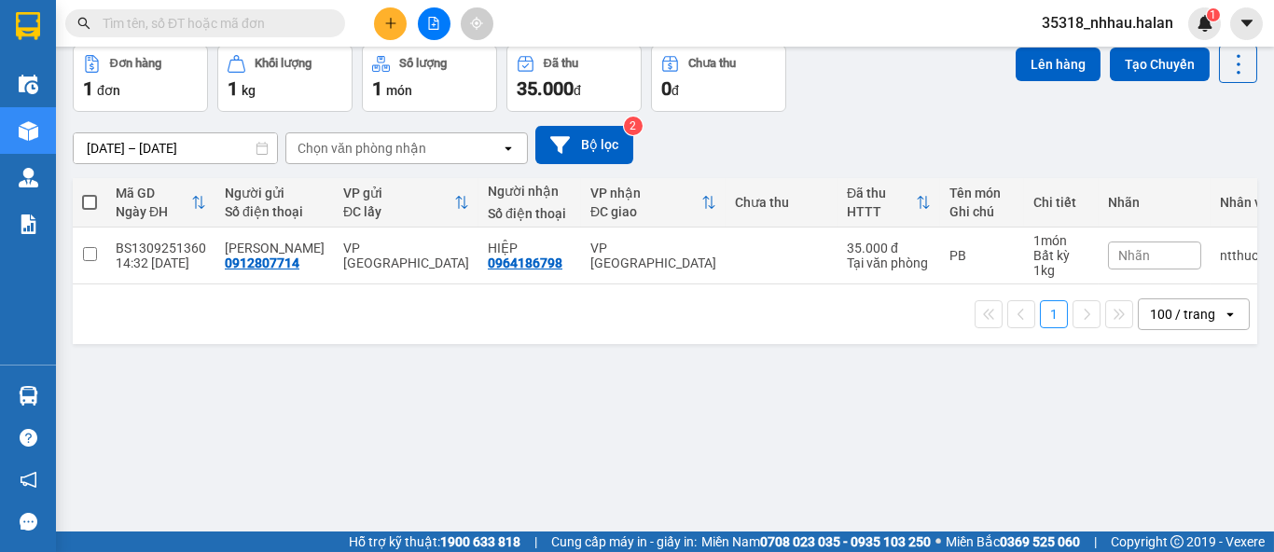
drag, startPoint x: 1010, startPoint y: 344, endPoint x: 707, endPoint y: 241, distance: 320.3
click at [1010, 344] on section "Kết quả tìm kiếm ( 0 ) Bộ lọc No Data 35318_nhhau.halan 1 Điều hành xe Kho hàng…" at bounding box center [637, 276] width 1274 height 552
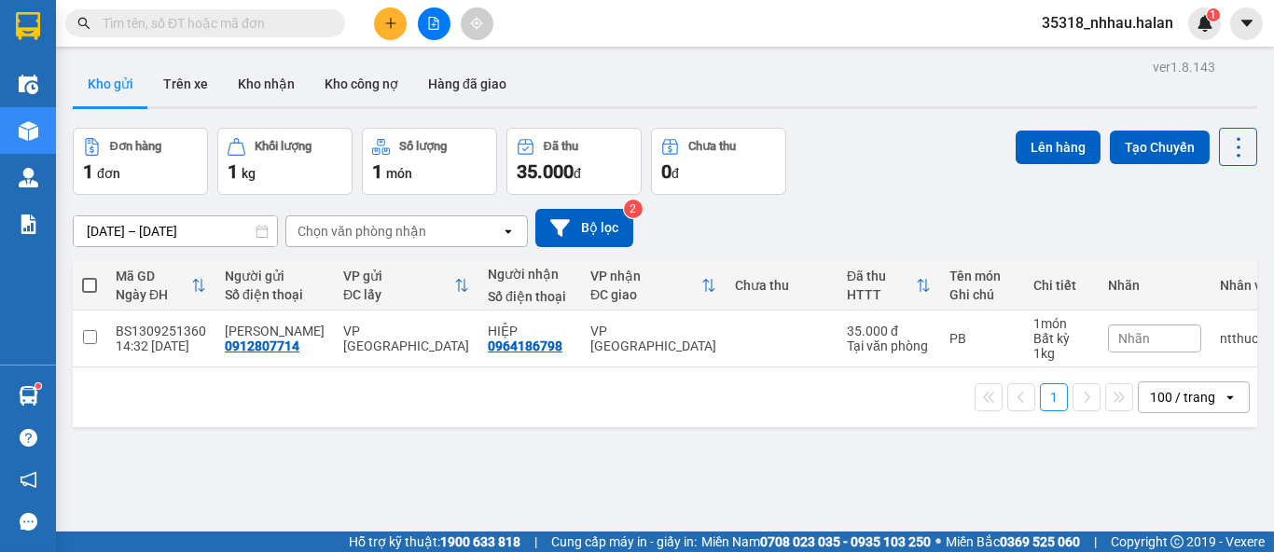
scroll to position [0, 0]
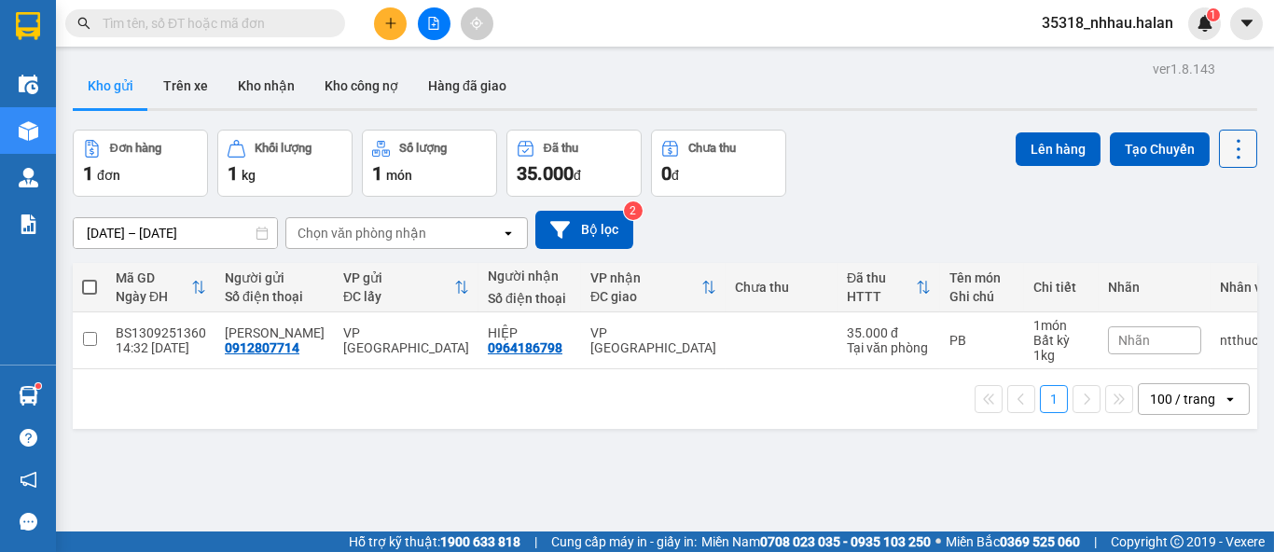
click at [1229, 148] on icon at bounding box center [1239, 149] width 26 height 26
click at [1199, 260] on span "Làm mới" at bounding box center [1196, 266] width 51 height 19
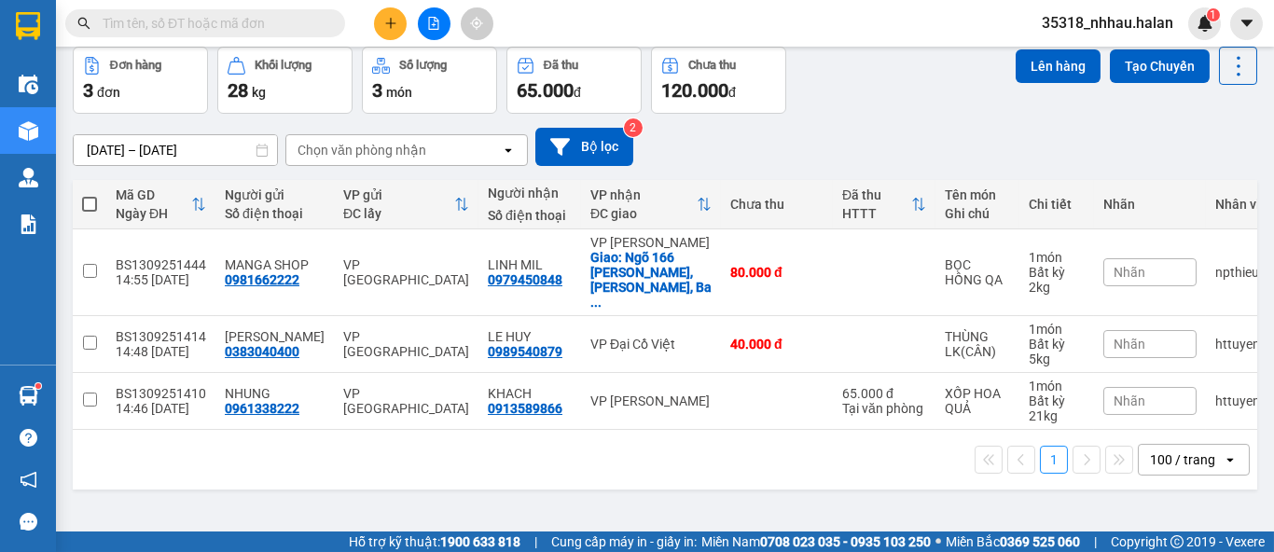
scroll to position [85, 0]
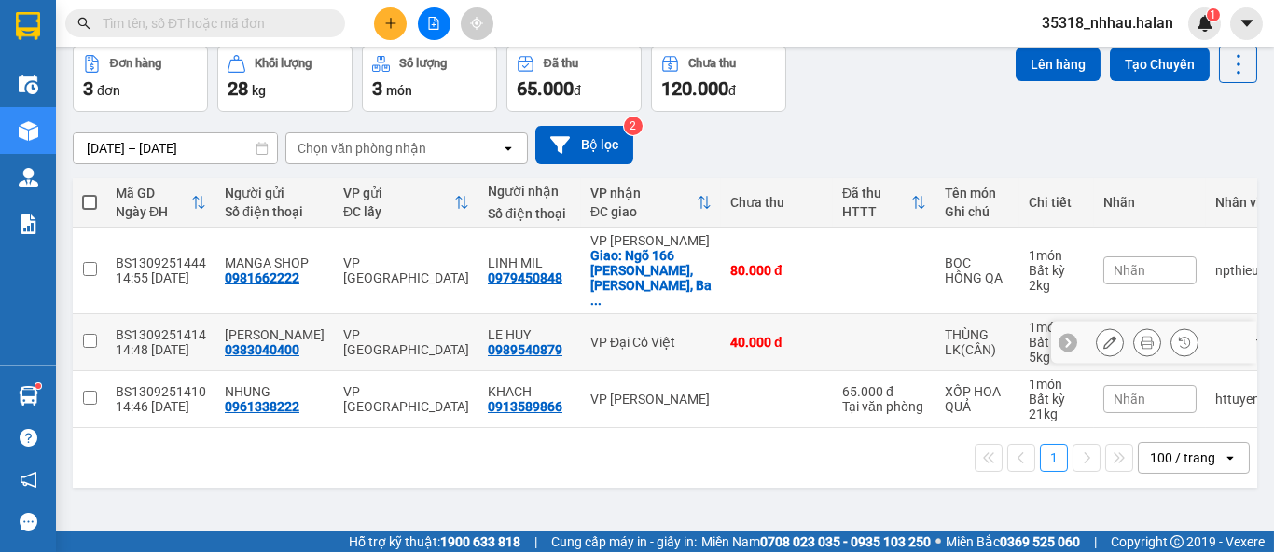
click at [672, 335] on div "VP Đại Cồ Việt" at bounding box center [650, 342] width 121 height 15
checkbox input "true"
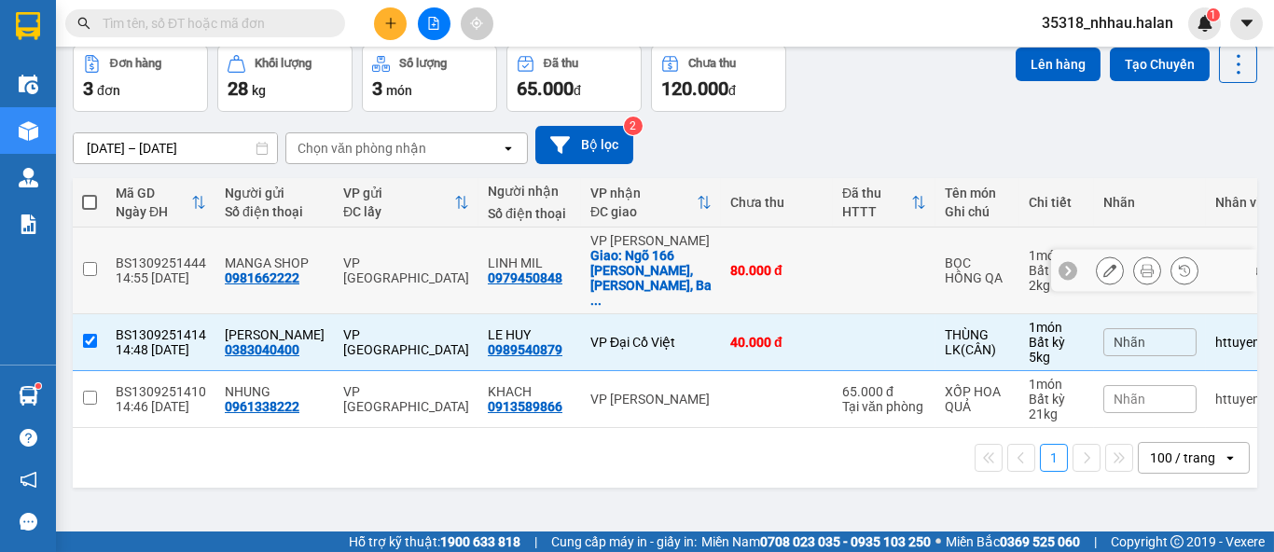
scroll to position [0, 0]
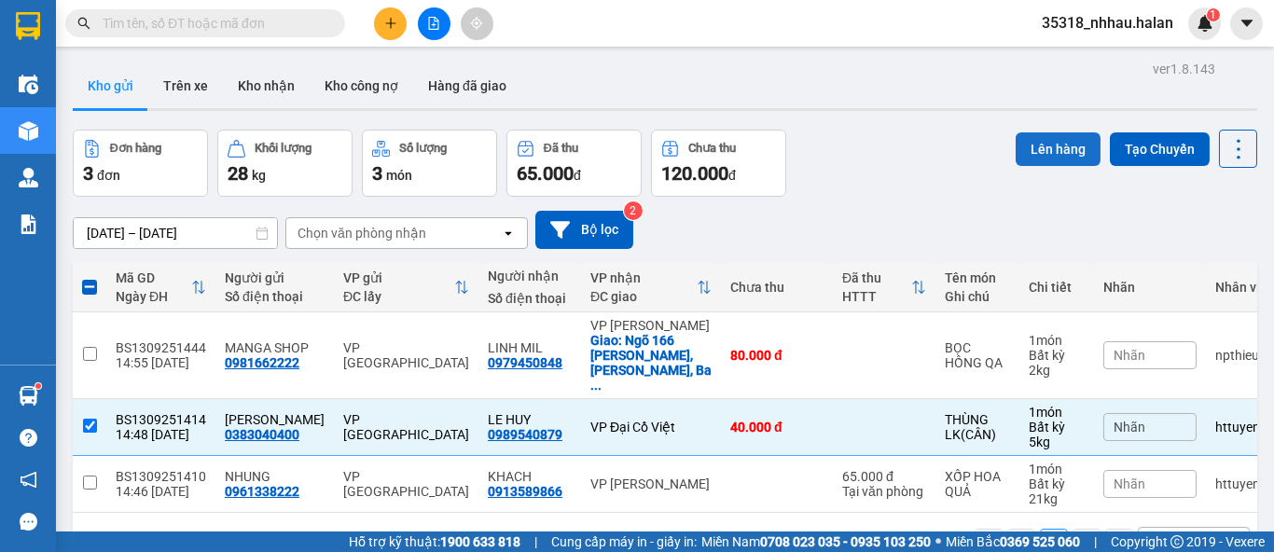
click at [1031, 159] on button "Lên hàng" at bounding box center [1058, 149] width 85 height 34
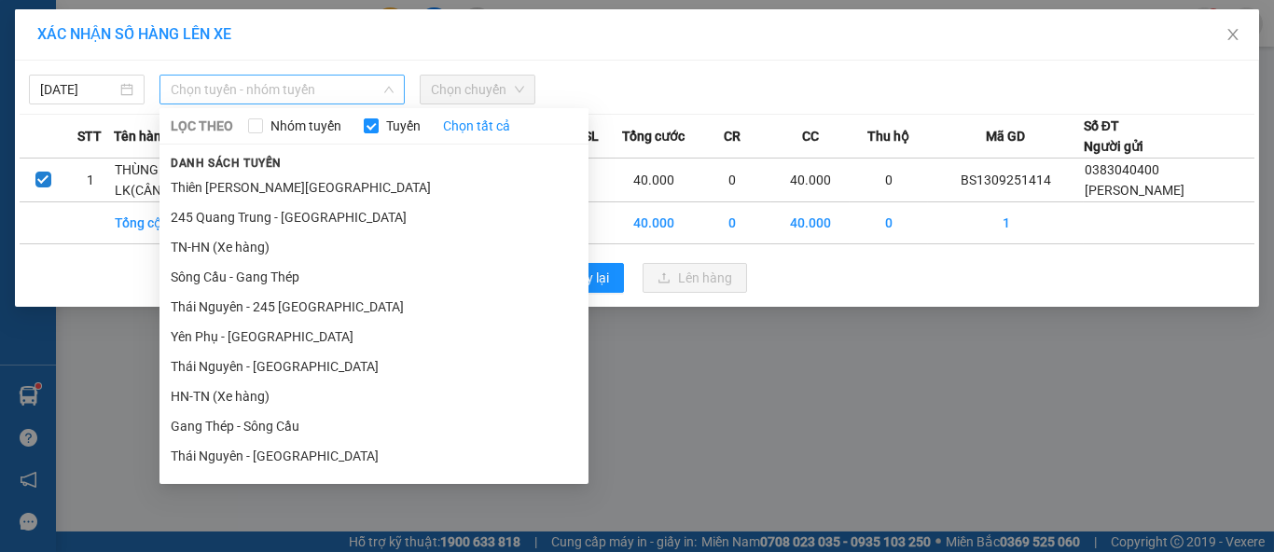
click at [229, 102] on span "Chọn tuyến - nhóm tuyến" at bounding box center [282, 90] width 223 height 28
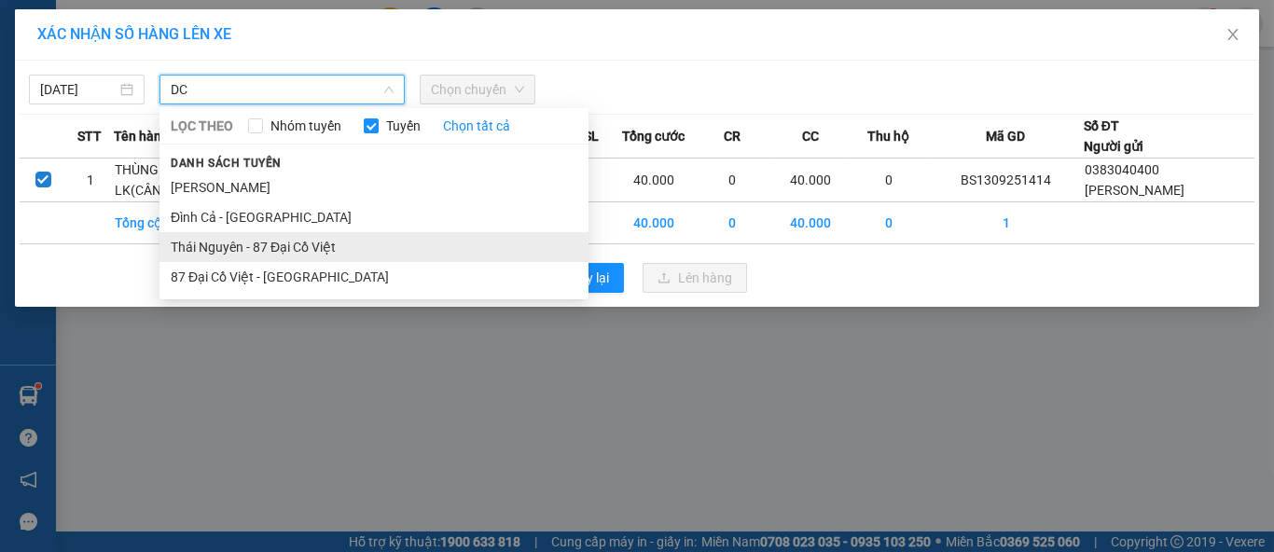
type input "DC"
click at [272, 243] on li "Thái Nguyên - 87 Đại Cồ Việt" at bounding box center [373, 247] width 429 height 30
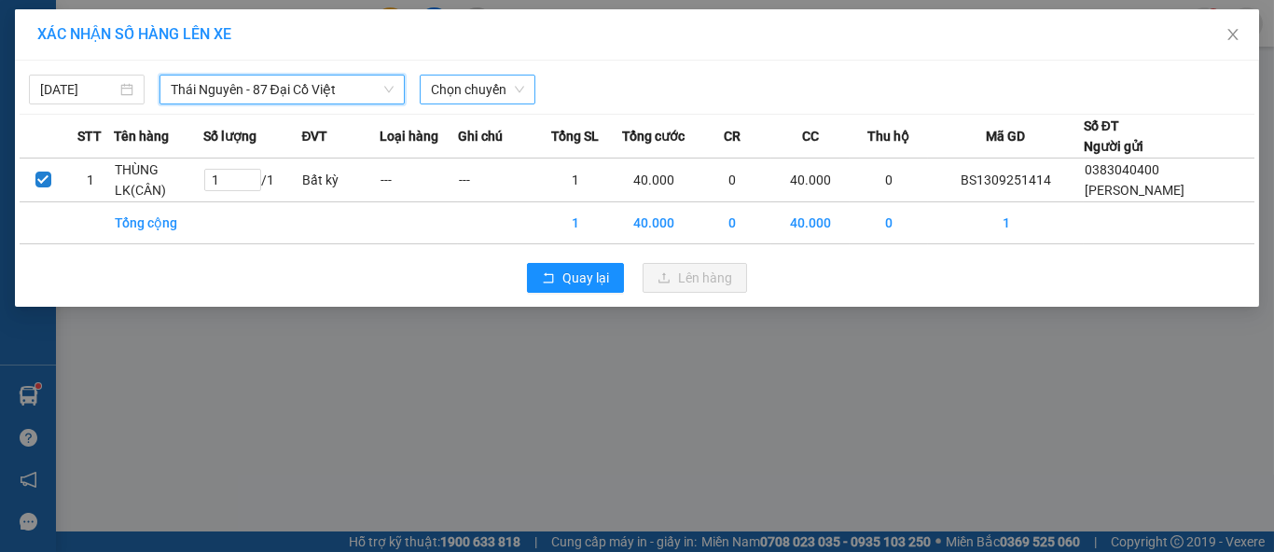
click at [484, 91] on span "Chọn chuyến" at bounding box center [477, 90] width 93 height 28
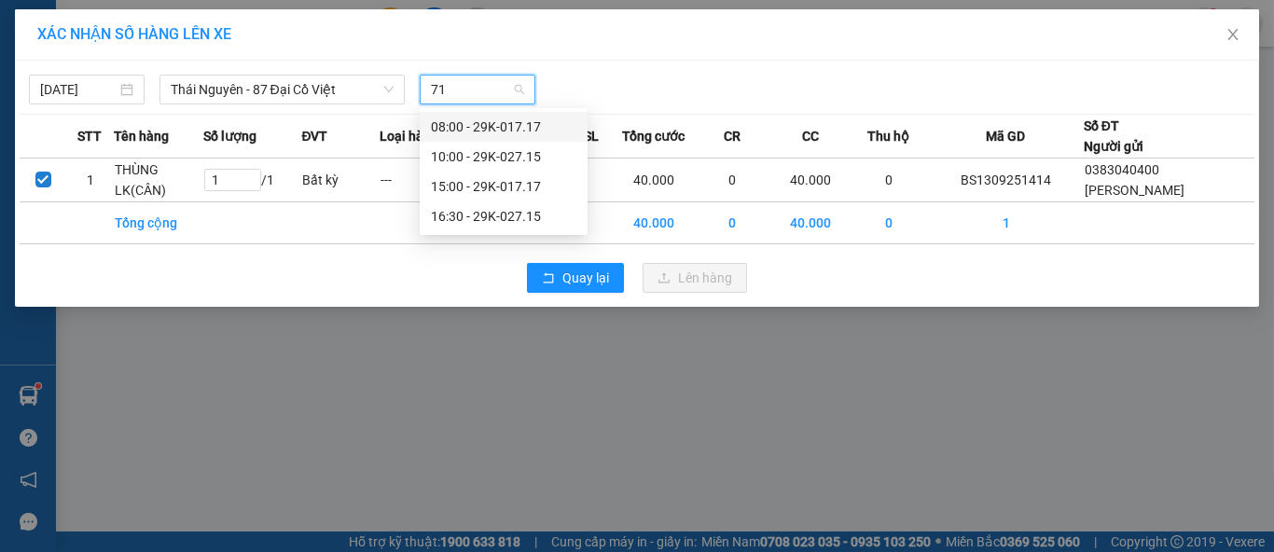
type input "717"
click at [524, 153] on div "15:00 - 29K-017.17" at bounding box center [503, 156] width 145 height 21
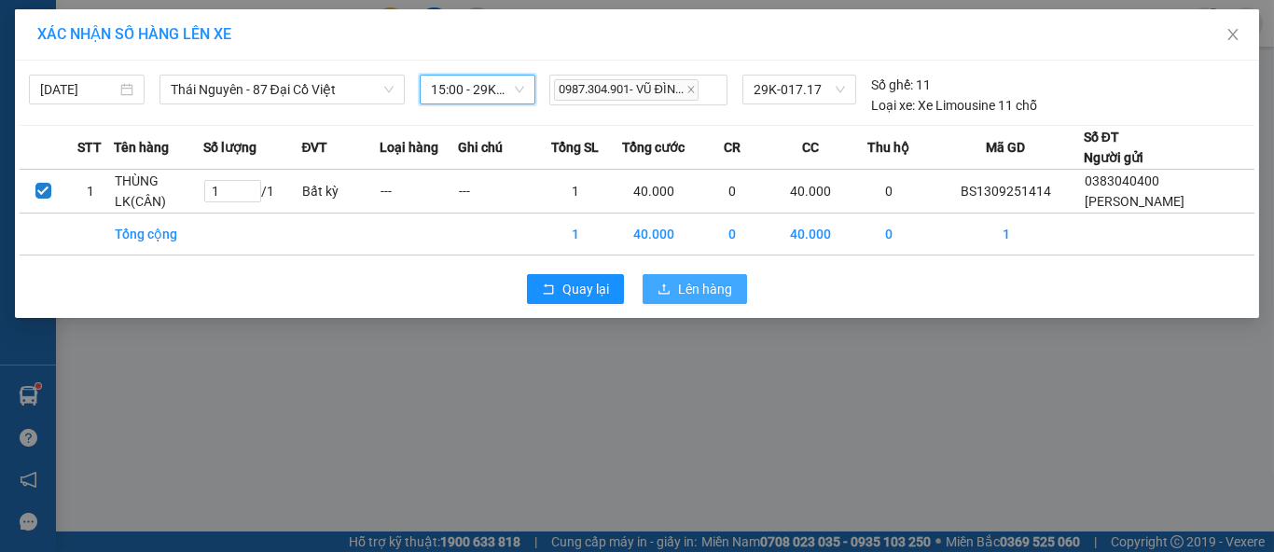
click at [707, 299] on button "Lên hàng" at bounding box center [695, 289] width 104 height 30
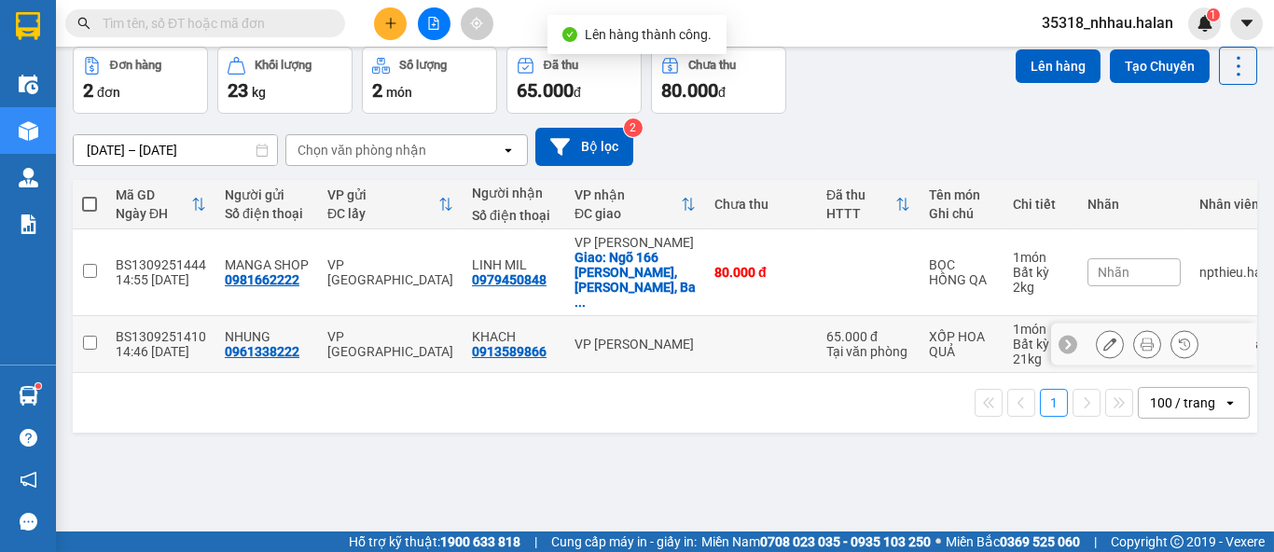
scroll to position [85, 0]
